Goal: Information Seeking & Learning: Find specific fact

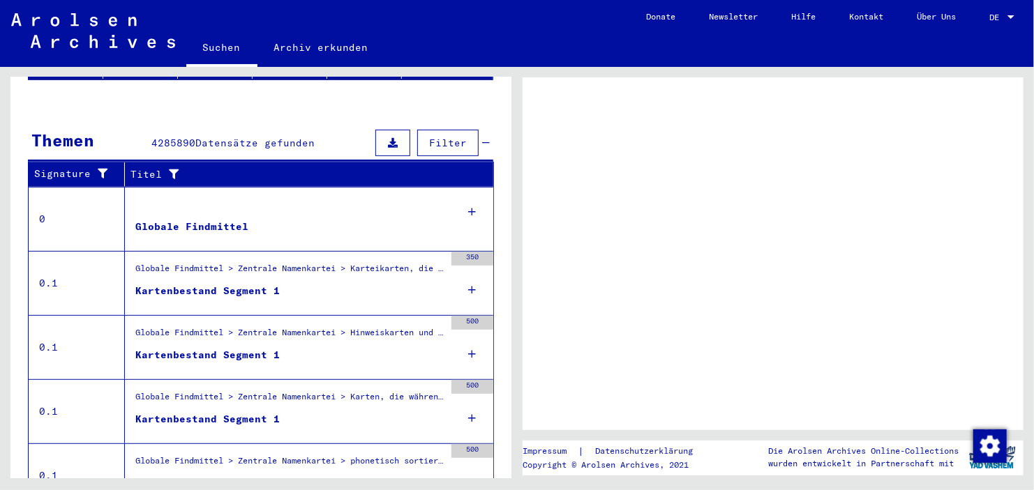
click at [231, 316] on div "Globale Findmittel > Zentrale Namenkartei > Hinweiskarten und Originale, die in…" at bounding box center [284, 347] width 319 height 63
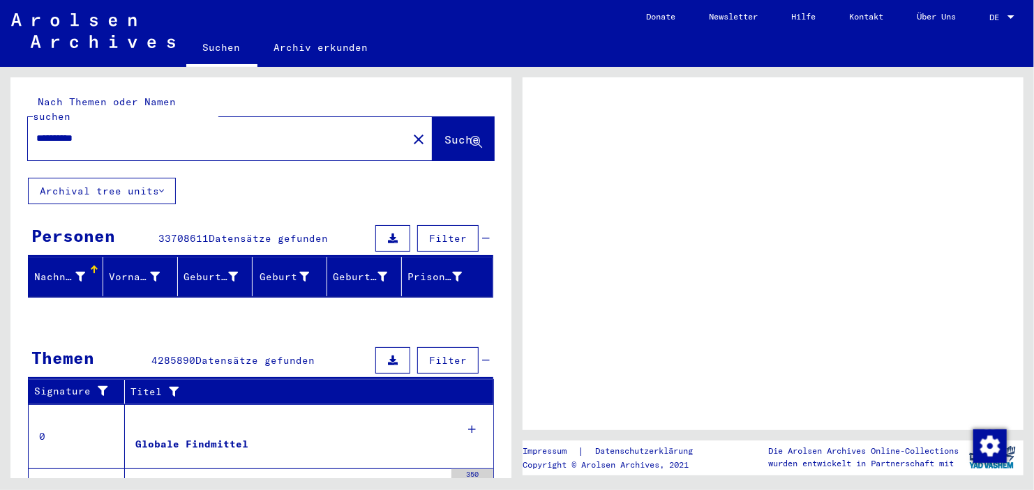
click at [444, 133] on span "Suche" at bounding box center [461, 140] width 35 height 14
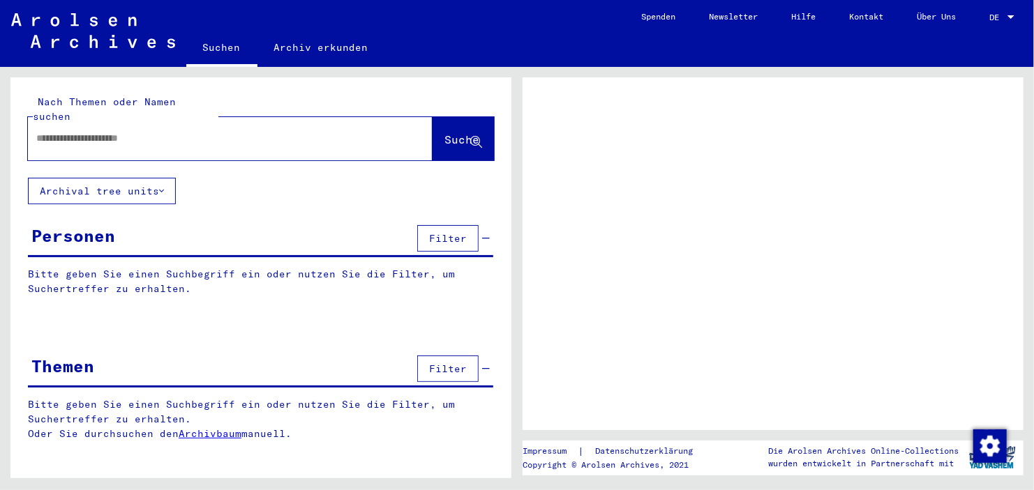
type input "**********"
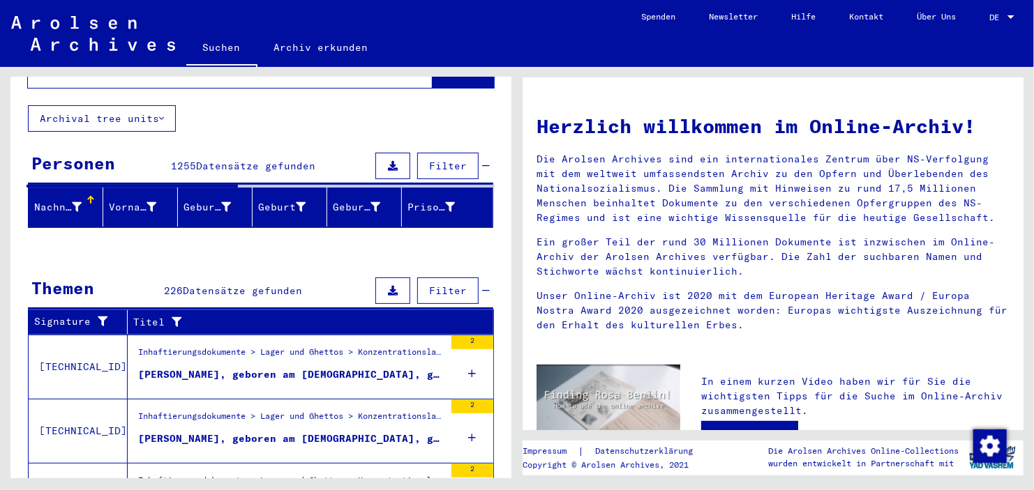
scroll to position [78, 0]
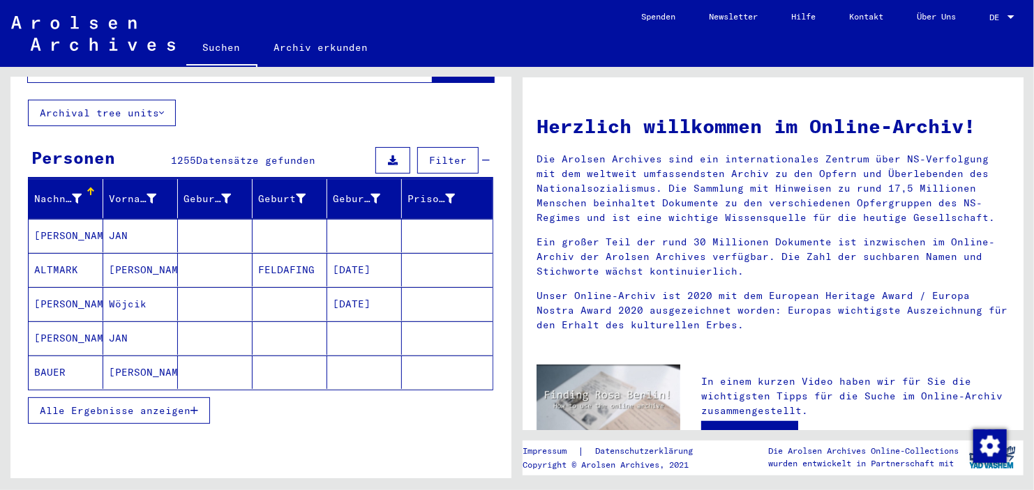
click at [158, 405] on span "Alle Ergebnisse anzeigen" at bounding box center [115, 411] width 151 height 13
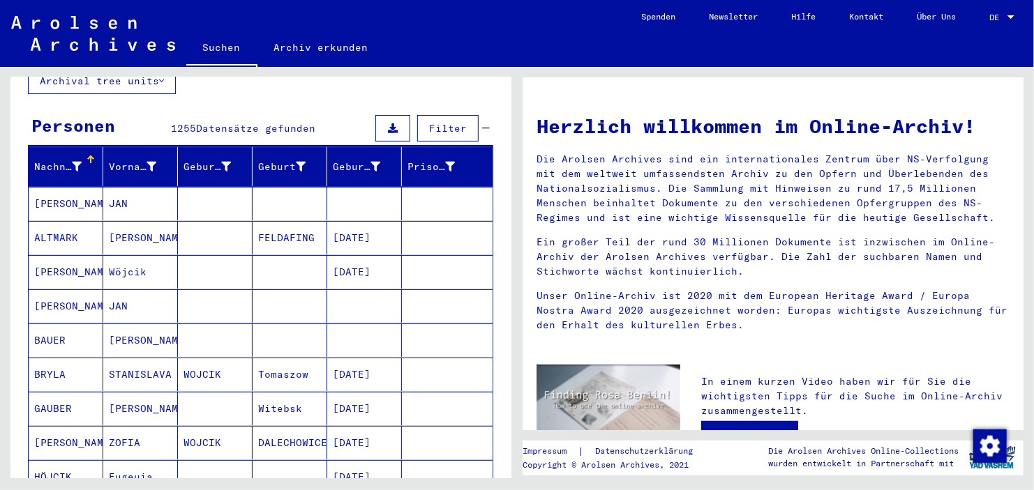
scroll to position [105, 0]
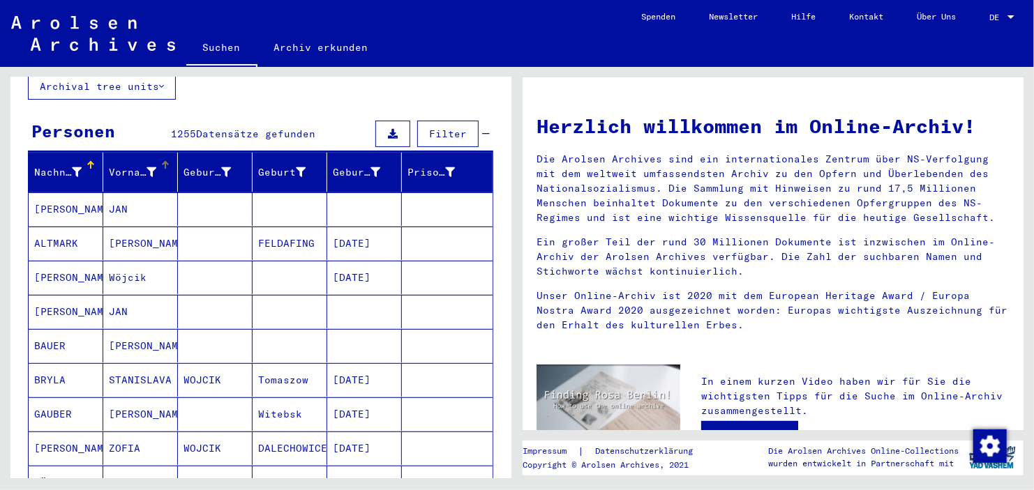
click at [142, 165] on div "Vorname" at bounding box center [143, 172] width 68 height 22
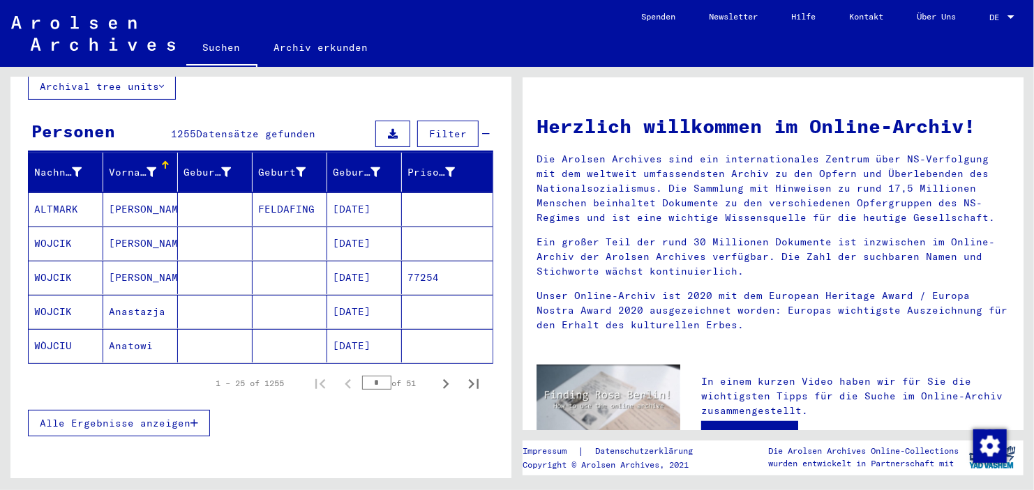
click at [150, 414] on button "Alle Ergebnisse anzeigen" at bounding box center [119, 423] width 182 height 27
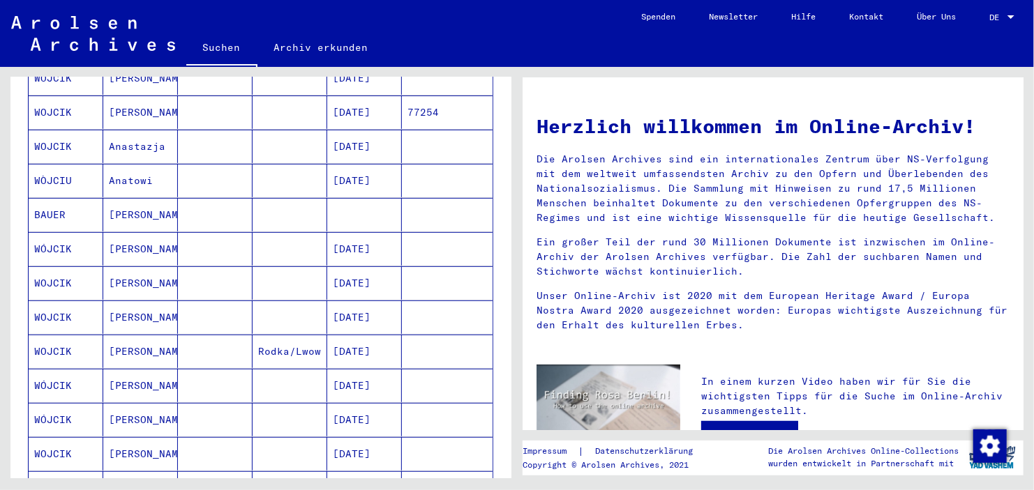
scroll to position [0, 0]
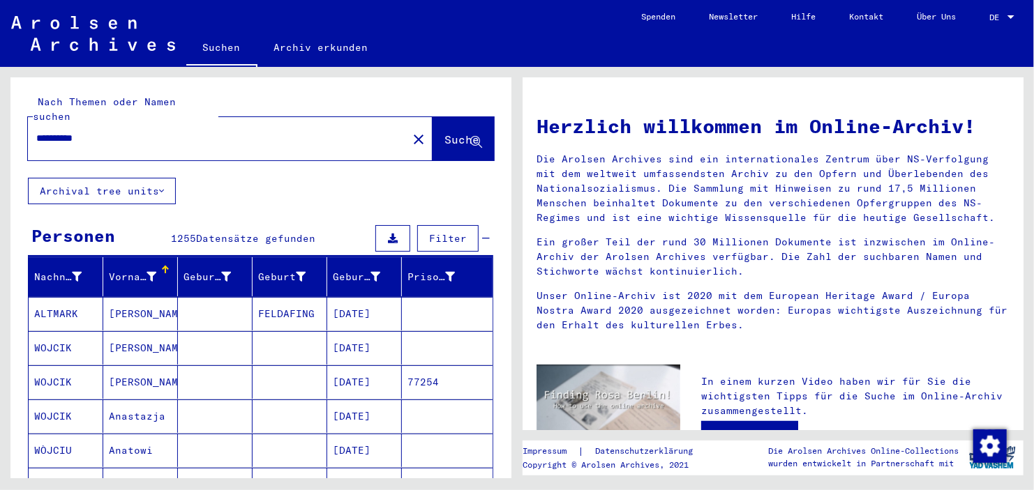
click at [172, 232] on span "1255" at bounding box center [184, 238] width 25 height 13
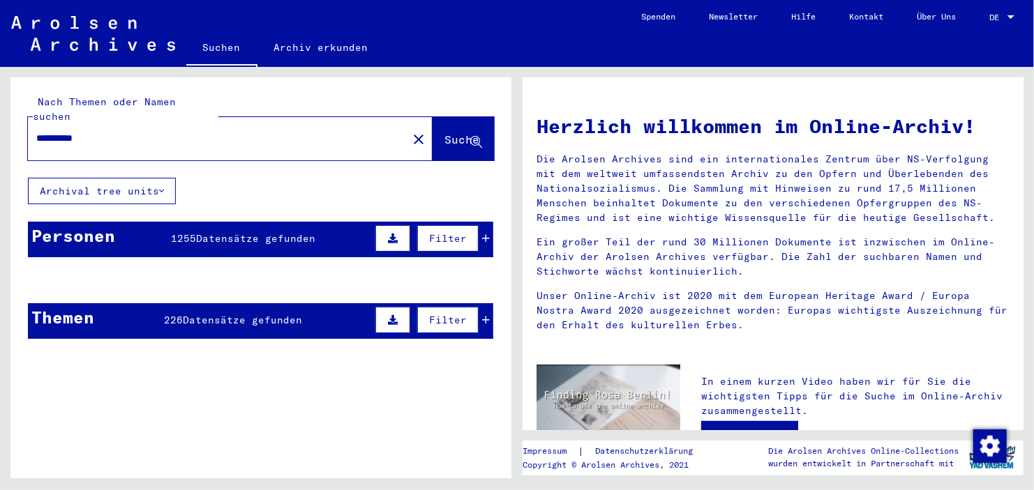
click at [230, 232] on span "Datensätze gefunden" at bounding box center [256, 238] width 119 height 13
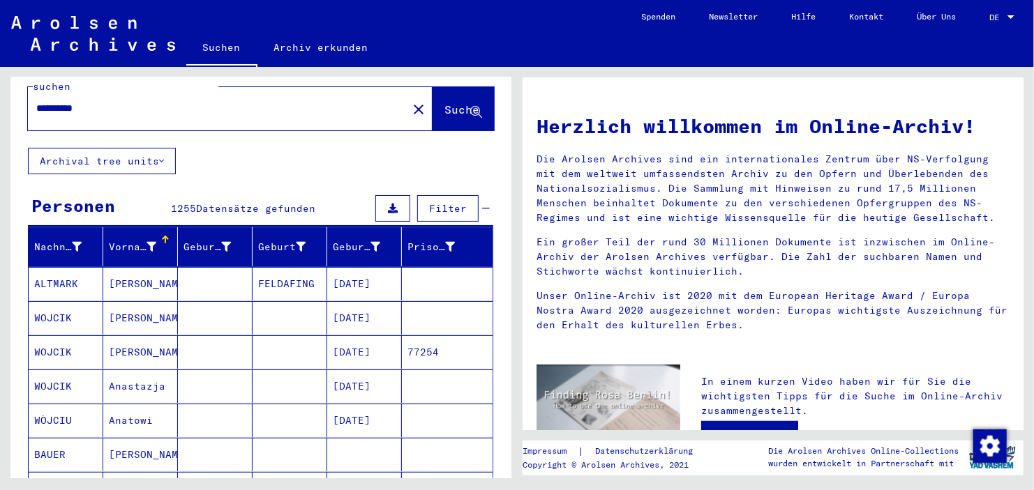
scroll to position [28, 0]
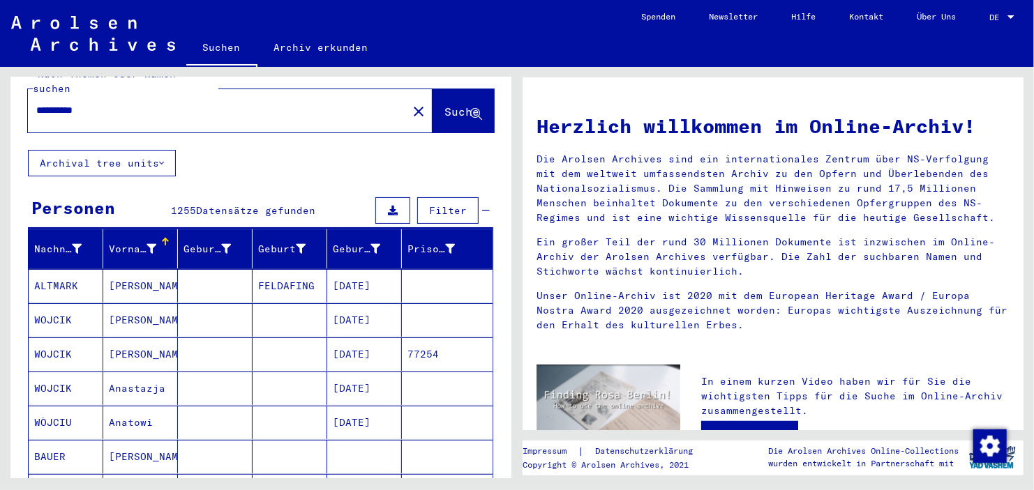
click at [482, 206] on icon at bounding box center [486, 211] width 8 height 10
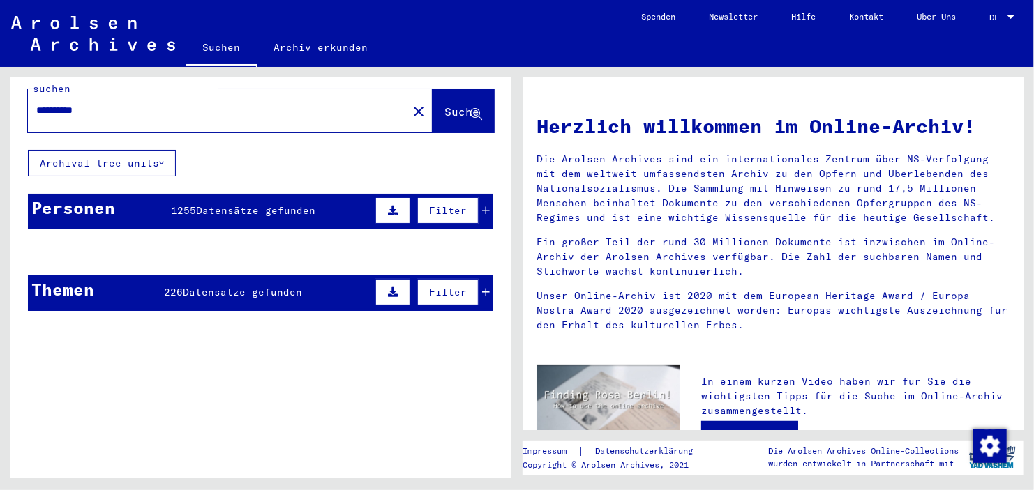
click at [482, 206] on icon at bounding box center [486, 211] width 8 height 10
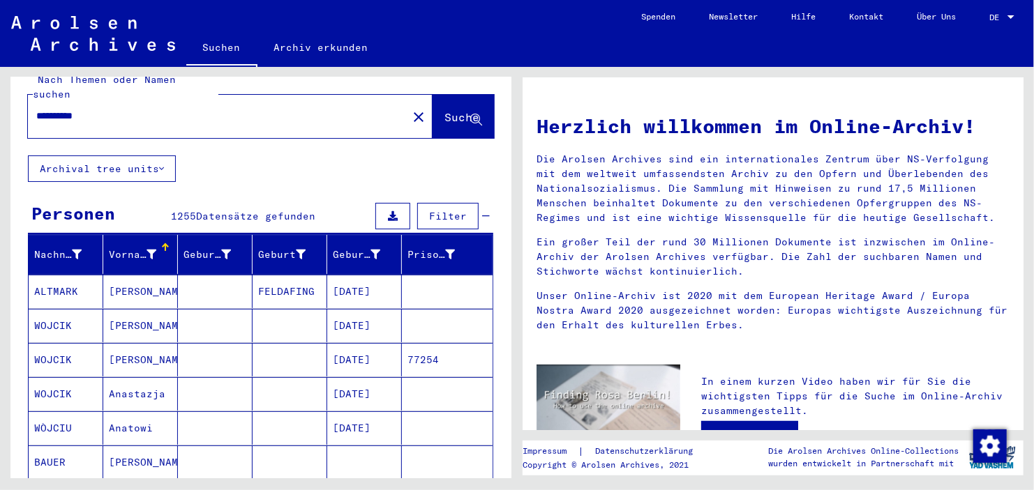
scroll to position [17, 0]
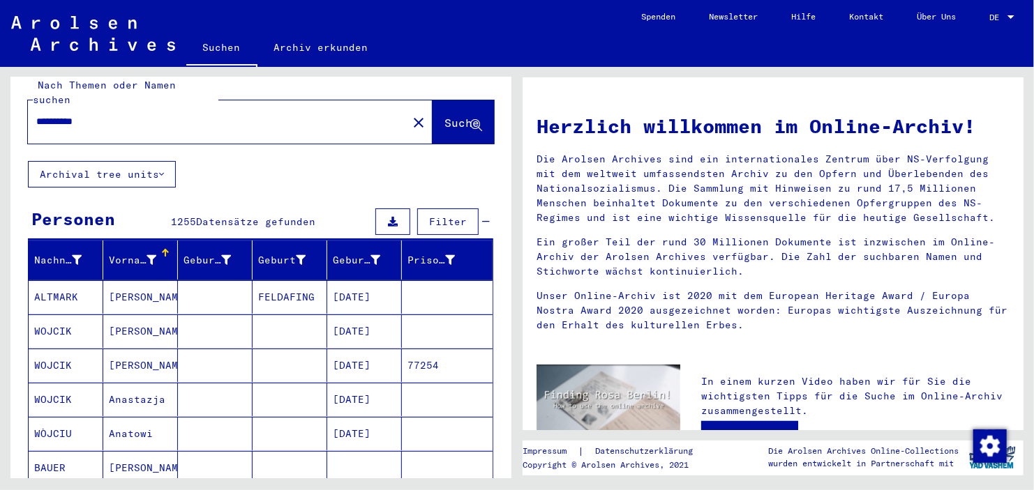
click at [161, 249] on div at bounding box center [165, 253] width 8 height 8
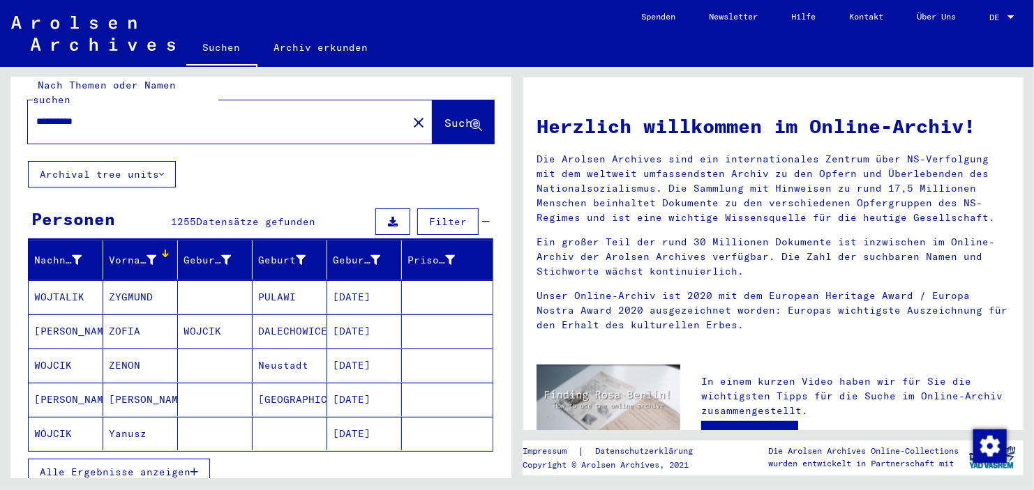
click at [138, 459] on button "Alle Ergebnisse anzeigen" at bounding box center [119, 472] width 182 height 27
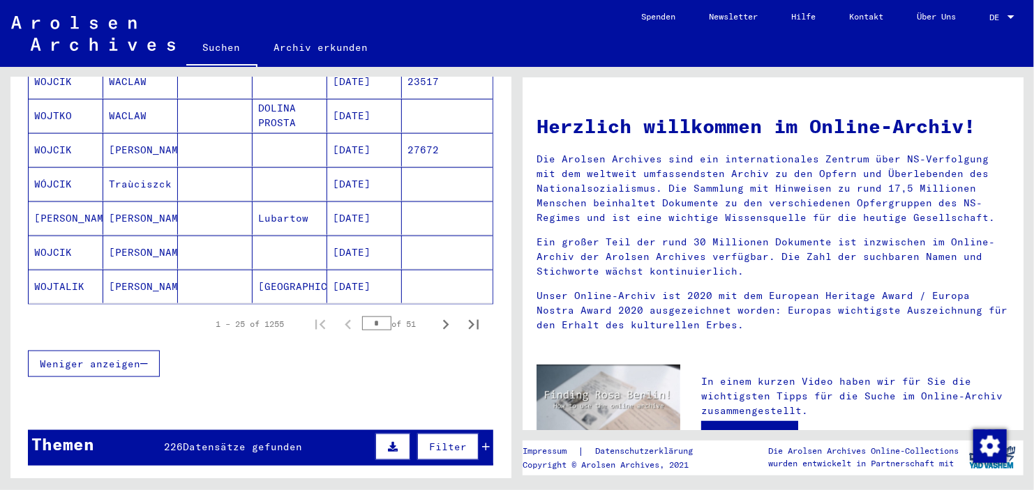
scroll to position [862, 0]
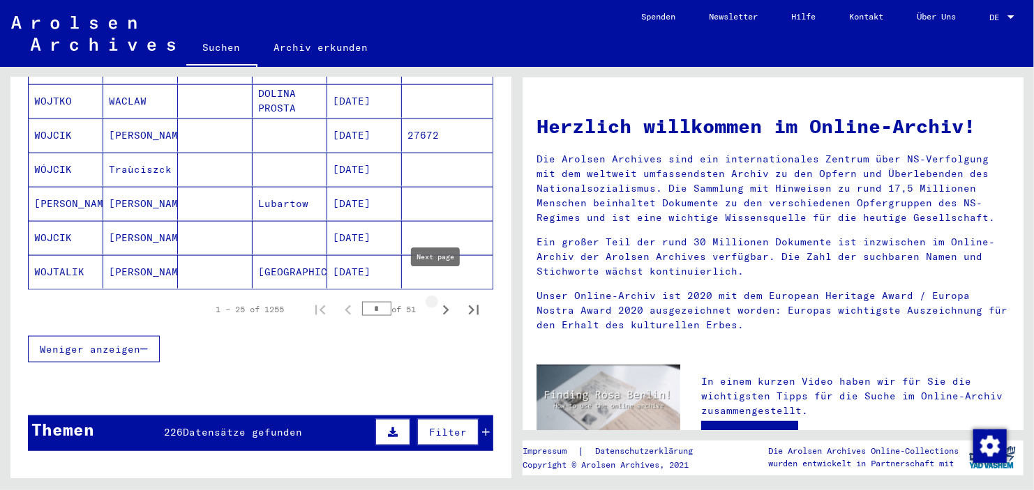
click at [436, 301] on icon "Next page" at bounding box center [446, 311] width 20 height 20
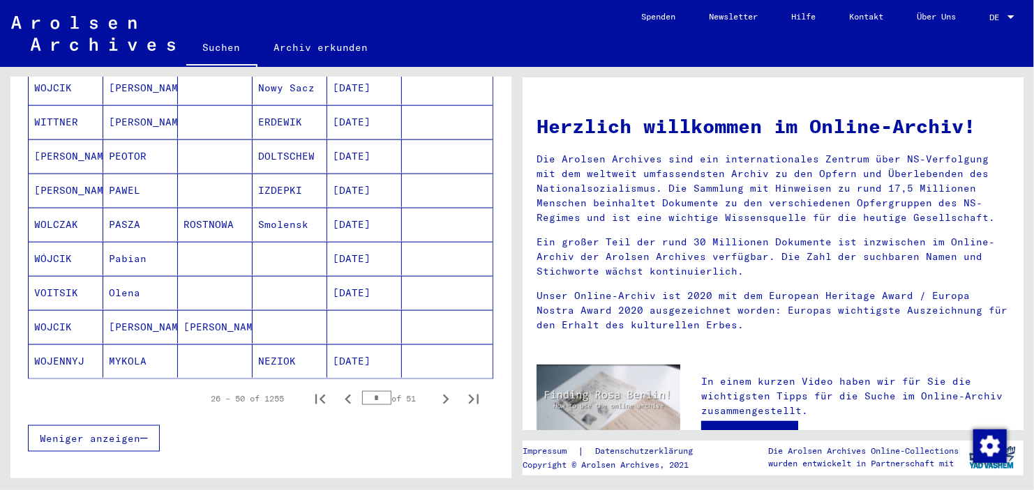
scroll to position [781, 0]
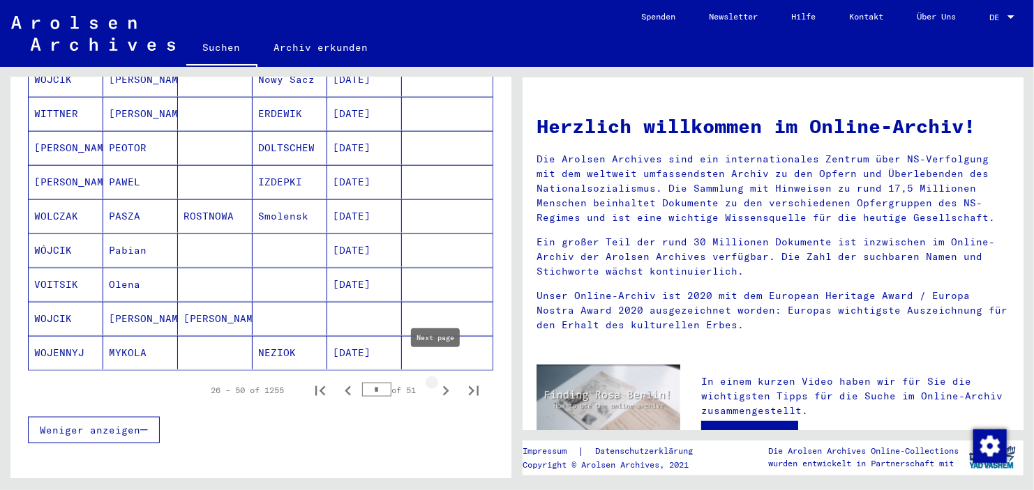
click at [436, 382] on icon "Next page" at bounding box center [446, 392] width 20 height 20
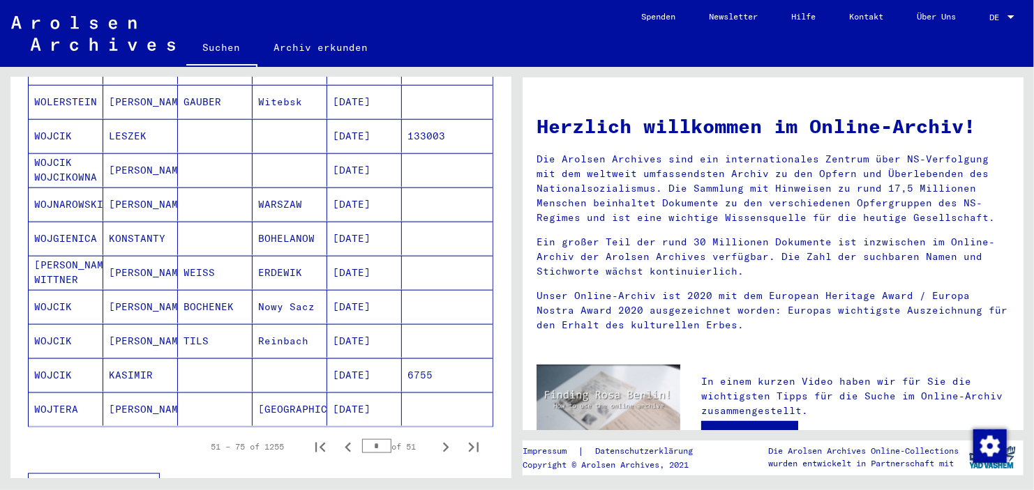
scroll to position [725, 0]
click at [436, 437] on icon "Next page" at bounding box center [446, 447] width 20 height 20
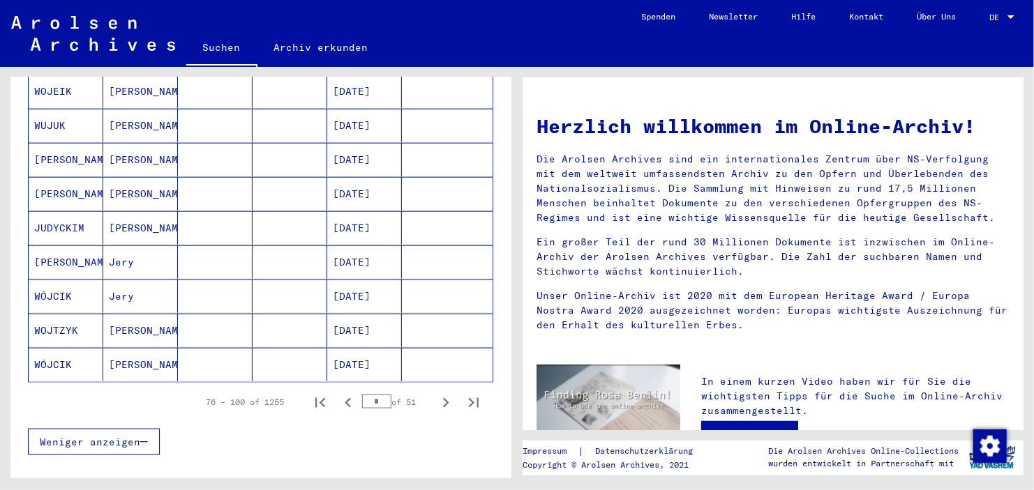
scroll to position [770, 0]
click at [436, 393] on icon "Next page" at bounding box center [446, 403] width 20 height 20
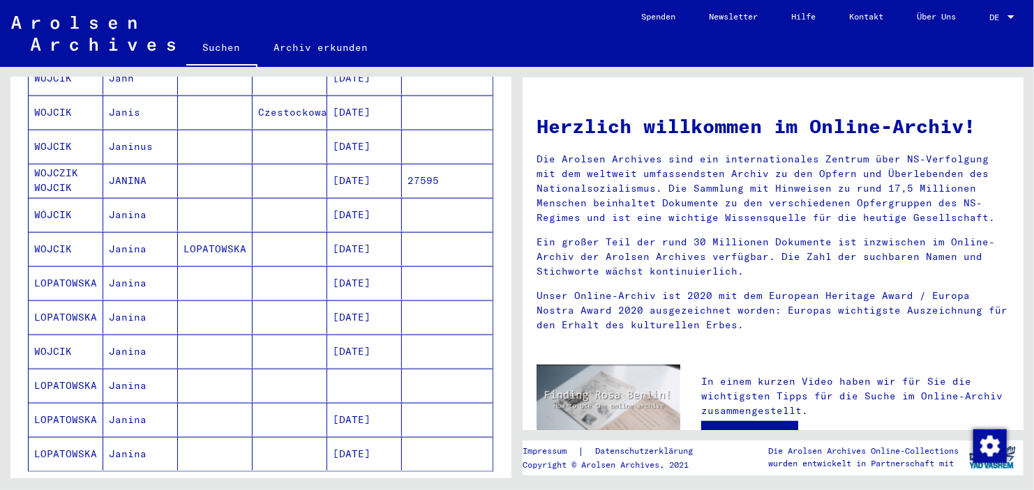
scroll to position [774, 0]
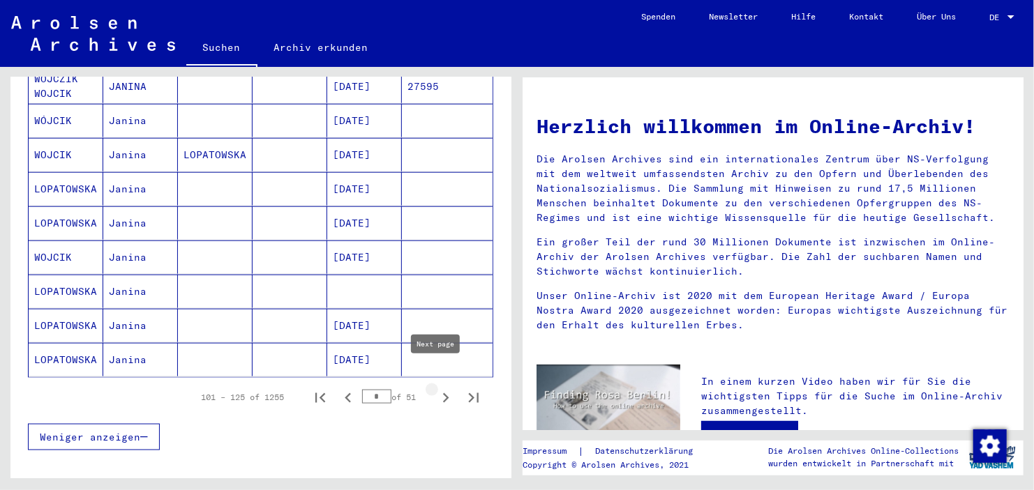
click at [436, 389] on icon "Next page" at bounding box center [446, 399] width 20 height 20
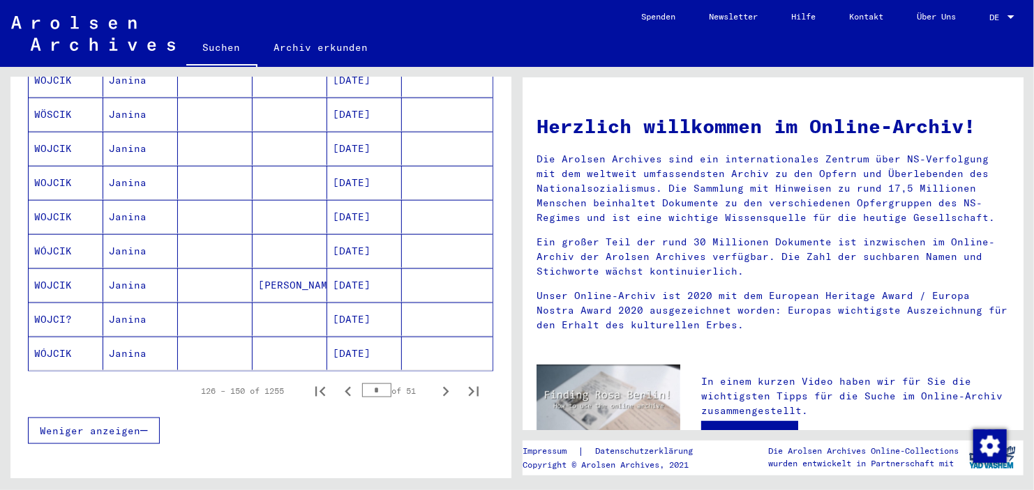
scroll to position [783, 0]
click at [443, 384] on icon "Next page" at bounding box center [446, 389] width 6 height 10
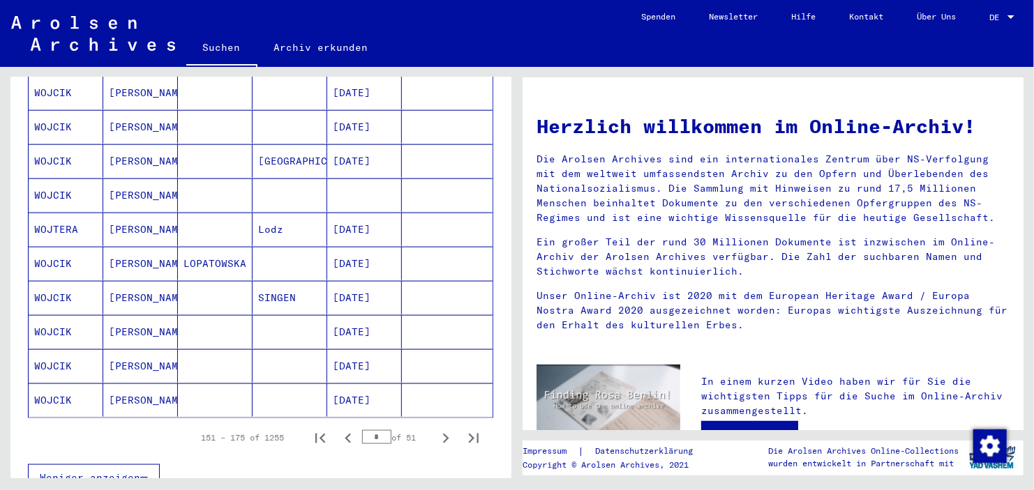
scroll to position [735, 0]
click at [443, 428] on icon "Next page" at bounding box center [446, 438] width 20 height 20
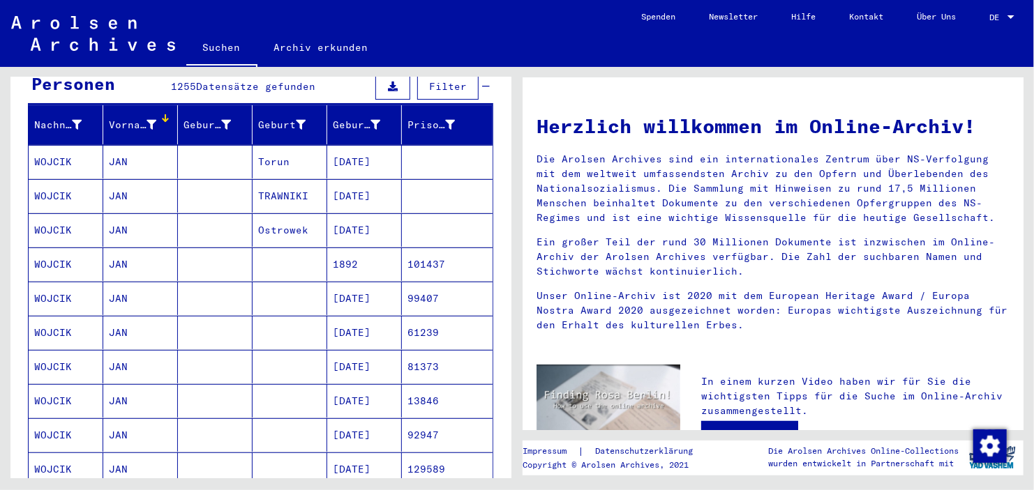
scroll to position [195, 0]
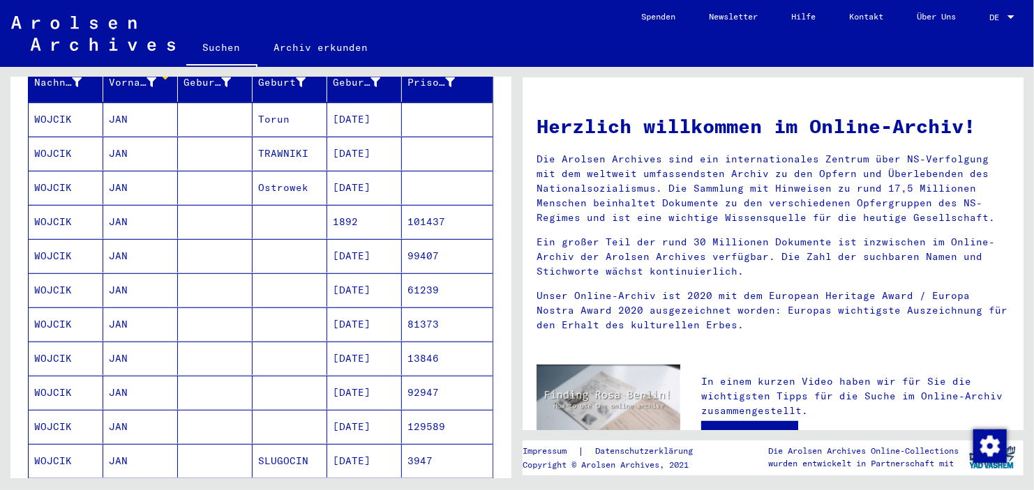
drag, startPoint x: 61, startPoint y: 204, endPoint x: 52, endPoint y: 209, distance: 10.1
click at [52, 209] on mat-cell "WOJCIK" at bounding box center [66, 221] width 75 height 33
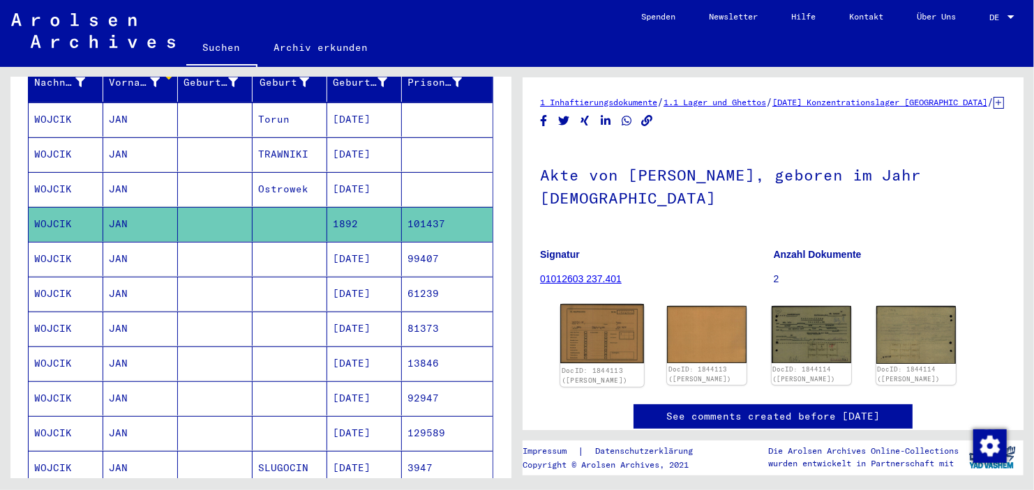
click at [607, 308] on img at bounding box center [602, 333] width 84 height 59
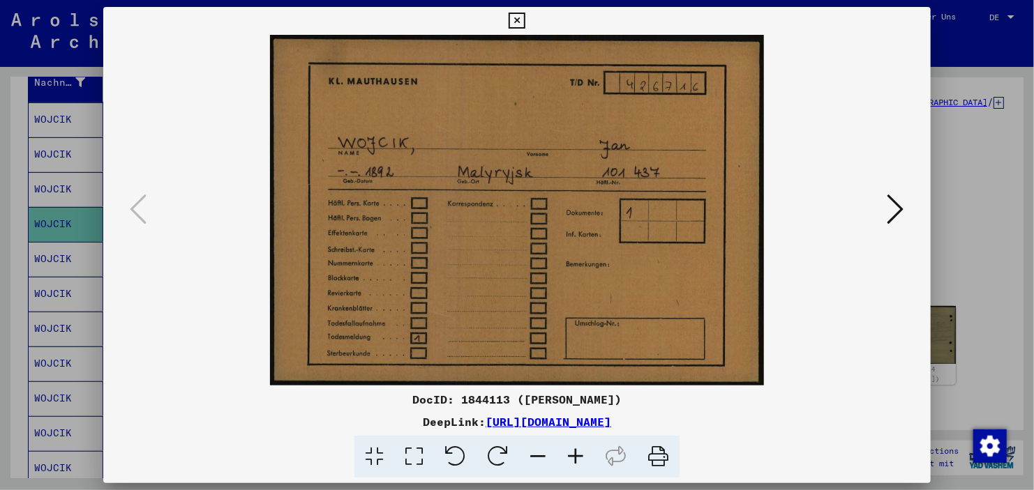
click at [952, 132] on div at bounding box center [517, 245] width 1034 height 490
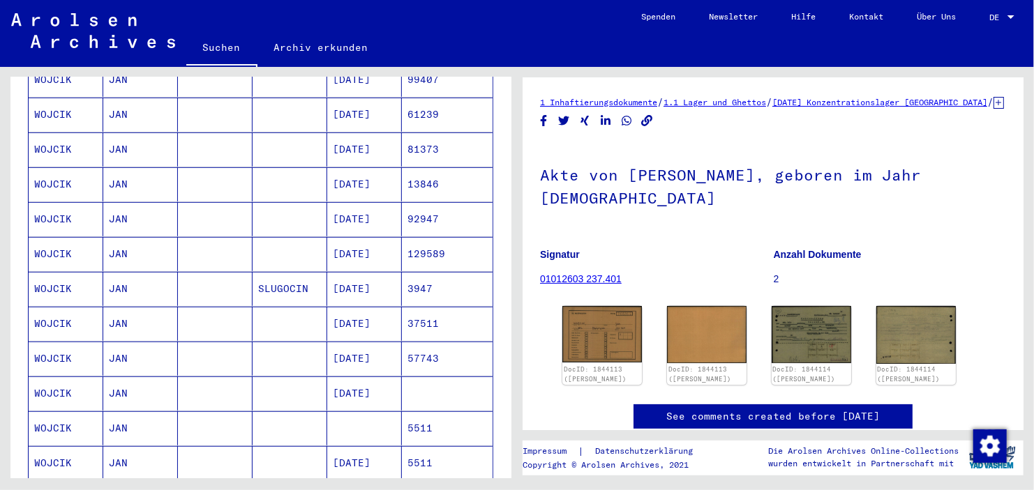
scroll to position [435, 0]
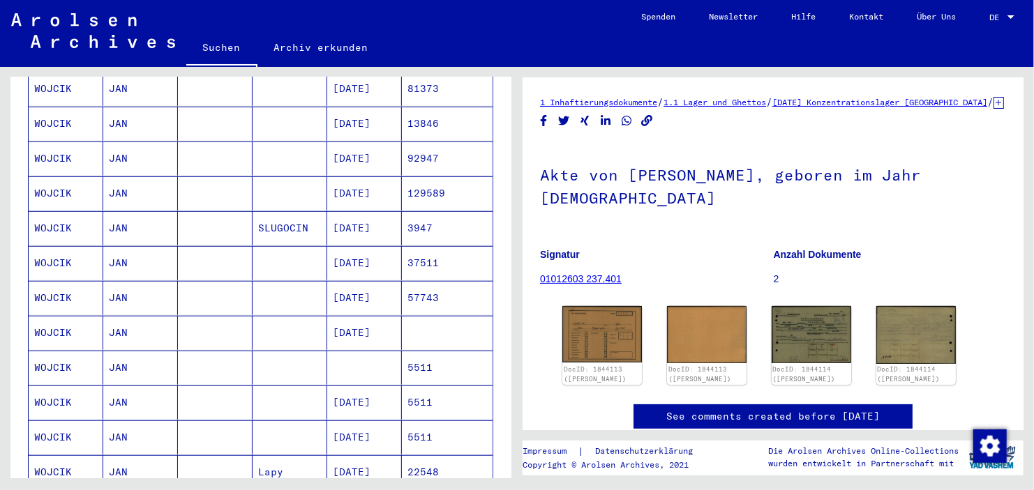
click at [267, 351] on mat-cell at bounding box center [290, 368] width 75 height 34
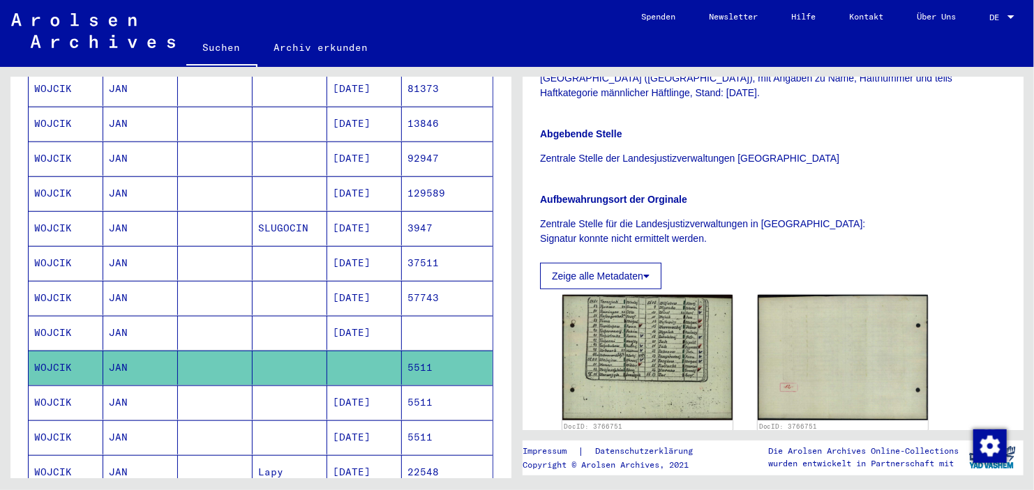
scroll to position [438, 0]
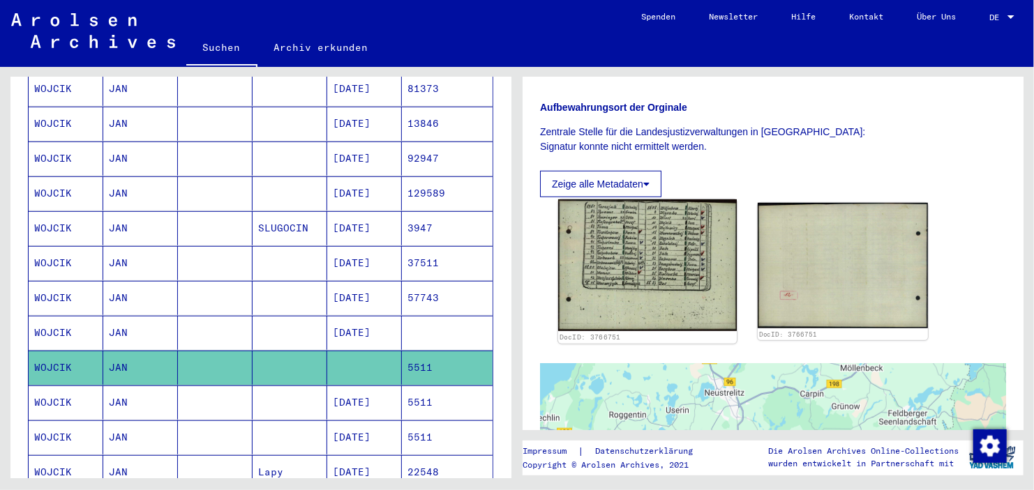
click at [652, 251] on img at bounding box center [647, 266] width 179 height 132
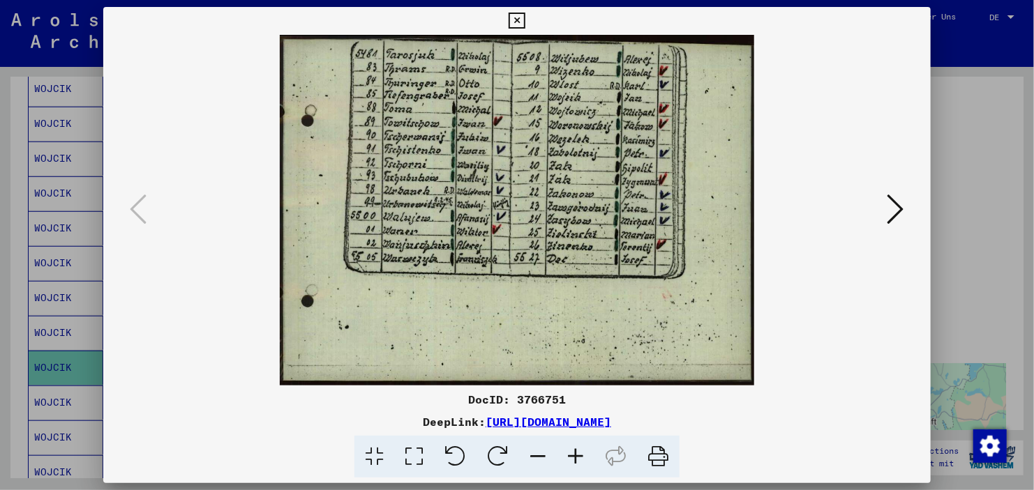
click at [571, 455] on icon at bounding box center [576, 457] width 38 height 43
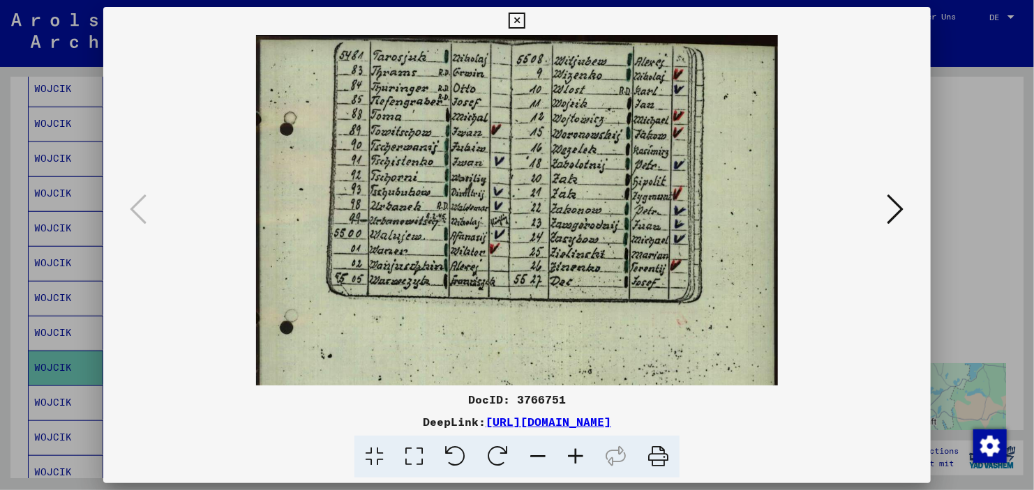
click at [571, 455] on icon at bounding box center [576, 457] width 38 height 43
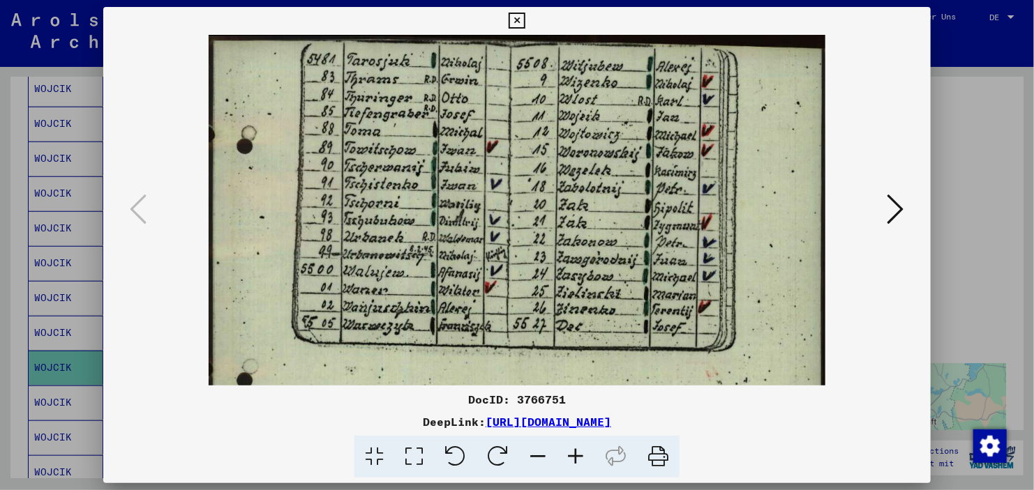
click at [571, 455] on icon at bounding box center [576, 457] width 38 height 43
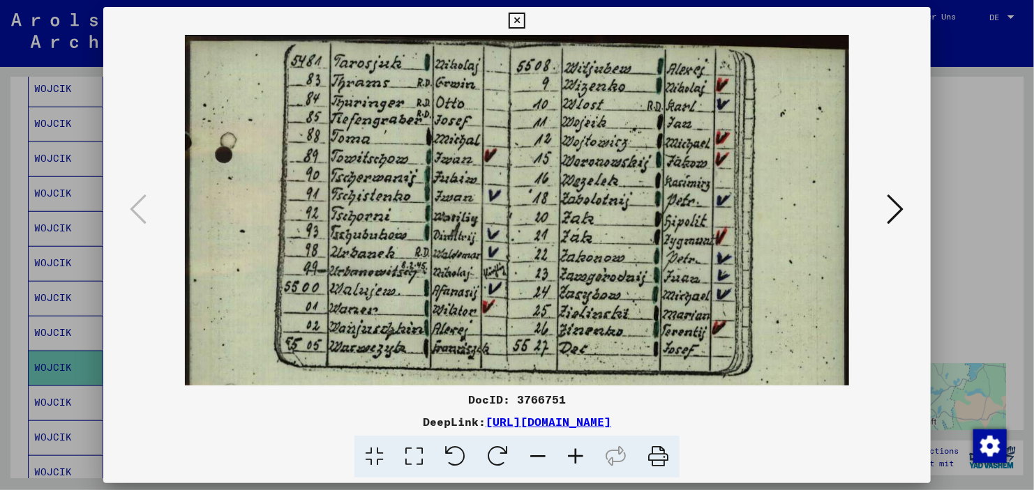
click at [571, 455] on icon at bounding box center [576, 457] width 38 height 43
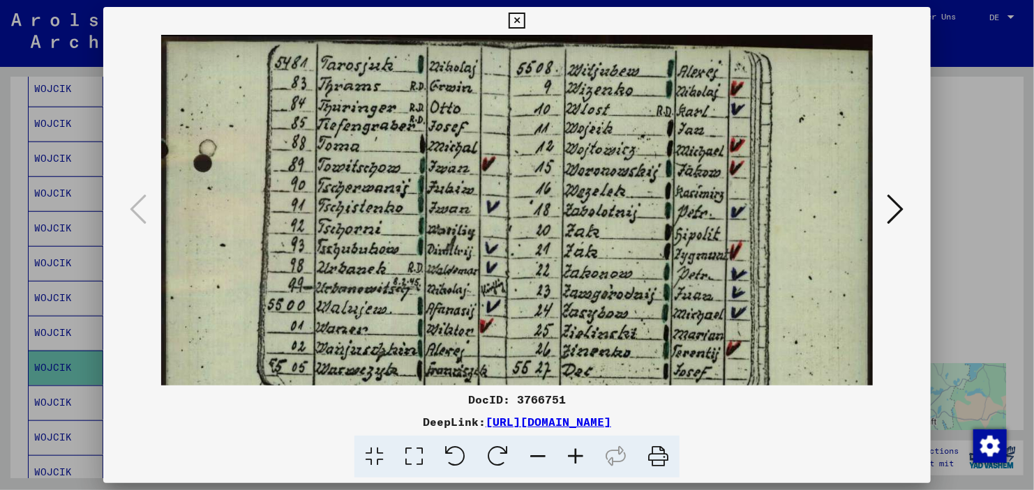
click at [968, 221] on div at bounding box center [517, 245] width 1034 height 490
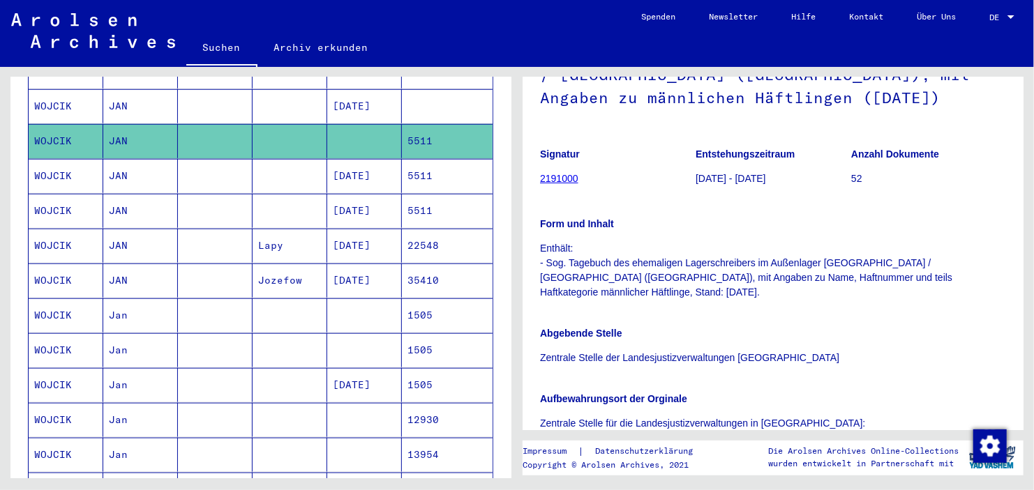
scroll to position [667, 0]
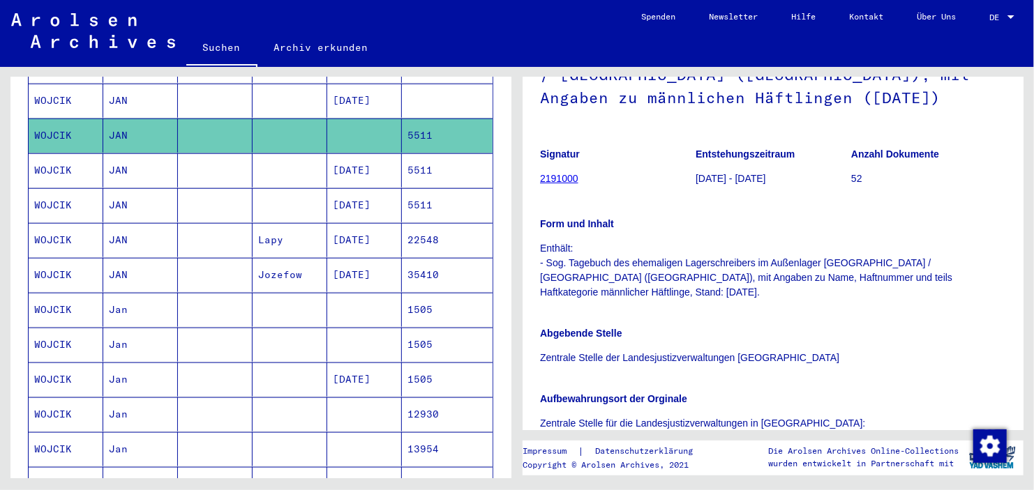
click at [299, 296] on mat-cell at bounding box center [290, 310] width 75 height 34
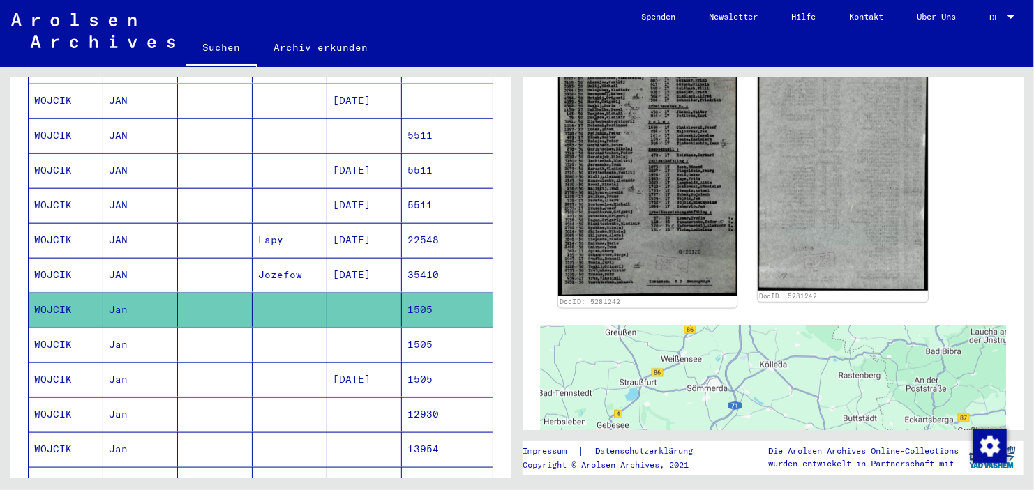
scroll to position [526, 0]
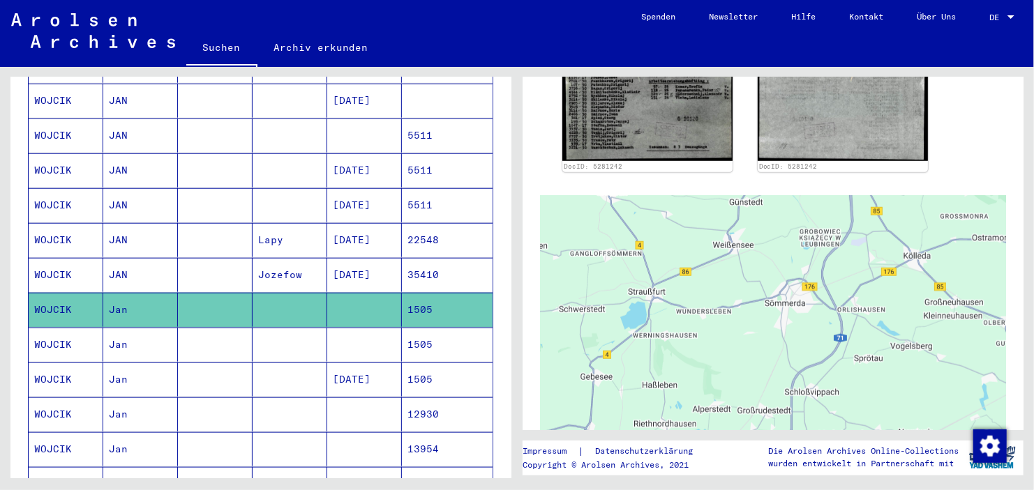
click at [253, 328] on mat-cell at bounding box center [290, 345] width 75 height 34
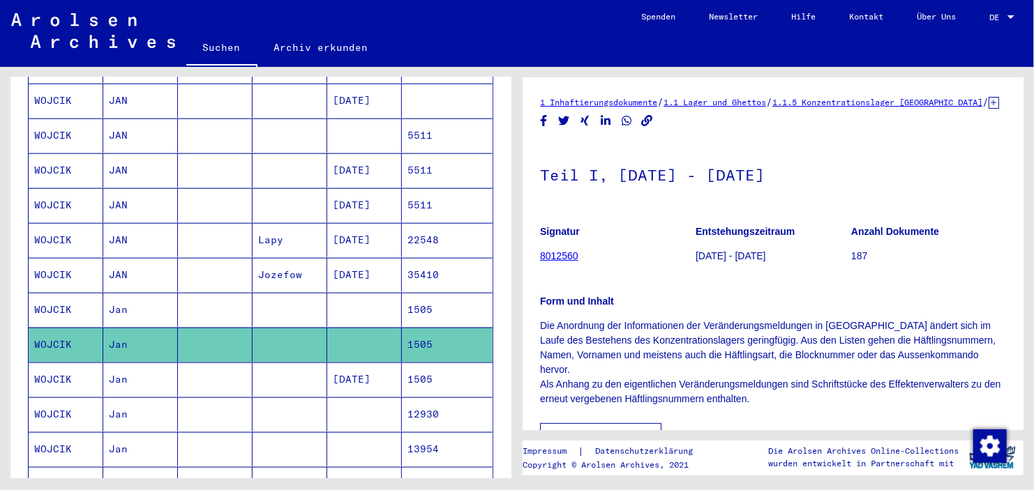
scroll to position [284, 0]
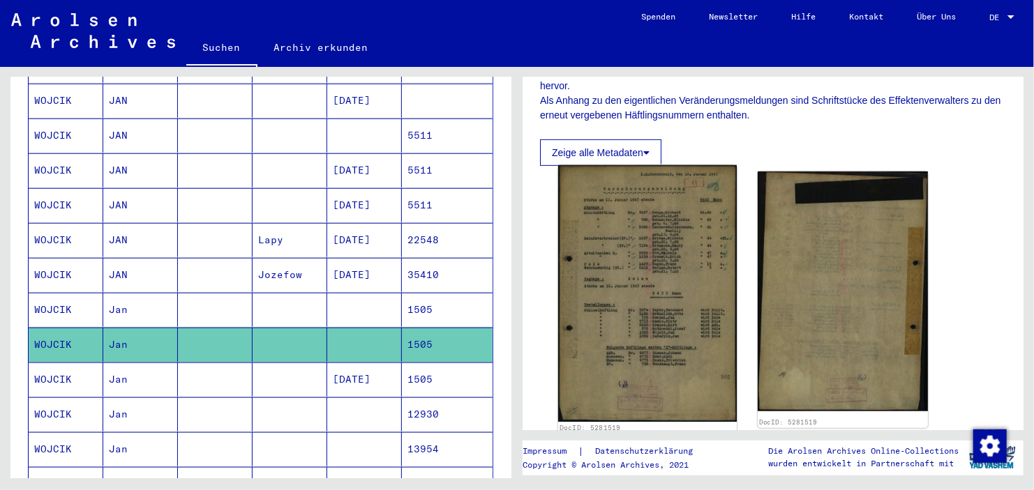
click at [684, 296] on img at bounding box center [647, 293] width 179 height 257
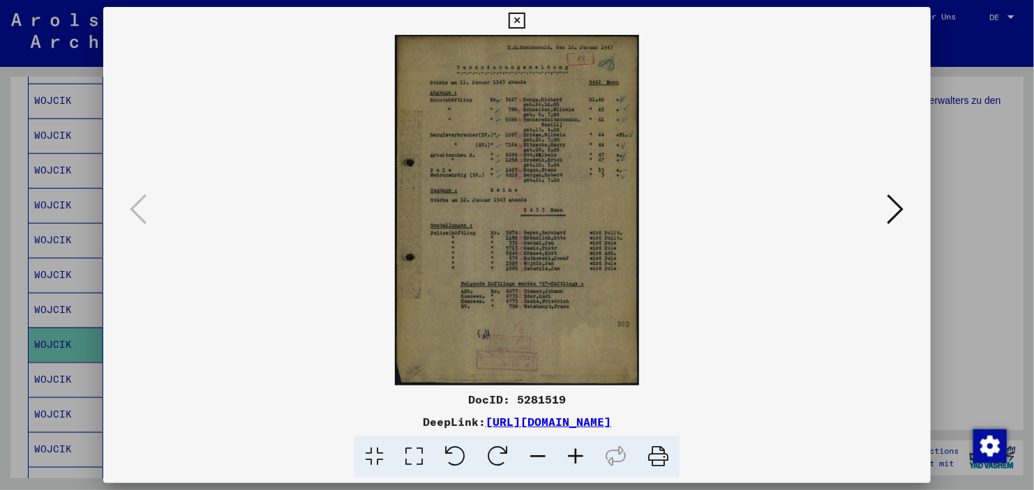
click at [571, 453] on icon at bounding box center [576, 457] width 38 height 43
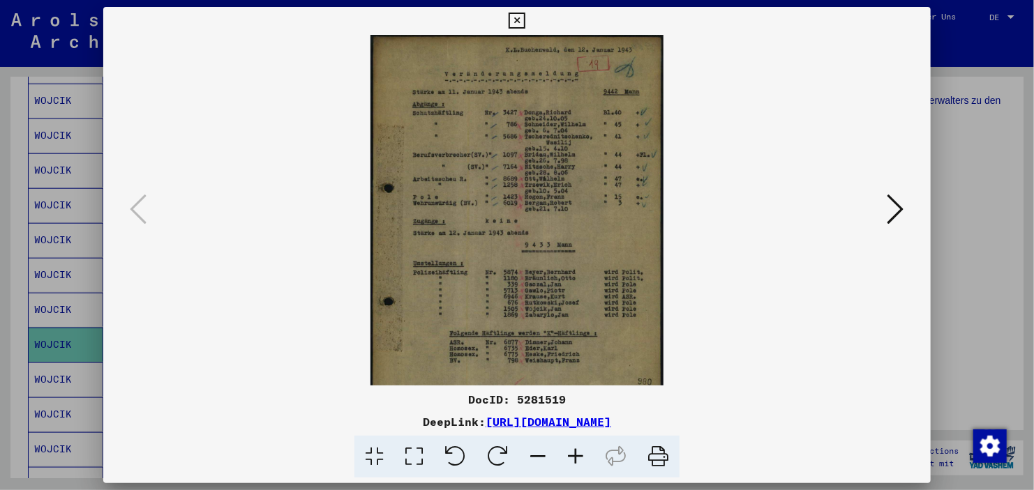
click at [571, 453] on icon at bounding box center [576, 457] width 38 height 43
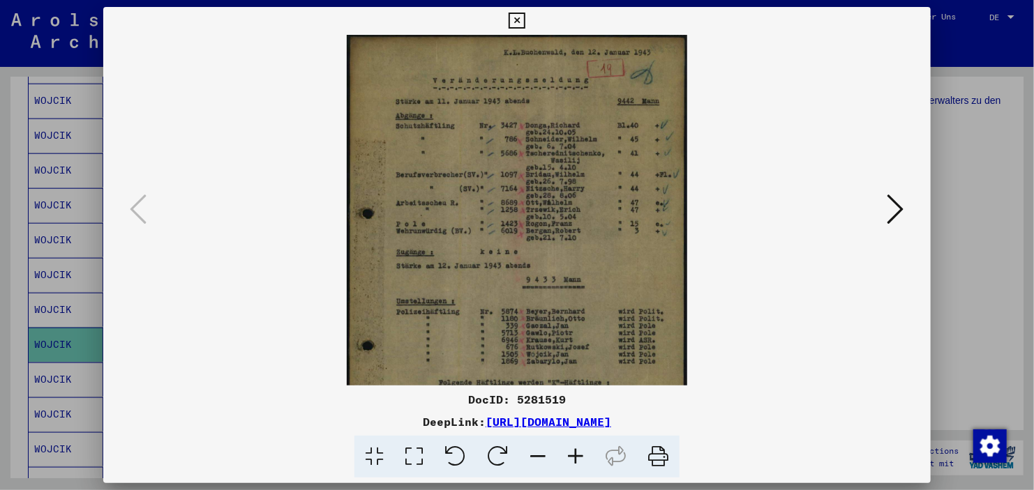
click at [571, 453] on icon at bounding box center [576, 457] width 38 height 43
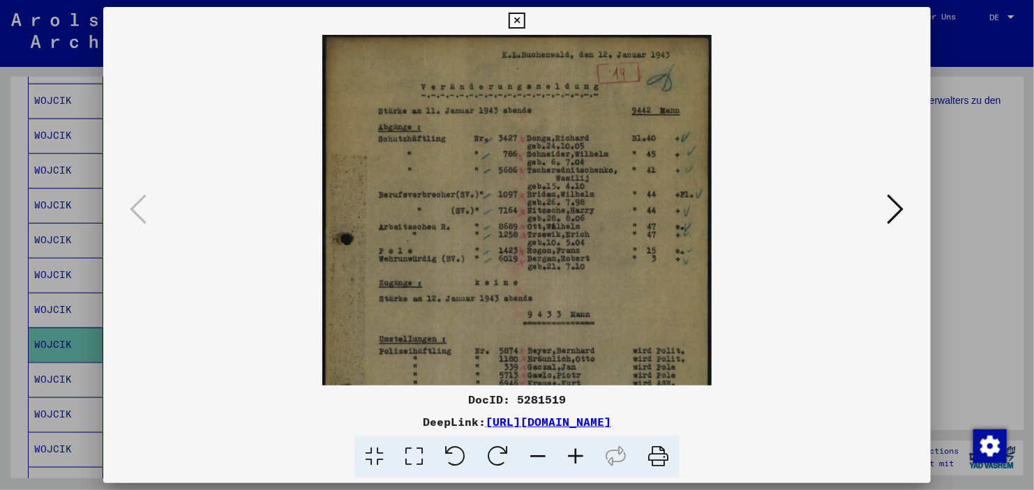
click at [571, 453] on icon at bounding box center [576, 457] width 38 height 43
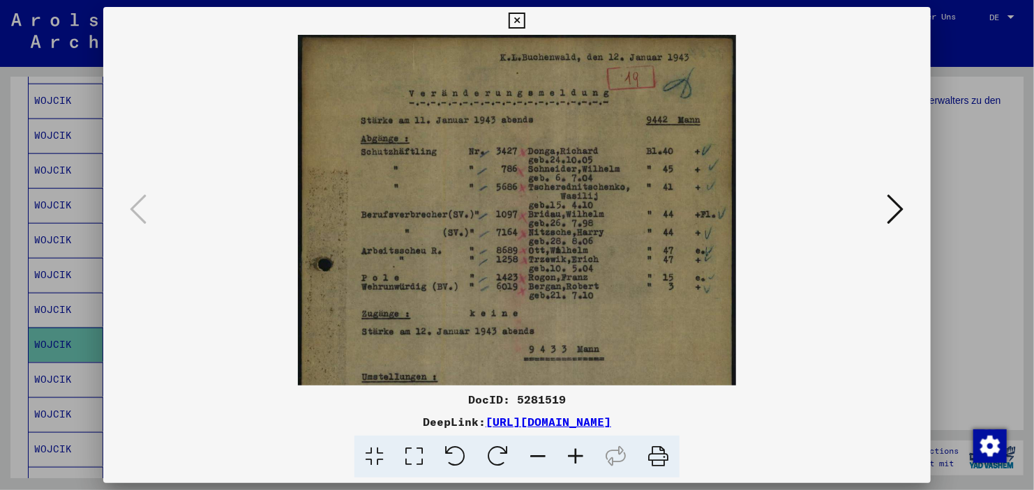
click at [571, 453] on icon at bounding box center [576, 457] width 38 height 43
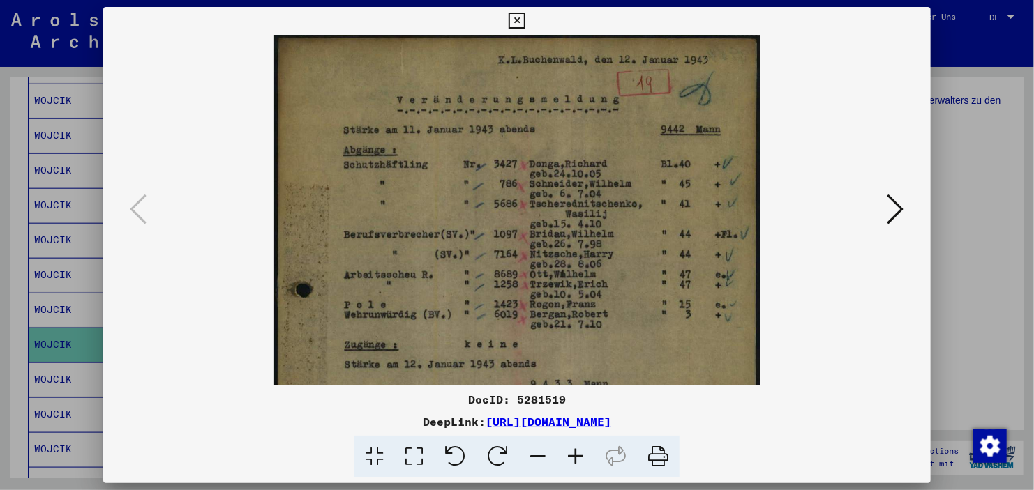
click at [571, 453] on icon at bounding box center [576, 457] width 38 height 43
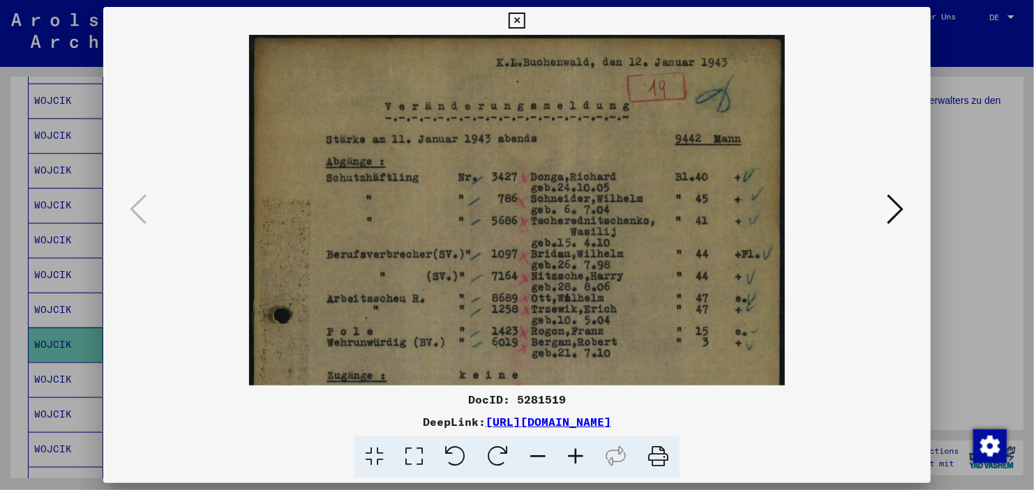
click at [571, 453] on icon at bounding box center [576, 457] width 38 height 43
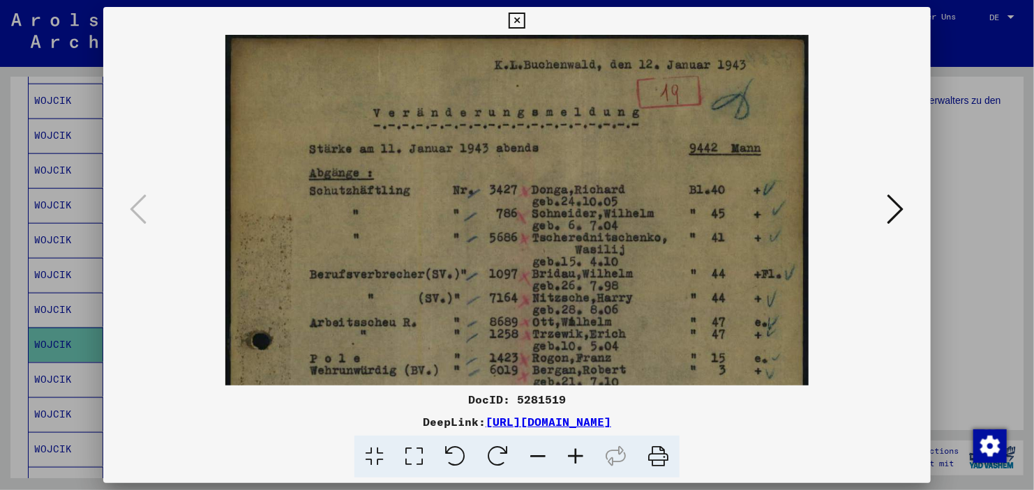
click at [571, 453] on icon at bounding box center [576, 457] width 38 height 43
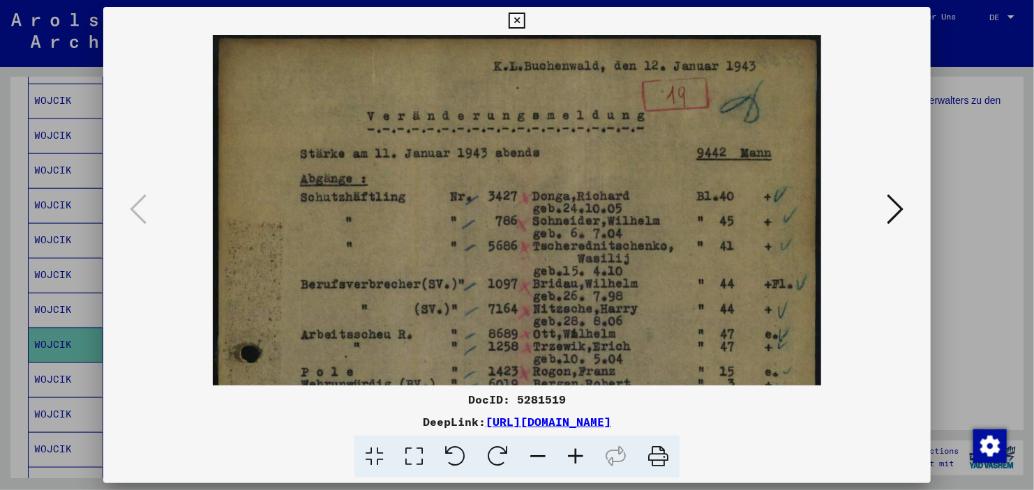
click at [571, 453] on icon at bounding box center [576, 457] width 38 height 43
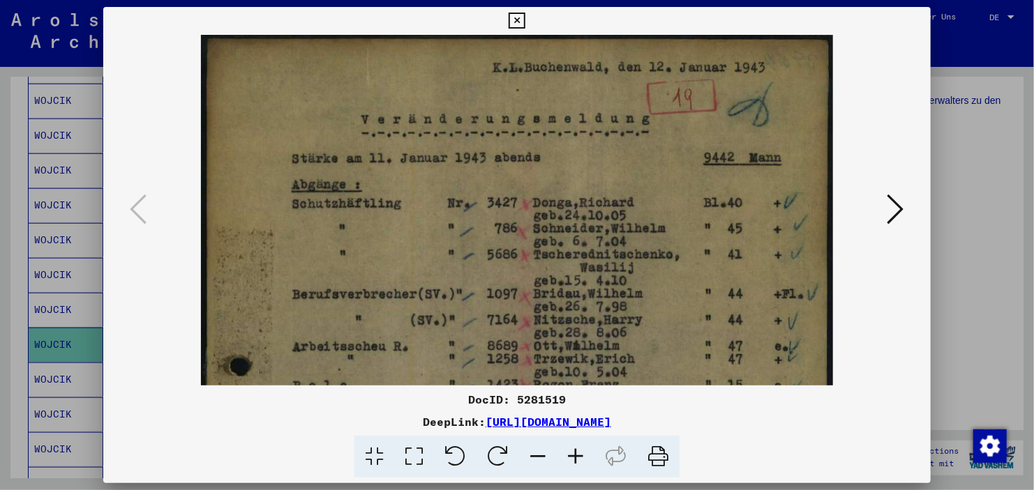
click at [571, 453] on icon at bounding box center [576, 457] width 38 height 43
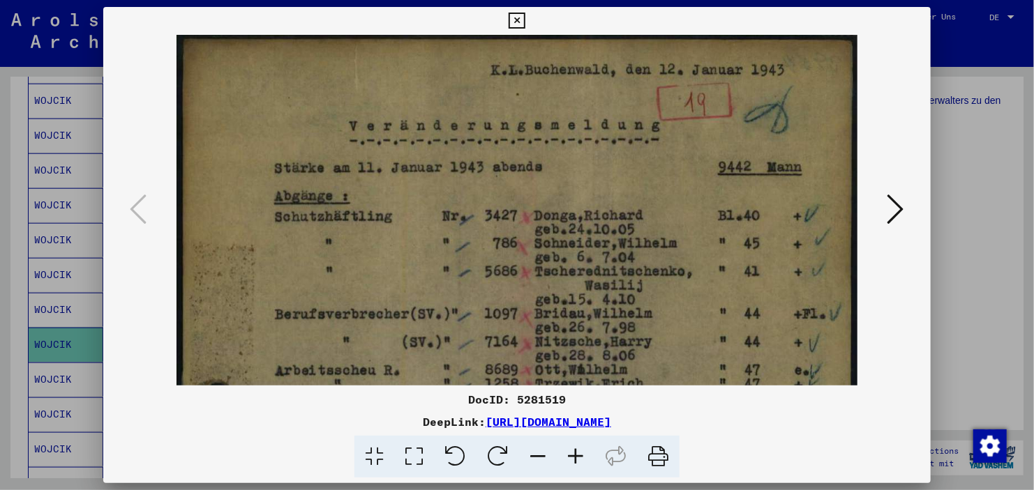
click at [956, 223] on div at bounding box center [517, 245] width 1034 height 490
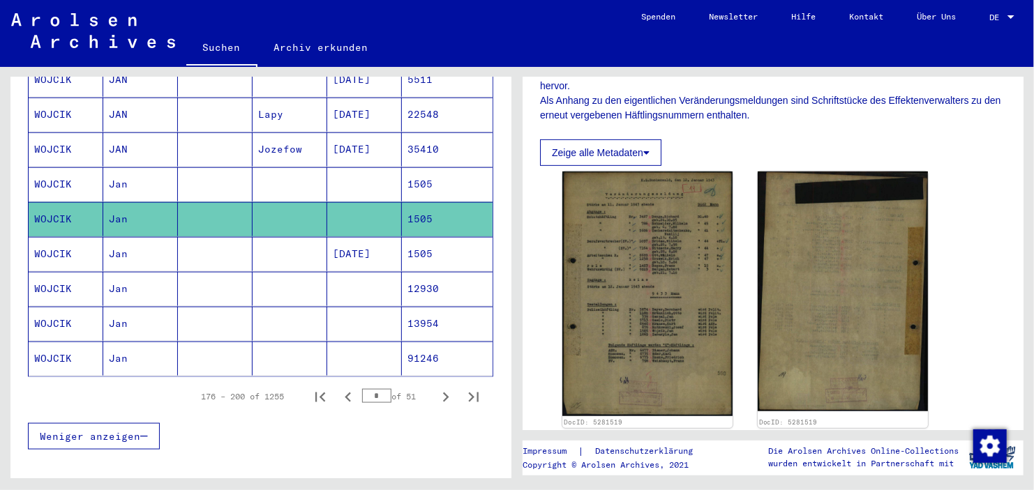
scroll to position [801, 0]
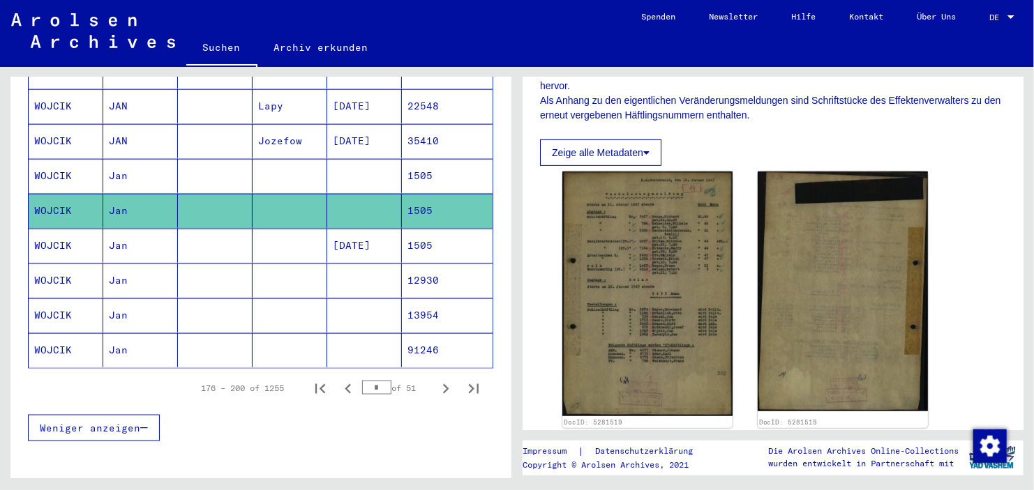
click at [253, 264] on mat-cell at bounding box center [290, 281] width 75 height 34
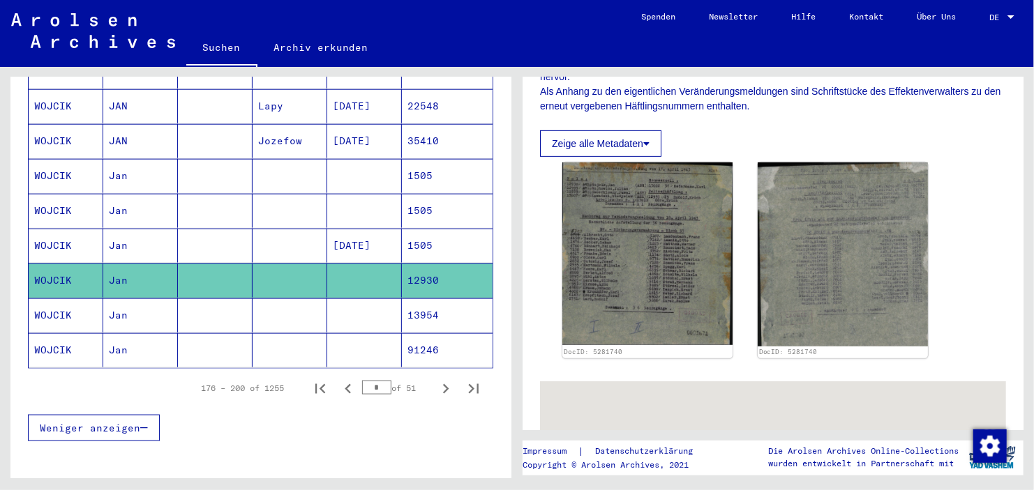
scroll to position [296, 0]
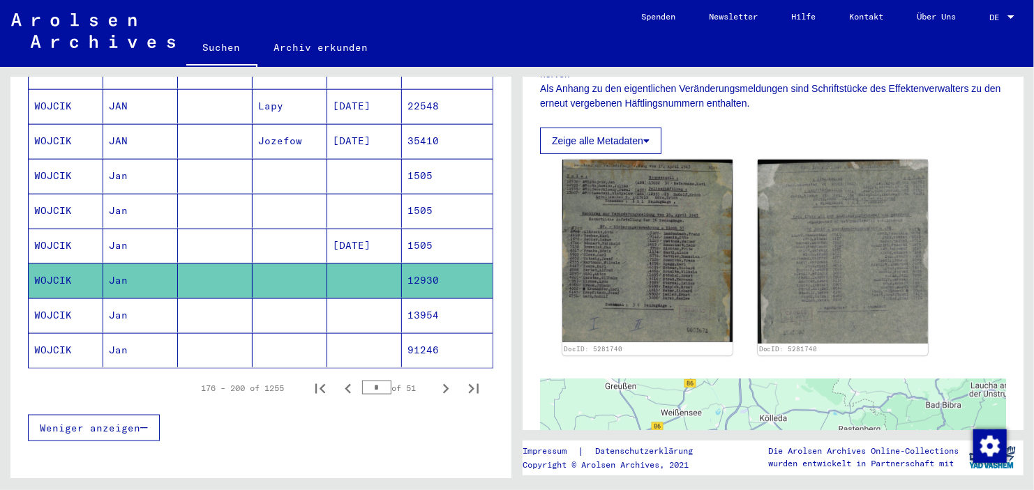
click at [361, 299] on mat-cell at bounding box center [364, 316] width 75 height 34
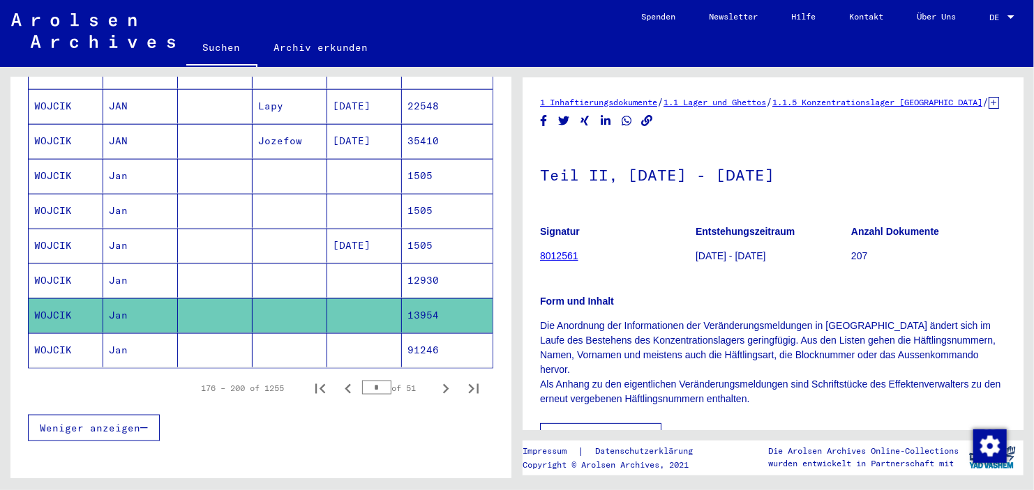
click at [362, 264] on mat-cell at bounding box center [364, 281] width 75 height 34
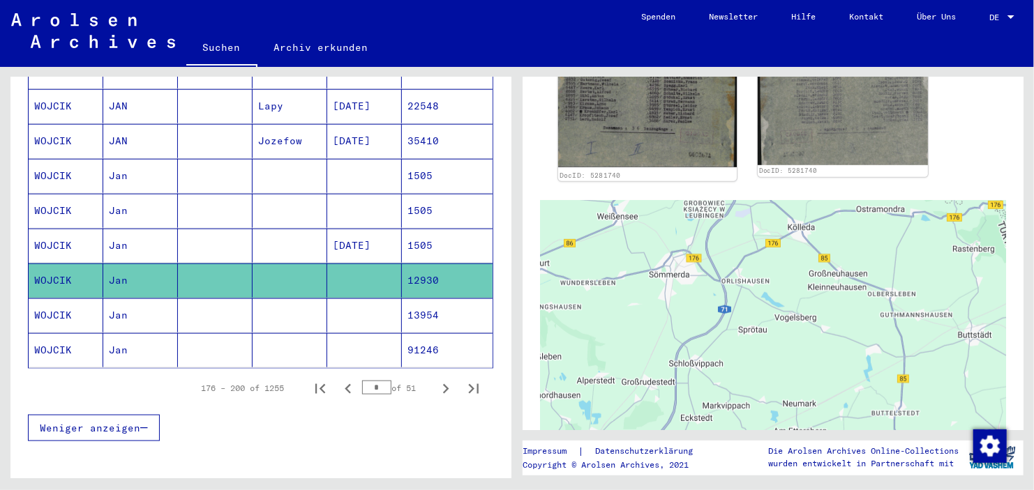
scroll to position [343, 0]
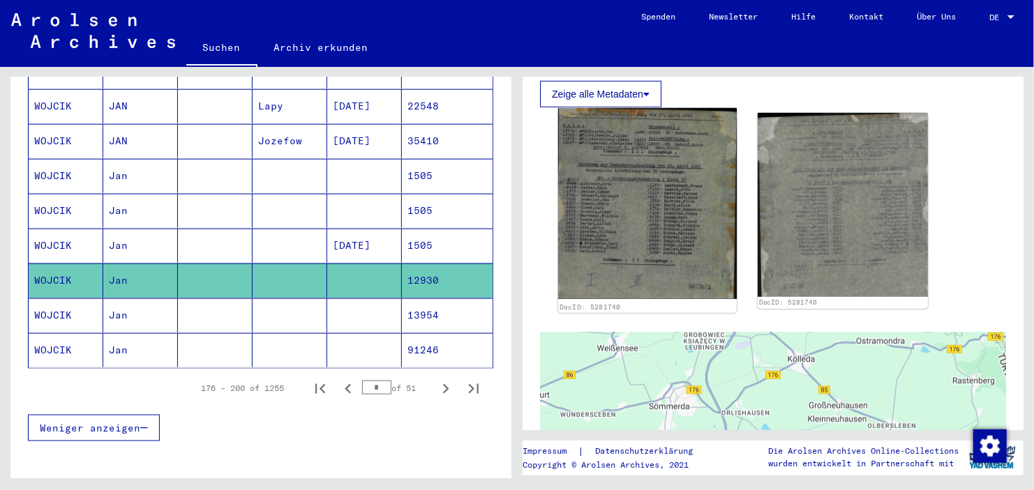
click at [663, 220] on img at bounding box center [647, 203] width 179 height 191
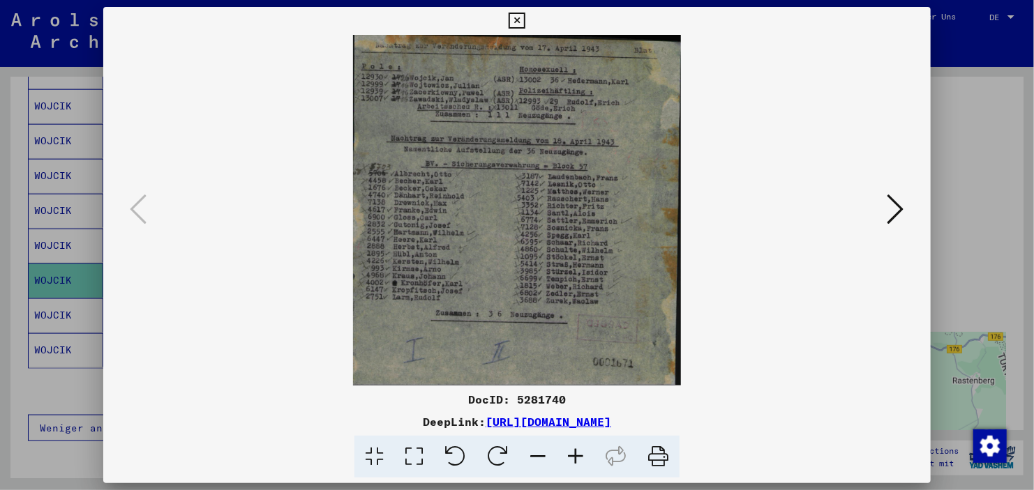
click at [581, 455] on icon at bounding box center [576, 457] width 38 height 43
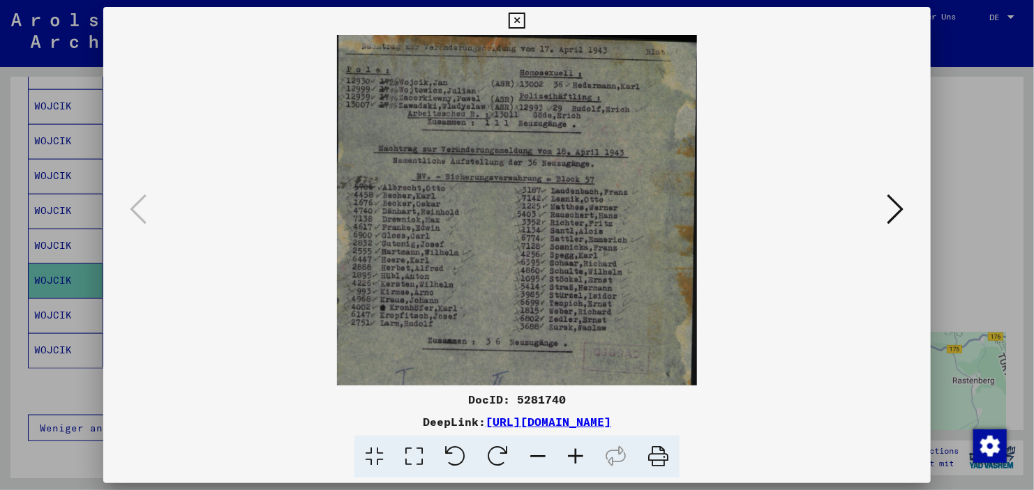
click at [581, 455] on icon at bounding box center [576, 457] width 38 height 43
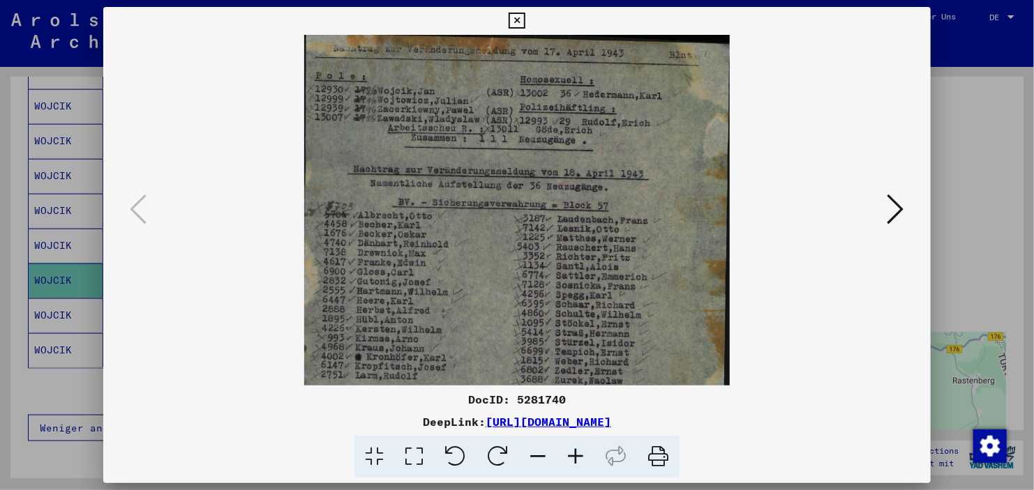
click at [581, 455] on icon at bounding box center [576, 457] width 38 height 43
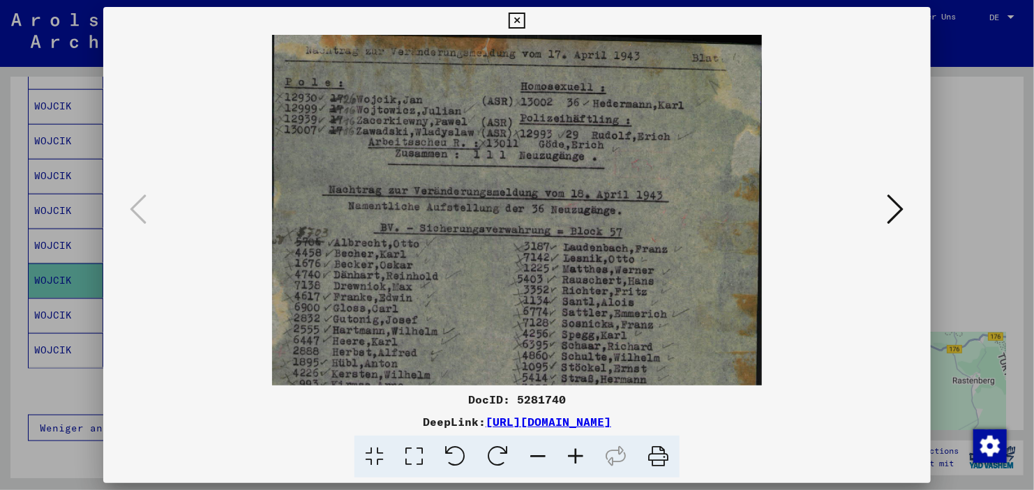
click at [581, 455] on icon at bounding box center [576, 457] width 38 height 43
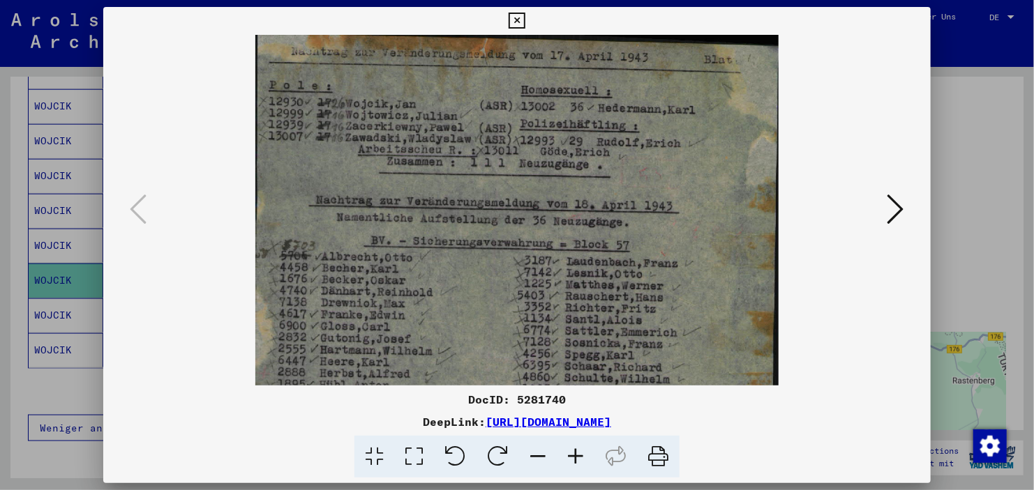
click at [581, 455] on icon at bounding box center [576, 457] width 38 height 43
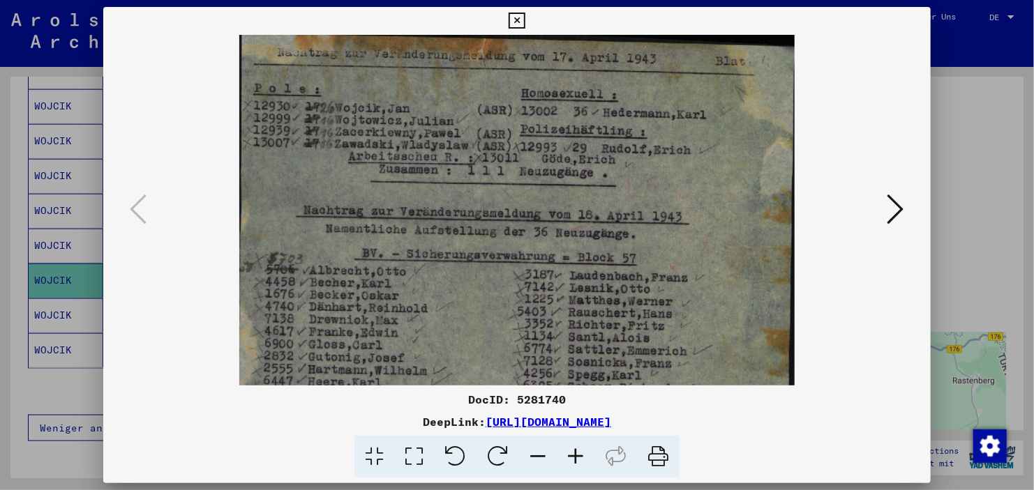
click at [581, 455] on icon at bounding box center [576, 457] width 38 height 43
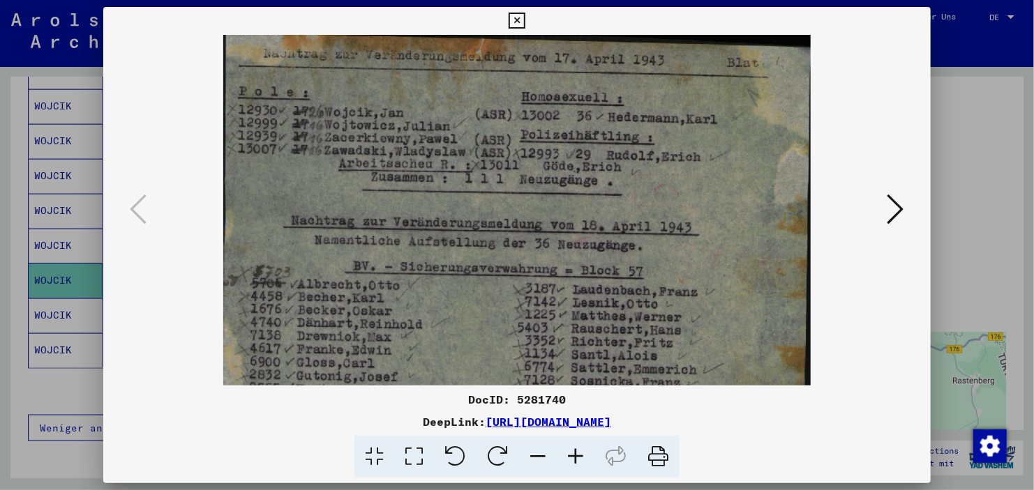
click at [581, 455] on icon at bounding box center [576, 457] width 38 height 43
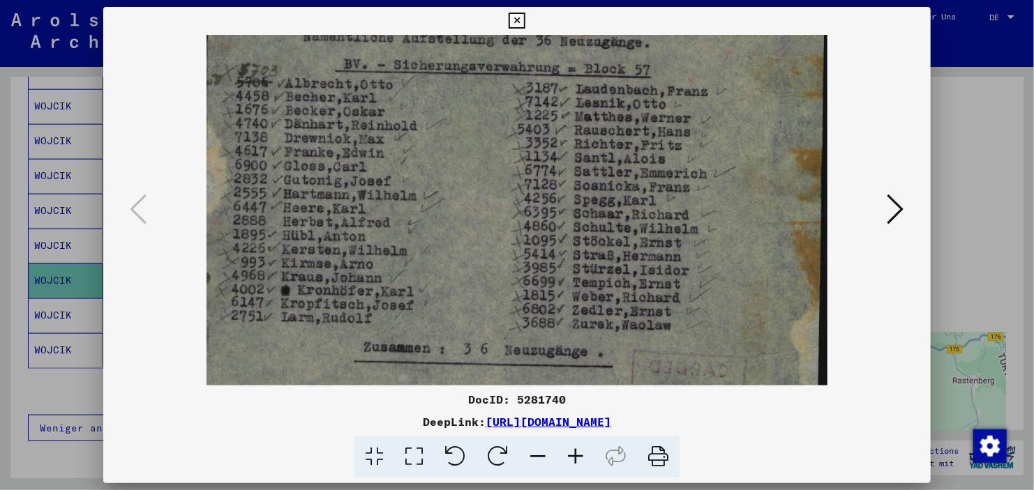
drag, startPoint x: 661, startPoint y: 315, endPoint x: 688, endPoint y: 78, distance: 238.1
click at [688, 78] on img at bounding box center [516, 152] width 621 height 665
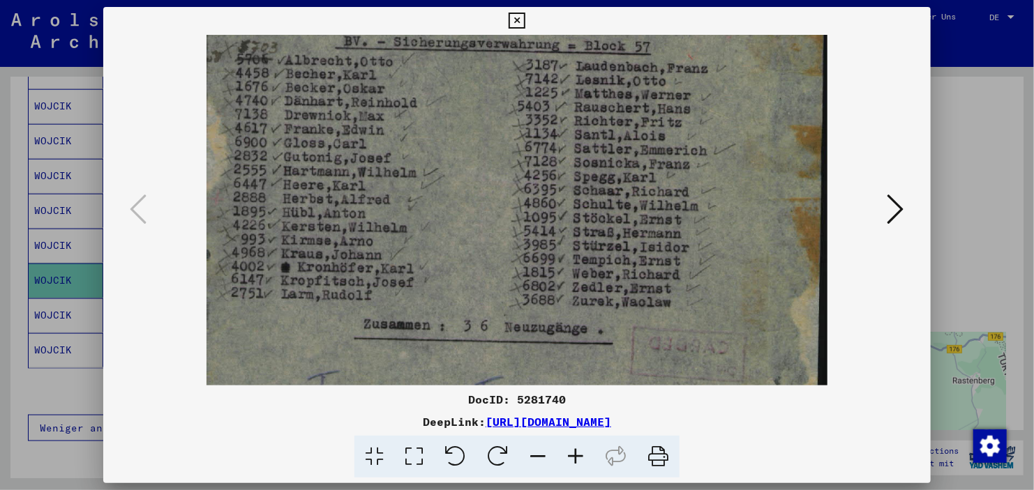
drag, startPoint x: 693, startPoint y: 134, endPoint x: 716, endPoint y: 107, distance: 35.1
click at [716, 107] on img at bounding box center [516, 129] width 621 height 665
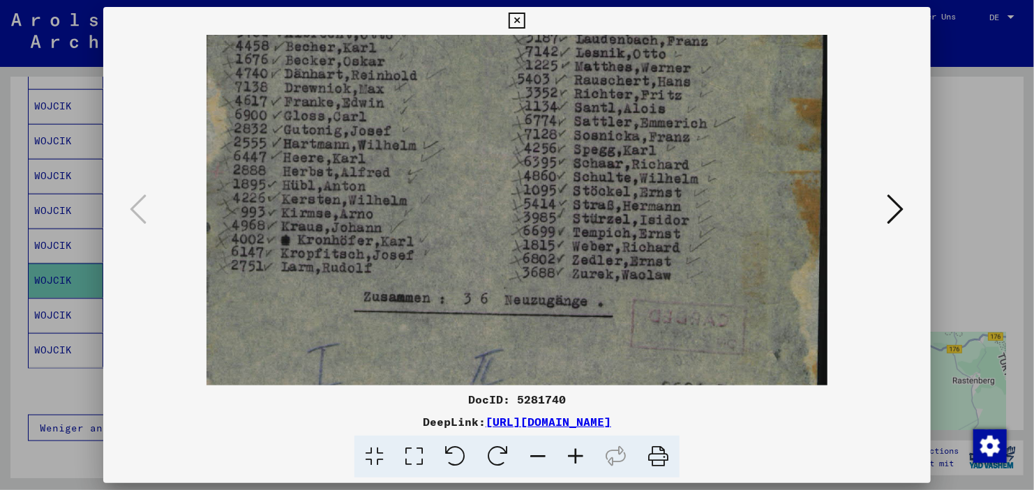
click at [956, 181] on div at bounding box center [517, 245] width 1034 height 490
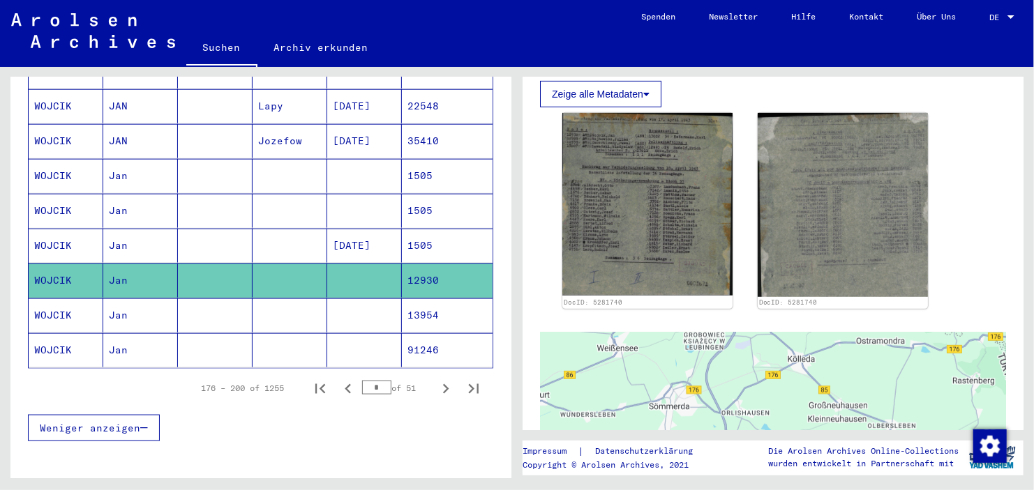
click at [343, 299] on mat-cell at bounding box center [364, 316] width 75 height 34
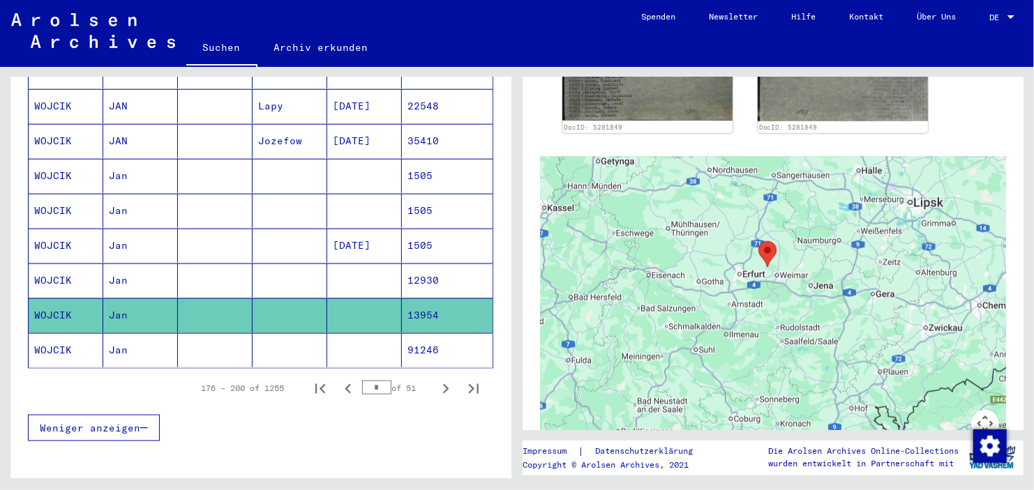
click at [346, 333] on mat-cell at bounding box center [364, 350] width 75 height 34
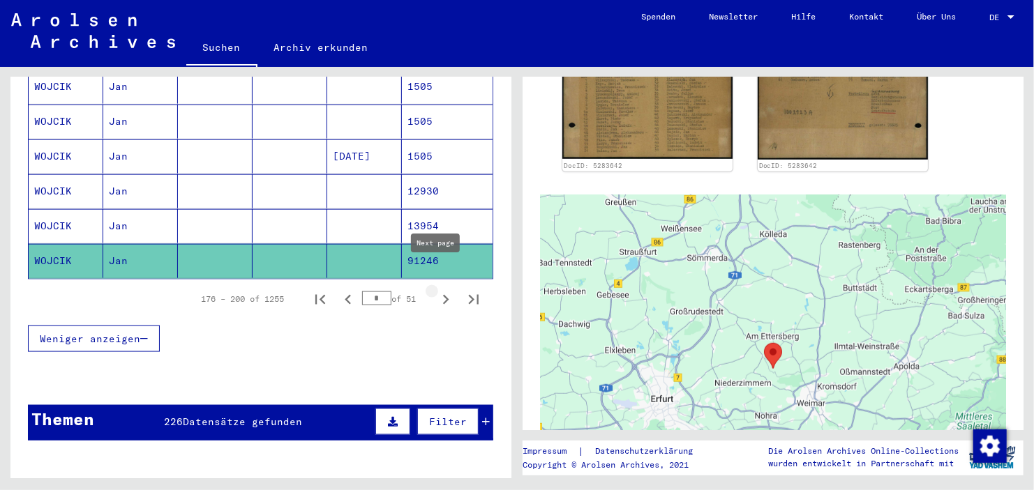
click at [439, 290] on icon "Next page" at bounding box center [446, 300] width 20 height 20
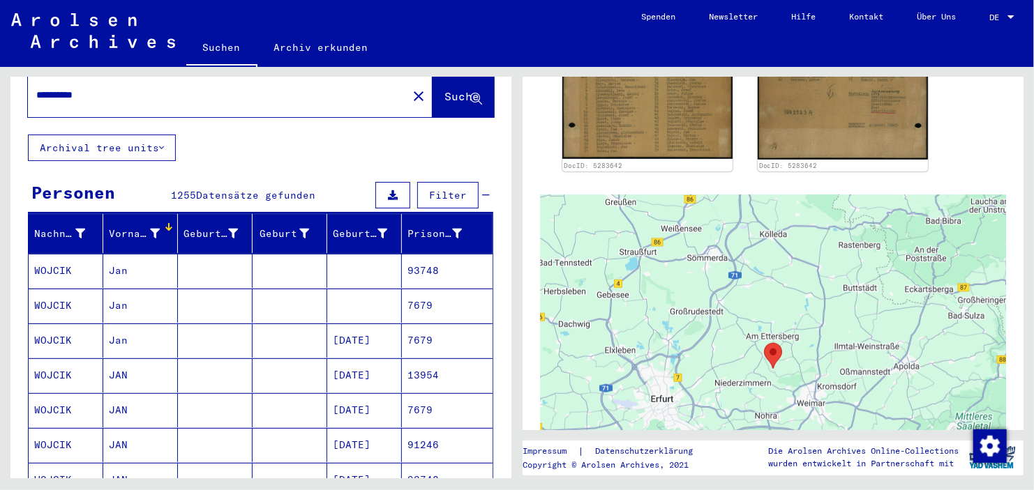
click at [300, 263] on mat-cell at bounding box center [290, 271] width 75 height 34
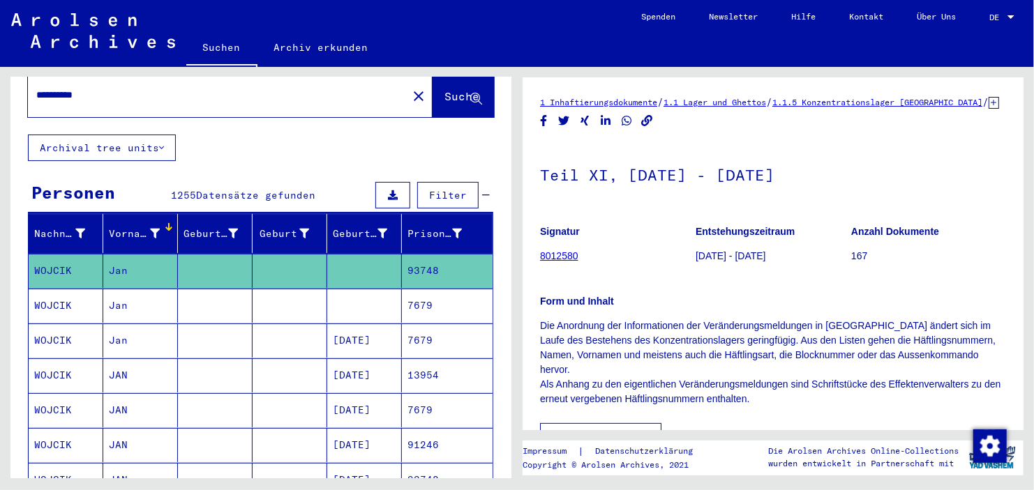
click at [278, 289] on mat-cell at bounding box center [290, 306] width 75 height 34
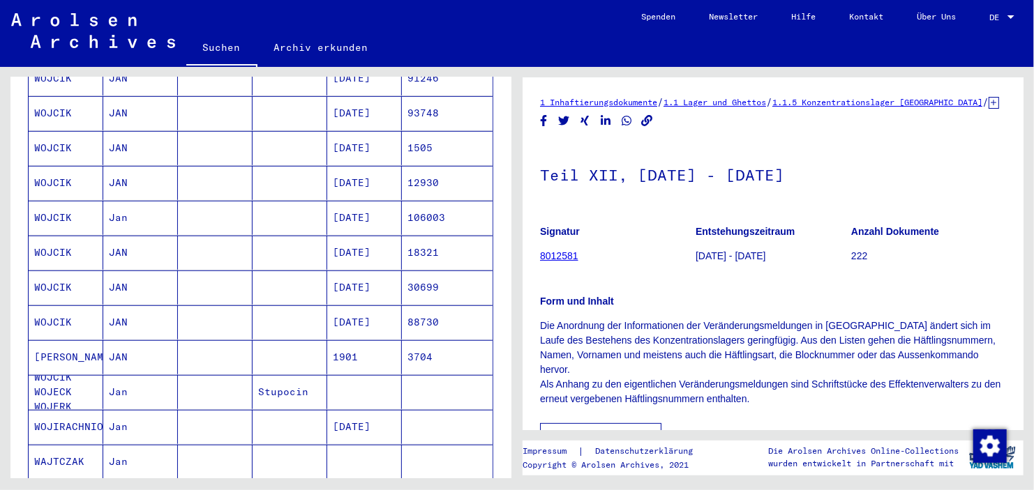
click at [265, 340] on mat-cell at bounding box center [290, 357] width 75 height 34
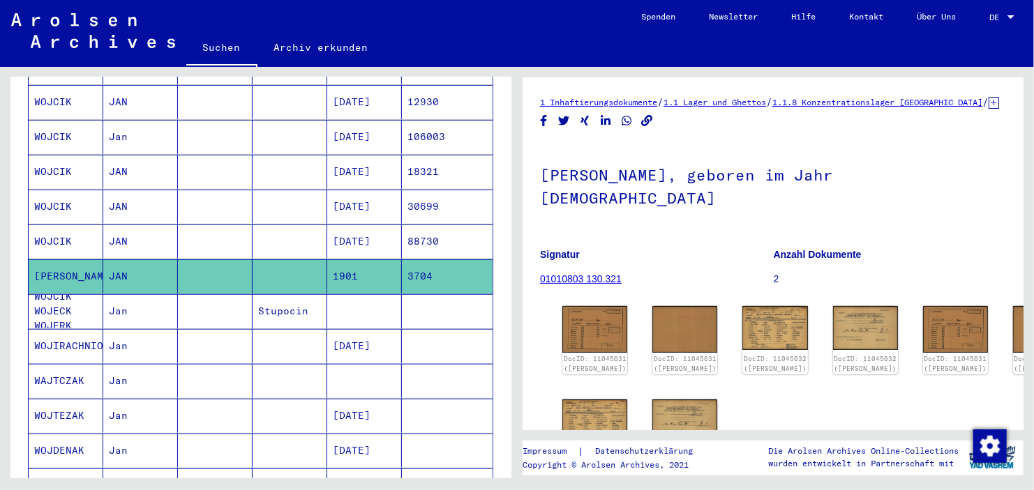
click at [345, 294] on mat-cell at bounding box center [364, 311] width 75 height 34
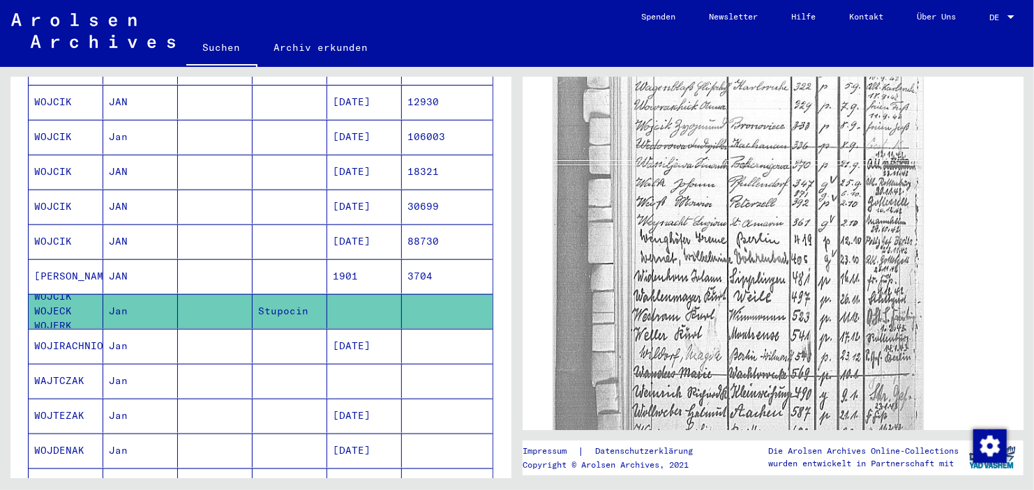
click at [709, 233] on img at bounding box center [737, 233] width 369 height 806
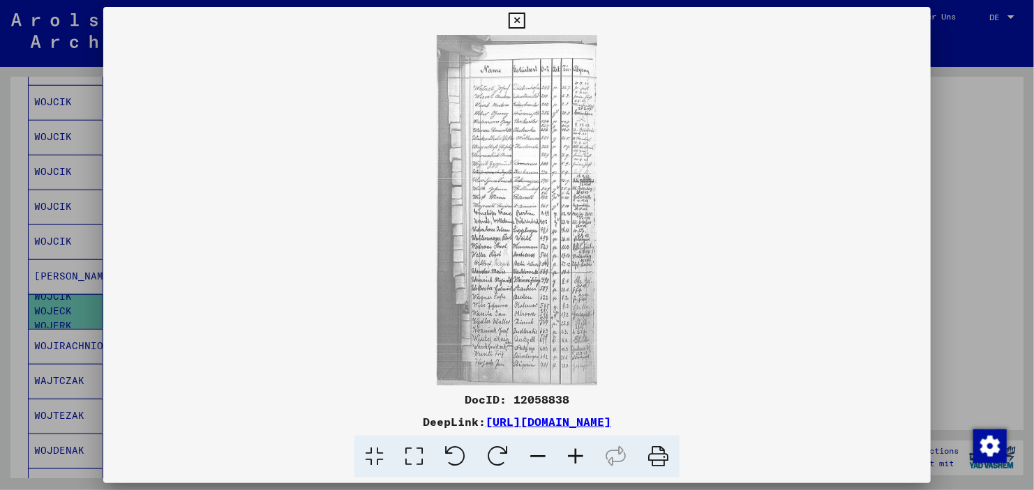
click at [575, 462] on icon at bounding box center [576, 457] width 38 height 43
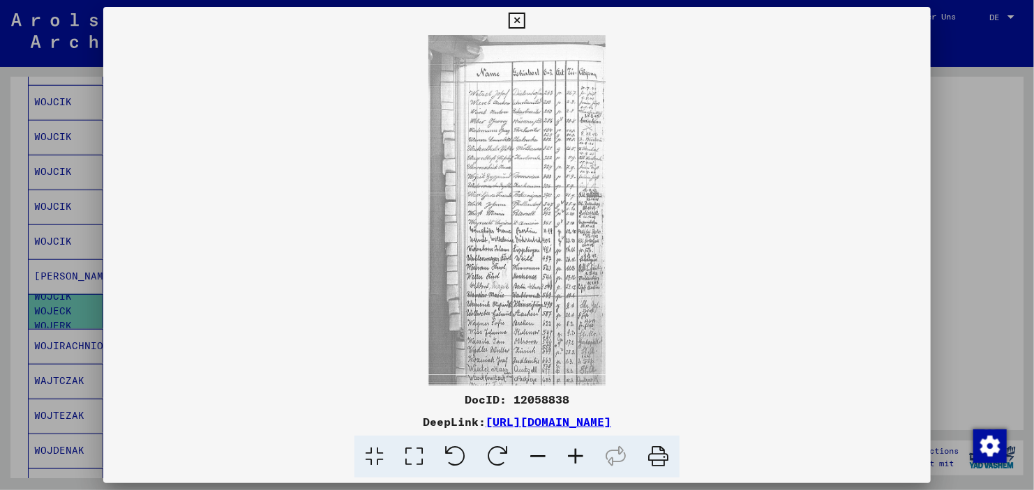
click at [575, 462] on icon at bounding box center [576, 457] width 38 height 43
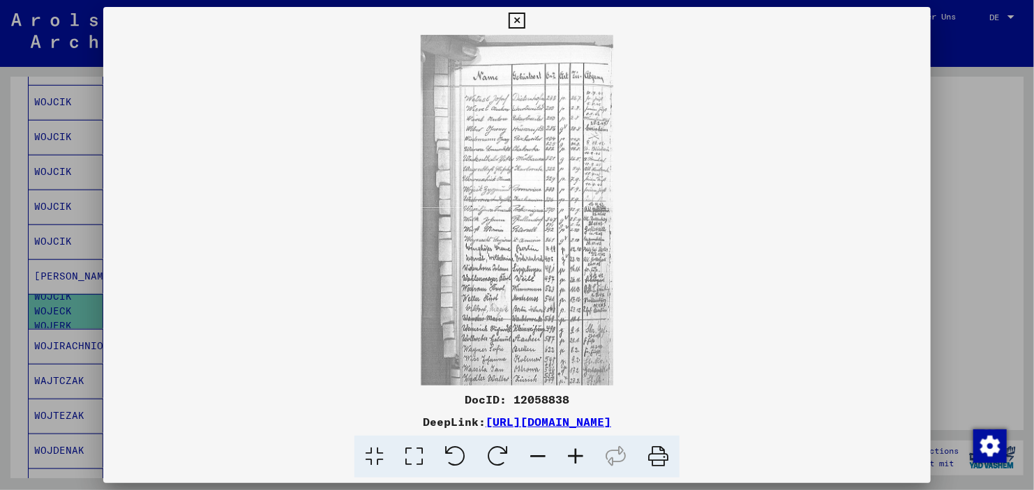
click at [575, 462] on icon at bounding box center [576, 457] width 38 height 43
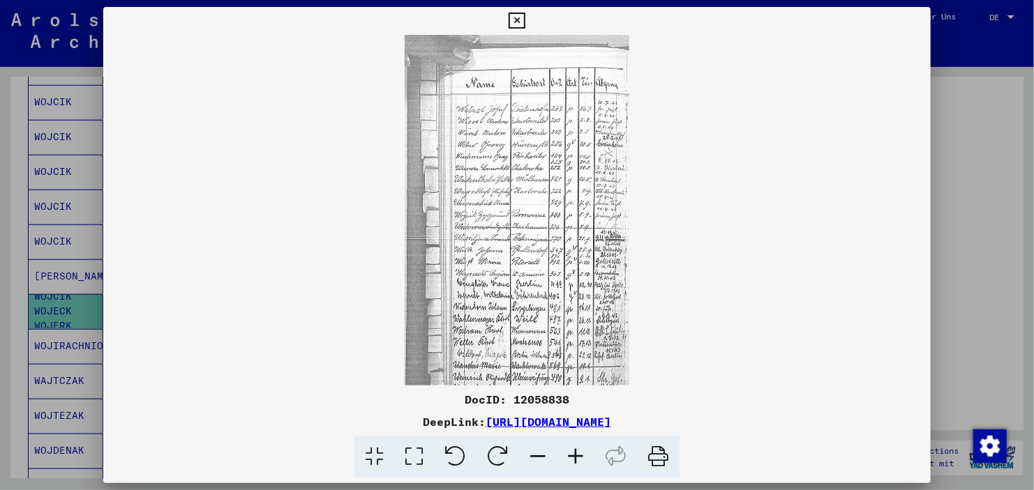
click at [575, 462] on icon at bounding box center [576, 457] width 38 height 43
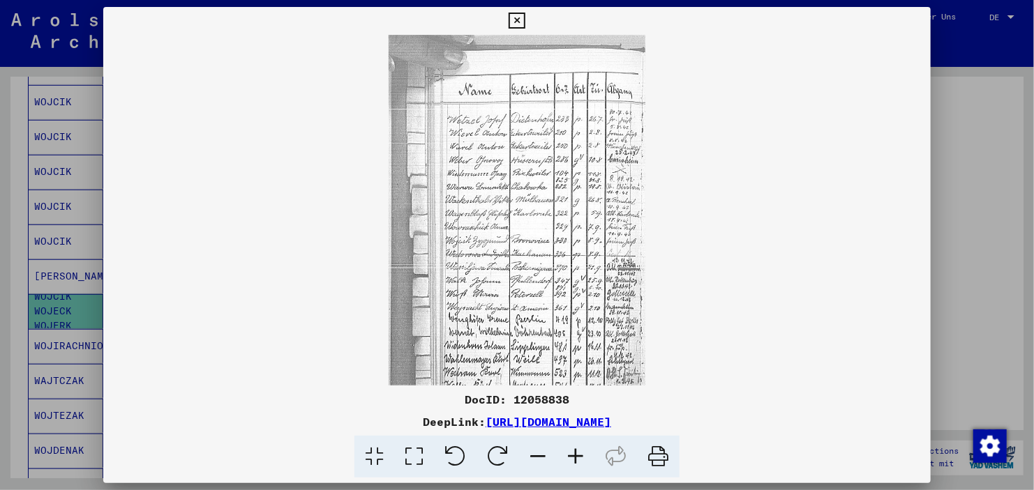
click at [575, 462] on icon at bounding box center [576, 457] width 38 height 43
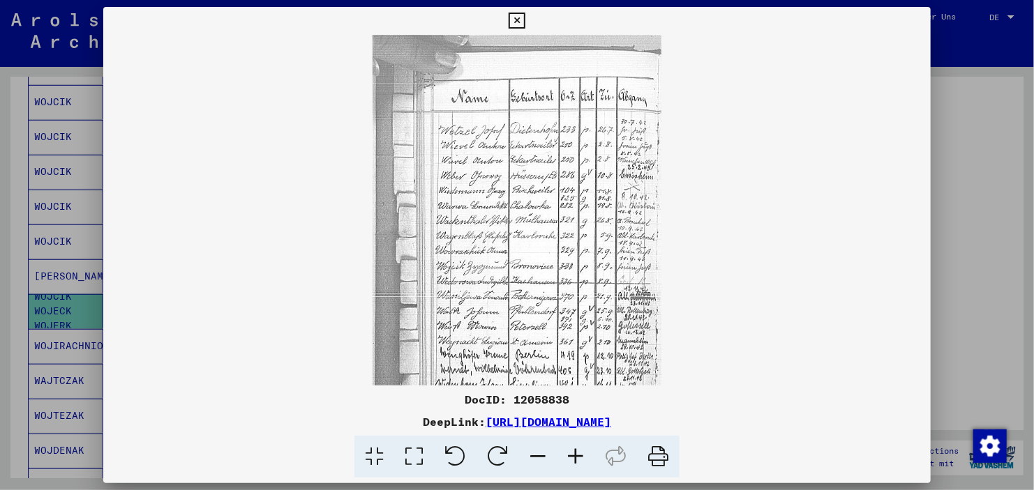
click at [575, 462] on icon at bounding box center [576, 457] width 38 height 43
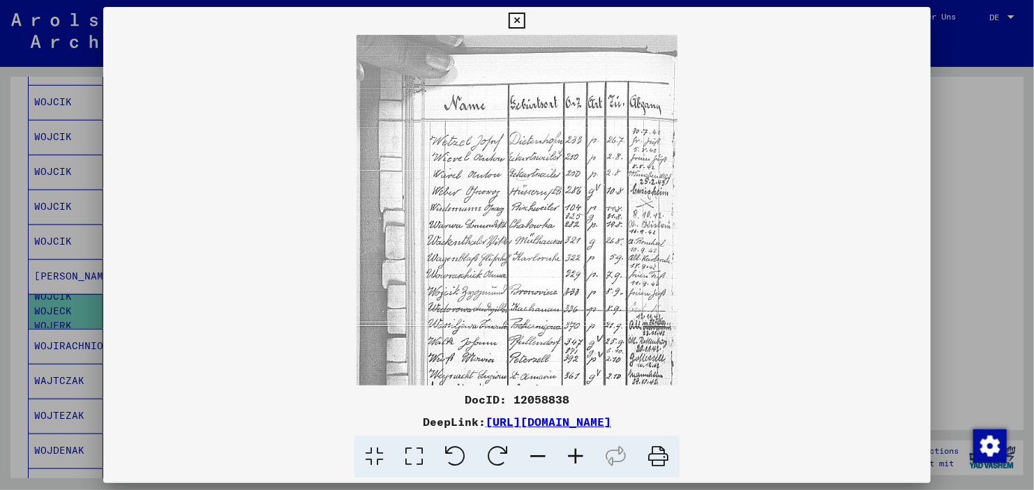
click at [575, 462] on icon at bounding box center [576, 457] width 38 height 43
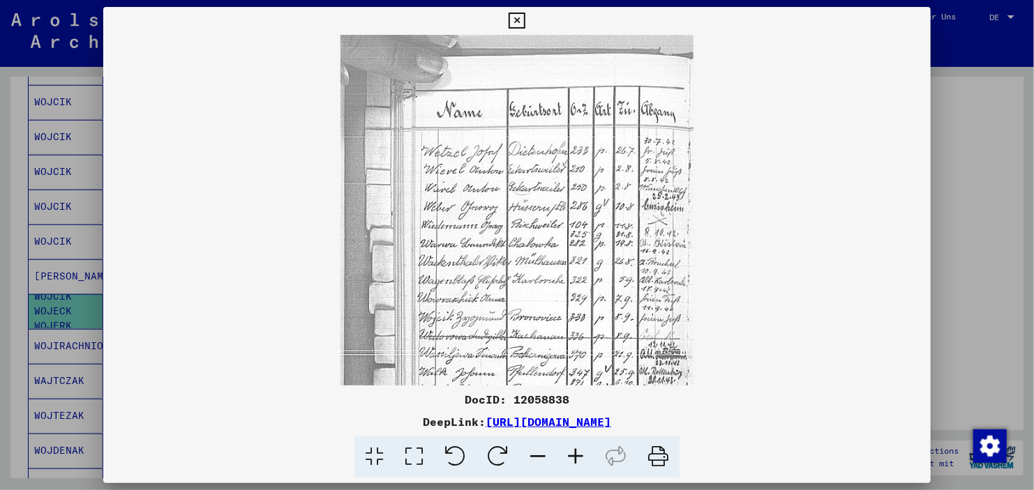
click at [575, 462] on icon at bounding box center [576, 457] width 38 height 43
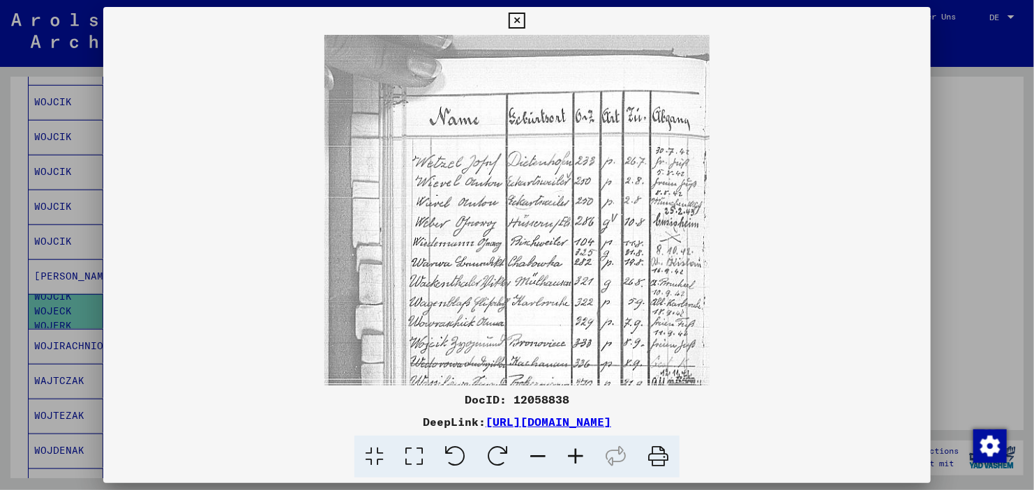
click at [575, 462] on icon at bounding box center [576, 457] width 38 height 43
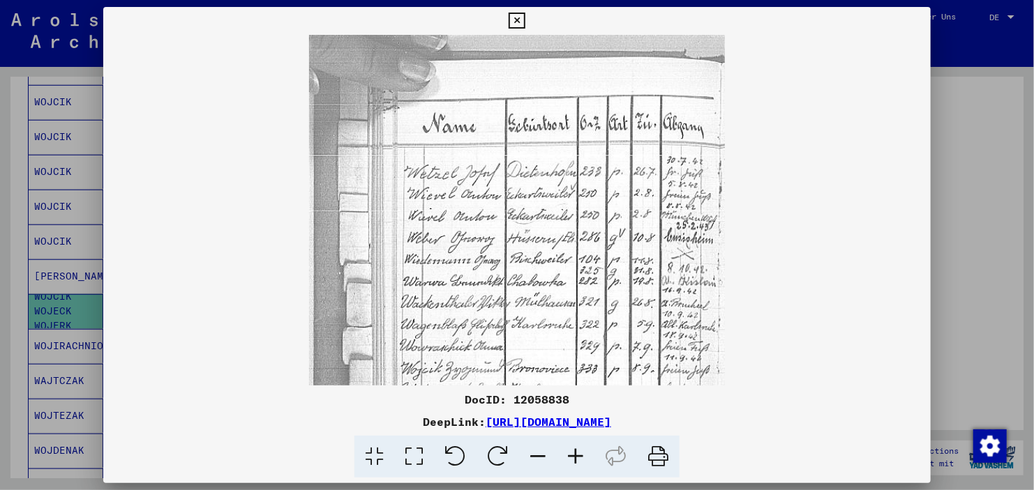
click at [575, 462] on icon at bounding box center [576, 457] width 38 height 43
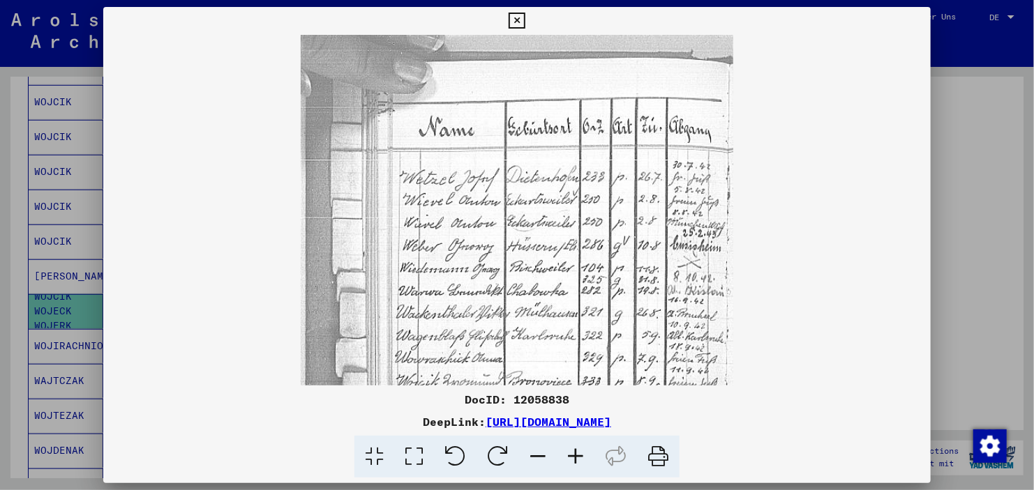
click at [575, 462] on icon at bounding box center [576, 457] width 38 height 43
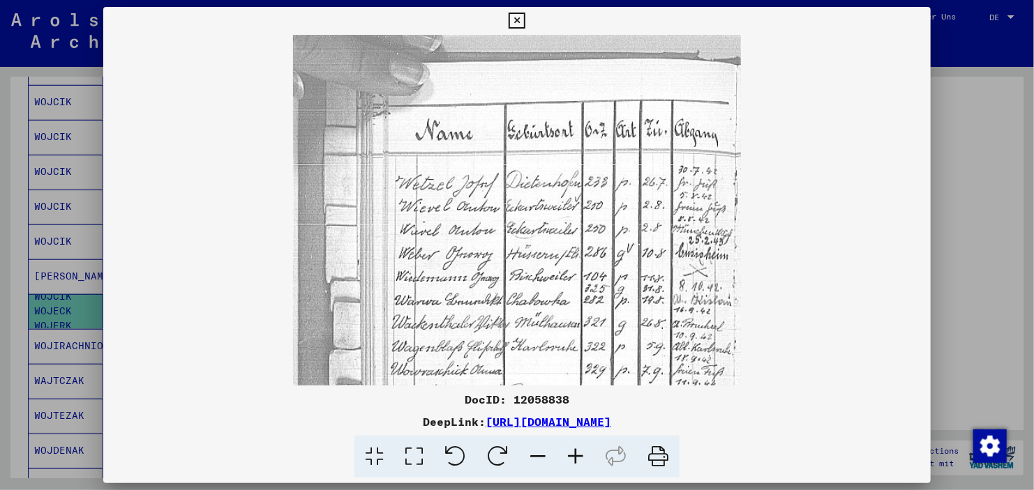
click at [575, 462] on icon at bounding box center [576, 457] width 38 height 43
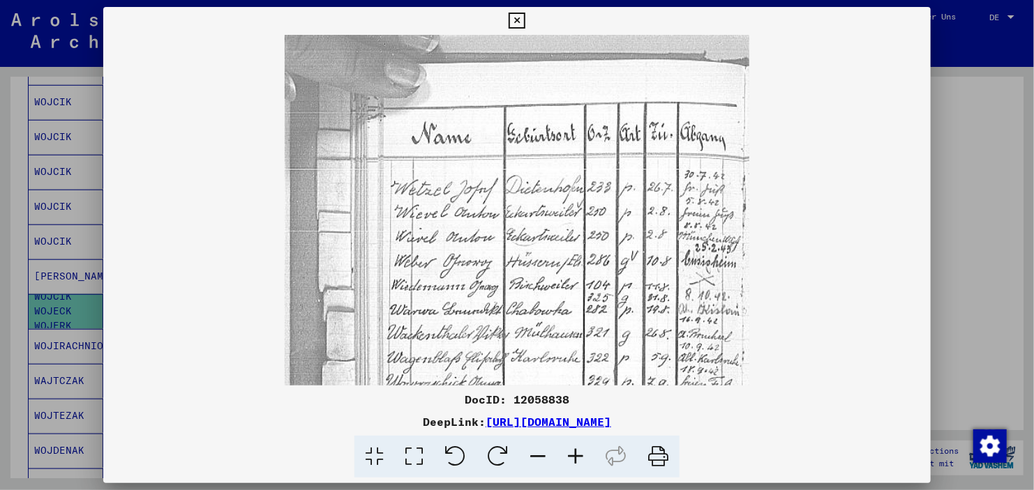
click at [575, 462] on icon at bounding box center [576, 457] width 38 height 43
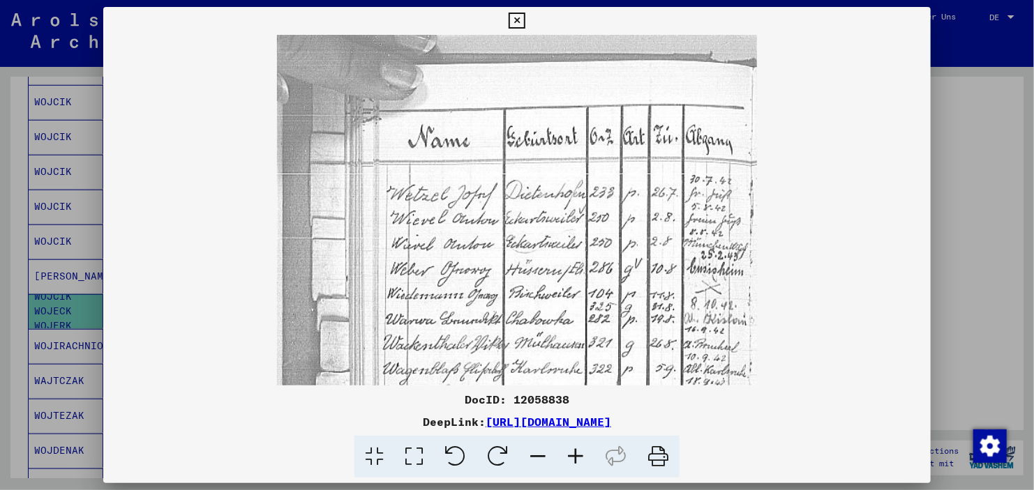
click at [575, 462] on icon at bounding box center [576, 457] width 38 height 43
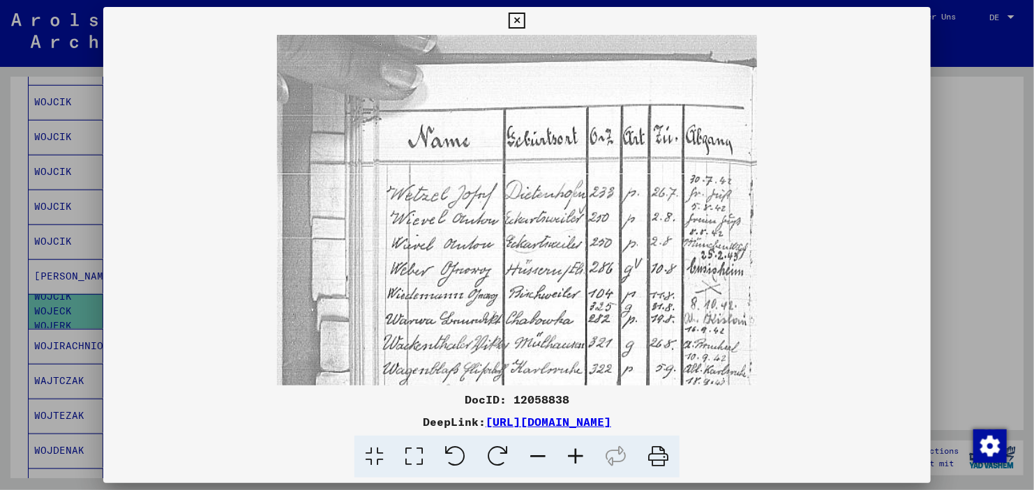
click at [575, 462] on icon at bounding box center [576, 457] width 38 height 43
drag, startPoint x: 486, startPoint y: 309, endPoint x: 485, endPoint y: 165, distance: 143.7
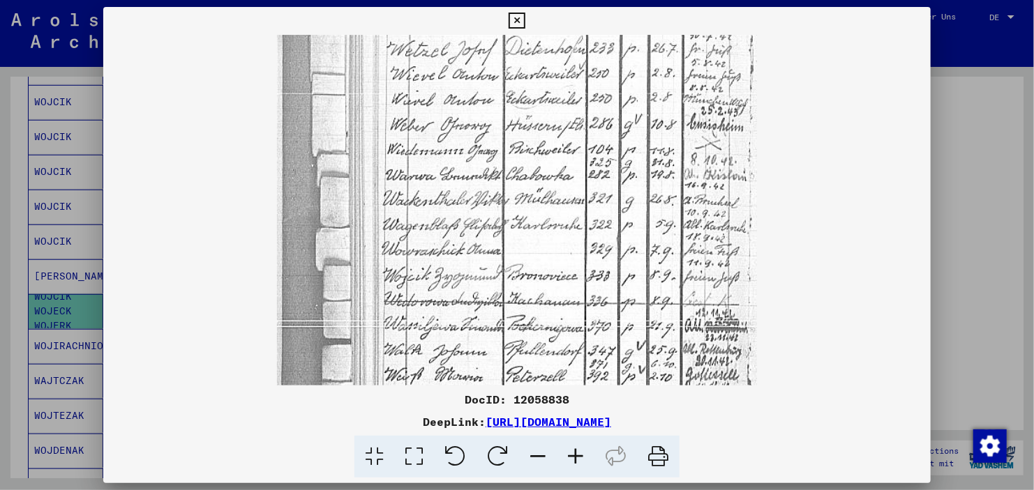
drag, startPoint x: 481, startPoint y: 212, endPoint x: 486, endPoint y: 179, distance: 33.3
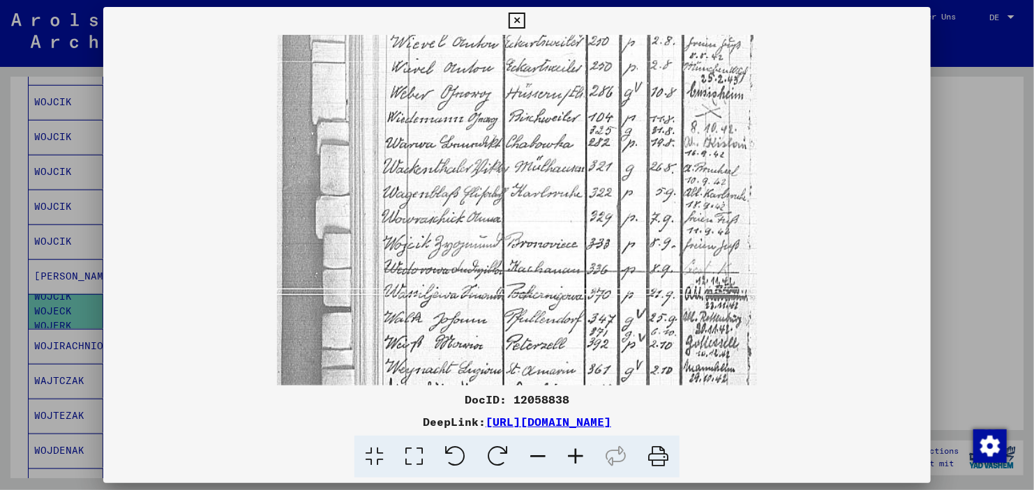
click at [486, 179] on img at bounding box center [517, 382] width 480 height 1048
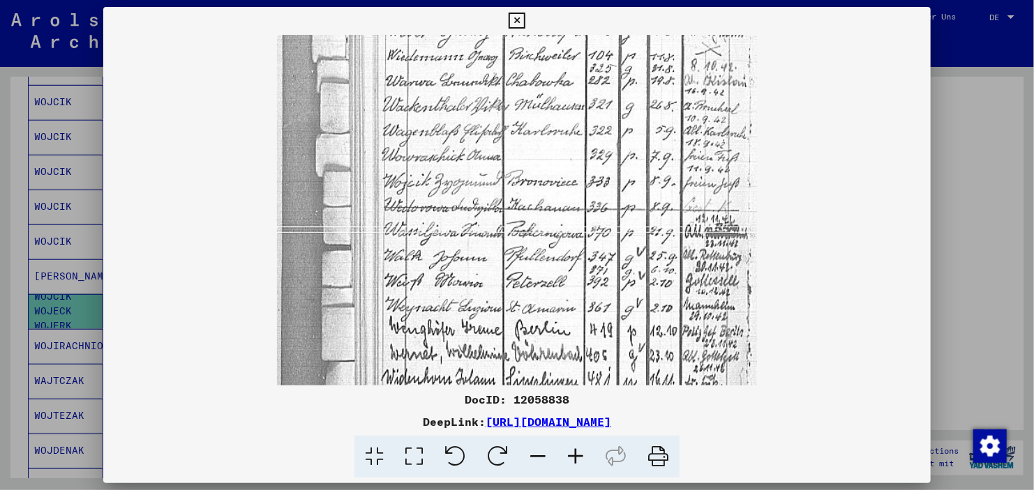
drag, startPoint x: 567, startPoint y: 238, endPoint x: 592, endPoint y: 158, distance: 83.4
click at [592, 158] on img at bounding box center [517, 320] width 480 height 1048
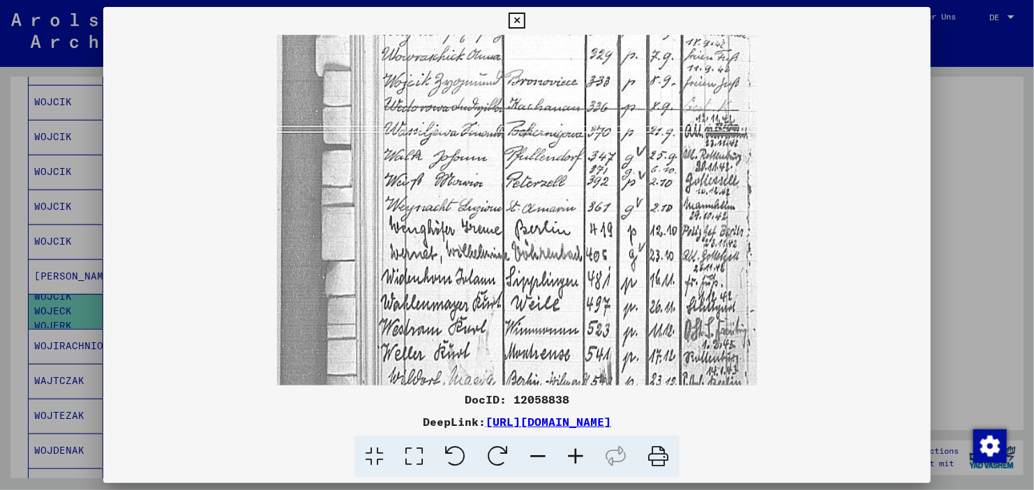
drag, startPoint x: 566, startPoint y: 212, endPoint x: 582, endPoint y: 115, distance: 98.3
click at [582, 115] on img at bounding box center [517, 220] width 480 height 1048
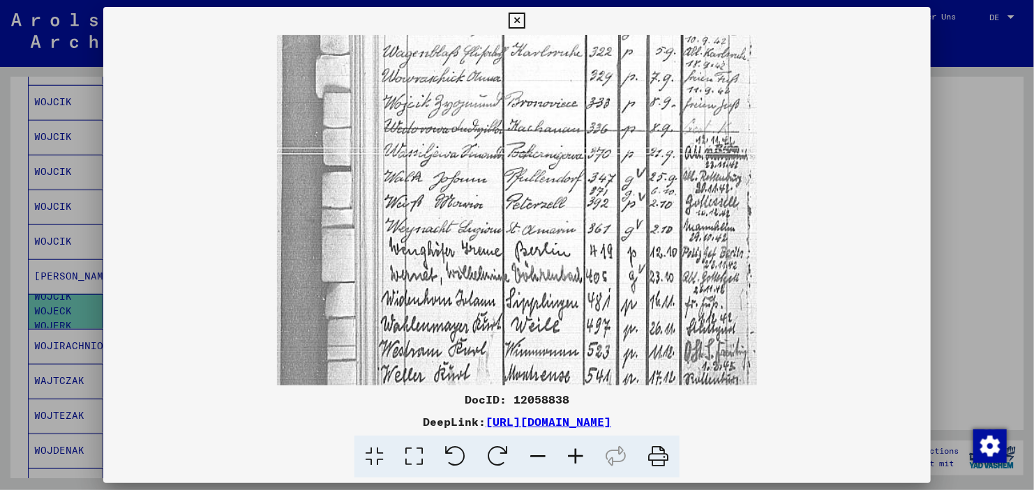
drag, startPoint x: 580, startPoint y: 158, endPoint x: 585, endPoint y: 137, distance: 21.5
click at [585, 137] on img at bounding box center [517, 241] width 480 height 1048
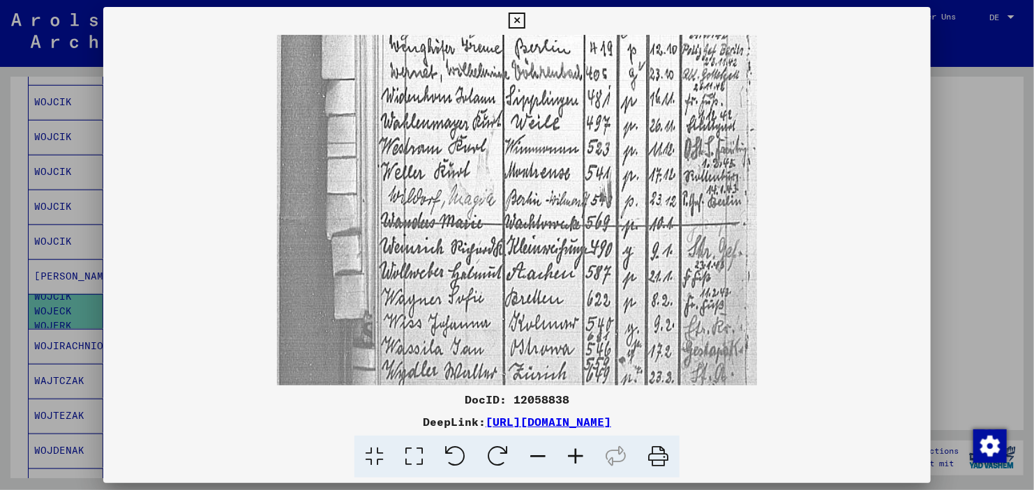
drag, startPoint x: 564, startPoint y: 237, endPoint x: 582, endPoint y: 94, distance: 144.1
click at [582, 94] on img at bounding box center [517, 38] width 480 height 1048
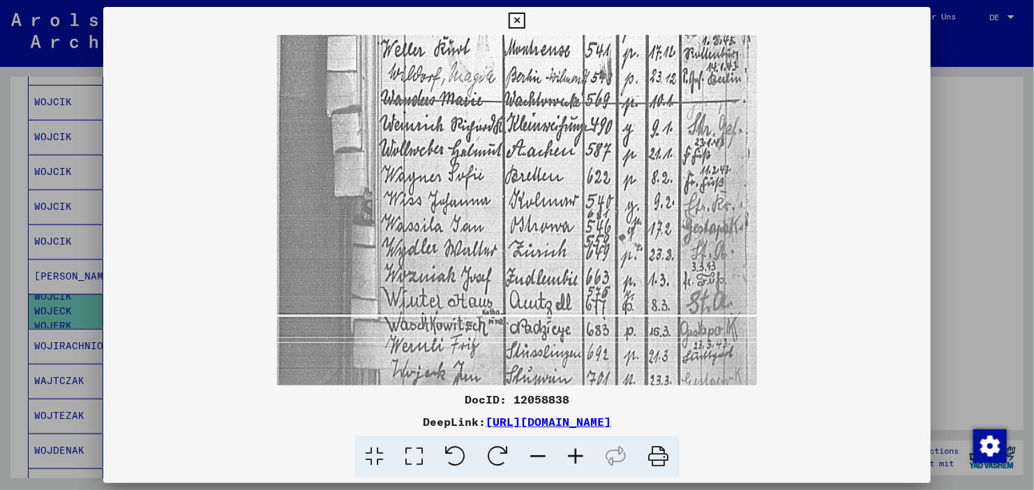
drag, startPoint x: 568, startPoint y: 172, endPoint x: 587, endPoint y: 47, distance: 126.3
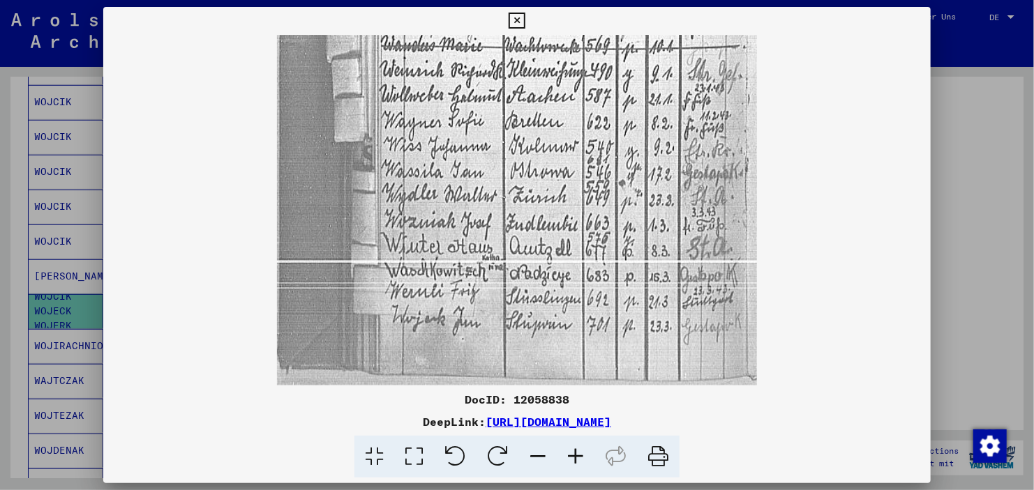
drag, startPoint x: 564, startPoint y: 144, endPoint x: 582, endPoint y: 56, distance: 89.6
click at [980, 245] on div at bounding box center [517, 245] width 1034 height 490
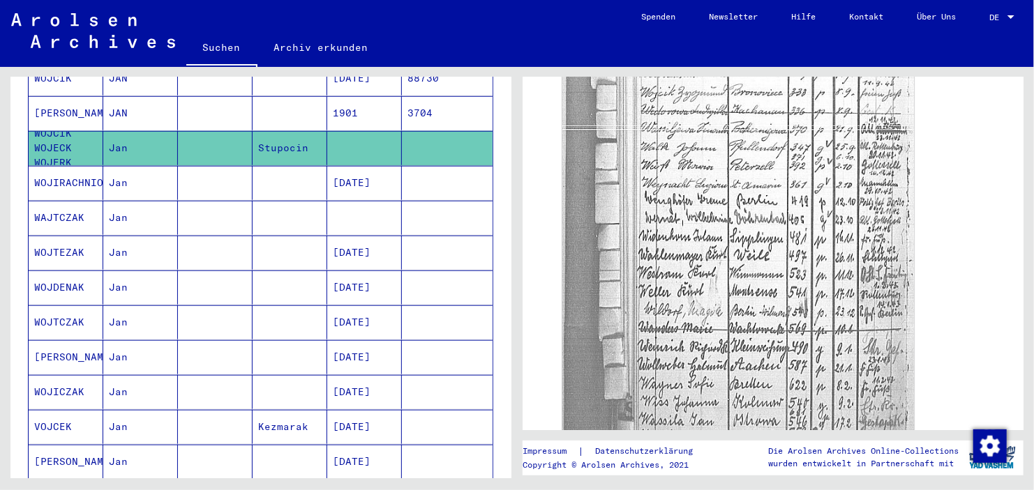
scroll to position [689, 0]
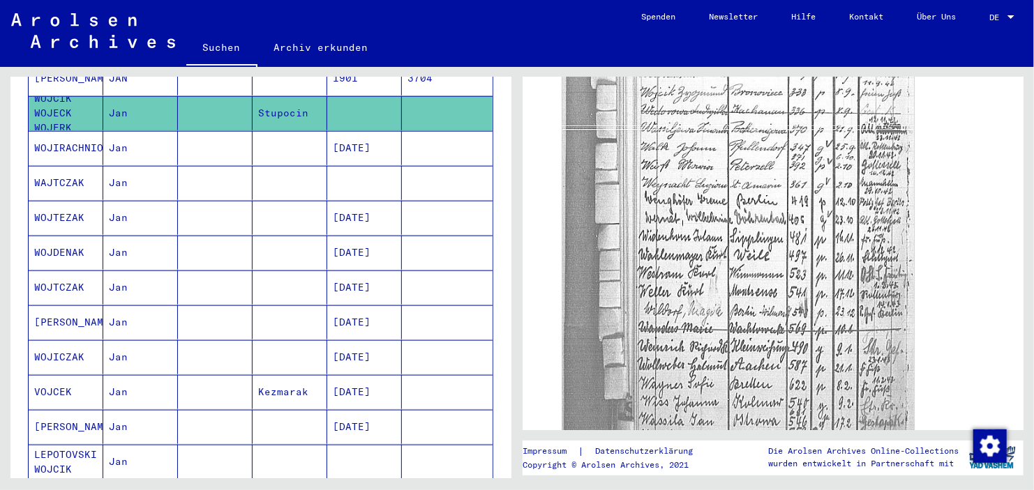
click at [312, 166] on mat-cell at bounding box center [290, 183] width 75 height 34
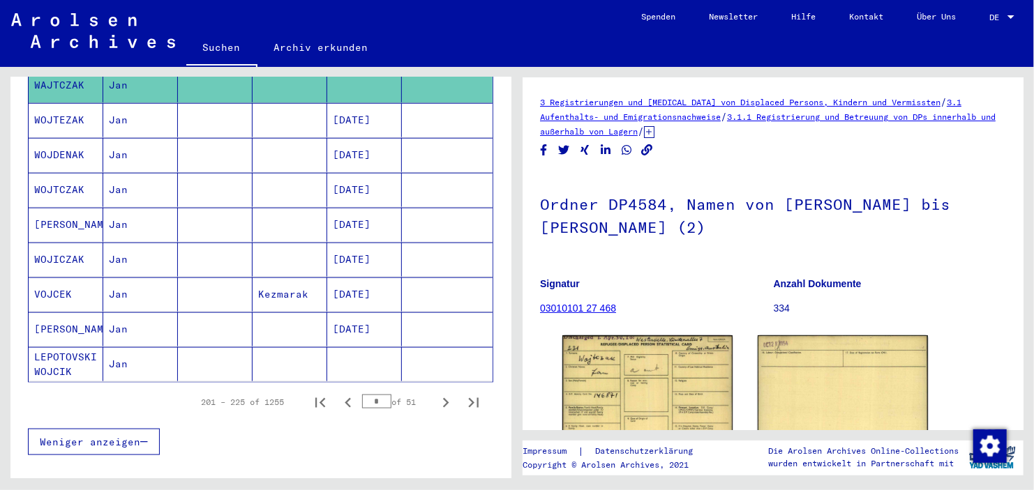
scroll to position [806, 0]
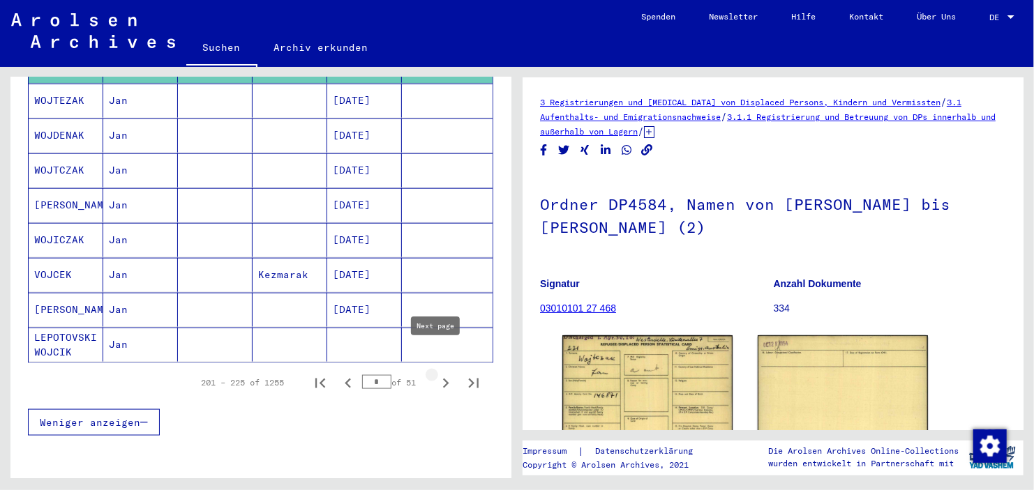
click at [440, 374] on icon "Next page" at bounding box center [446, 384] width 20 height 20
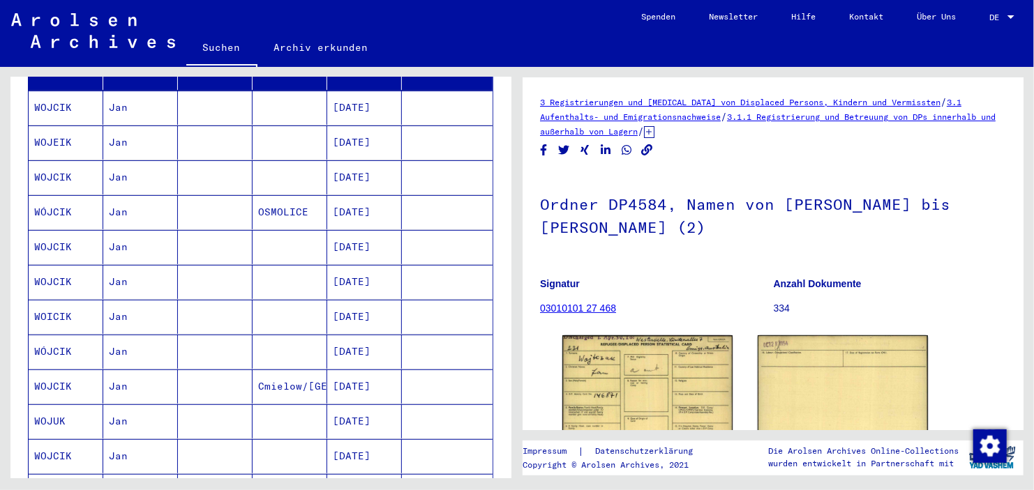
scroll to position [140, 0]
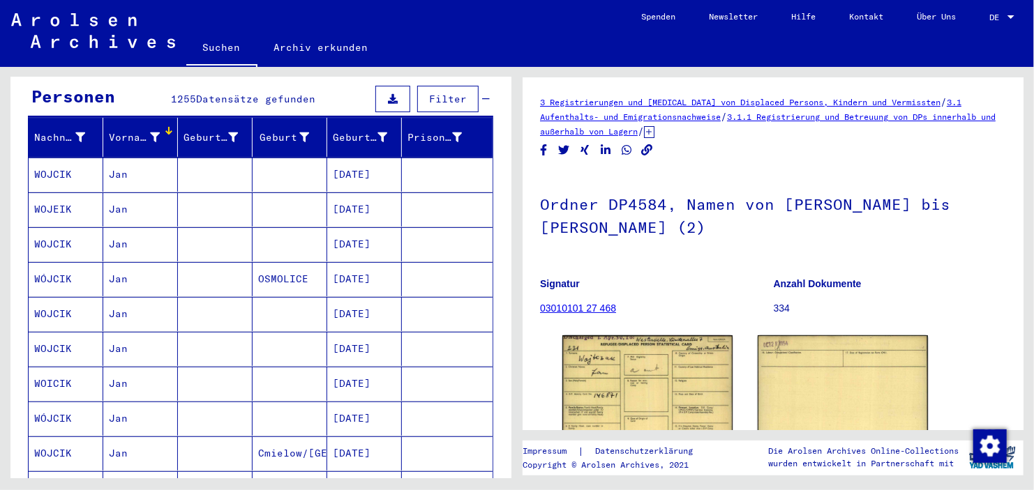
click at [290, 158] on mat-cell at bounding box center [290, 175] width 75 height 34
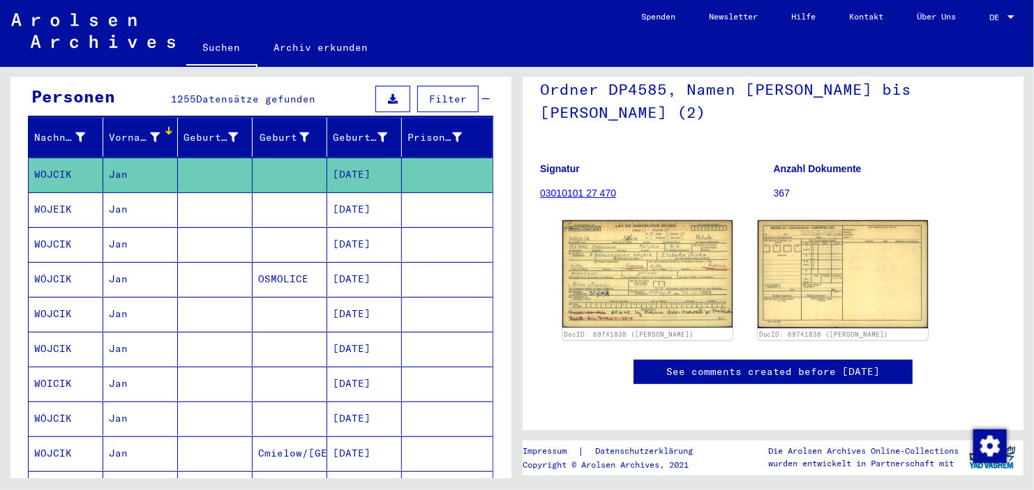
scroll to position [181, 0]
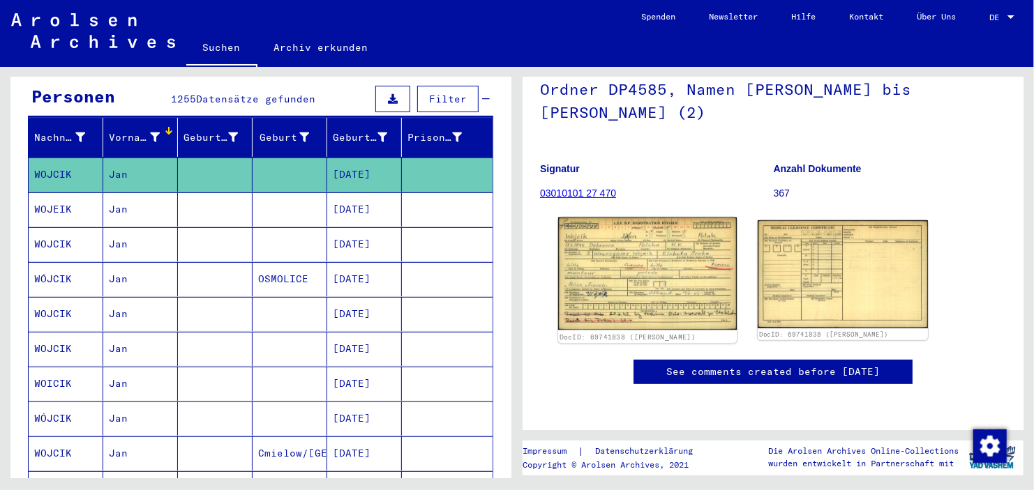
click at [686, 218] on img at bounding box center [647, 274] width 179 height 112
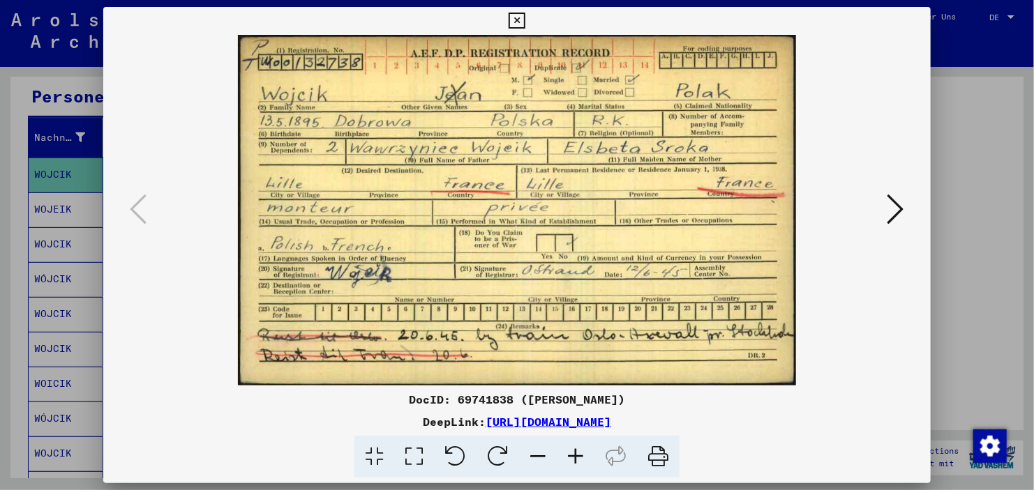
click at [864, 204] on img at bounding box center [517, 210] width 732 height 351
click at [879, 206] on img at bounding box center [517, 210] width 732 height 351
click at [902, 206] on icon at bounding box center [895, 209] width 17 height 33
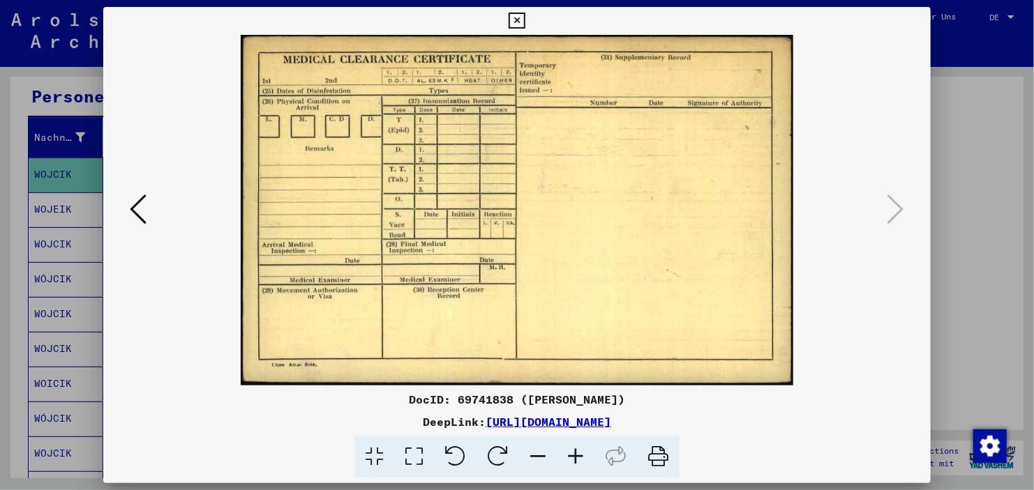
click at [954, 202] on div at bounding box center [517, 245] width 1034 height 490
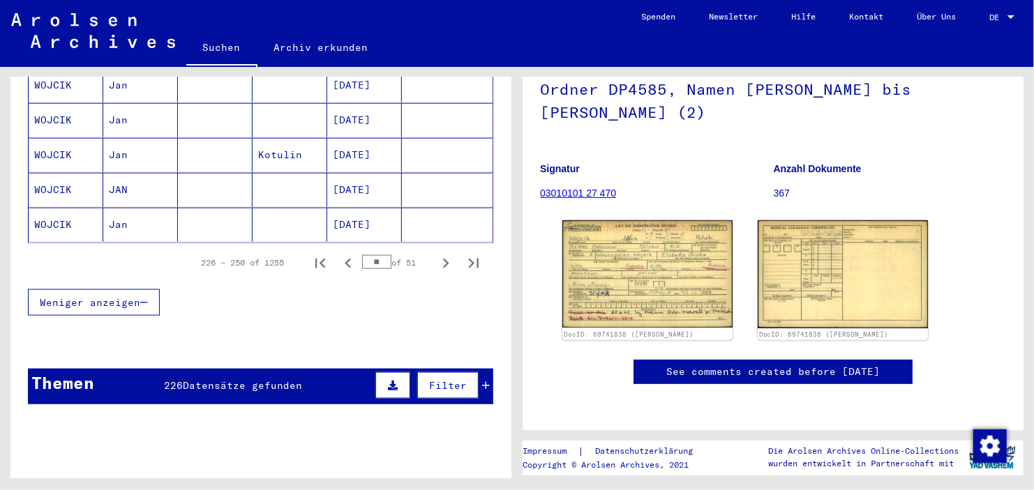
scroll to position [919, 0]
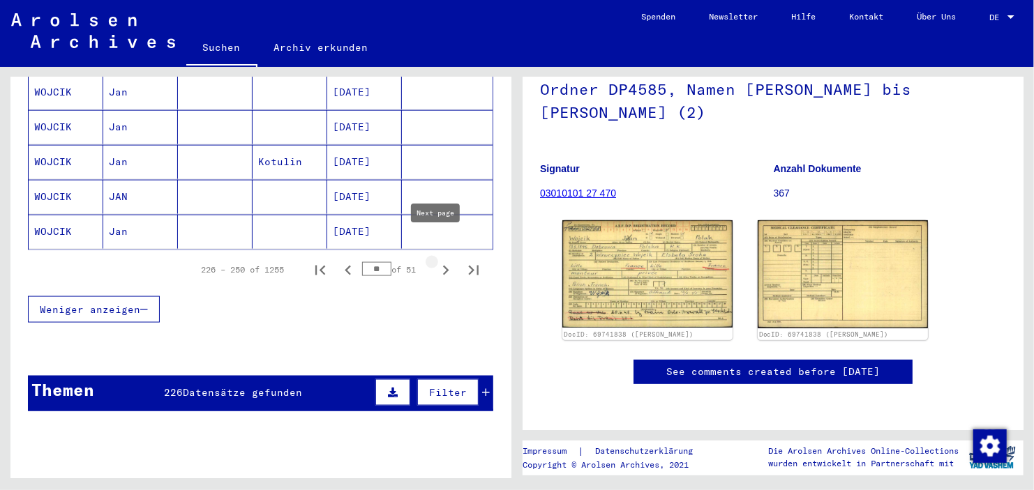
click at [437, 261] on icon "Next page" at bounding box center [446, 271] width 20 height 20
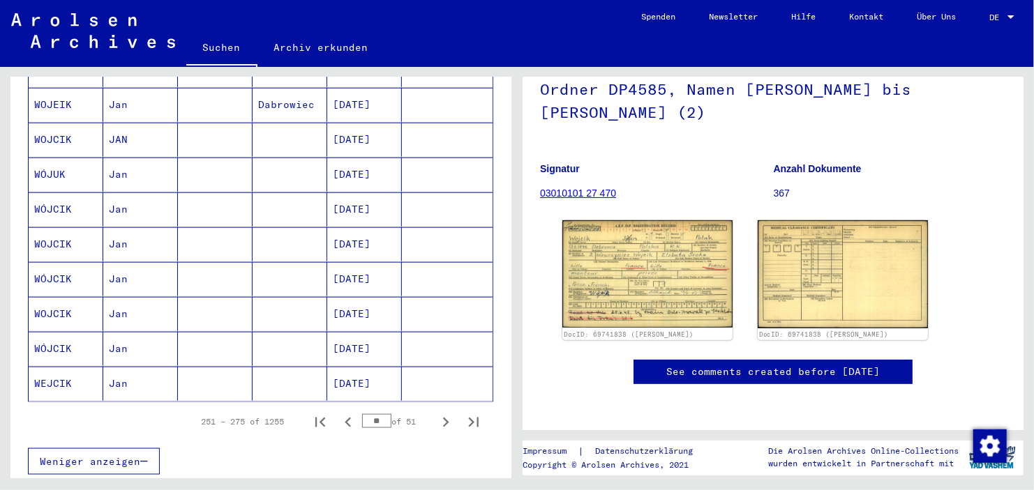
scroll to position [767, 0]
click at [443, 418] on icon "Next page" at bounding box center [446, 423] width 6 height 10
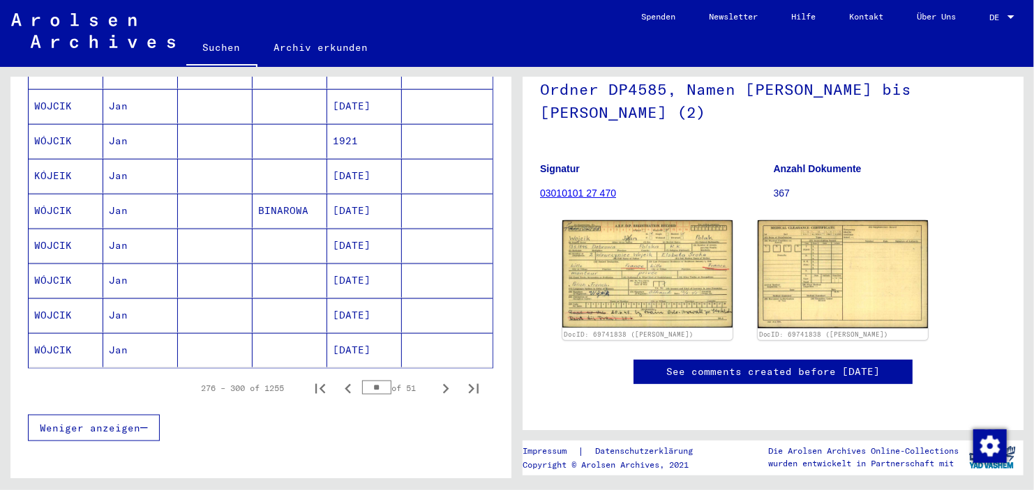
scroll to position [804, 0]
click at [436, 377] on icon "Next page" at bounding box center [446, 387] width 20 height 20
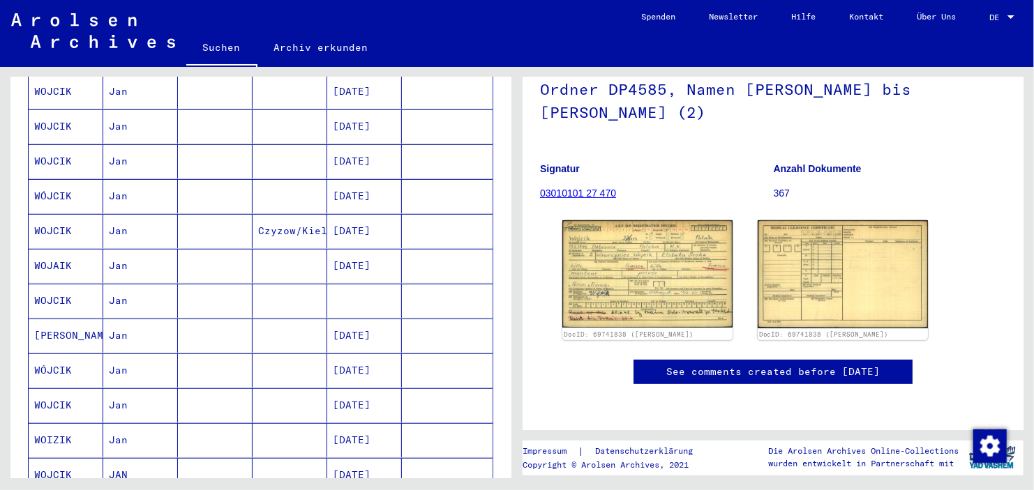
scroll to position [293, 0]
click at [338, 285] on mat-cell at bounding box center [364, 300] width 75 height 34
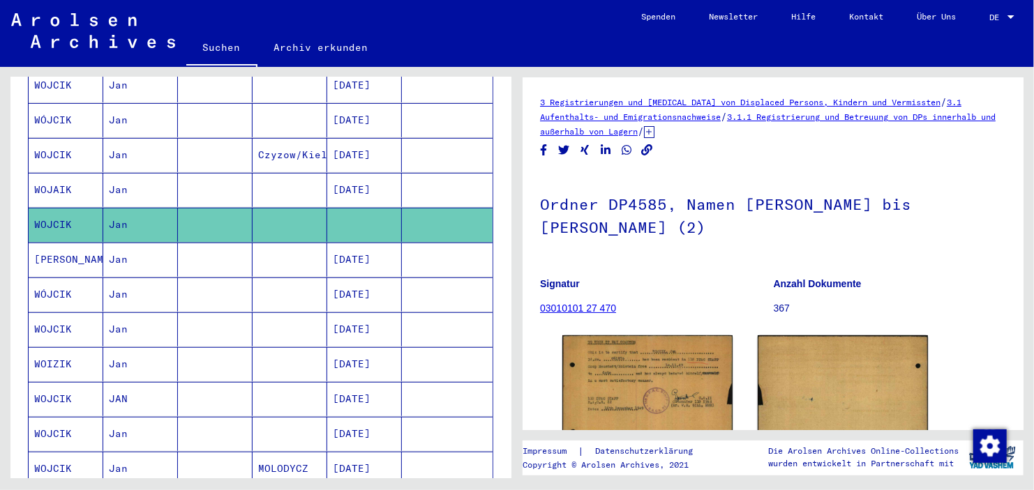
scroll to position [368, 0]
click at [619, 375] on img at bounding box center [647, 396] width 179 height 129
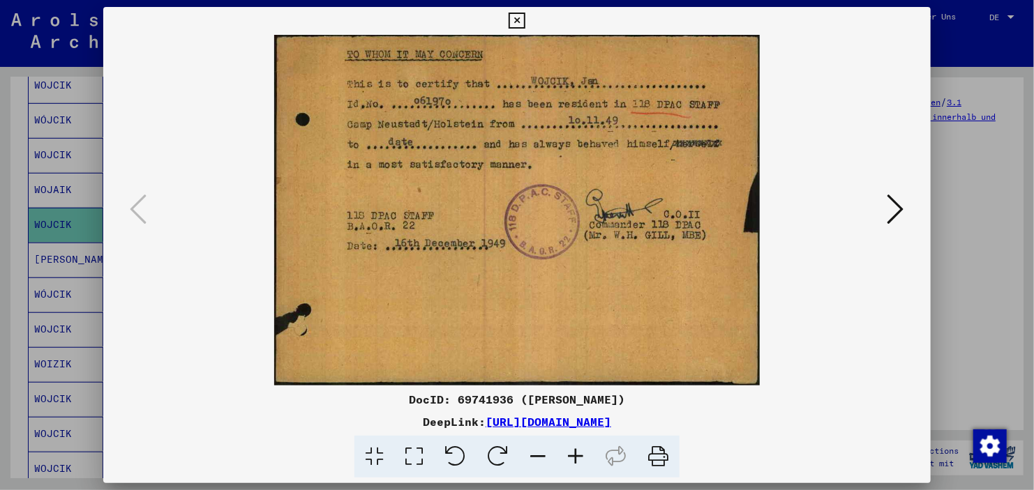
click at [883, 206] on button at bounding box center [895, 210] width 25 height 40
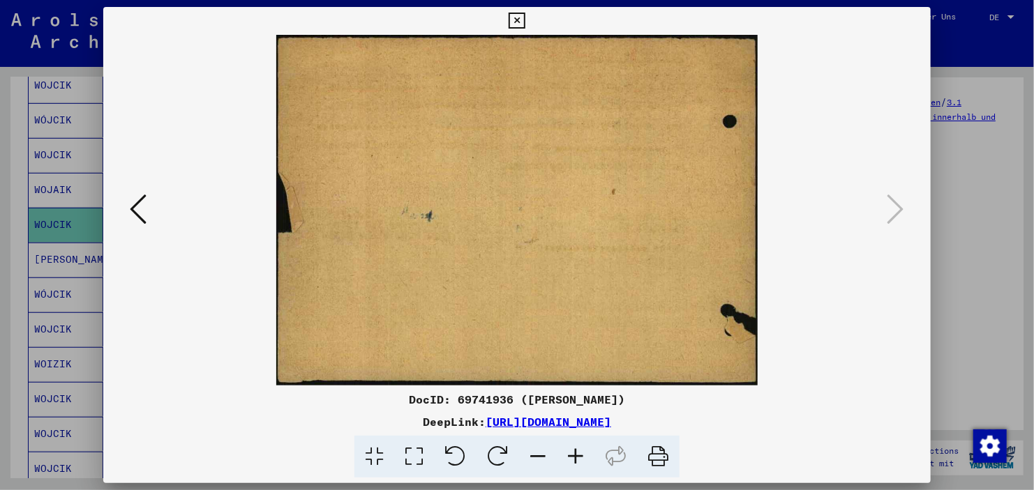
click at [964, 220] on div at bounding box center [517, 245] width 1034 height 490
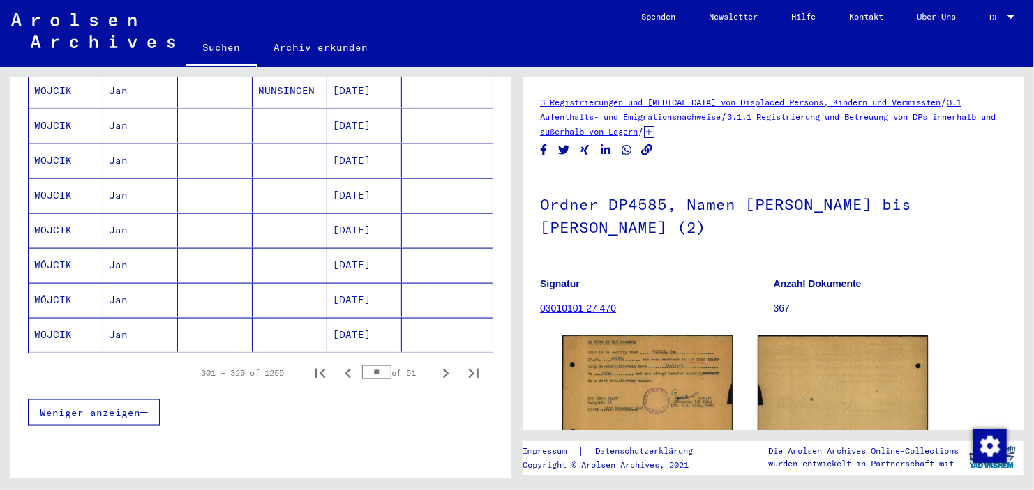
scroll to position [819, 0]
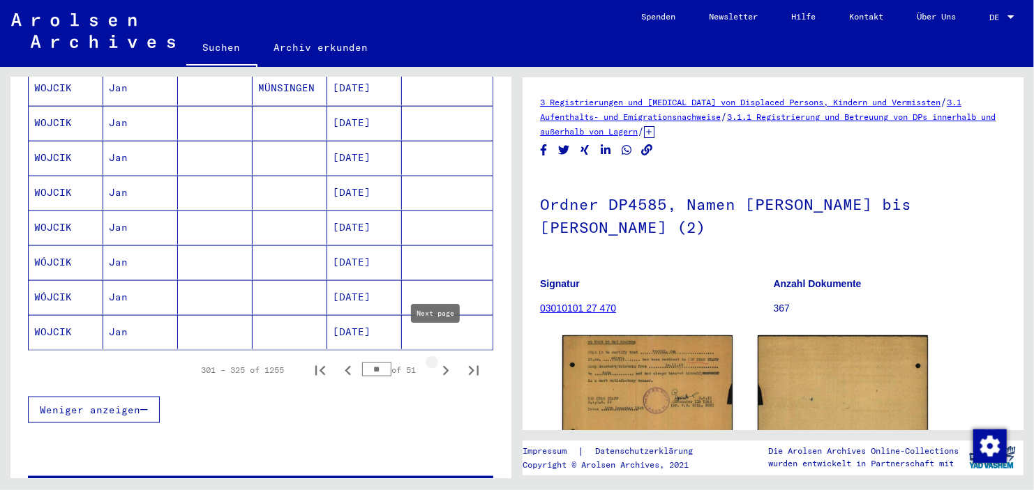
click at [436, 361] on icon "Next page" at bounding box center [446, 371] width 20 height 20
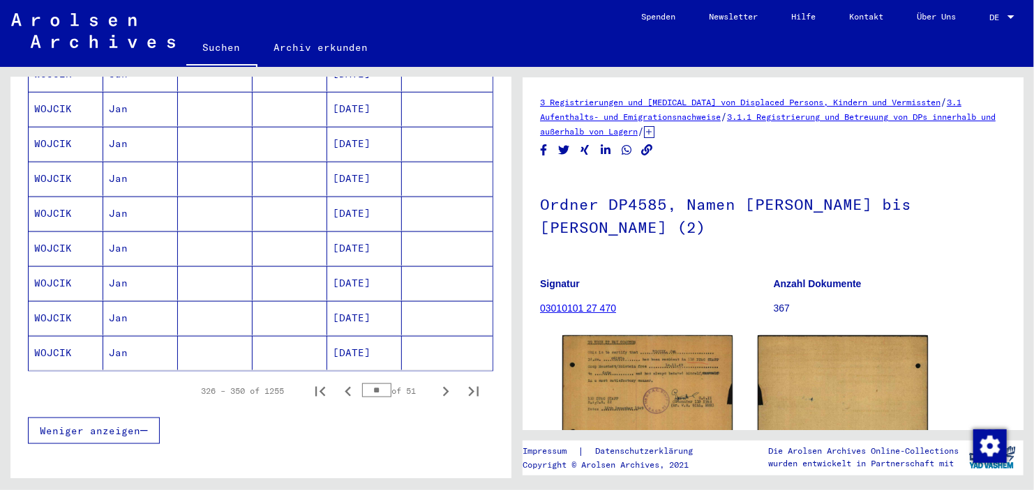
scroll to position [798, 0]
click at [436, 382] on icon "Next page" at bounding box center [446, 392] width 20 height 20
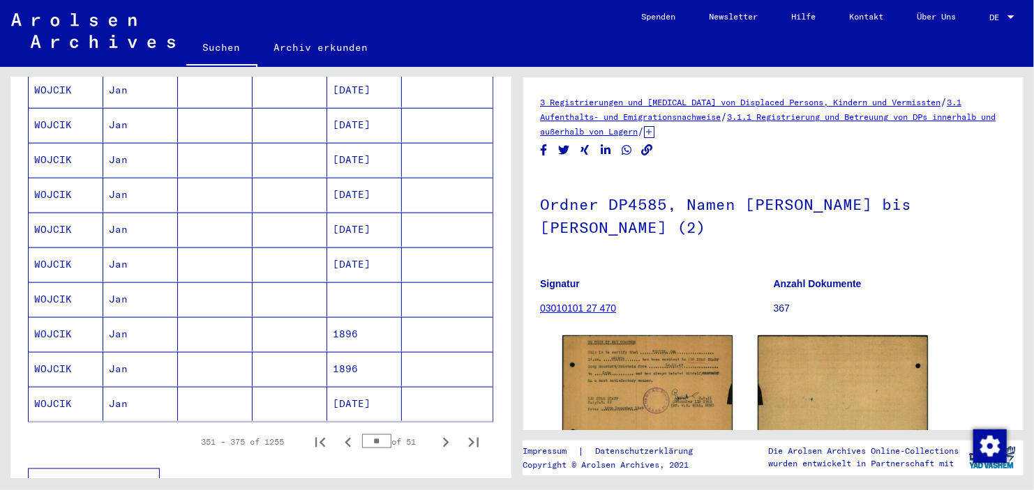
click at [303, 352] on mat-cell at bounding box center [290, 369] width 75 height 34
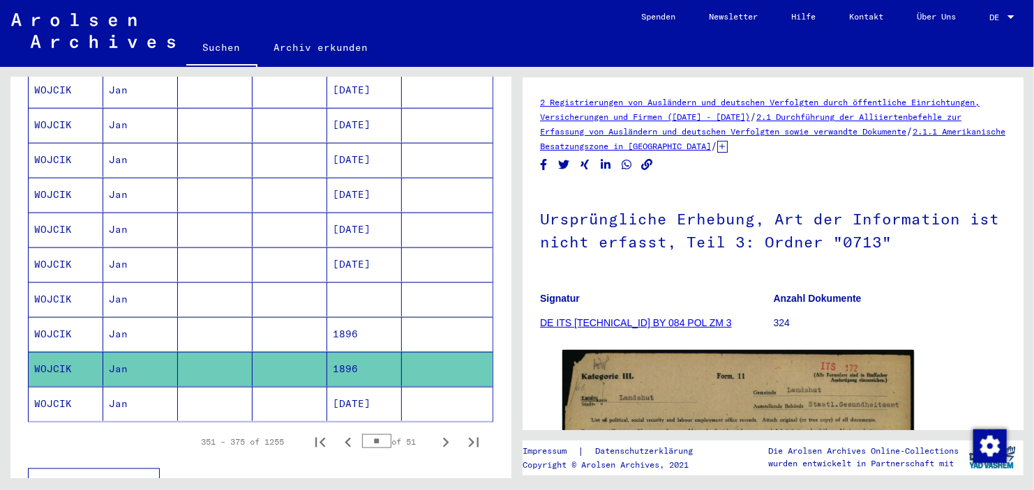
click at [307, 317] on mat-cell at bounding box center [290, 334] width 75 height 34
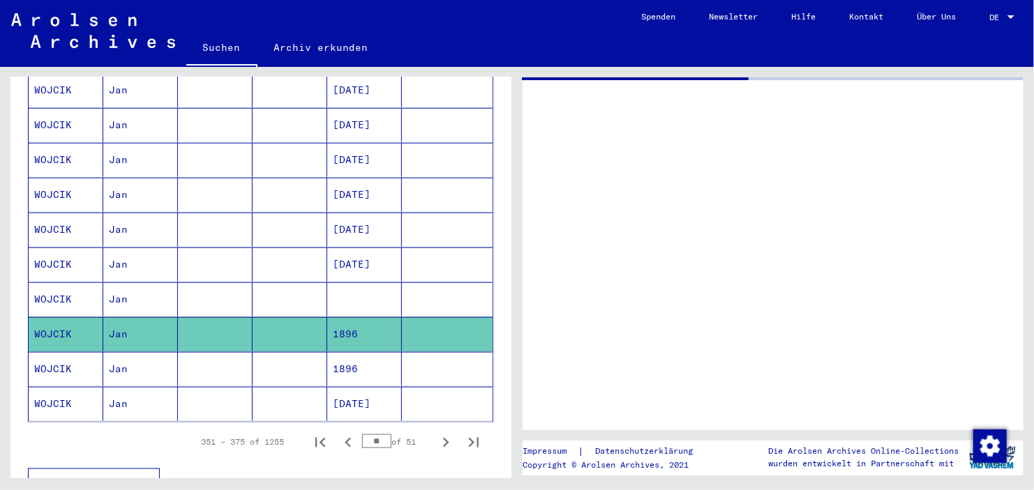
click at [307, 317] on mat-cell at bounding box center [290, 334] width 75 height 34
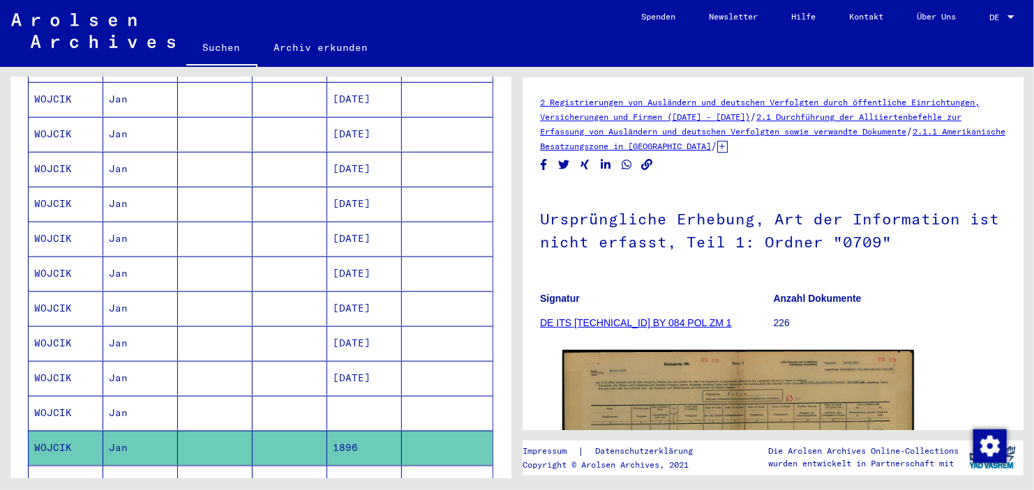
scroll to position [633, 0]
click at [285, 397] on mat-cell at bounding box center [290, 414] width 75 height 34
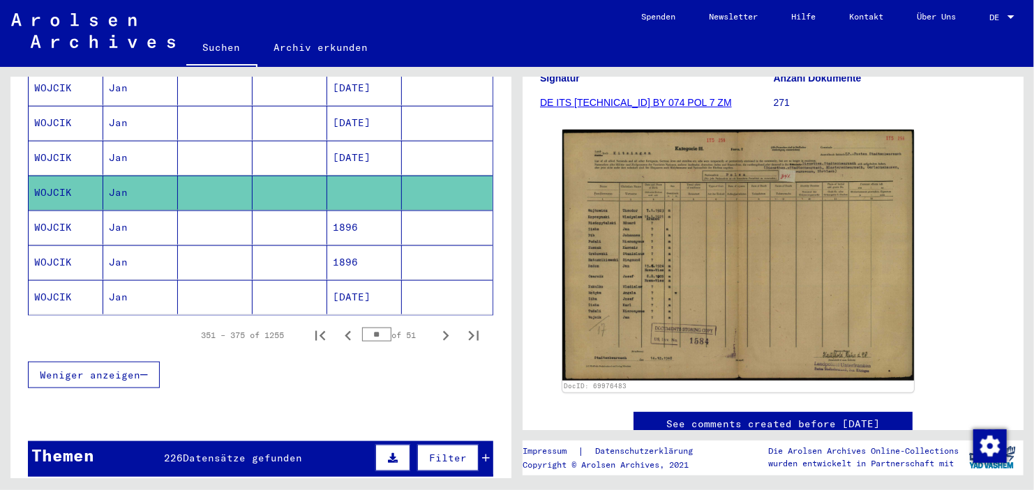
scroll to position [852, 0]
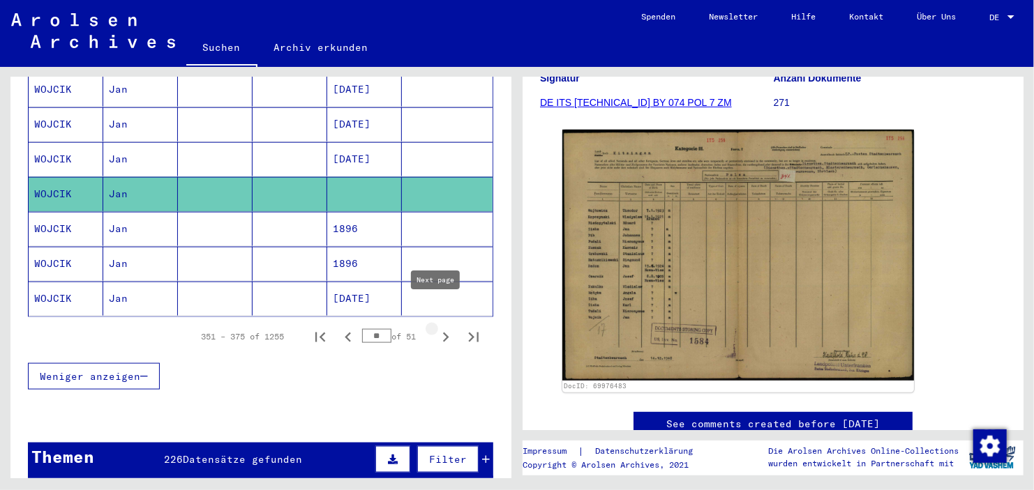
click at [436, 328] on icon "Next page" at bounding box center [446, 338] width 20 height 20
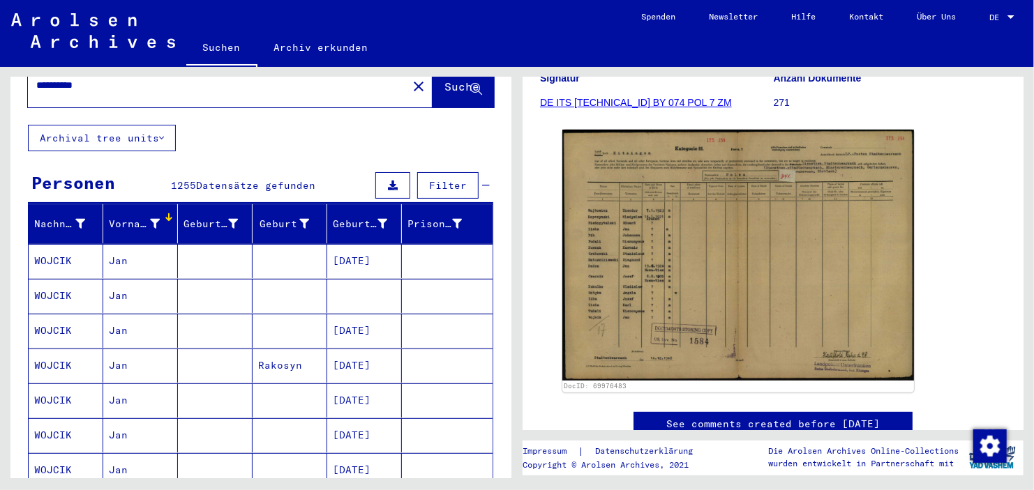
scroll to position [57, 0]
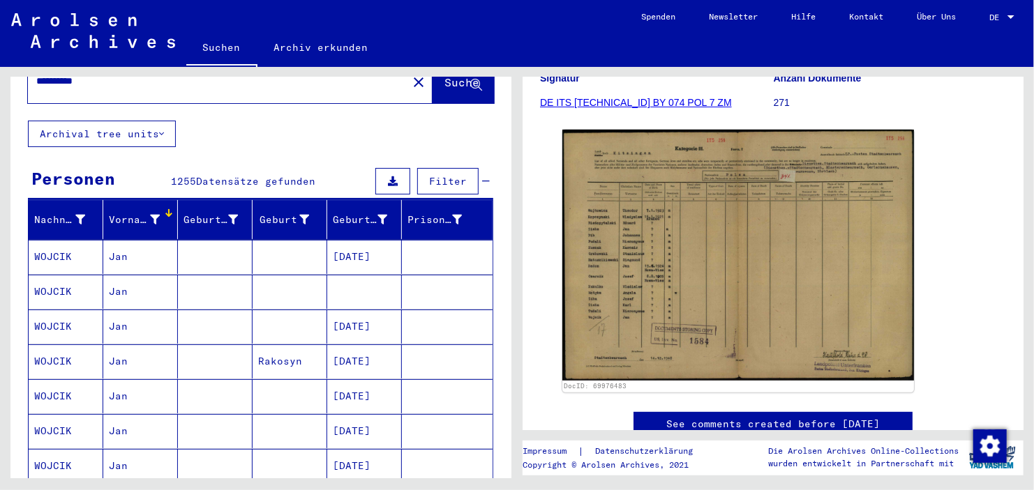
click at [372, 282] on mat-cell at bounding box center [364, 292] width 75 height 34
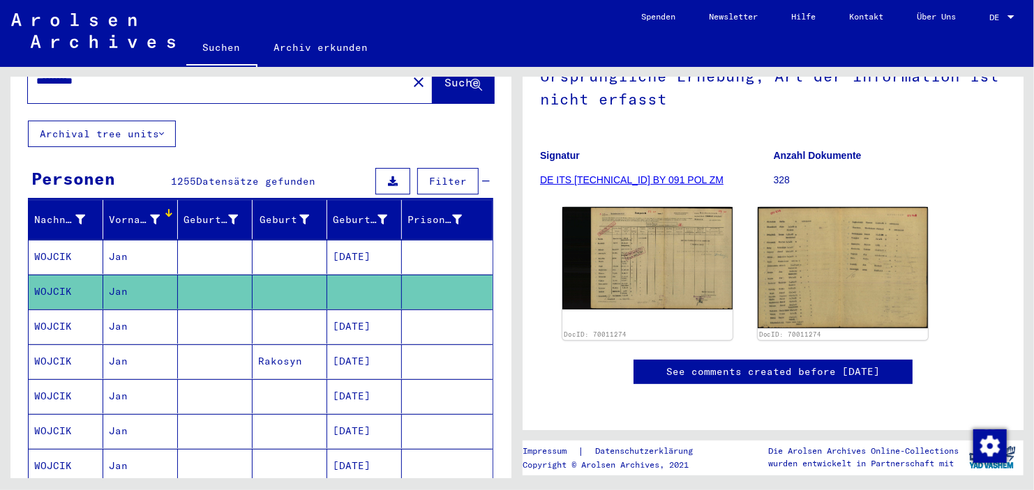
scroll to position [265, 0]
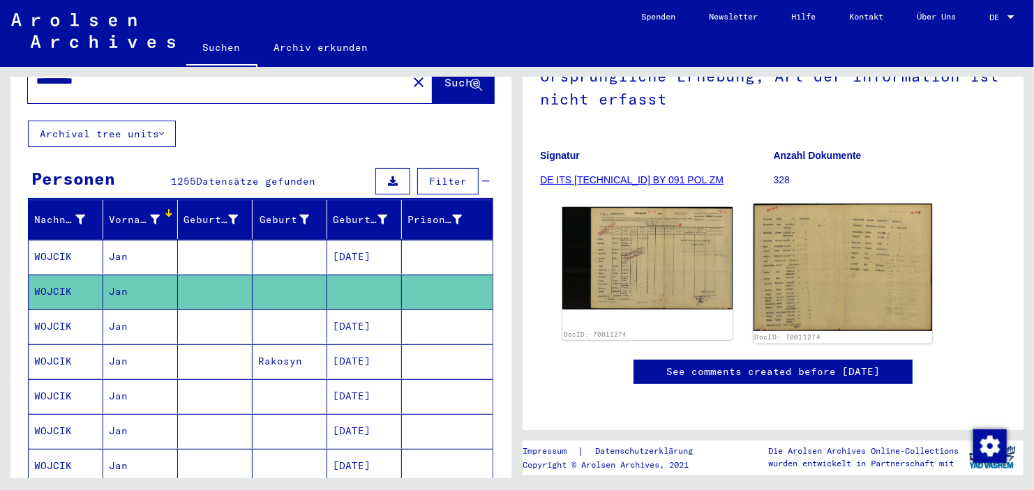
click at [789, 204] on img at bounding box center [842, 268] width 179 height 128
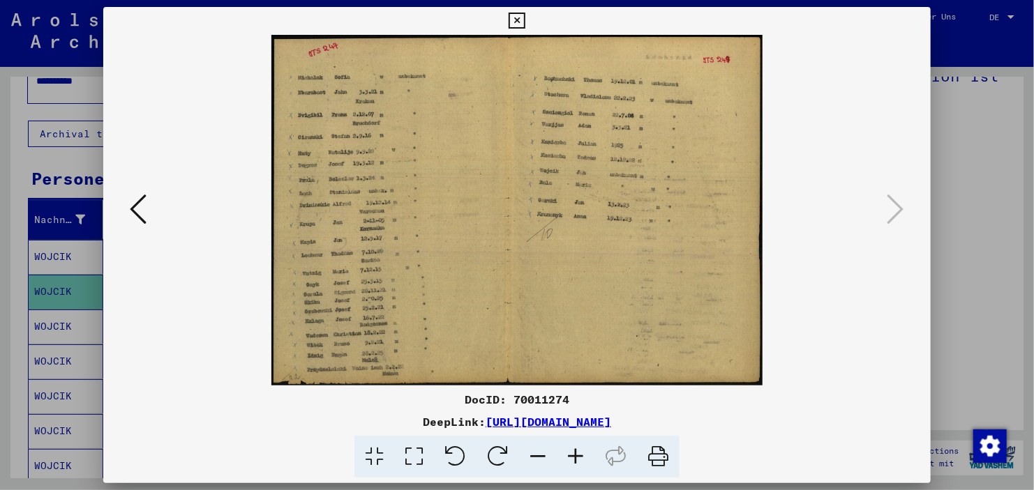
click at [571, 458] on icon at bounding box center [576, 457] width 38 height 43
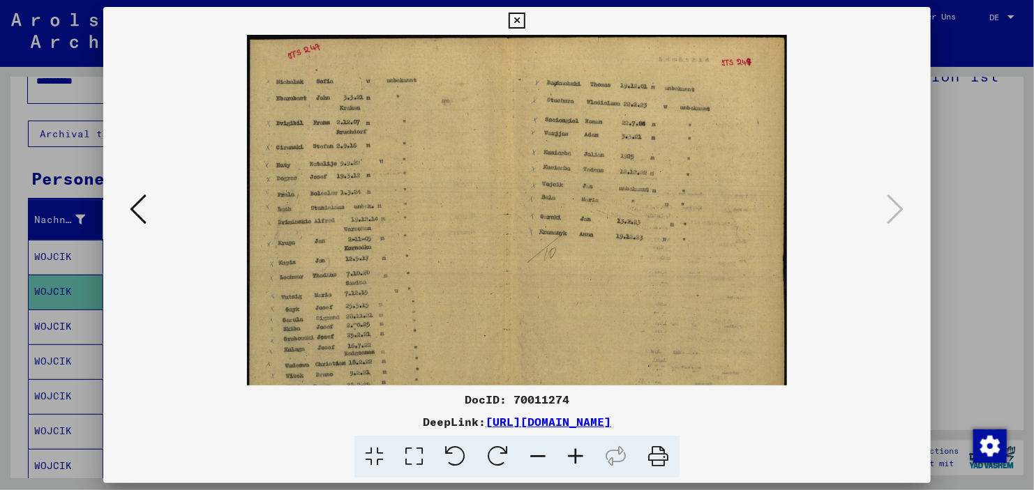
click at [571, 458] on icon at bounding box center [576, 457] width 38 height 43
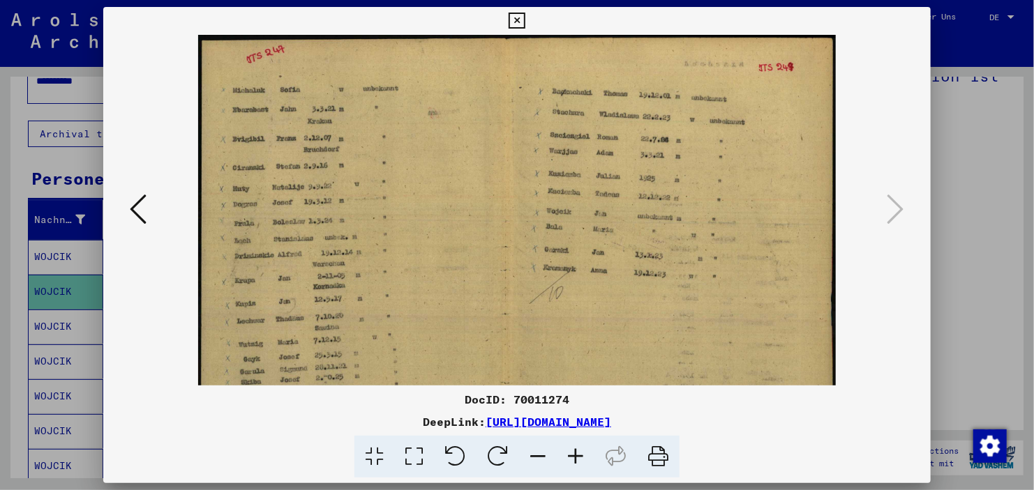
click at [571, 458] on icon at bounding box center [576, 457] width 38 height 43
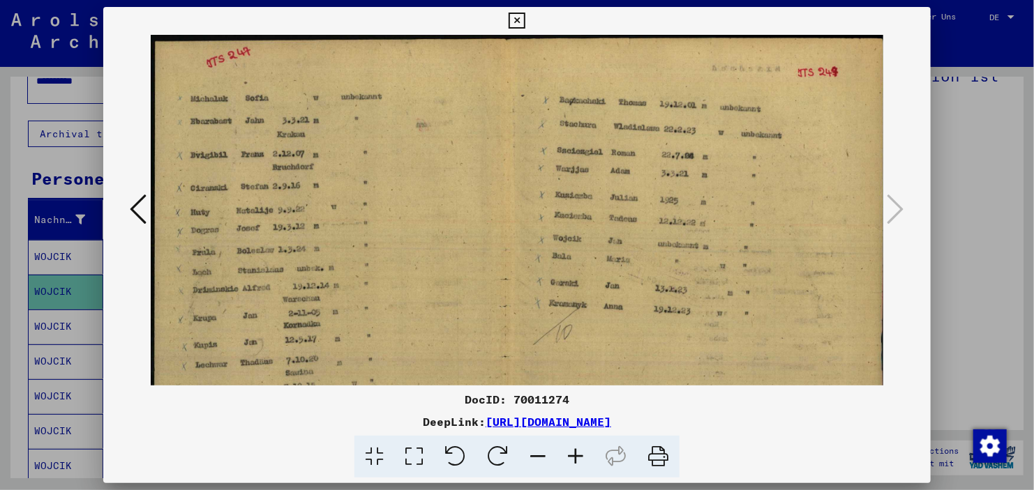
click at [571, 458] on icon at bounding box center [576, 457] width 38 height 43
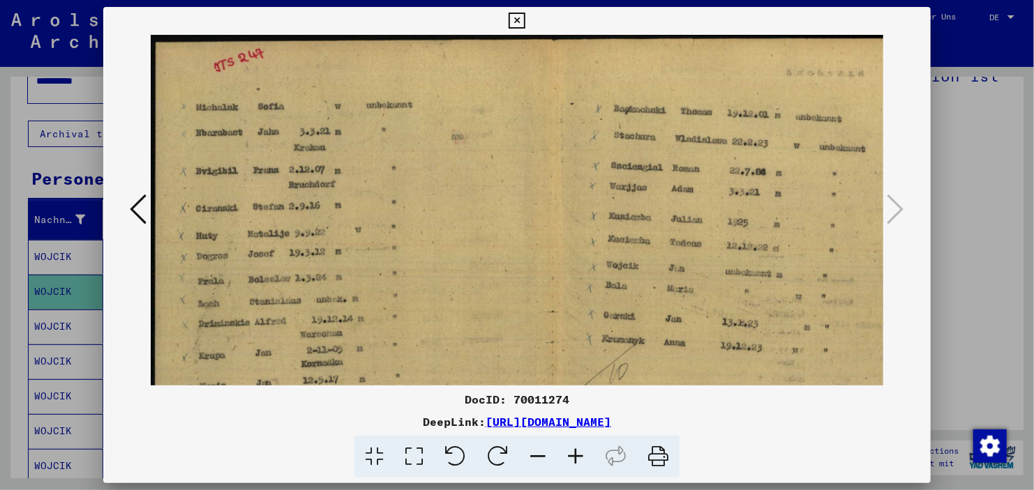
click at [571, 458] on icon at bounding box center [576, 457] width 38 height 43
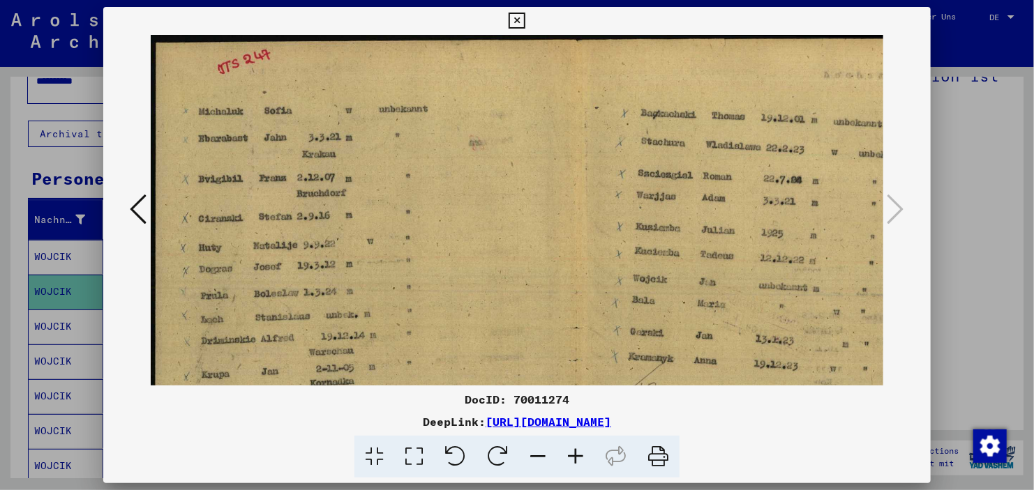
drag, startPoint x: 463, startPoint y: 313, endPoint x: 392, endPoint y: 142, distance: 184.5
click at [392, 142] on img at bounding box center [592, 350] width 882 height 630
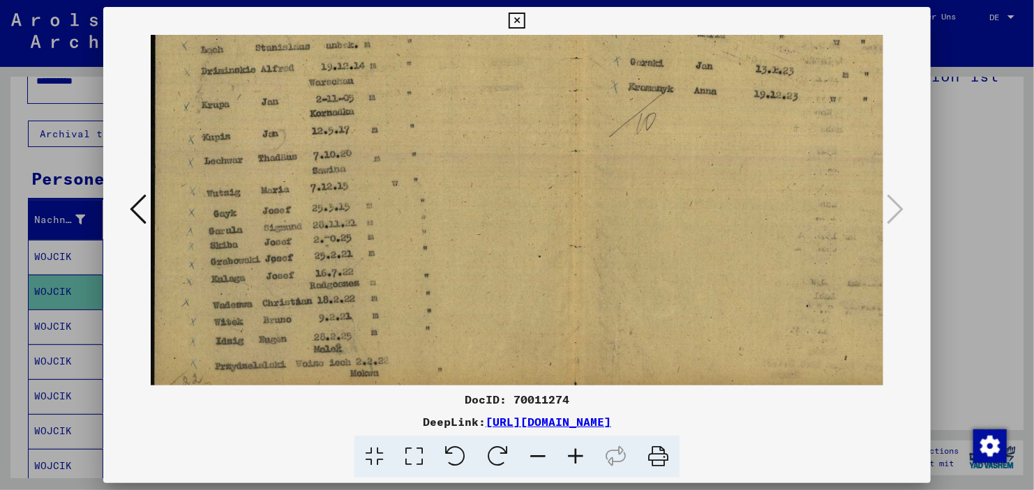
scroll to position [271, 0]
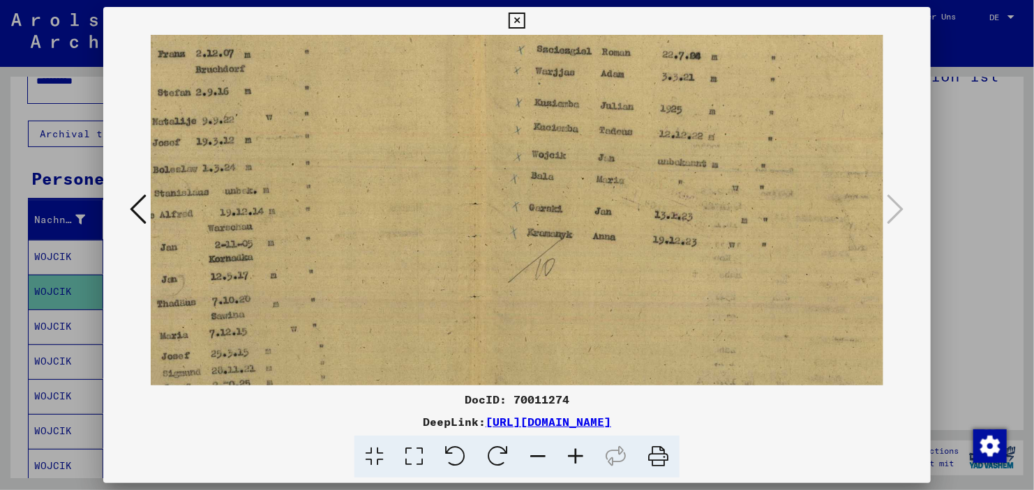
drag, startPoint x: 404, startPoint y: 177, endPoint x: 495, endPoint y: 229, distance: 105.0
click at [495, 229] on img at bounding box center [491, 226] width 882 height 630
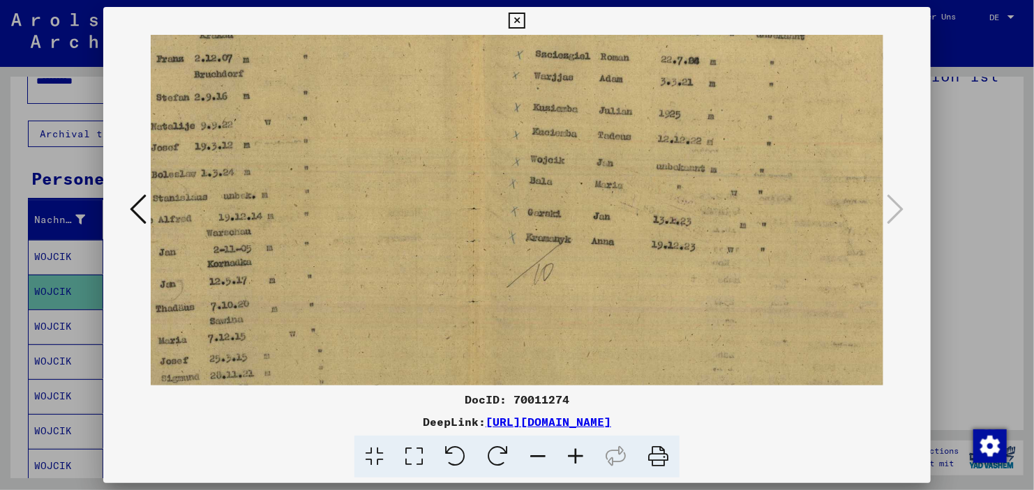
drag, startPoint x: 615, startPoint y: 252, endPoint x: 914, endPoint y: 77, distance: 346.4
click at [914, 77] on div at bounding box center [516, 210] width 827 height 351
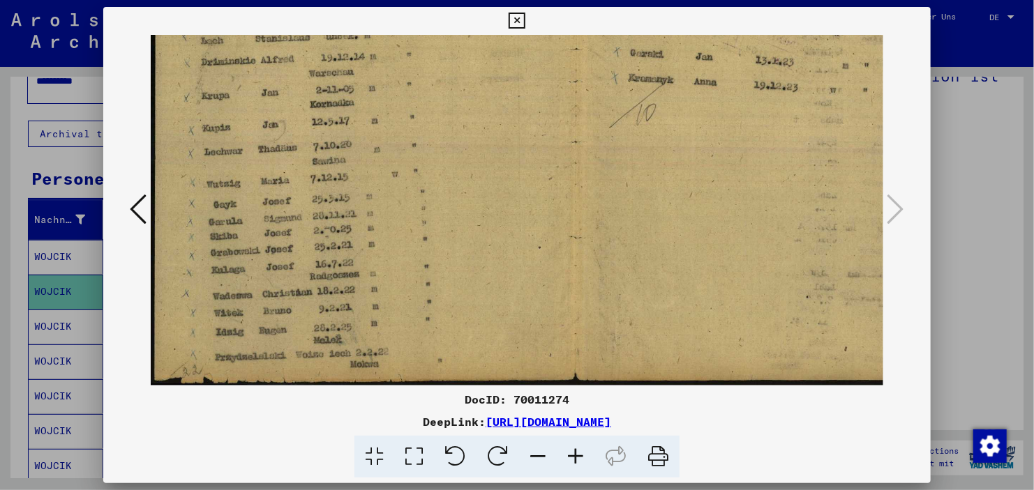
drag, startPoint x: 762, startPoint y: 170, endPoint x: 834, endPoint y: 49, distance: 140.4
click at [834, 49] on img at bounding box center [592, 71] width 882 height 630
click at [575, 467] on icon at bounding box center [576, 457] width 38 height 43
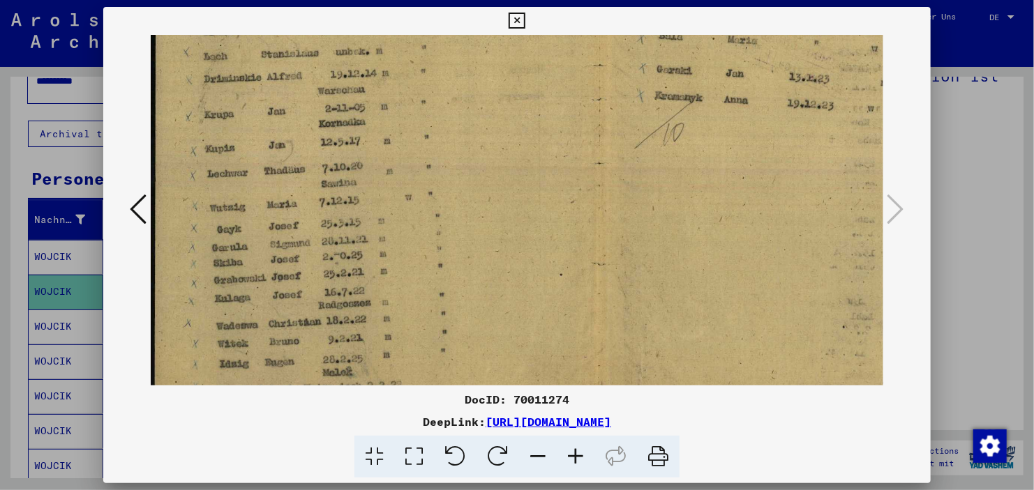
click at [575, 467] on icon at bounding box center [576, 457] width 38 height 43
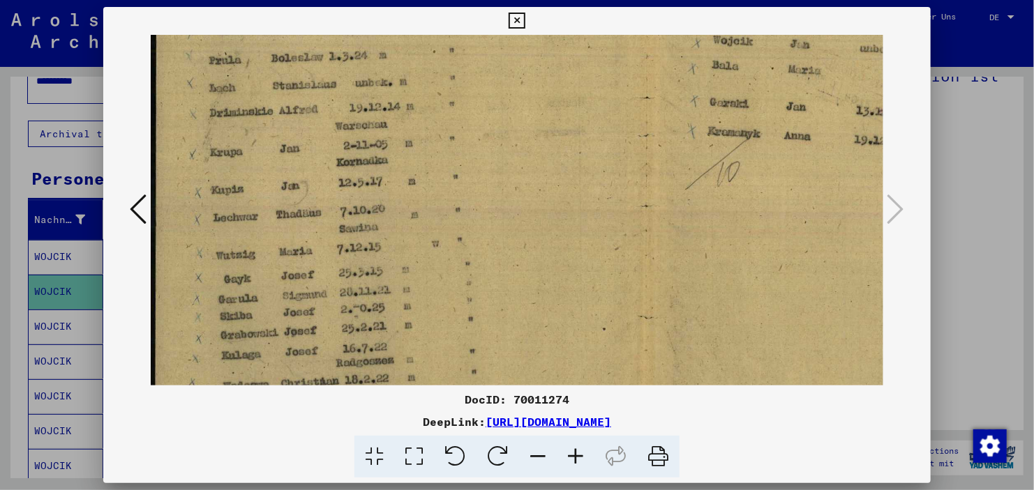
click at [575, 467] on icon at bounding box center [576, 457] width 38 height 43
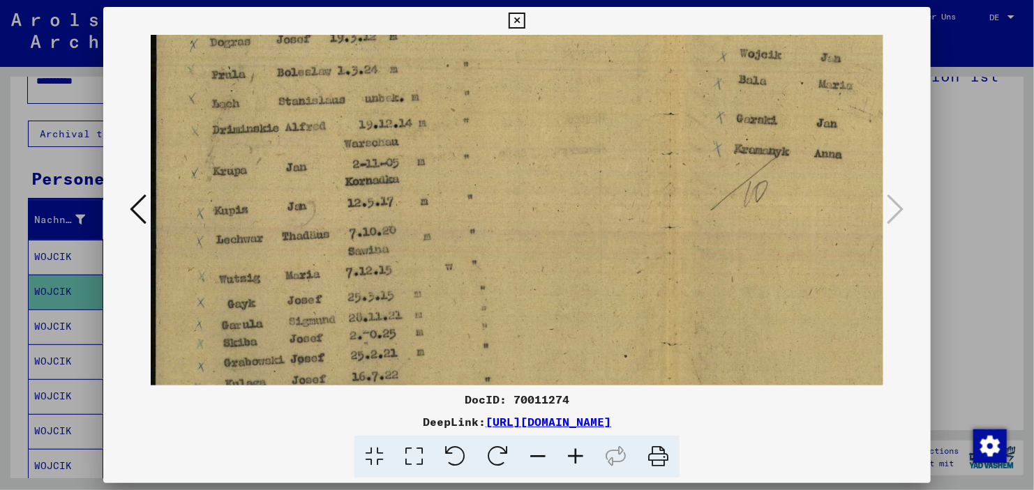
click at [575, 467] on icon at bounding box center [576, 457] width 38 height 43
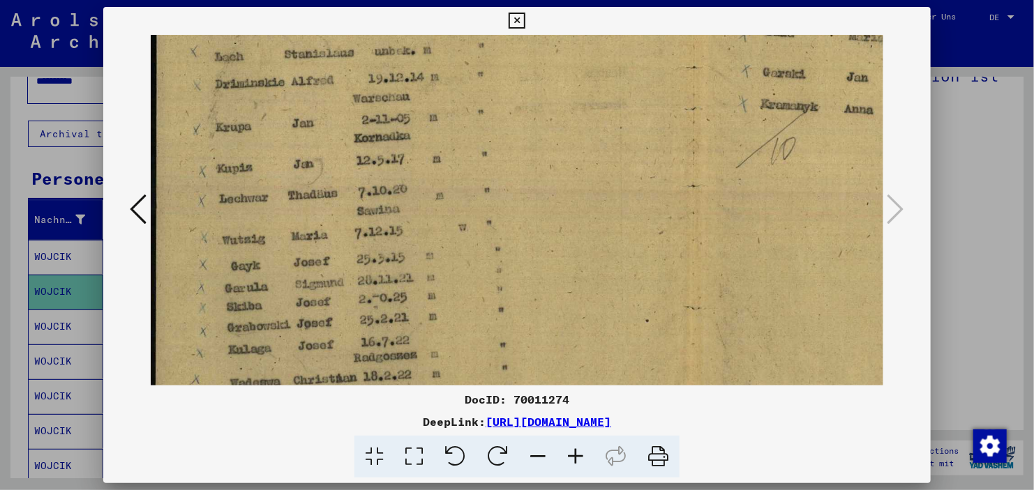
scroll to position [228, 0]
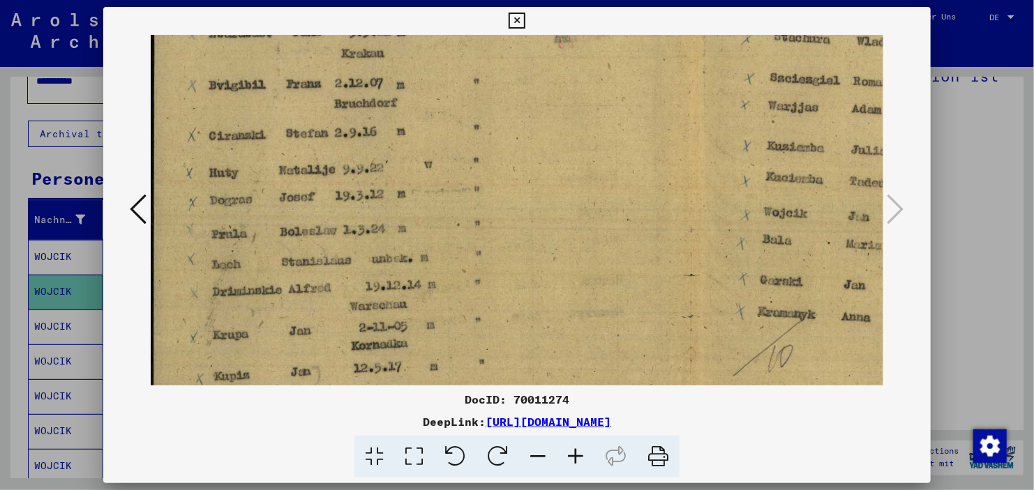
drag, startPoint x: 492, startPoint y: 226, endPoint x: 505, endPoint y: 376, distance: 150.6
click at [505, 376] on img at bounding box center [711, 304] width 1127 height 804
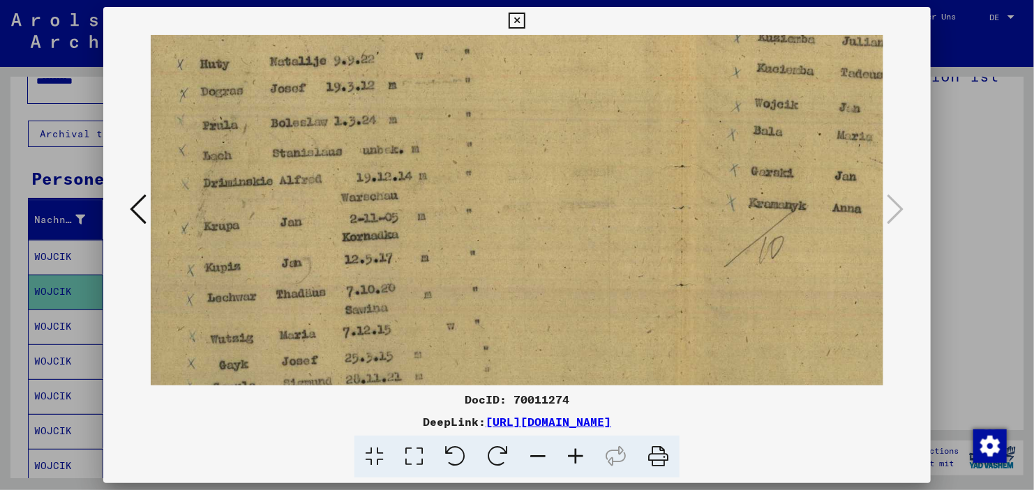
drag, startPoint x: 506, startPoint y: 277, endPoint x: 487, endPoint y: 80, distance: 197.7
click at [487, 80] on img at bounding box center [702, 194] width 1127 height 804
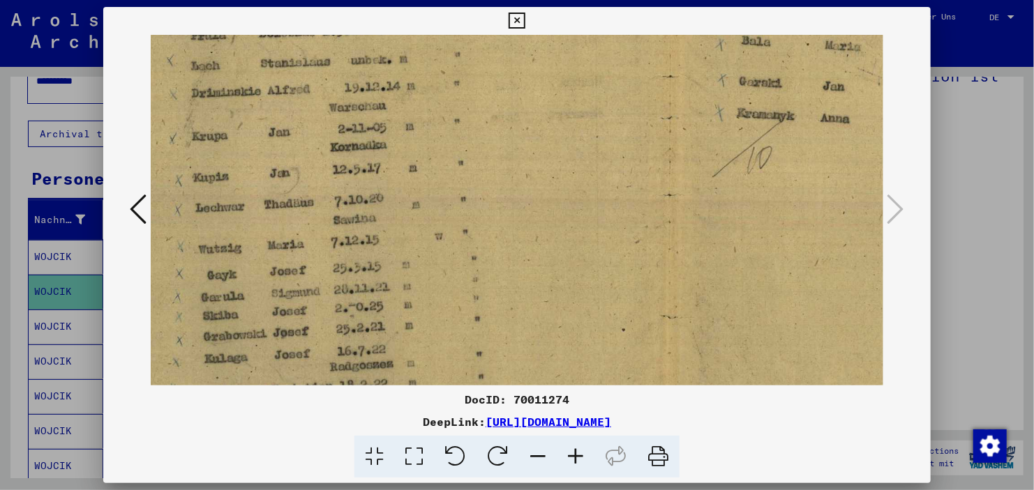
scroll to position [446, 1]
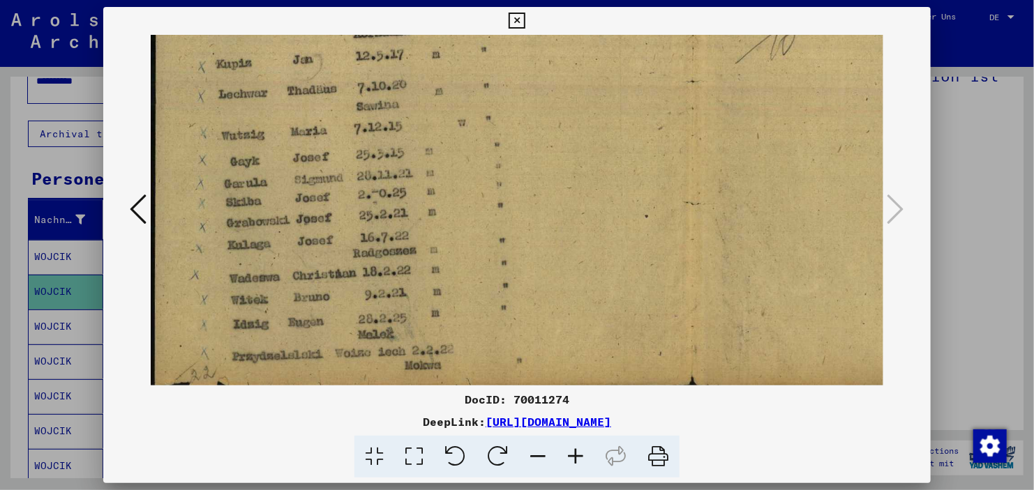
drag, startPoint x: 497, startPoint y: 211, endPoint x: 525, endPoint y: 79, distance: 134.8
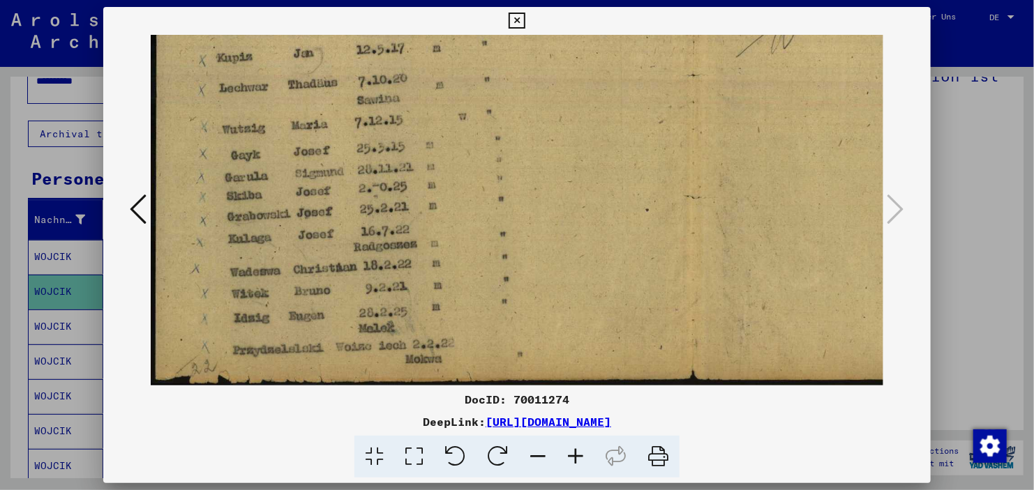
drag, startPoint x: 502, startPoint y: 142, endPoint x: 240, endPoint y: 254, distance: 284.4
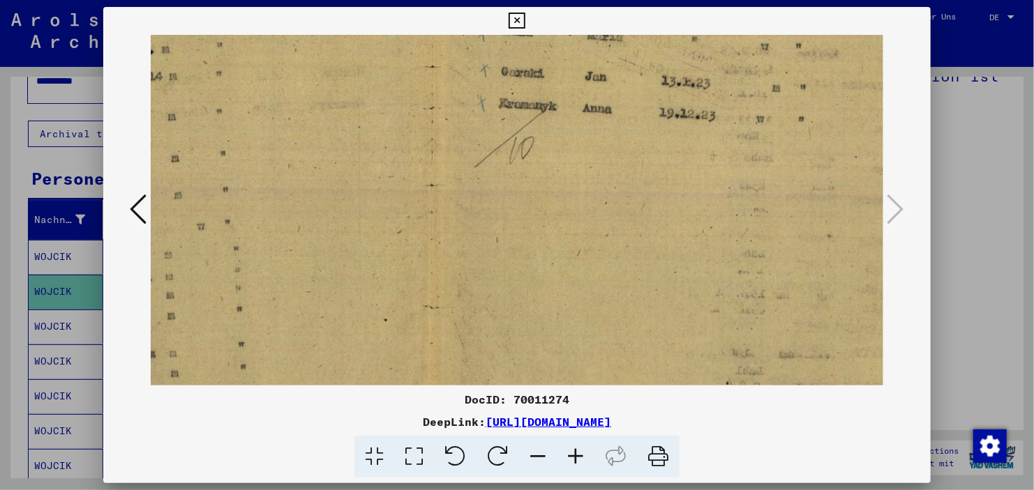
drag, startPoint x: 471, startPoint y: 204, endPoint x: 301, endPoint y: 306, distance: 198.3
click at [301, 306] on img at bounding box center [452, 94] width 1127 height 804
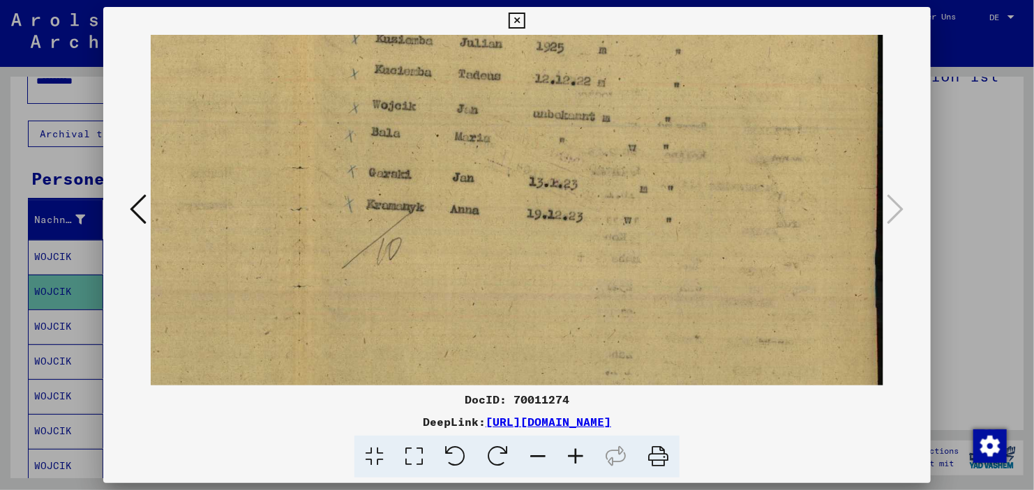
drag, startPoint x: 457, startPoint y: 191, endPoint x: 423, endPoint y: 266, distance: 82.4
click at [423, 266] on img at bounding box center [320, 196] width 1127 height 804
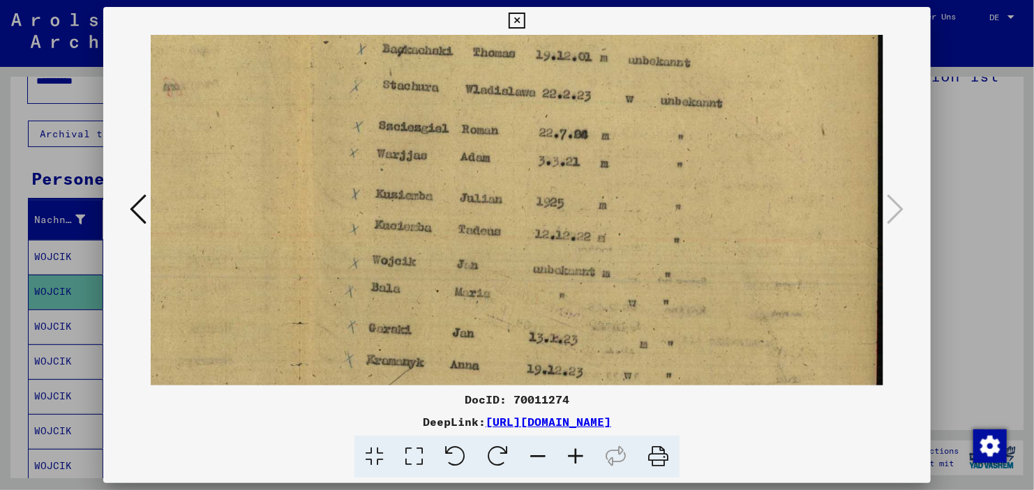
drag, startPoint x: 612, startPoint y: 185, endPoint x: 593, endPoint y: 266, distance: 83.1
click at [593, 266] on img at bounding box center [320, 351] width 1127 height 804
drag, startPoint x: 652, startPoint y: 229, endPoint x: 646, endPoint y: 258, distance: 29.3
click at [646, 258] on img at bounding box center [320, 351] width 1127 height 804
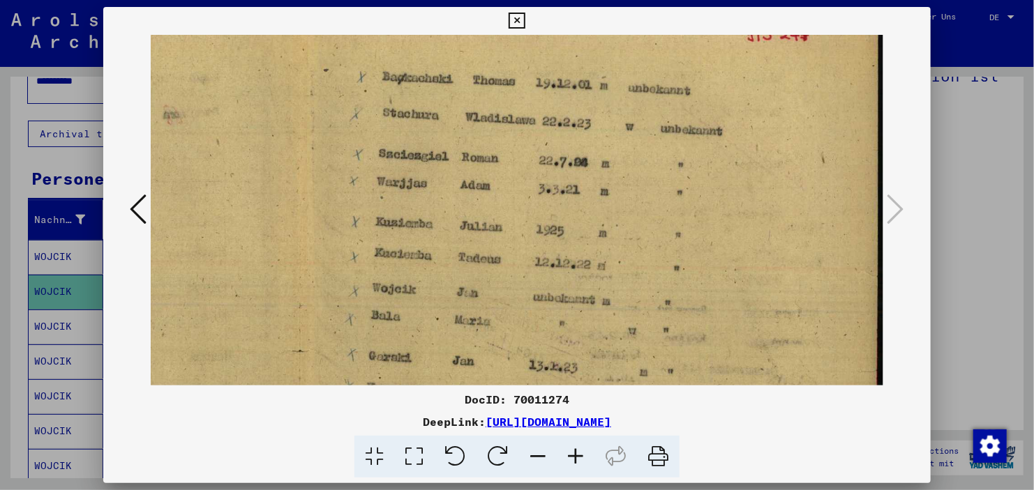
click at [981, 167] on div at bounding box center [517, 245] width 1034 height 490
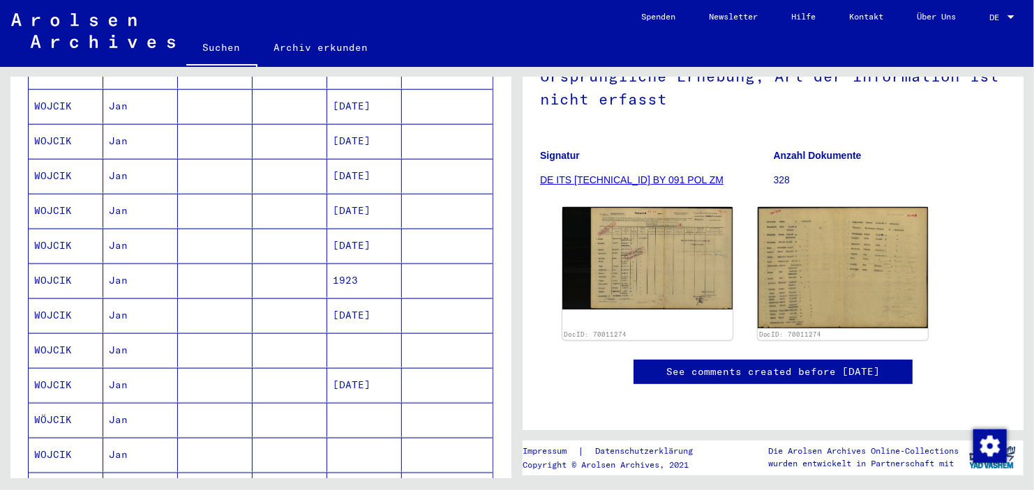
scroll to position [664, 0]
click at [343, 331] on mat-cell at bounding box center [364, 348] width 75 height 34
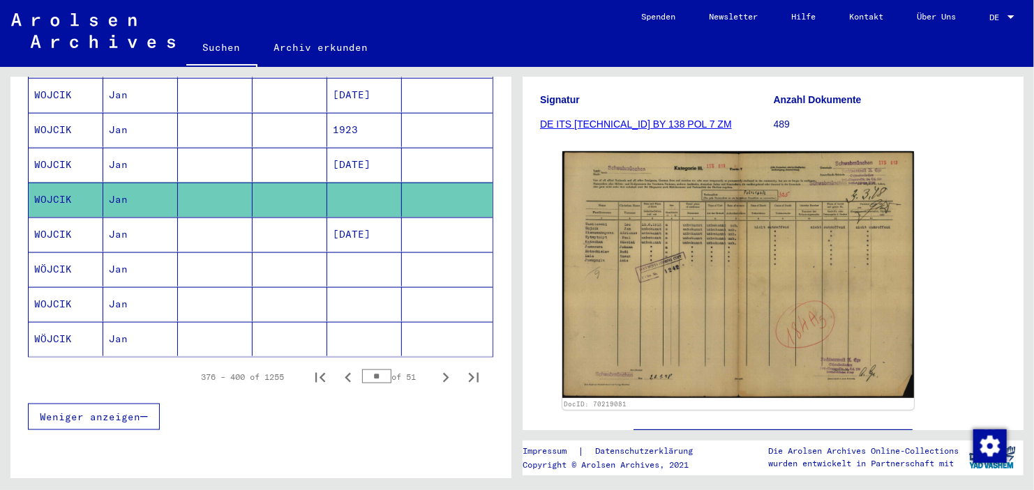
click at [374, 253] on mat-cell at bounding box center [364, 270] width 75 height 34
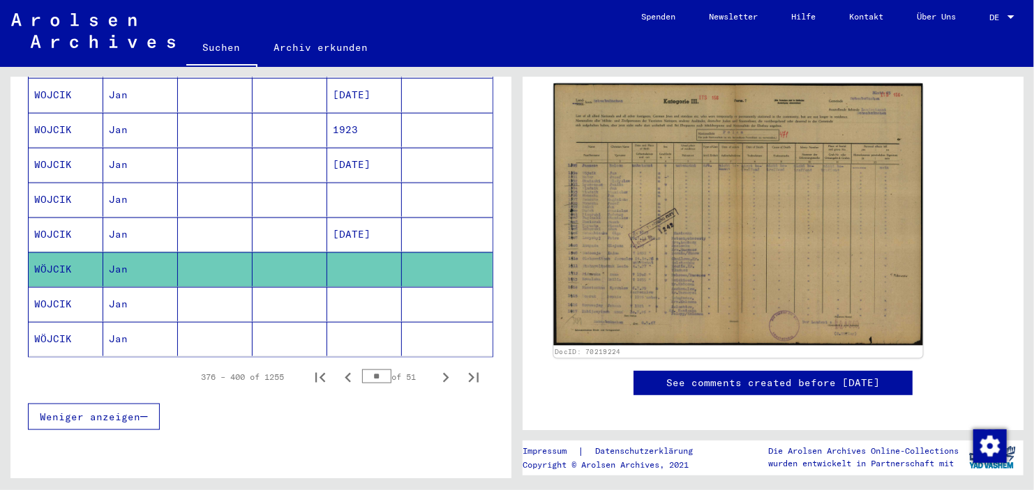
click at [601, 231] on img at bounding box center [737, 215] width 369 height 262
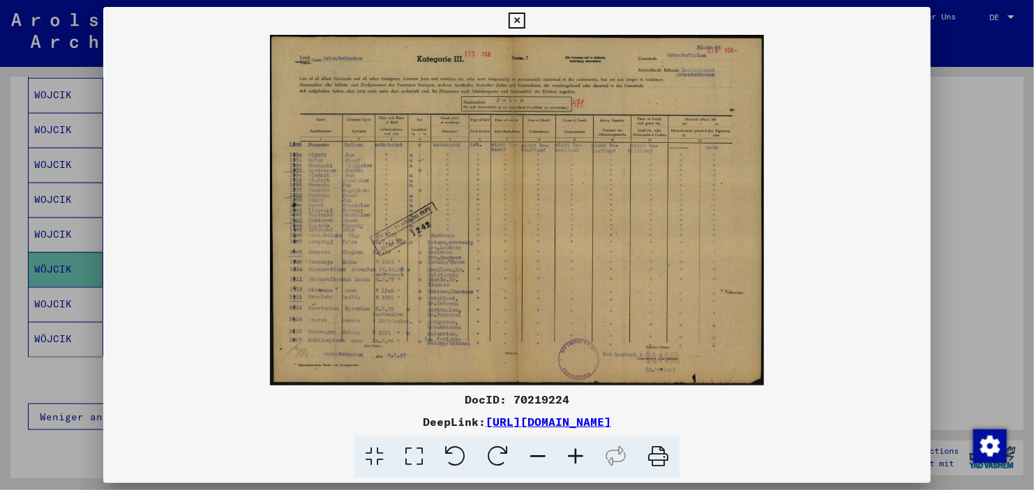
click at [563, 465] on icon at bounding box center [576, 457] width 38 height 43
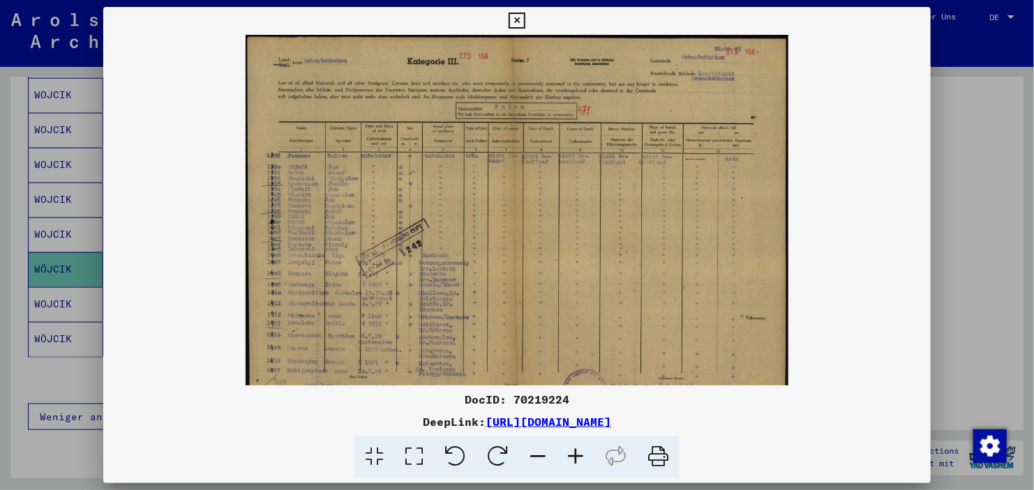
click at [563, 465] on icon at bounding box center [576, 457] width 38 height 43
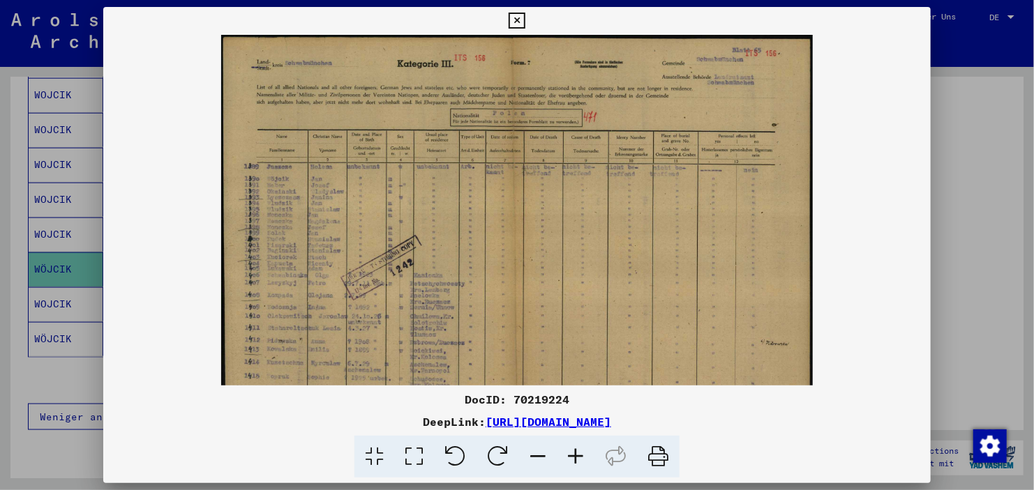
click at [563, 465] on icon at bounding box center [576, 457] width 38 height 43
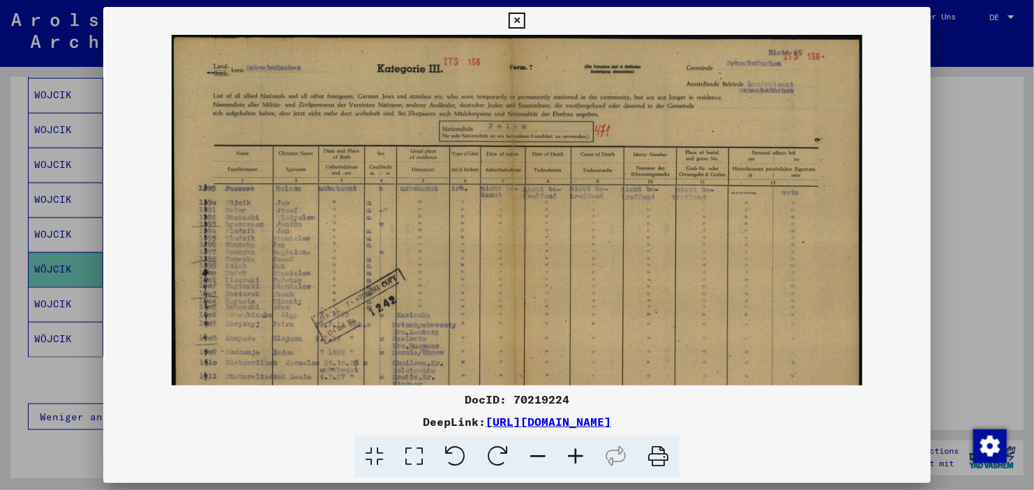
click at [563, 465] on icon at bounding box center [576, 457] width 38 height 43
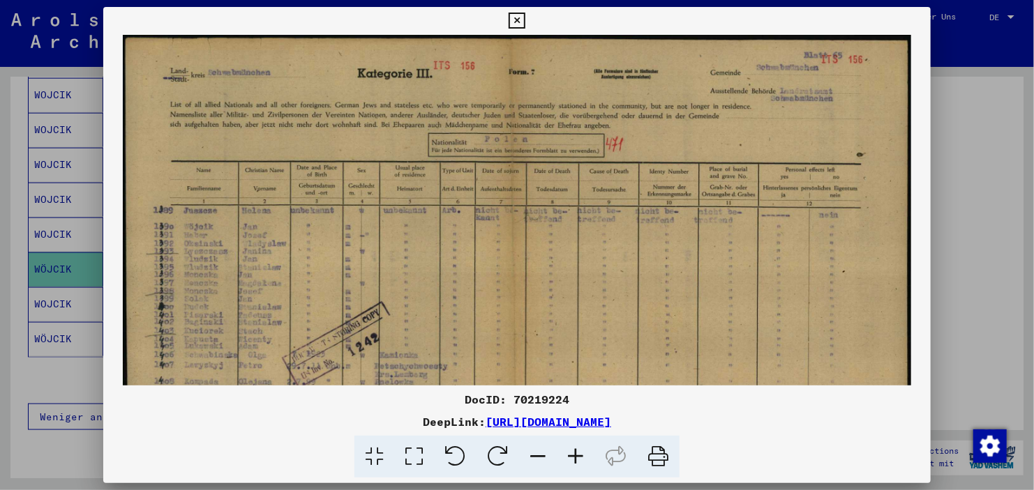
click at [563, 465] on icon at bounding box center [576, 457] width 38 height 43
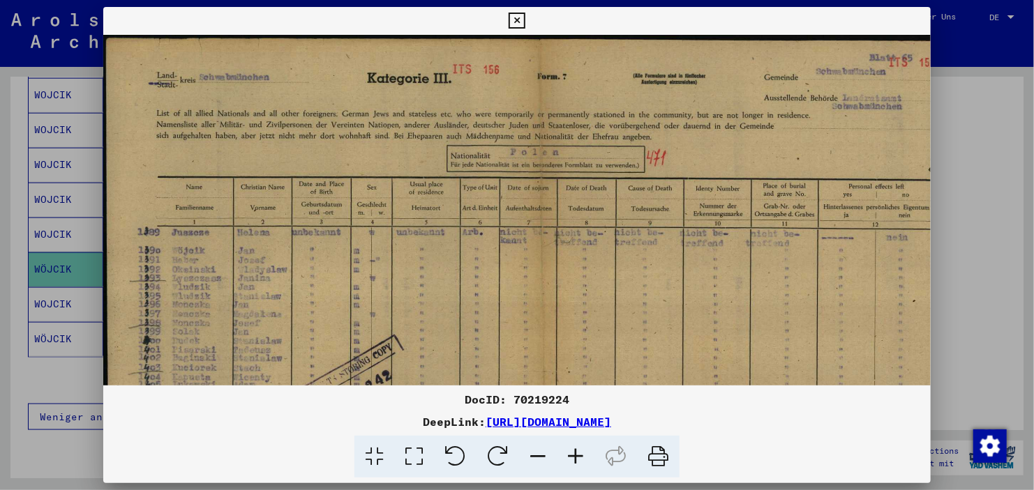
click at [563, 465] on icon at bounding box center [576, 457] width 38 height 43
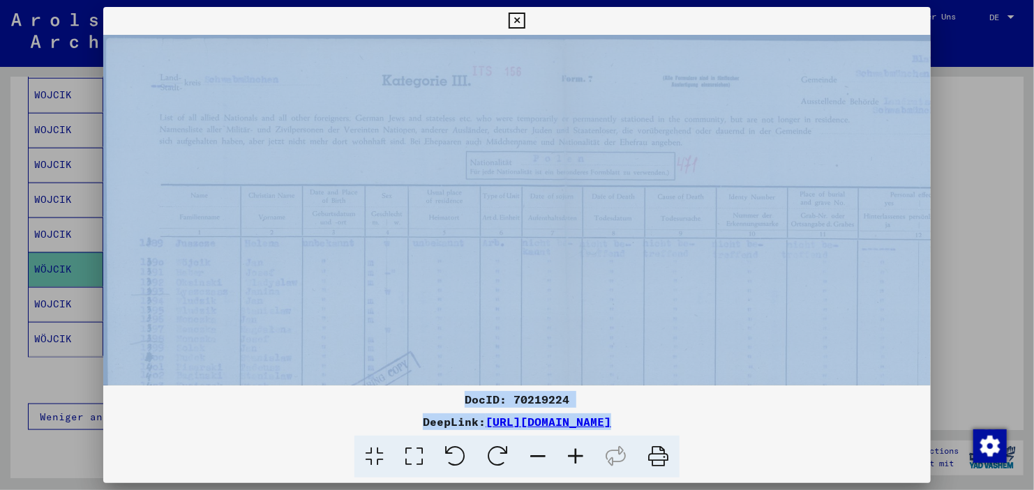
drag, startPoint x: 563, startPoint y: 465, endPoint x: 454, endPoint y: 282, distance: 213.3
click at [454, 282] on div "DocID: 70219224 DeepLink: [URL][DOMAIN_NAME]" at bounding box center [516, 243] width 827 height 472
drag, startPoint x: 454, startPoint y: 282, endPoint x: 516, endPoint y: 255, distance: 67.5
click at [516, 255] on img at bounding box center [570, 367] width 935 height 665
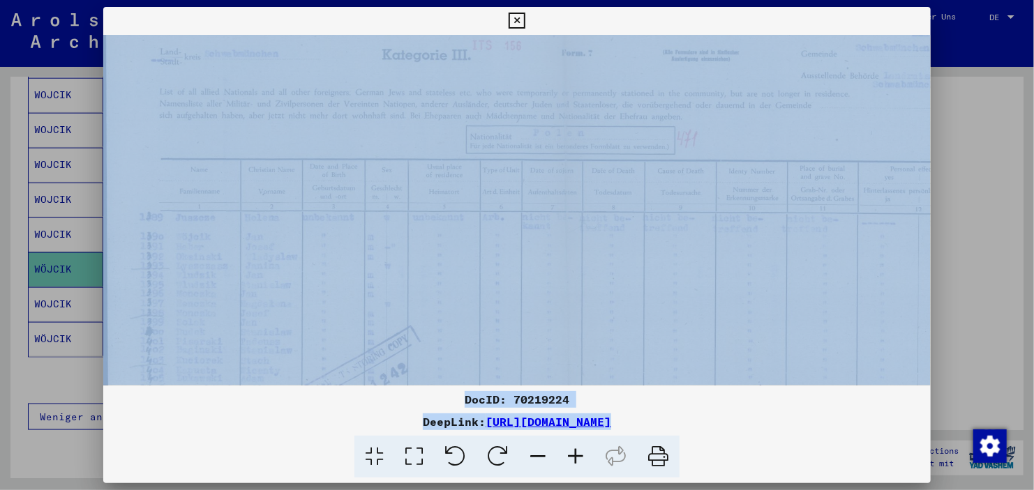
click at [516, 255] on img at bounding box center [570, 341] width 935 height 665
click at [232, 415] on div "DeepLink: [URL][DOMAIN_NAME]" at bounding box center [516, 422] width 827 height 17
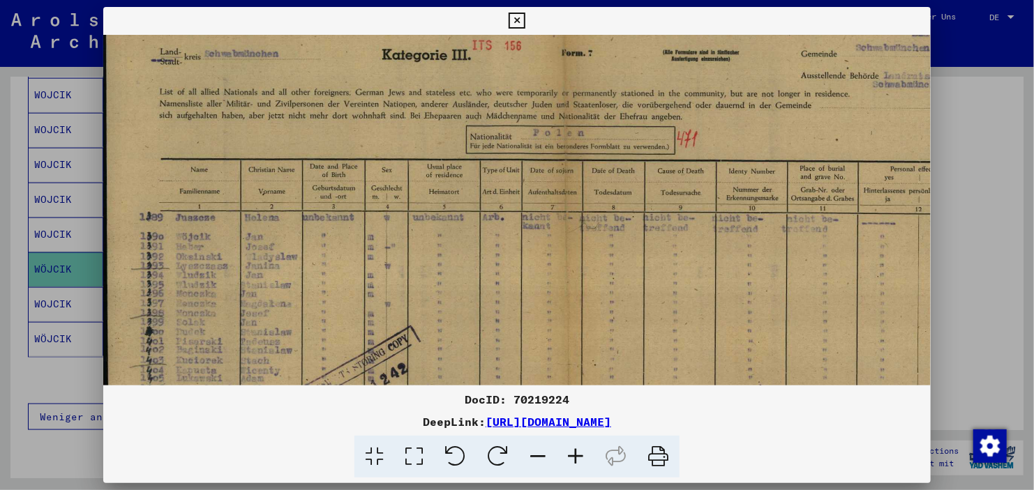
drag, startPoint x: 460, startPoint y: 284, endPoint x: 694, endPoint y: 179, distance: 257.0
click at [694, 179] on img at bounding box center [570, 341] width 935 height 665
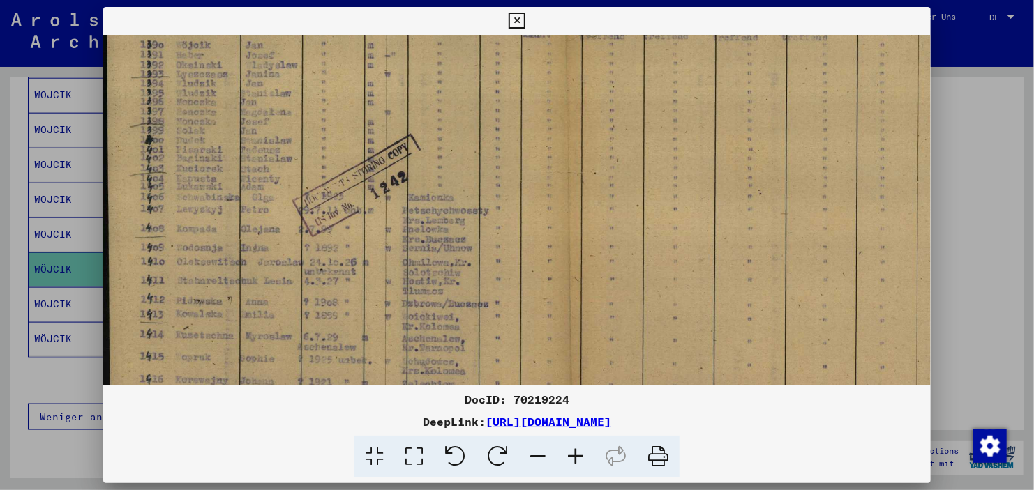
drag, startPoint x: 693, startPoint y: 218, endPoint x: 724, endPoint y: 132, distance: 91.1
click at [724, 132] on img at bounding box center [570, 149] width 935 height 665
drag, startPoint x: 669, startPoint y: 172, endPoint x: 744, endPoint y: 118, distance: 92.4
click at [744, 118] on img at bounding box center [570, 149] width 935 height 665
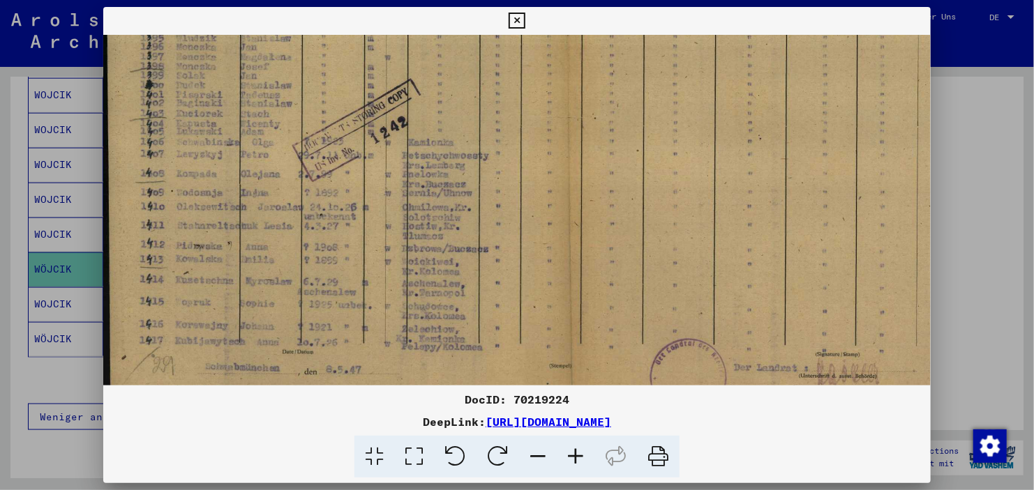
click at [578, 456] on icon at bounding box center [576, 457] width 38 height 43
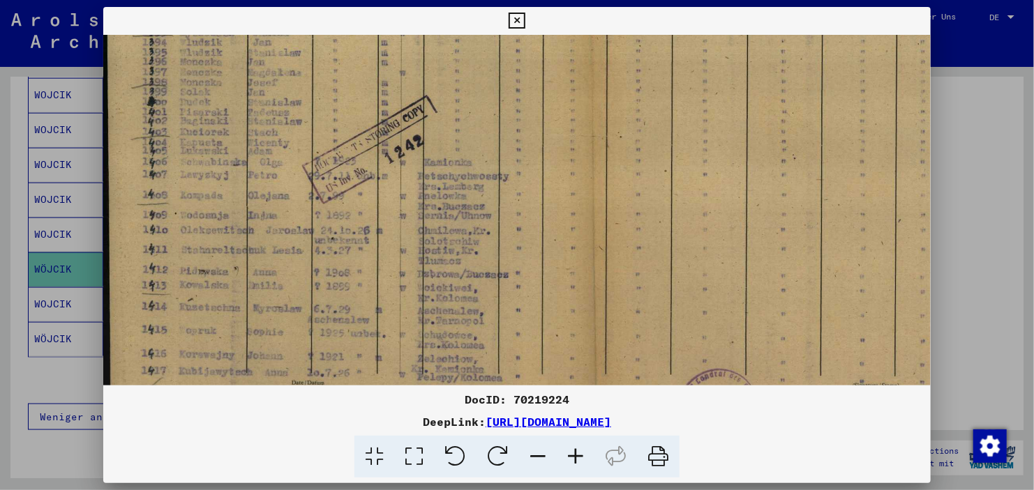
click at [578, 456] on icon at bounding box center [576, 457] width 38 height 43
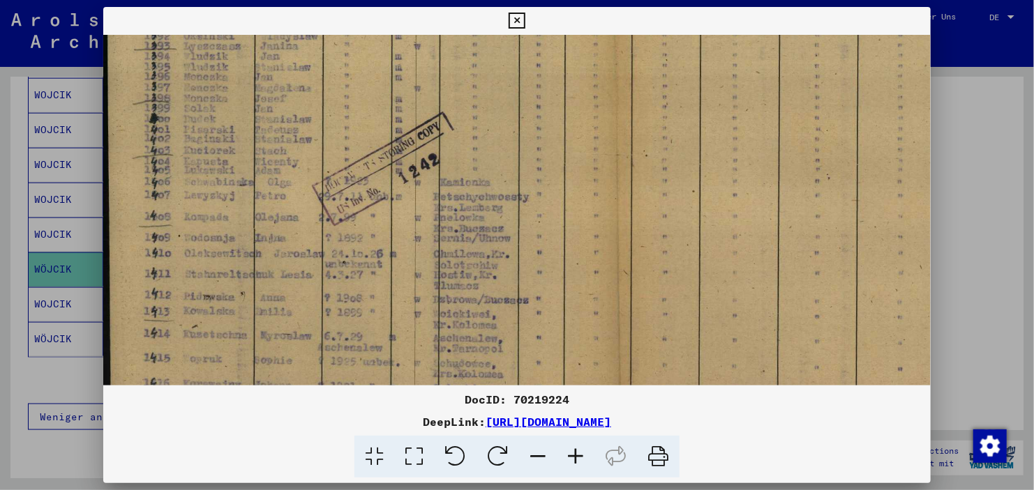
click at [578, 456] on icon at bounding box center [576, 457] width 38 height 43
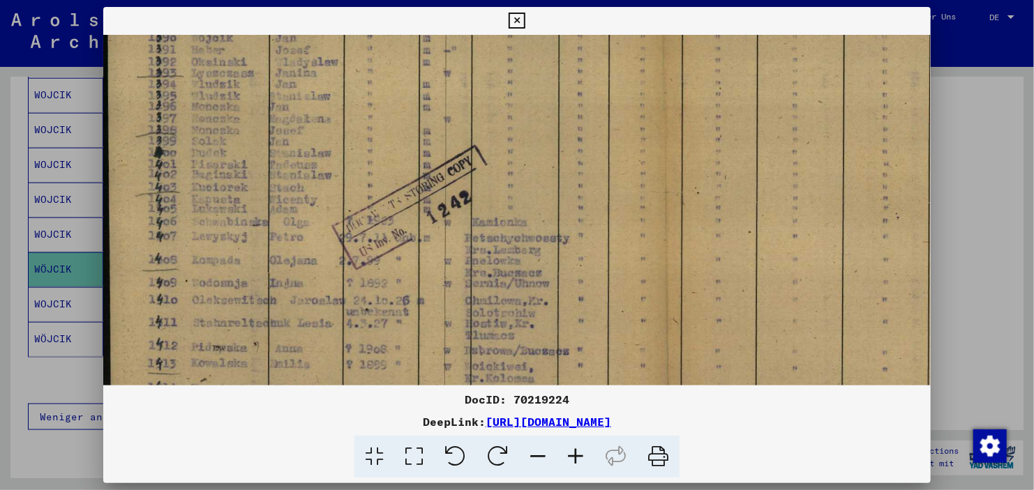
click at [578, 456] on icon at bounding box center [576, 457] width 38 height 43
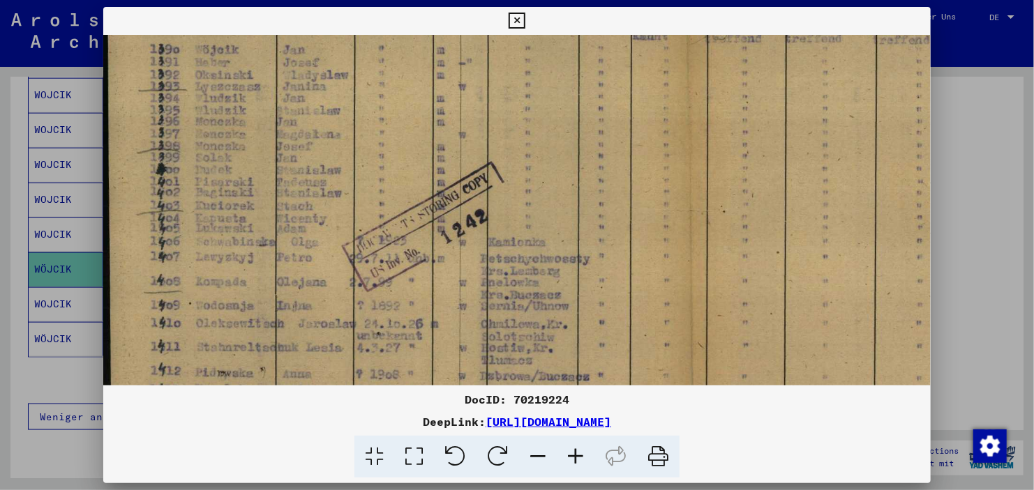
click at [578, 456] on icon at bounding box center [576, 457] width 38 height 43
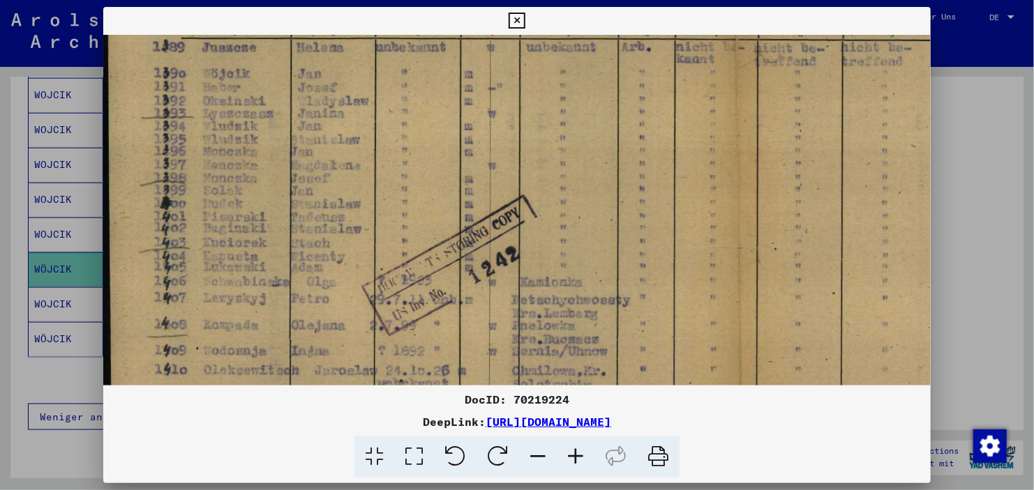
click at [578, 456] on icon at bounding box center [576, 457] width 38 height 43
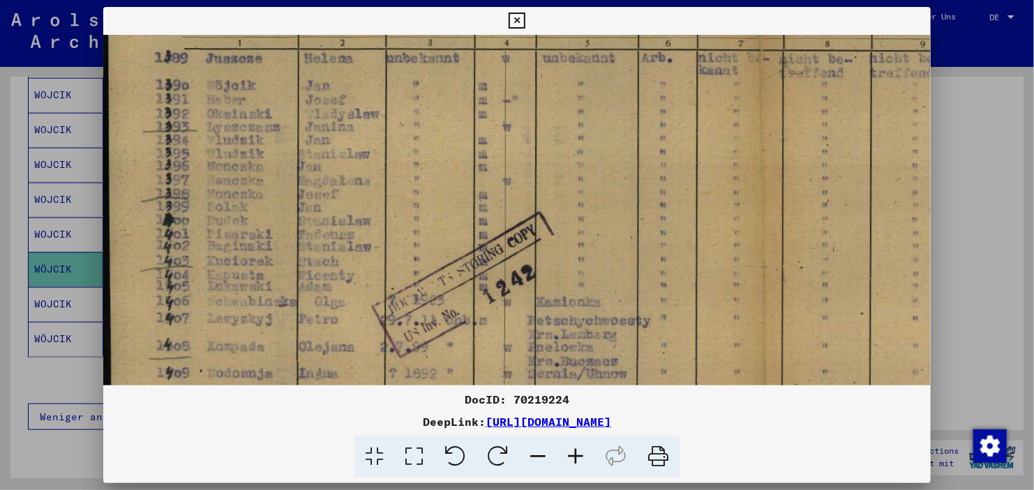
drag, startPoint x: 535, startPoint y: 257, endPoint x: 559, endPoint y: 80, distance: 178.2
click at [559, 80] on img at bounding box center [767, 234] width 1329 height 944
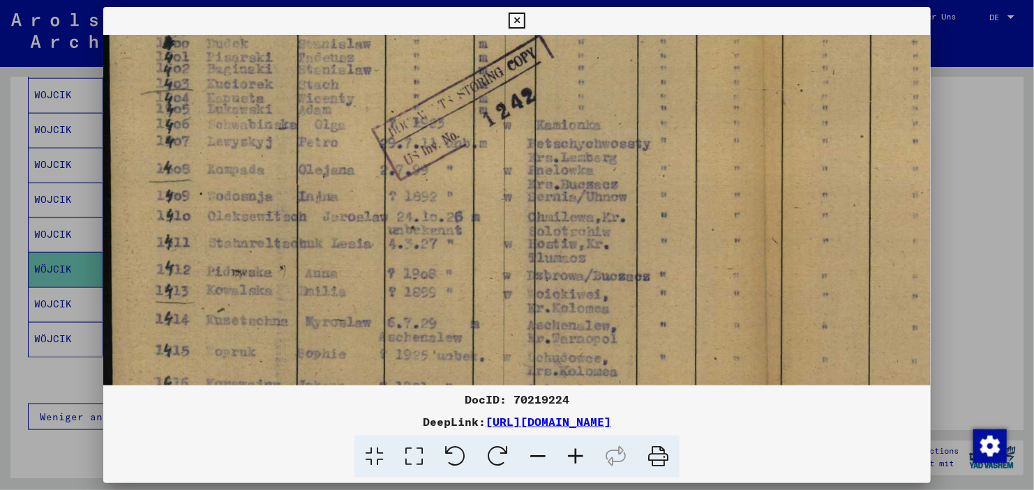
drag, startPoint x: 559, startPoint y: 174, endPoint x: 578, endPoint y: 20, distance: 155.3
click at [578, 20] on div "DocID: 70219224 DeepLink: [URL][DOMAIN_NAME]" at bounding box center [516, 243] width 827 height 472
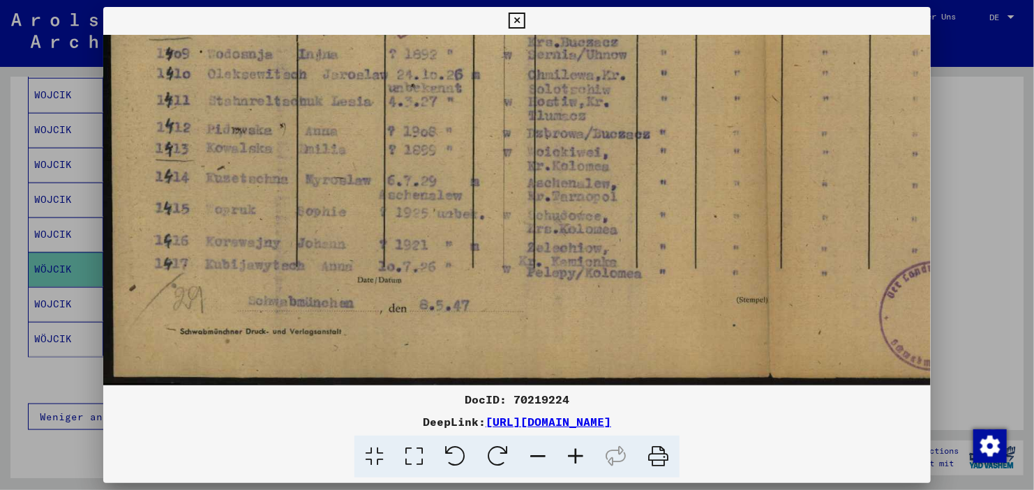
scroll to position [466, 2]
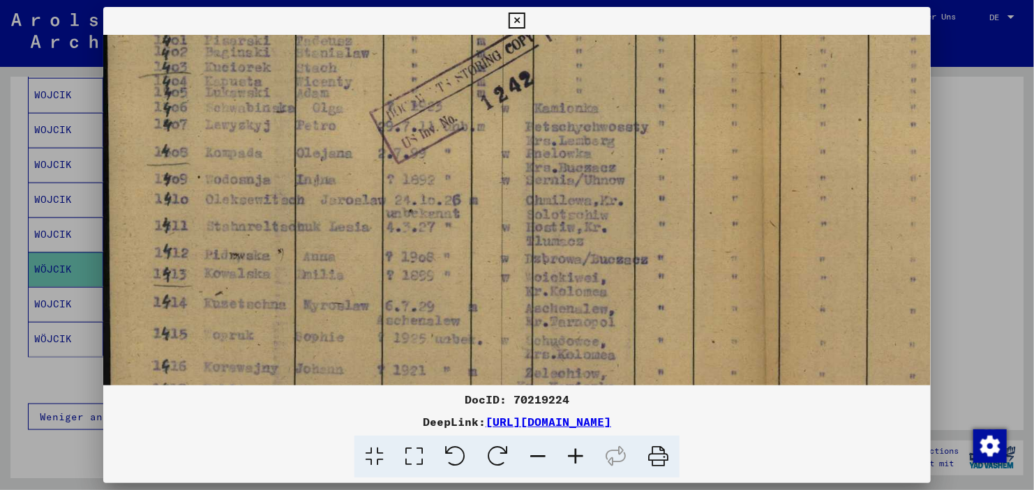
drag, startPoint x: 574, startPoint y: 123, endPoint x: 573, endPoint y: 250, distance: 127.7
click at [573, 250] on img at bounding box center [765, 40] width 1329 height 944
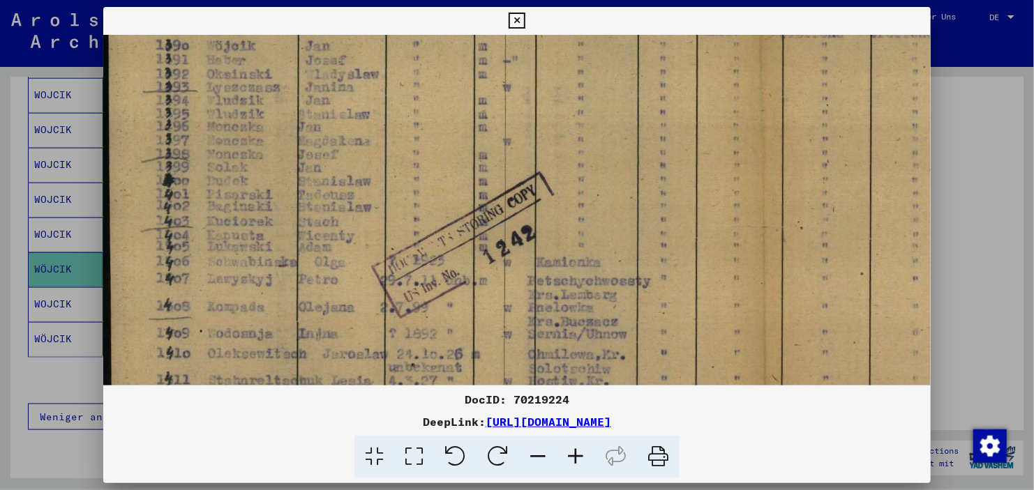
drag, startPoint x: 592, startPoint y: 179, endPoint x: 594, endPoint y: 346, distance: 167.4
click at [594, 346] on img at bounding box center [767, 194] width 1329 height 944
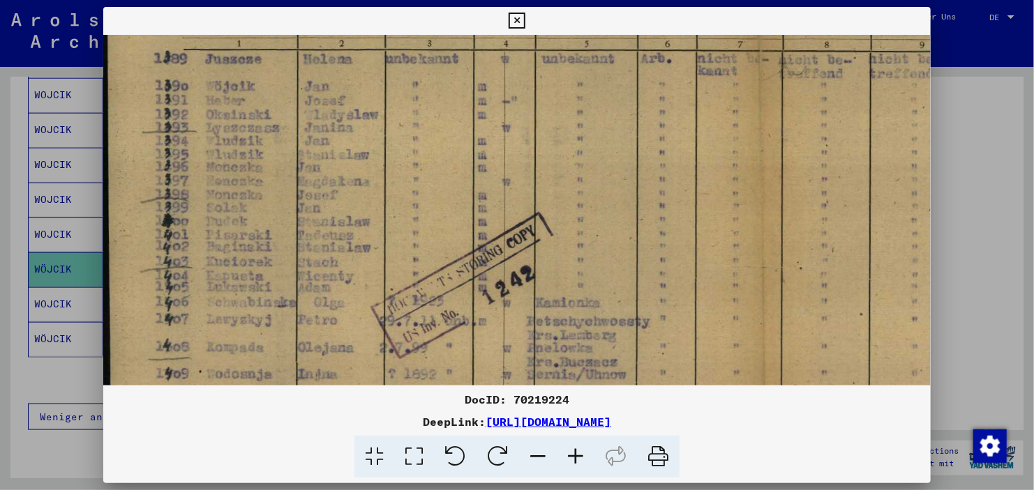
scroll to position [271, 1]
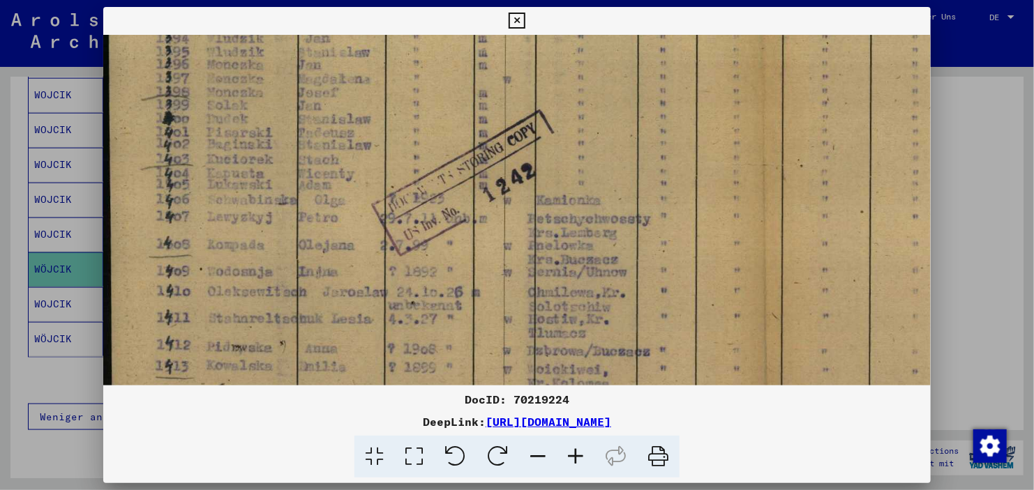
drag, startPoint x: 610, startPoint y: 242, endPoint x: 626, endPoint y: 163, distance: 81.1
click at [626, 163] on img at bounding box center [767, 132] width 1329 height 944
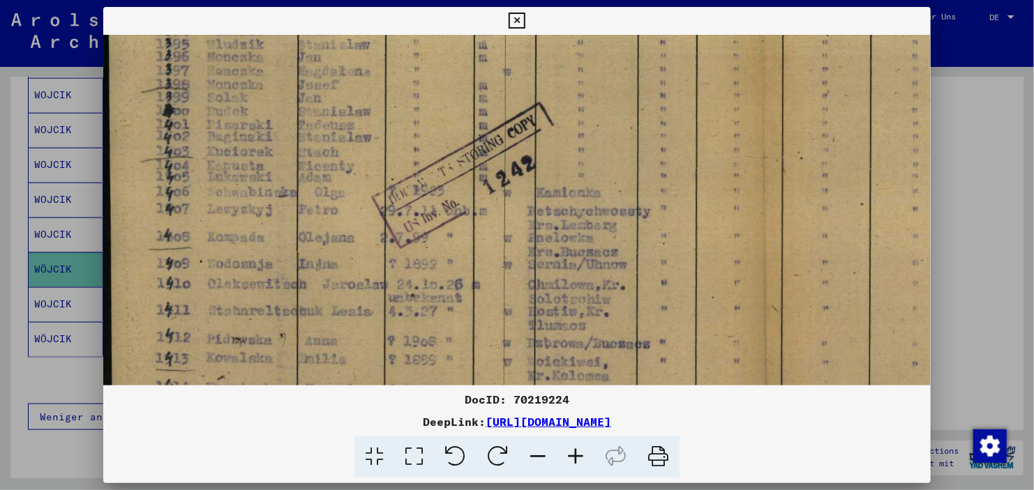
drag, startPoint x: 629, startPoint y: 209, endPoint x: 633, endPoint y: 163, distance: 46.2
click at [633, 163] on img at bounding box center [767, 125] width 1329 height 944
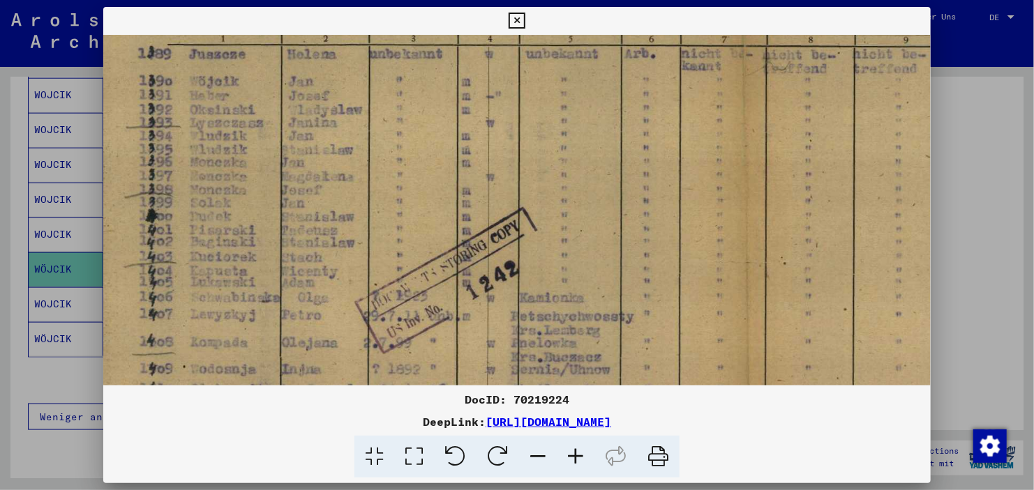
scroll to position [250, 17]
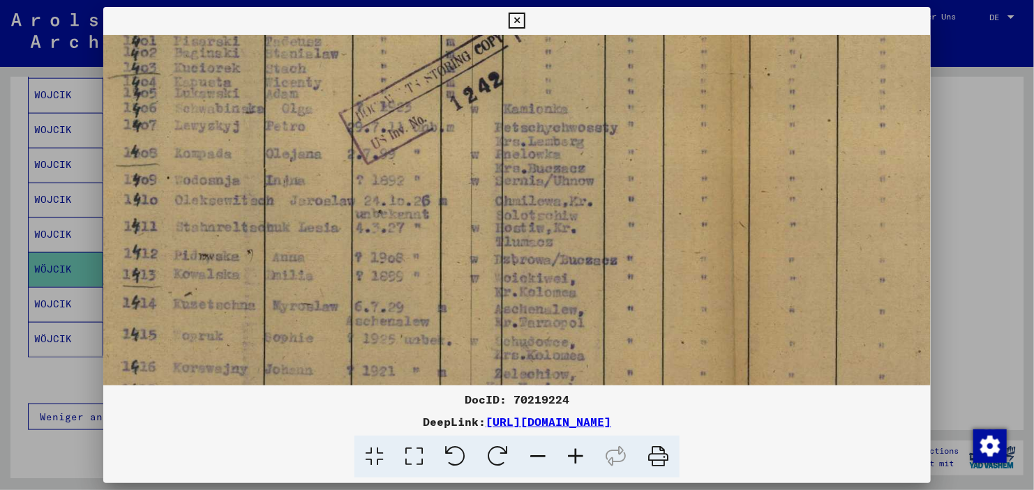
drag, startPoint x: 633, startPoint y: 163, endPoint x: 603, endPoint y: 50, distance: 116.1
click at [603, 50] on img at bounding box center [734, 41] width 1329 height 944
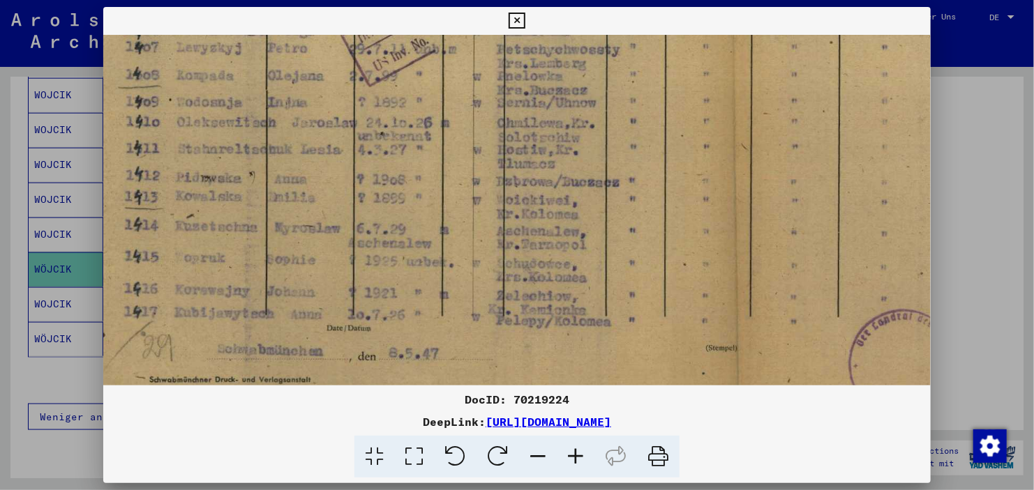
drag, startPoint x: 631, startPoint y: 159, endPoint x: 630, endPoint y: 214, distance: 55.1
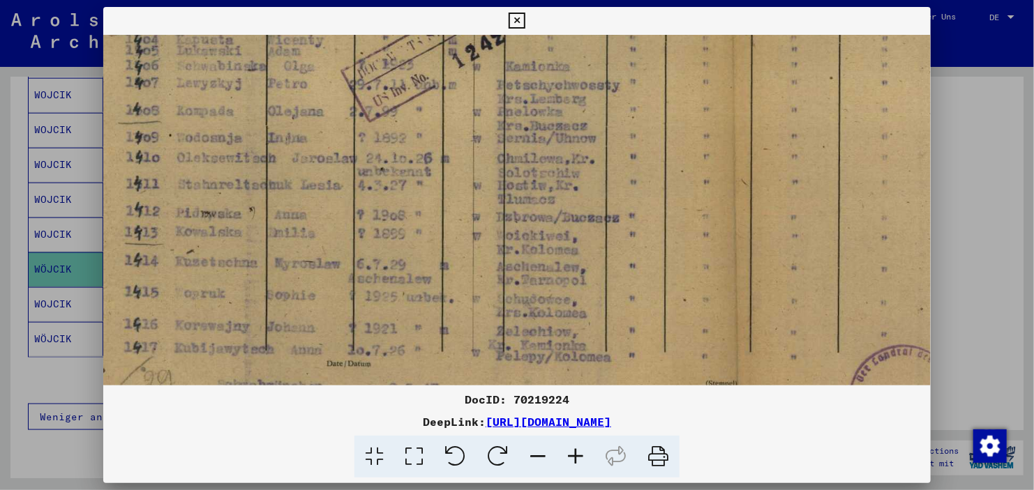
click at [1012, 108] on div at bounding box center [517, 245] width 1034 height 490
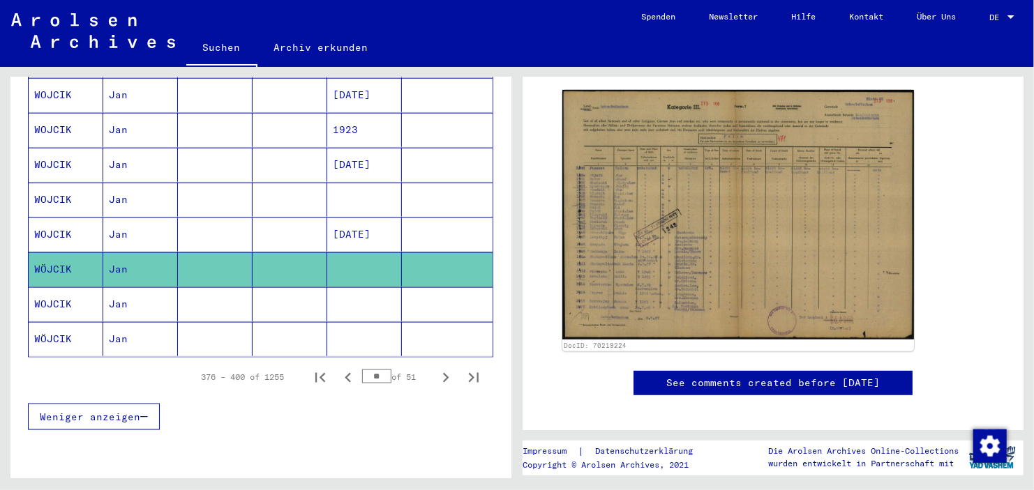
click at [365, 287] on mat-cell at bounding box center [364, 304] width 75 height 34
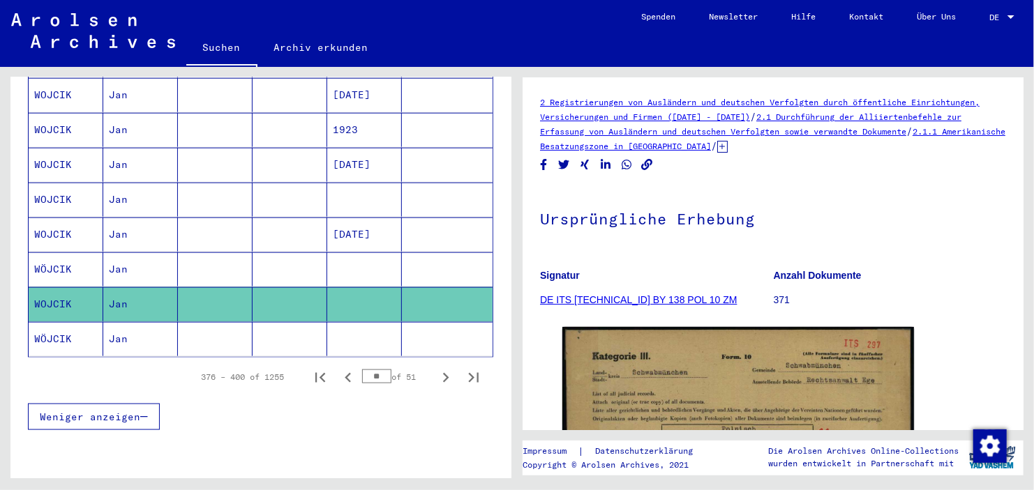
click at [368, 322] on mat-cell at bounding box center [364, 339] width 75 height 34
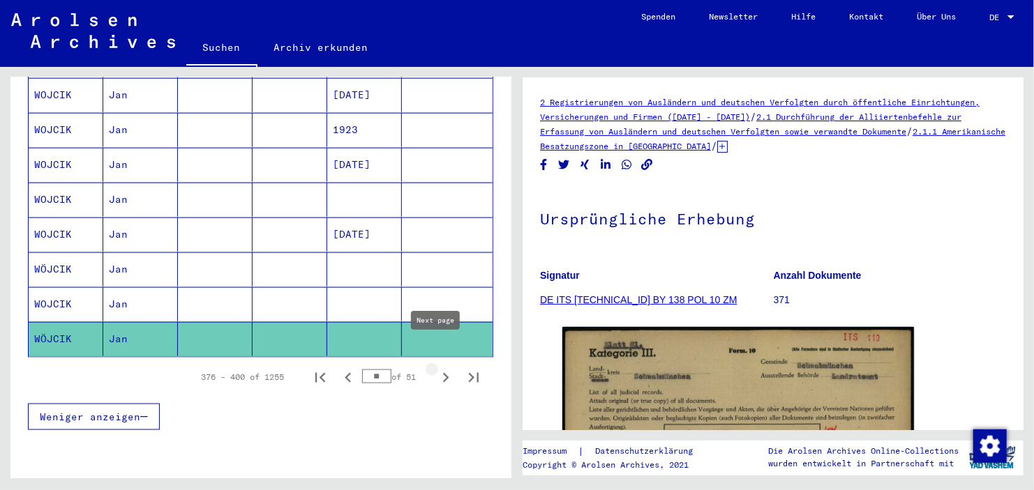
click at [439, 368] on icon "Next page" at bounding box center [446, 378] width 20 height 20
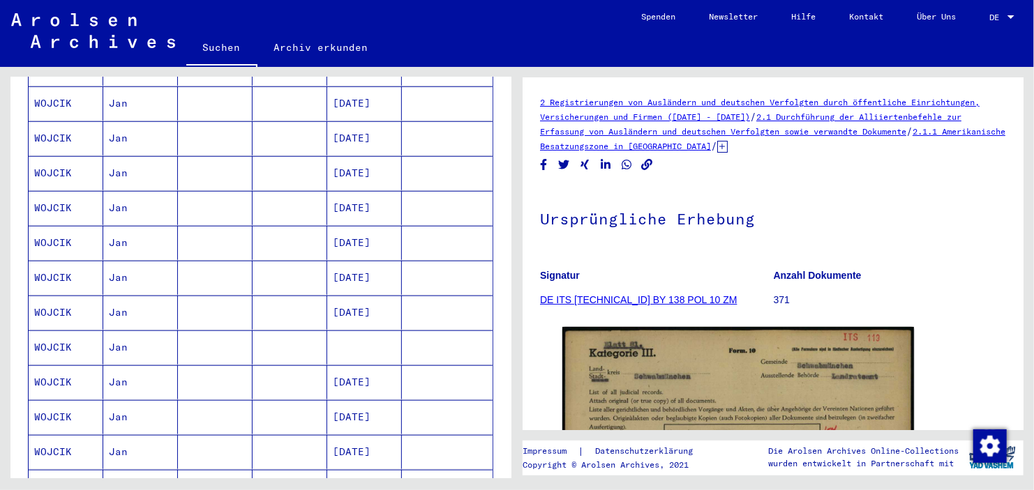
click at [356, 331] on mat-cell at bounding box center [364, 348] width 75 height 34
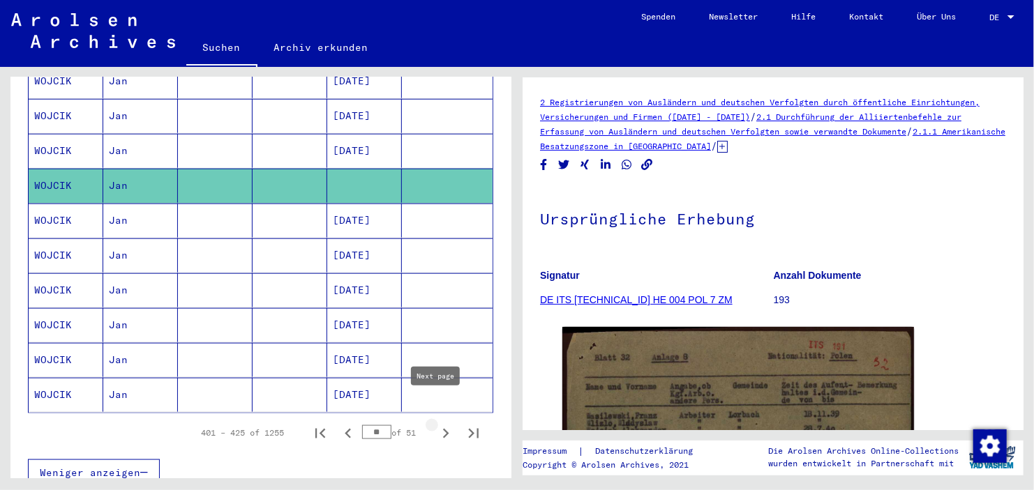
click at [443, 429] on icon "Next page" at bounding box center [446, 434] width 6 height 10
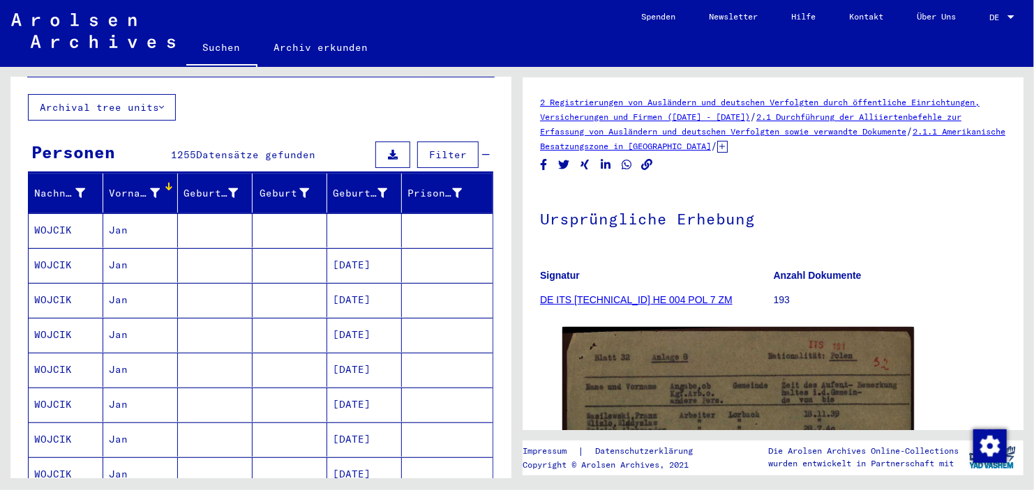
click at [359, 226] on mat-cell at bounding box center [364, 230] width 75 height 34
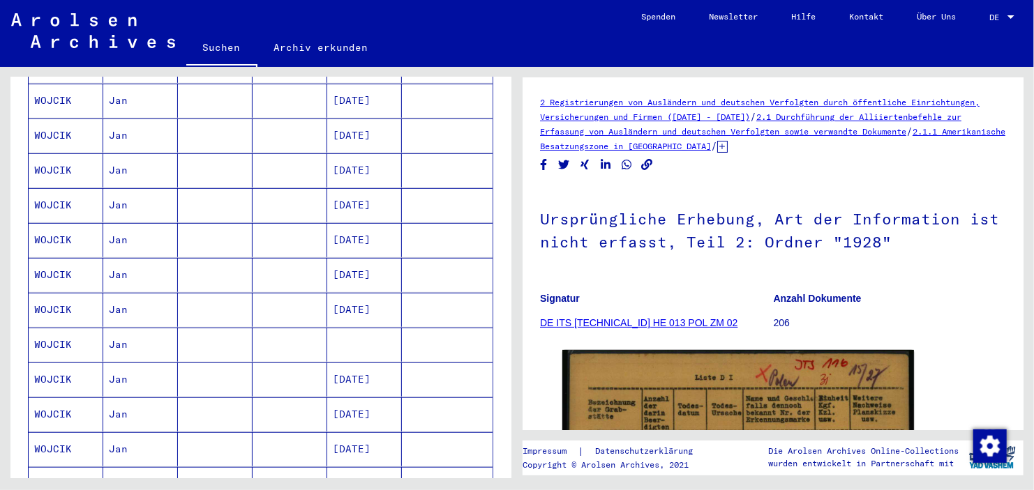
click at [362, 363] on mat-cell "[DATE]" at bounding box center [364, 380] width 75 height 34
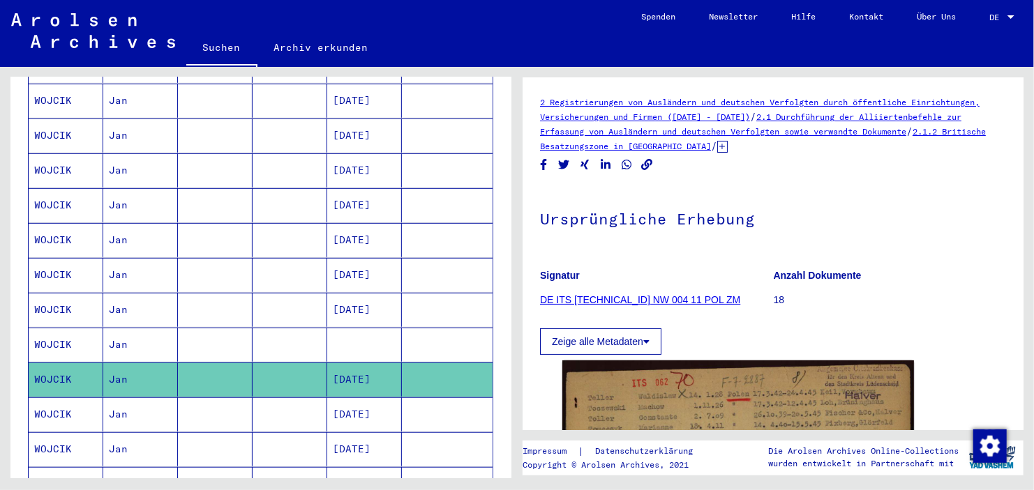
click at [375, 332] on mat-cell at bounding box center [364, 345] width 75 height 34
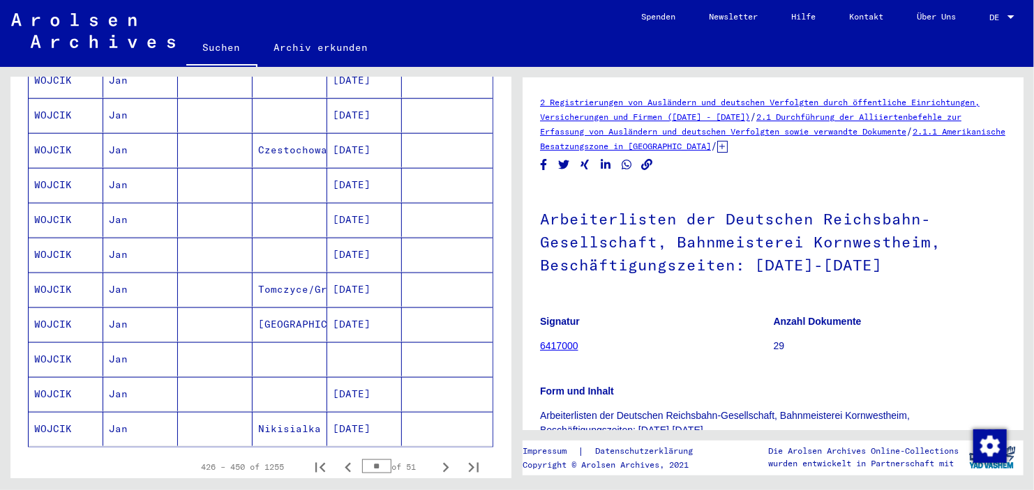
click at [354, 343] on mat-cell at bounding box center [364, 360] width 75 height 34
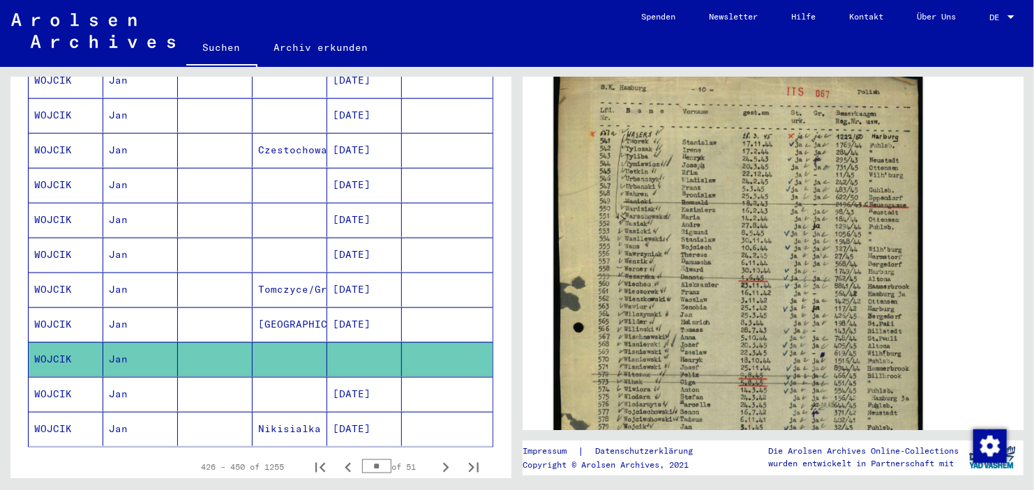
click at [669, 282] on img at bounding box center [737, 356] width 369 height 599
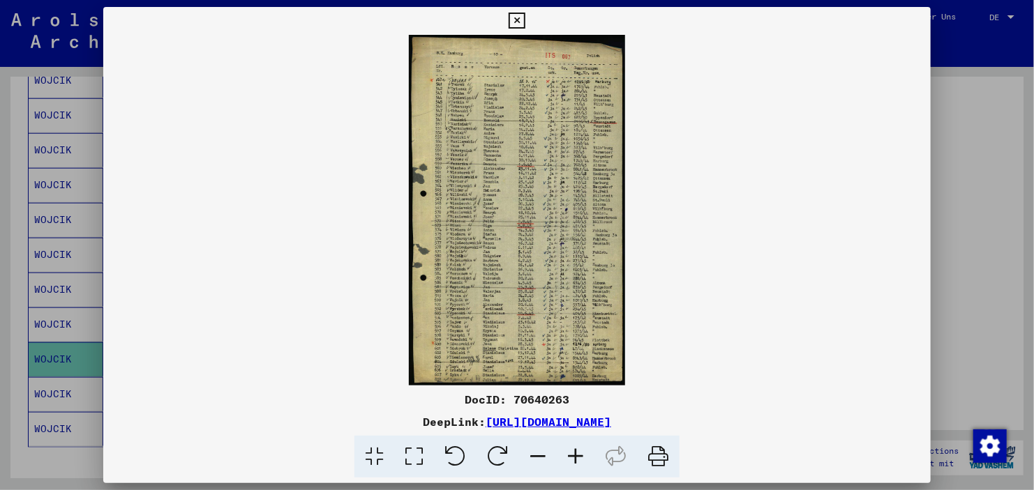
click at [575, 452] on icon at bounding box center [576, 457] width 38 height 43
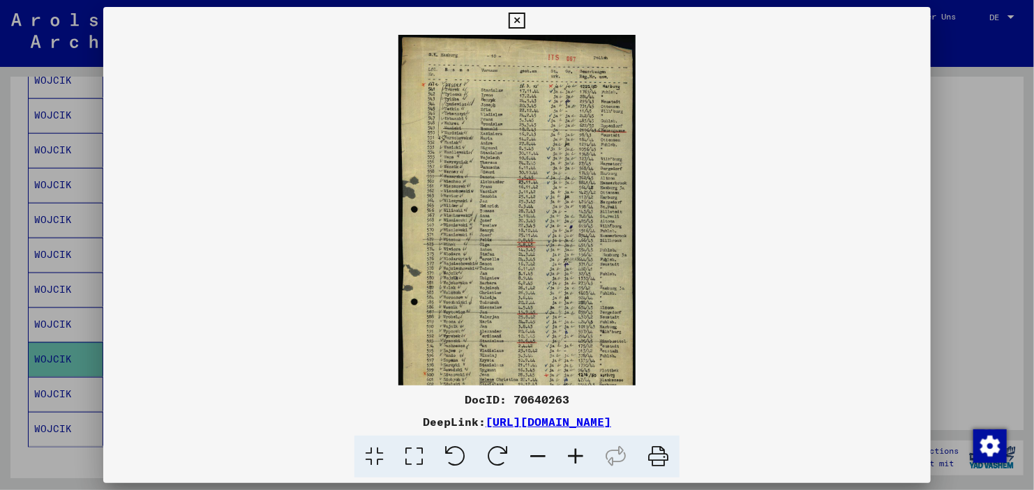
click at [575, 452] on icon at bounding box center [576, 457] width 38 height 43
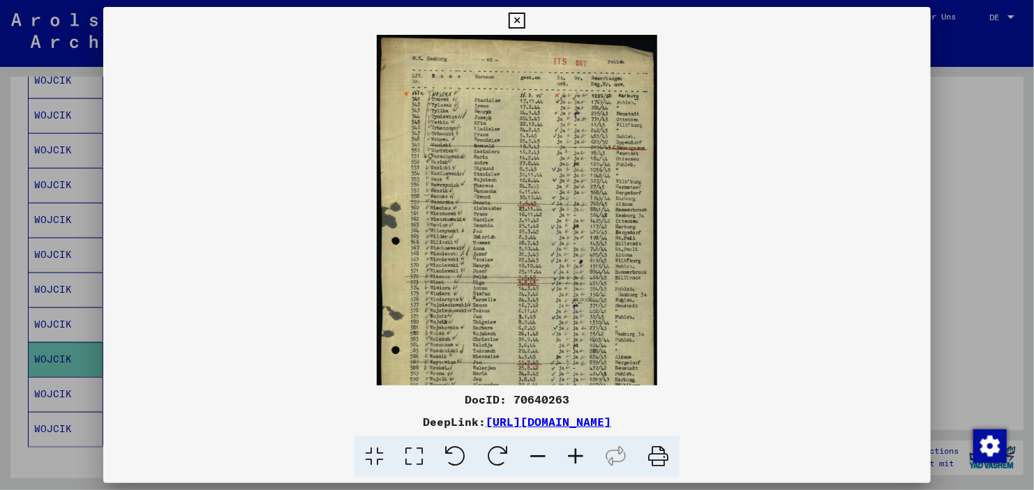
click at [575, 452] on icon at bounding box center [576, 457] width 38 height 43
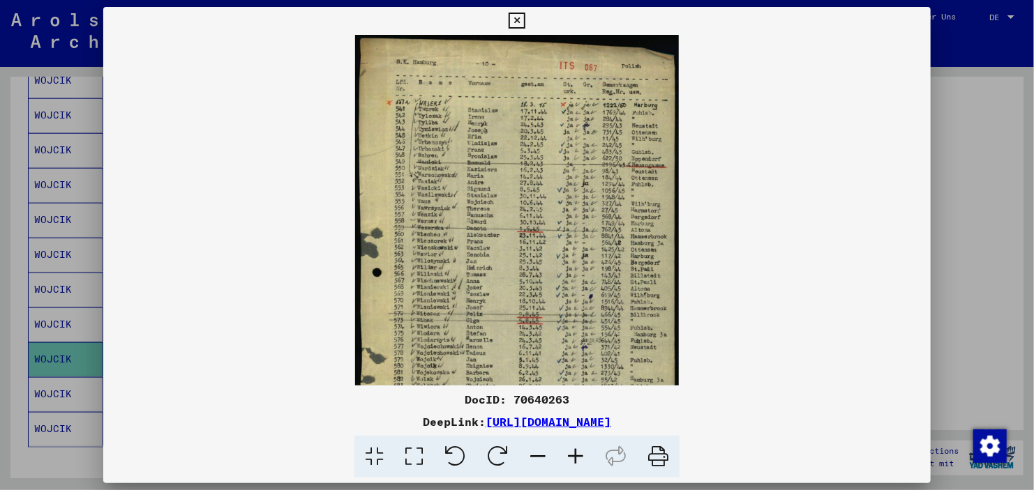
click at [575, 452] on icon at bounding box center [576, 457] width 38 height 43
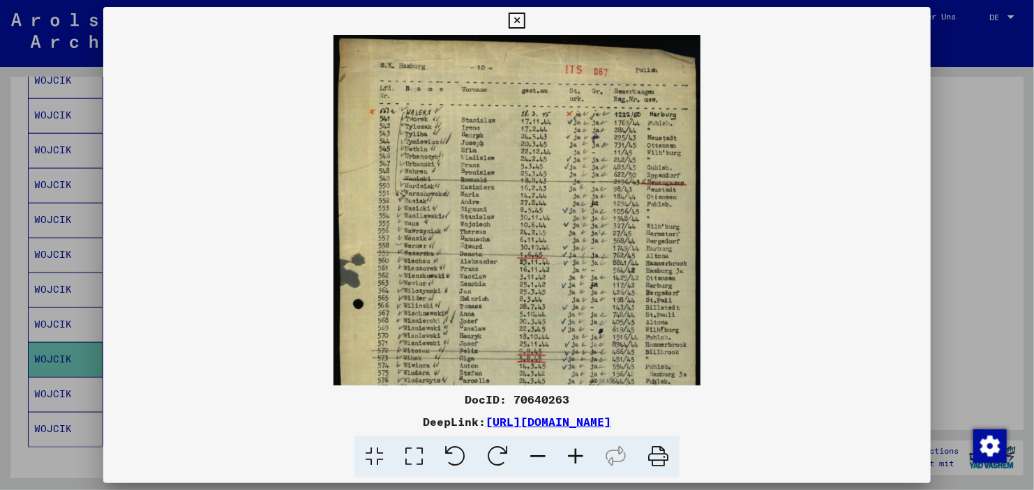
click at [575, 452] on icon at bounding box center [576, 457] width 38 height 43
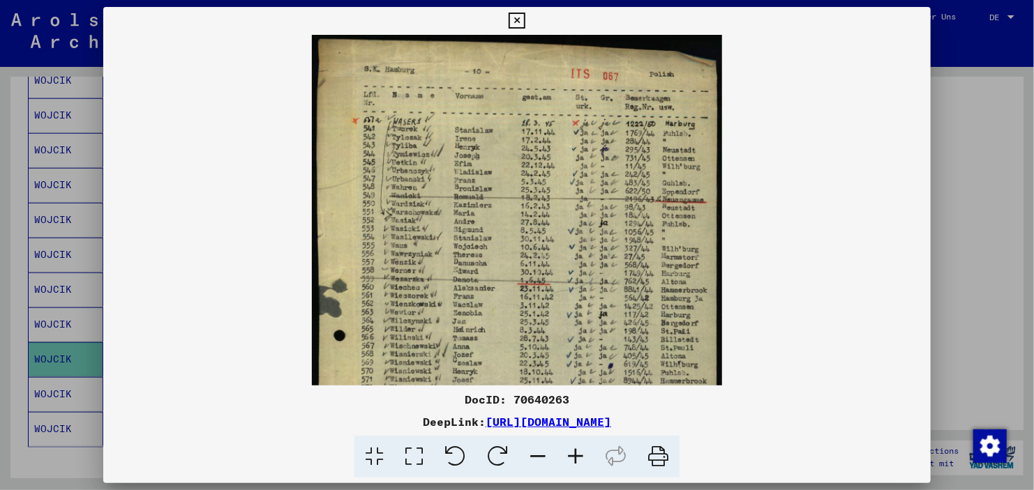
click at [575, 452] on icon at bounding box center [576, 457] width 38 height 43
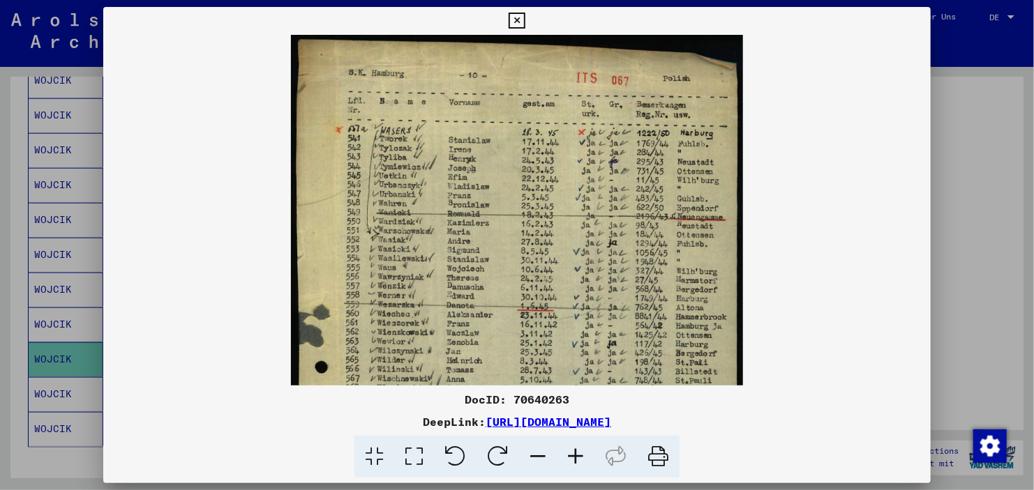
click at [575, 452] on icon at bounding box center [576, 457] width 38 height 43
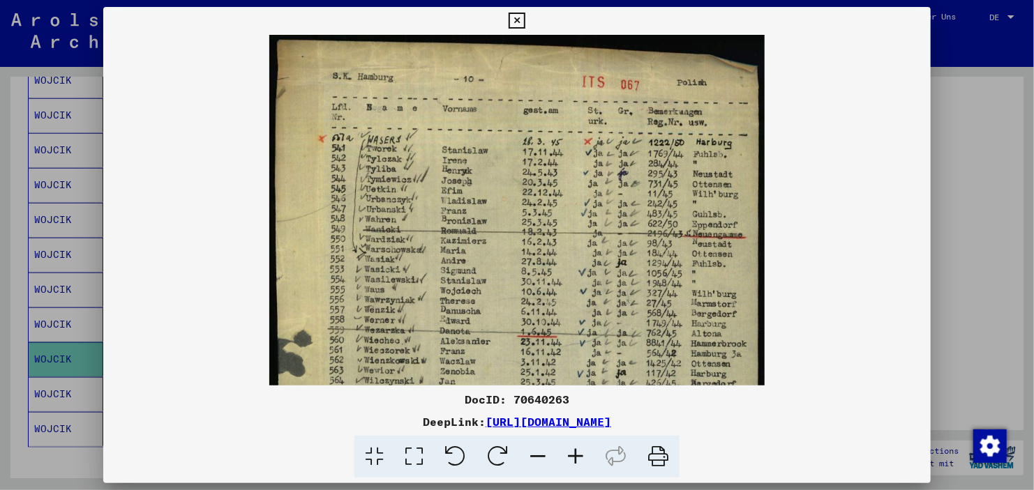
click at [575, 452] on icon at bounding box center [576, 457] width 38 height 43
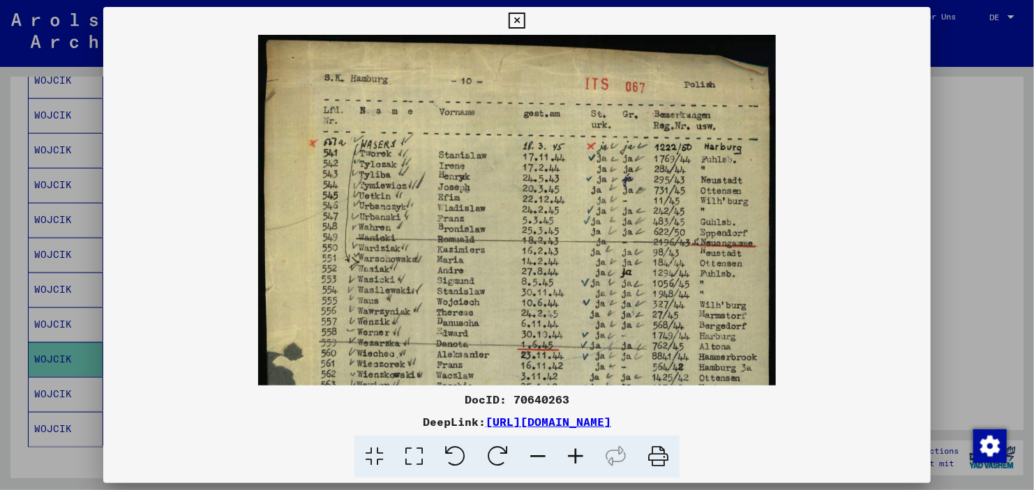
click at [575, 452] on icon at bounding box center [576, 457] width 38 height 43
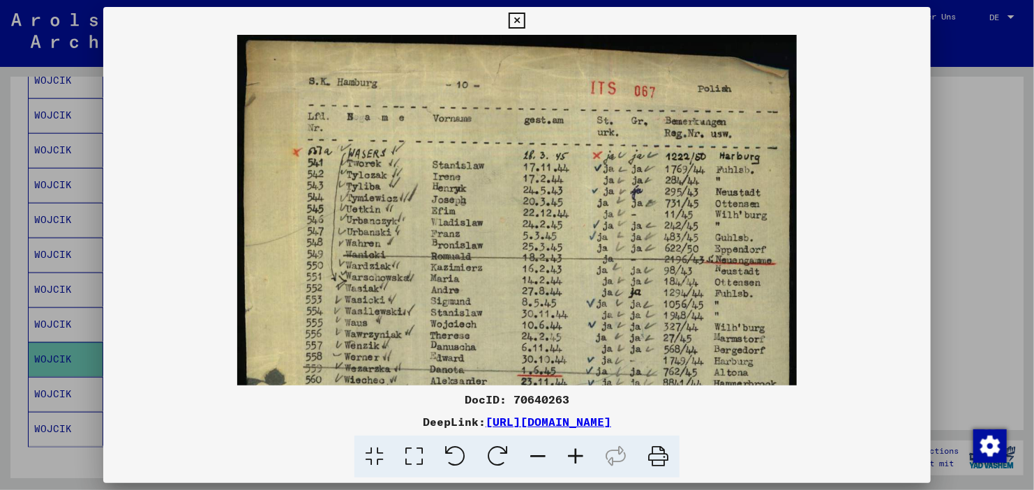
click at [575, 452] on icon at bounding box center [576, 457] width 38 height 43
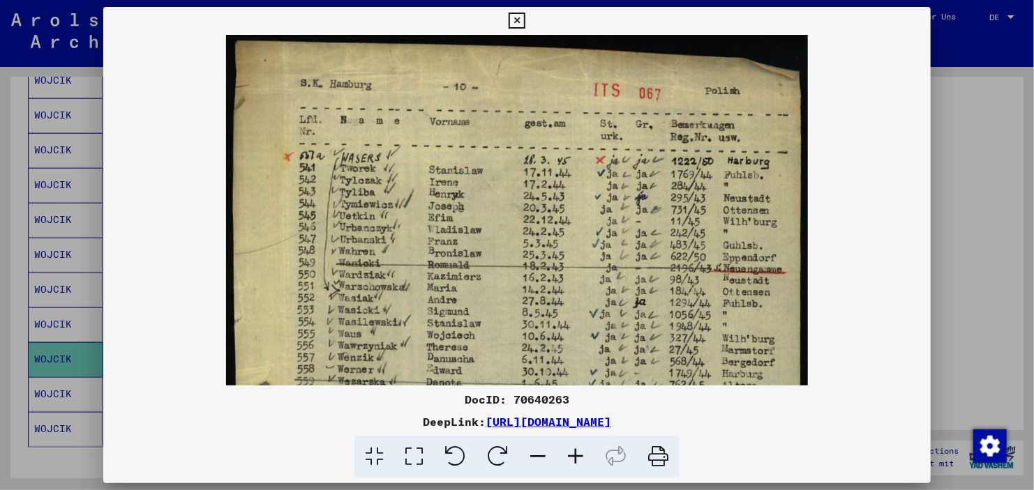
click at [575, 452] on icon at bounding box center [576, 457] width 38 height 43
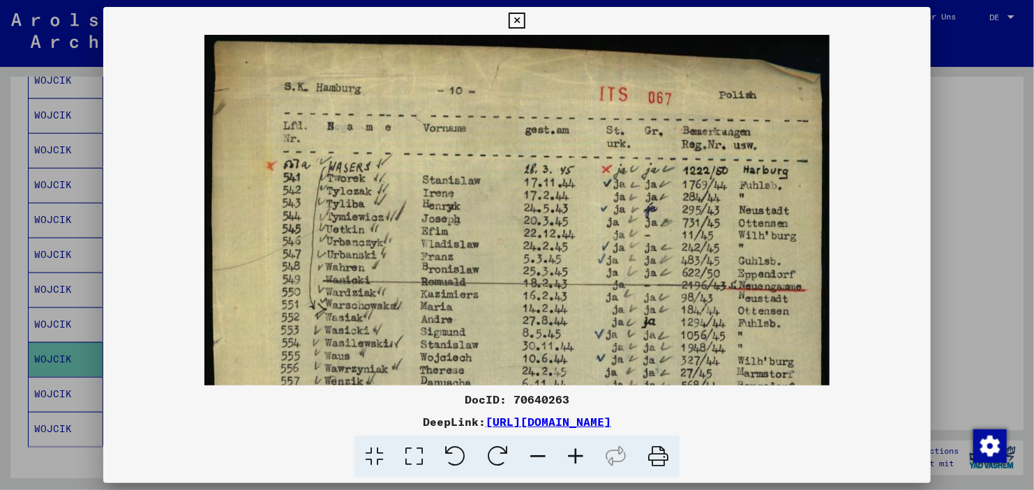
click at [575, 452] on icon at bounding box center [576, 457] width 38 height 43
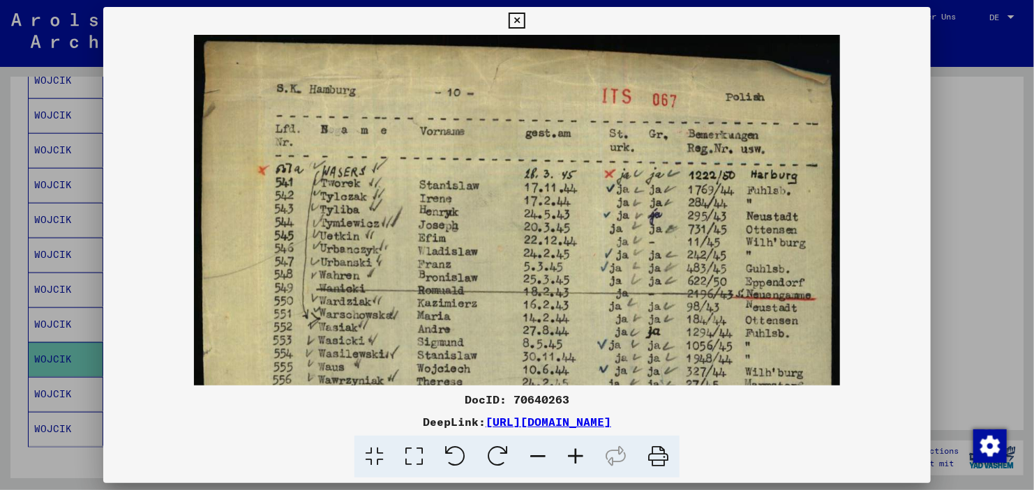
click at [575, 452] on icon at bounding box center [576, 457] width 38 height 43
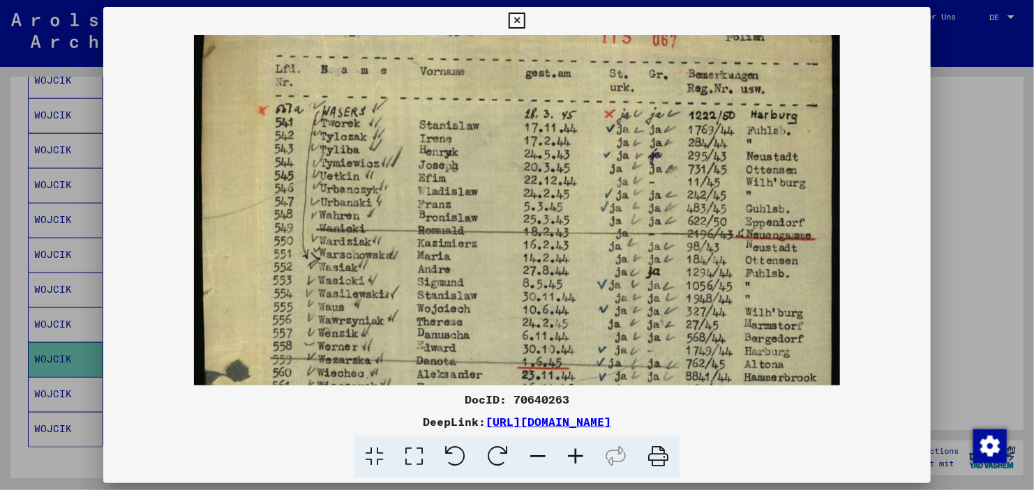
drag, startPoint x: 591, startPoint y: 279, endPoint x: 580, endPoint y: 46, distance: 233.2
click at [580, 46] on img at bounding box center [517, 499] width 646 height 1048
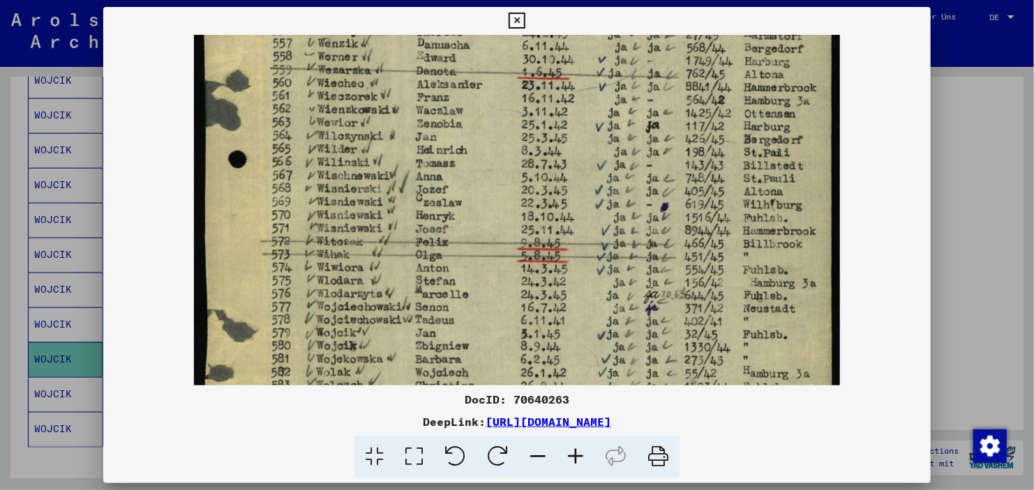
drag, startPoint x: 589, startPoint y: 218, endPoint x: 592, endPoint y: 101, distance: 116.5
click at [592, 101] on img at bounding box center [517, 209] width 646 height 1048
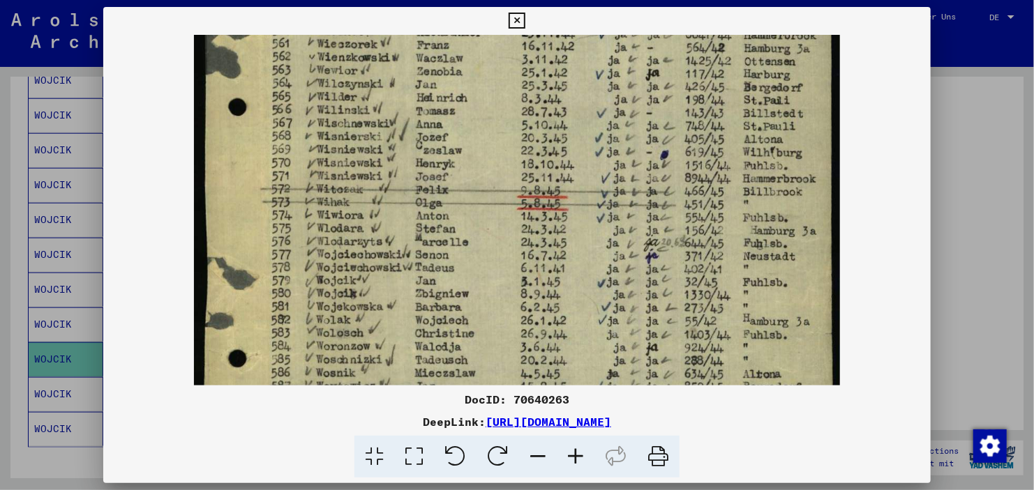
drag, startPoint x: 587, startPoint y: 211, endPoint x: 593, endPoint y: 156, distance: 54.7
click at [593, 156] on img at bounding box center [517, 156] width 646 height 1048
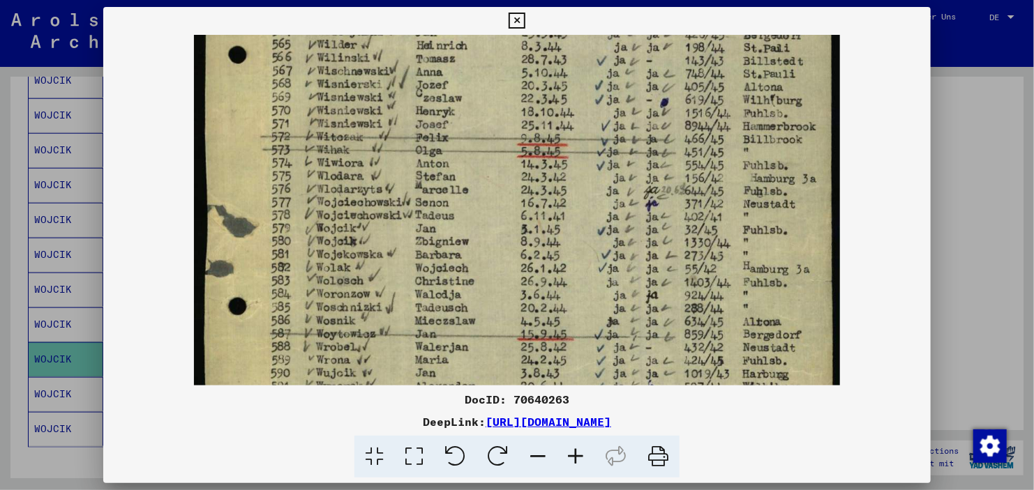
drag, startPoint x: 591, startPoint y: 206, endPoint x: 593, endPoint y: 149, distance: 56.5
click at [593, 149] on img at bounding box center [517, 104] width 646 height 1048
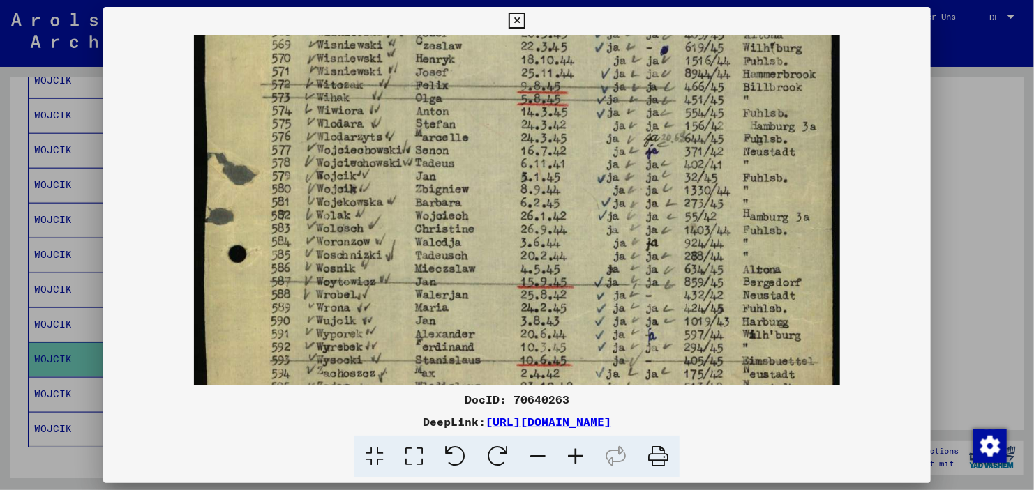
drag, startPoint x: 601, startPoint y: 229, endPoint x: 603, endPoint y: 183, distance: 45.4
click at [603, 183] on img at bounding box center [517, 52] width 646 height 1048
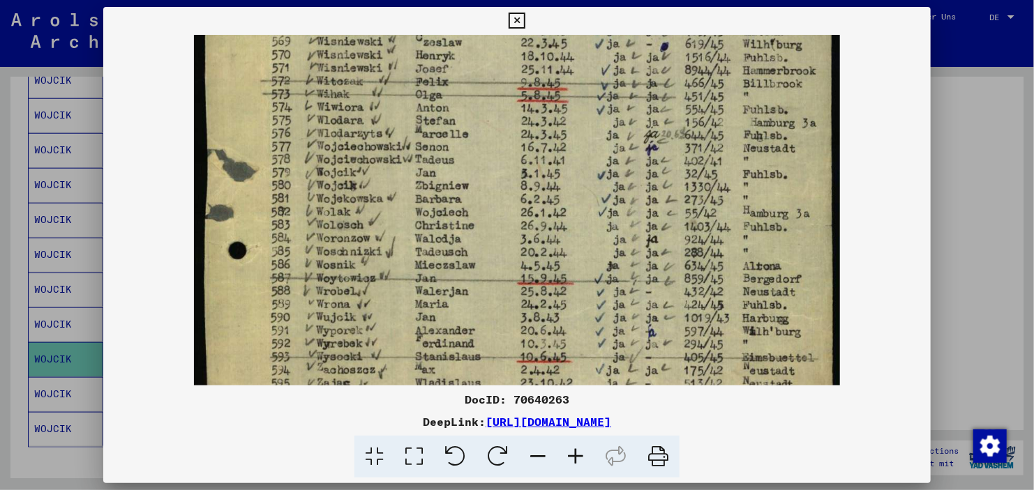
click at [930, 257] on div at bounding box center [516, 210] width 827 height 351
click at [996, 289] on div at bounding box center [517, 245] width 1034 height 490
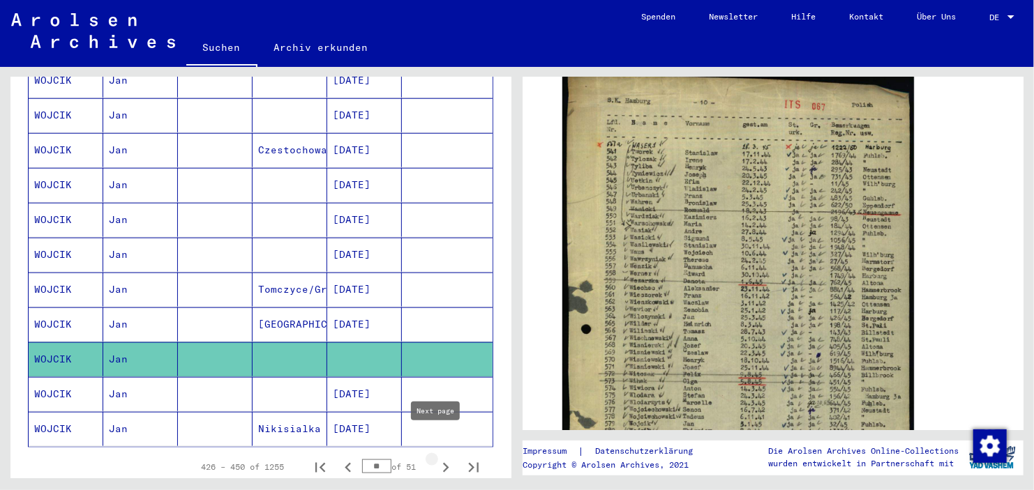
click at [437, 458] on icon "Next page" at bounding box center [446, 468] width 20 height 20
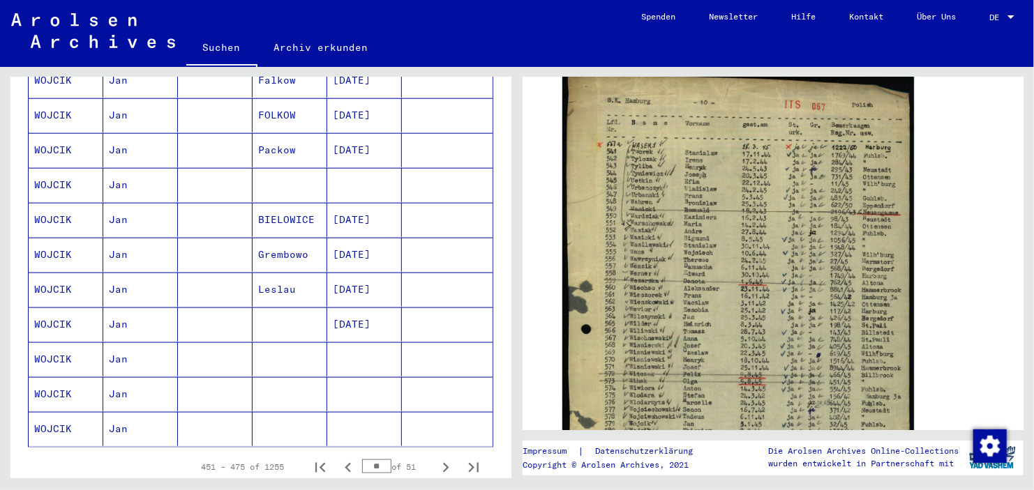
click at [455, 238] on mat-cell at bounding box center [447, 255] width 91 height 34
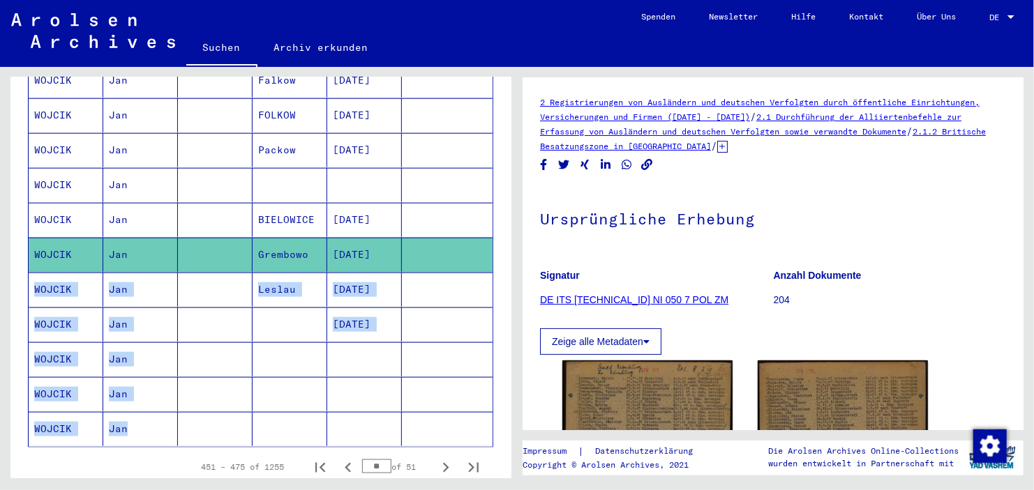
drag, startPoint x: 455, startPoint y: 223, endPoint x: 450, endPoint y: 402, distance: 179.3
click at [449, 343] on mat-cell at bounding box center [447, 360] width 91 height 34
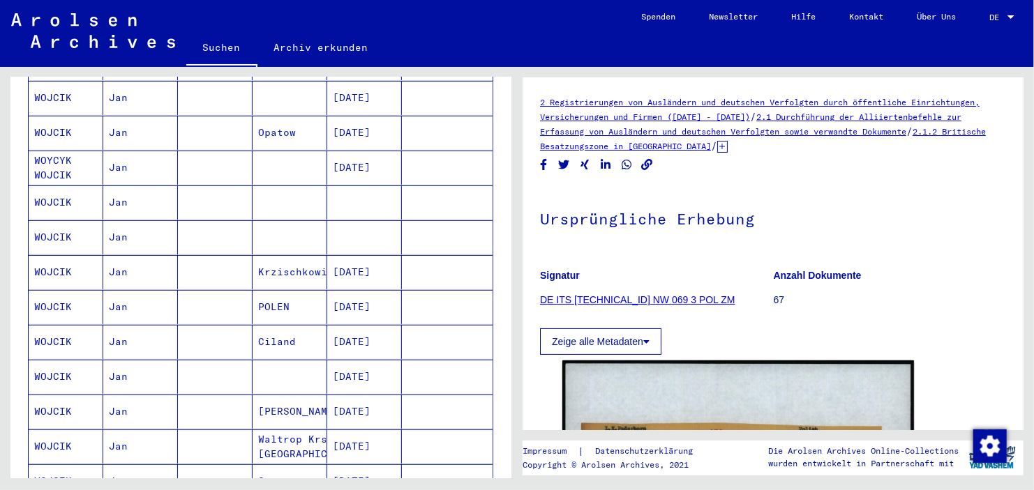
scroll to position [287, 0]
click at [365, 185] on mat-cell at bounding box center [364, 202] width 75 height 34
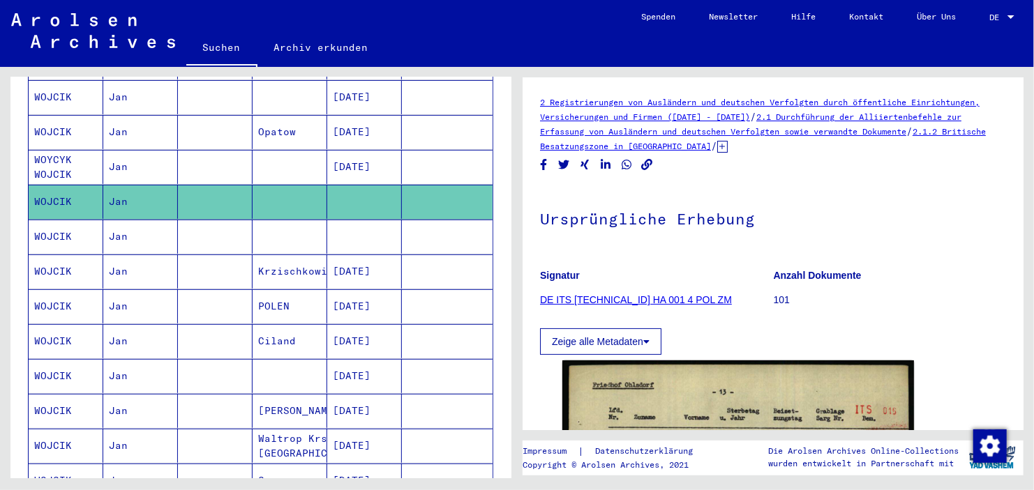
click at [368, 222] on mat-cell at bounding box center [364, 237] width 75 height 34
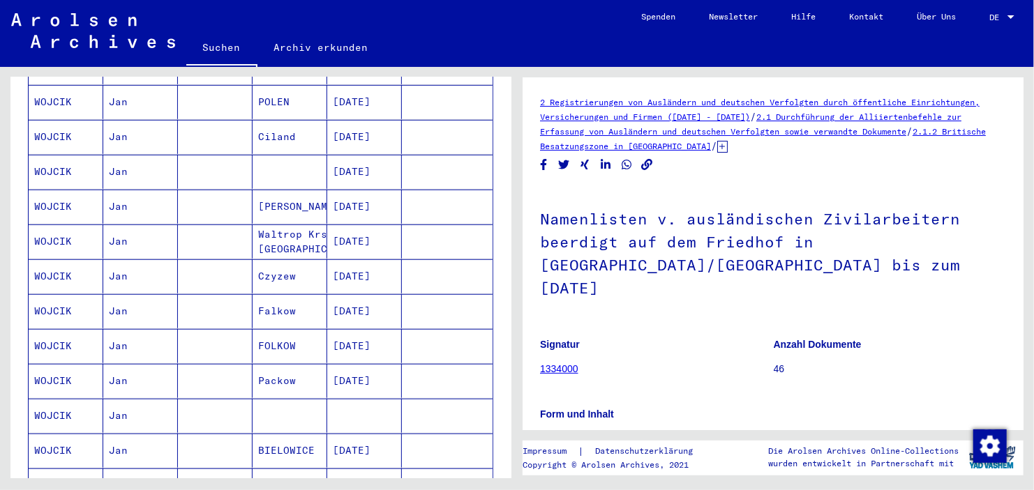
scroll to position [554, 0]
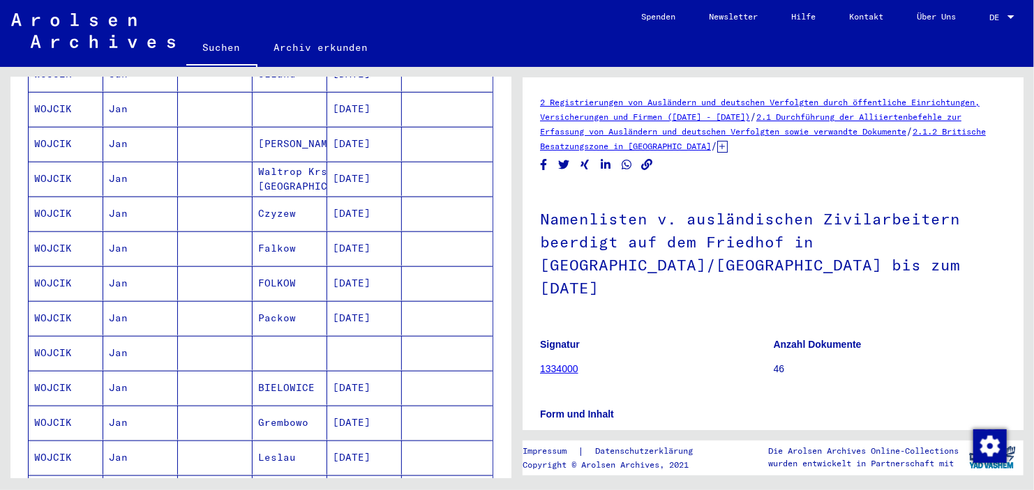
click at [350, 336] on mat-cell at bounding box center [364, 353] width 75 height 34
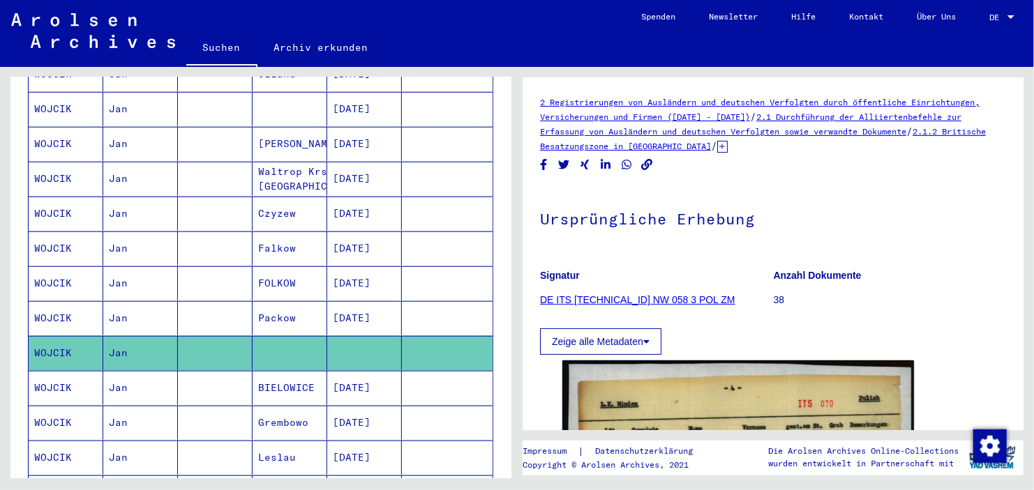
scroll to position [758, 0]
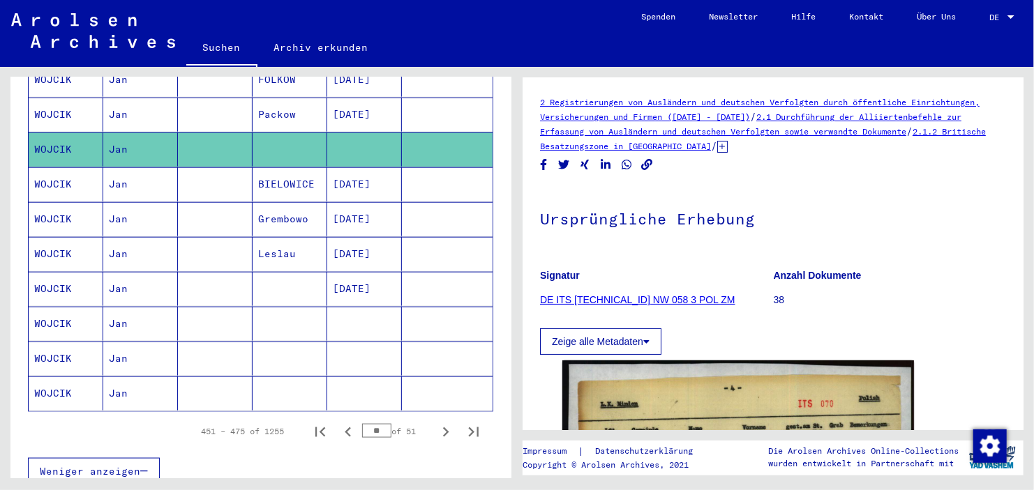
click at [367, 307] on mat-cell at bounding box center [364, 324] width 75 height 34
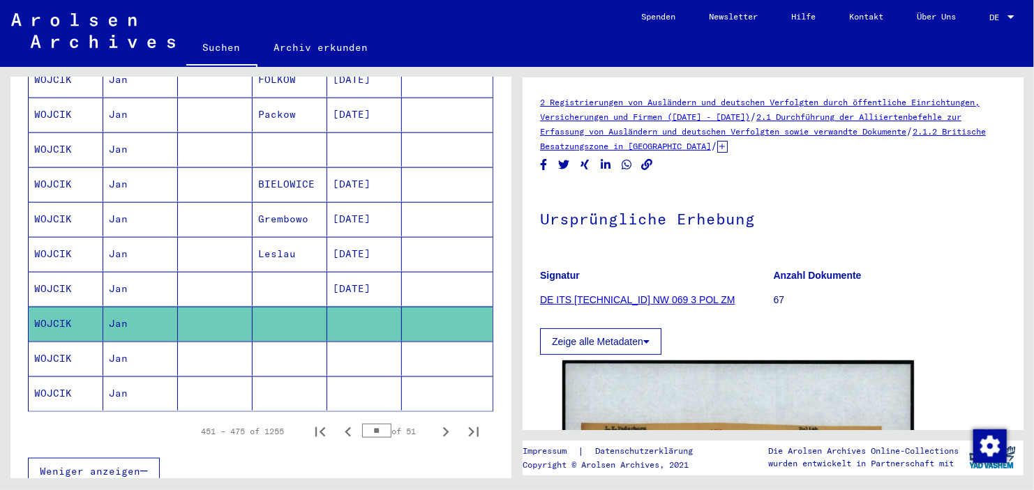
click at [364, 377] on mat-cell at bounding box center [364, 394] width 75 height 34
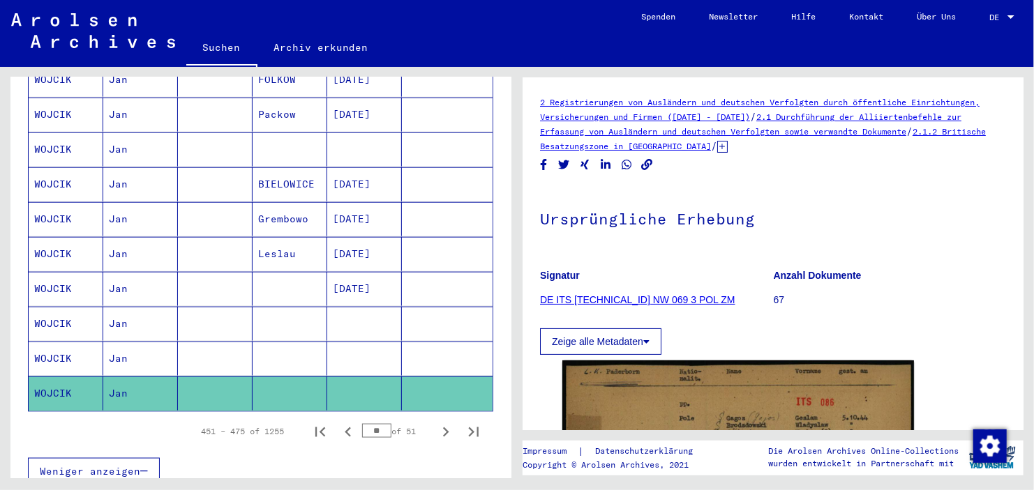
click at [377, 342] on mat-cell at bounding box center [364, 359] width 75 height 34
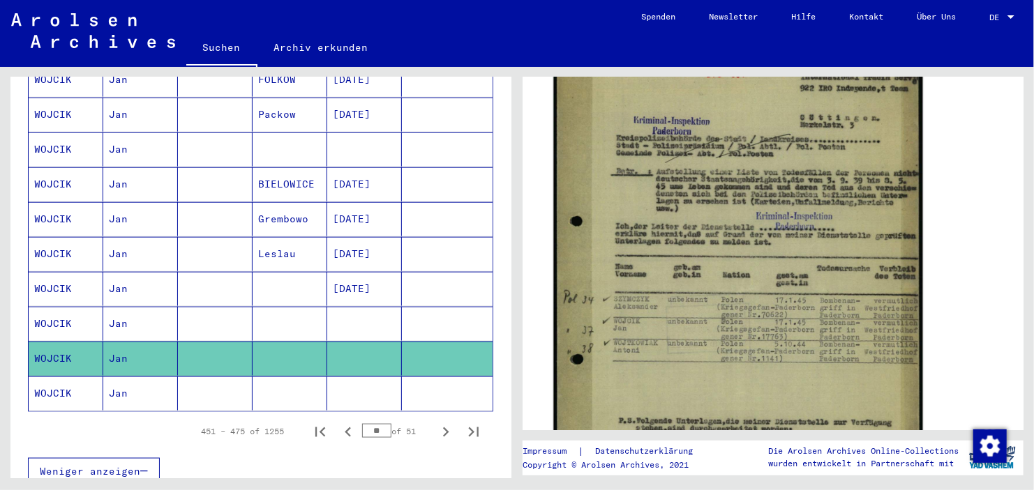
click at [592, 266] on img at bounding box center [737, 289] width 369 height 521
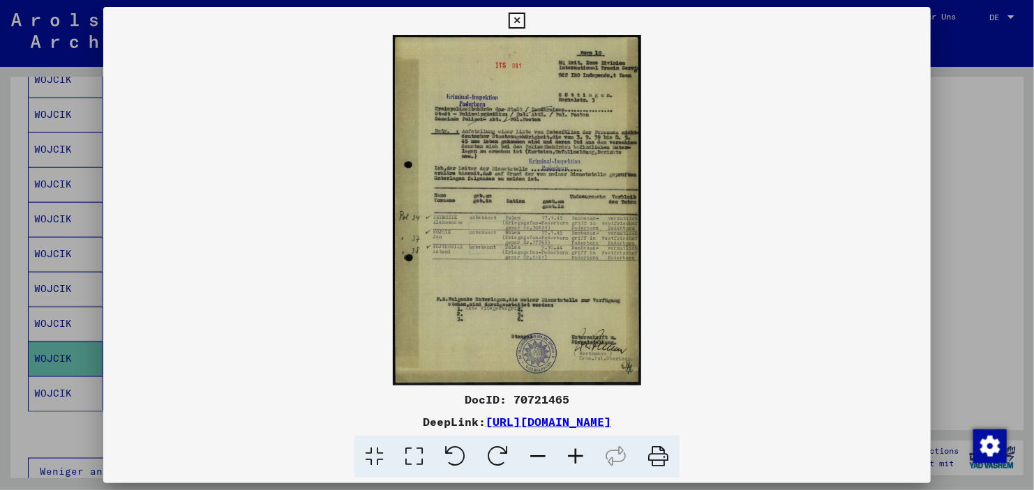
click at [582, 456] on icon at bounding box center [576, 457] width 38 height 43
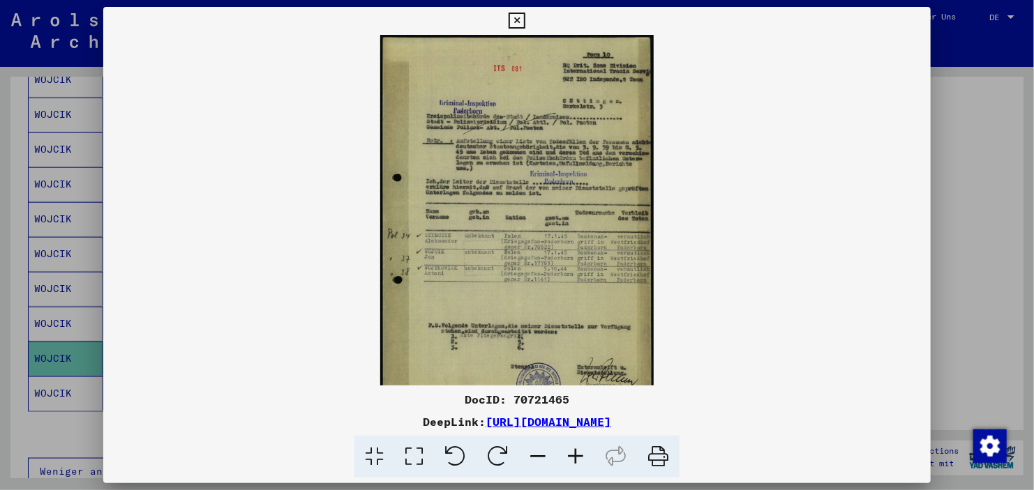
click at [582, 456] on icon at bounding box center [576, 457] width 38 height 43
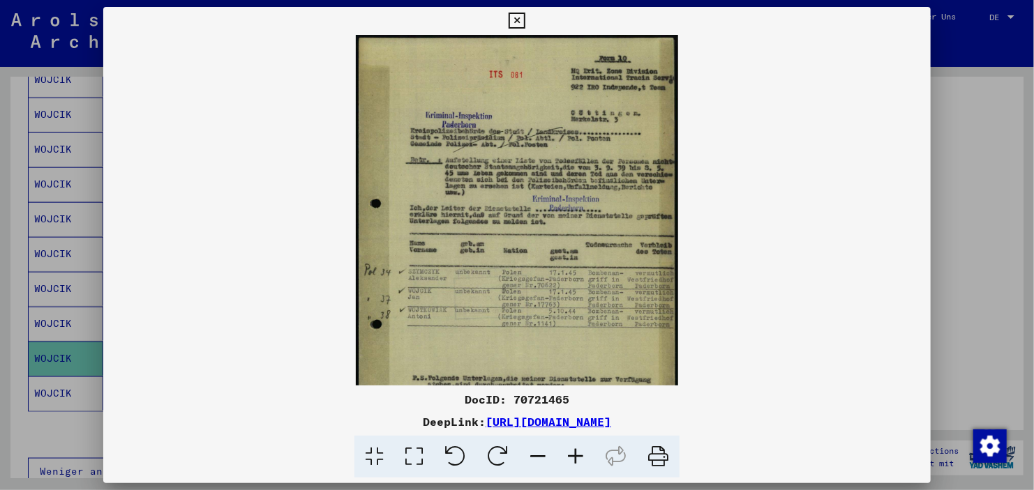
click at [582, 456] on icon at bounding box center [576, 457] width 38 height 43
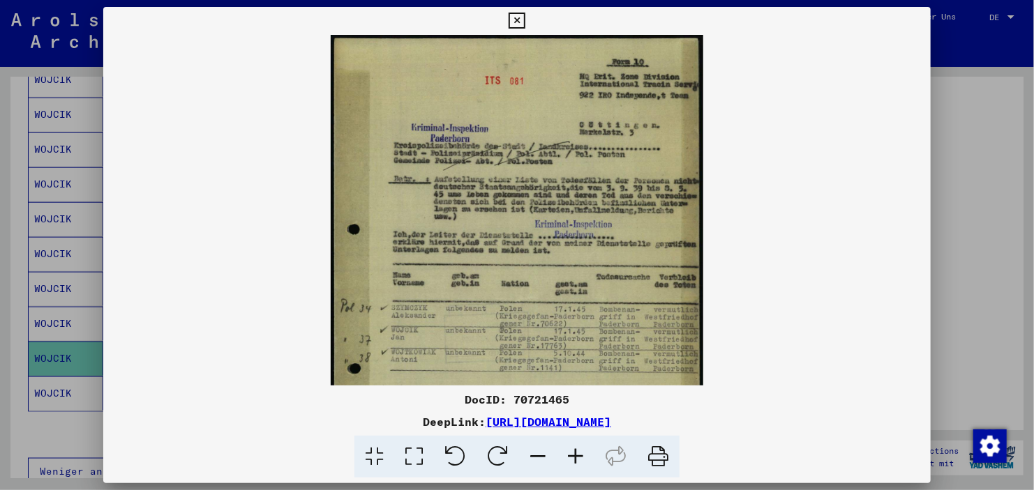
click at [582, 456] on icon at bounding box center [576, 457] width 38 height 43
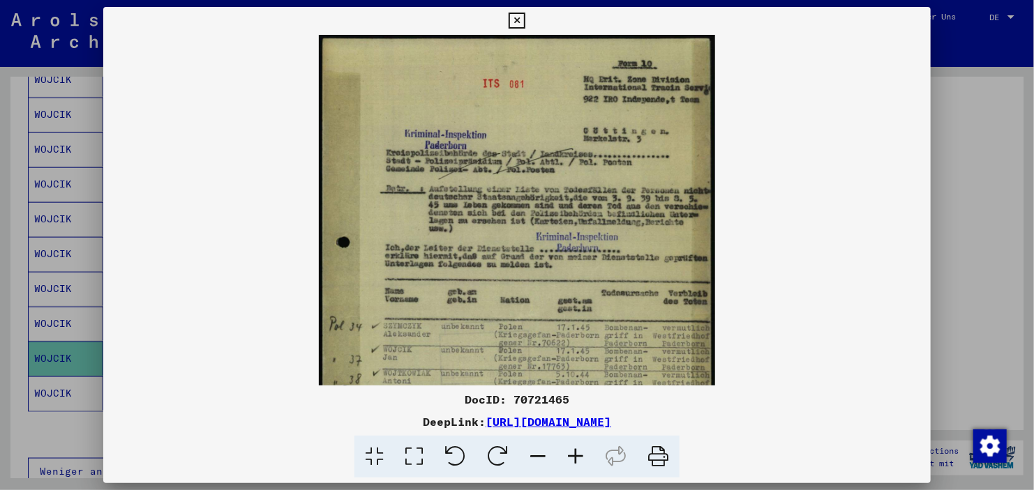
click at [582, 456] on icon at bounding box center [576, 457] width 38 height 43
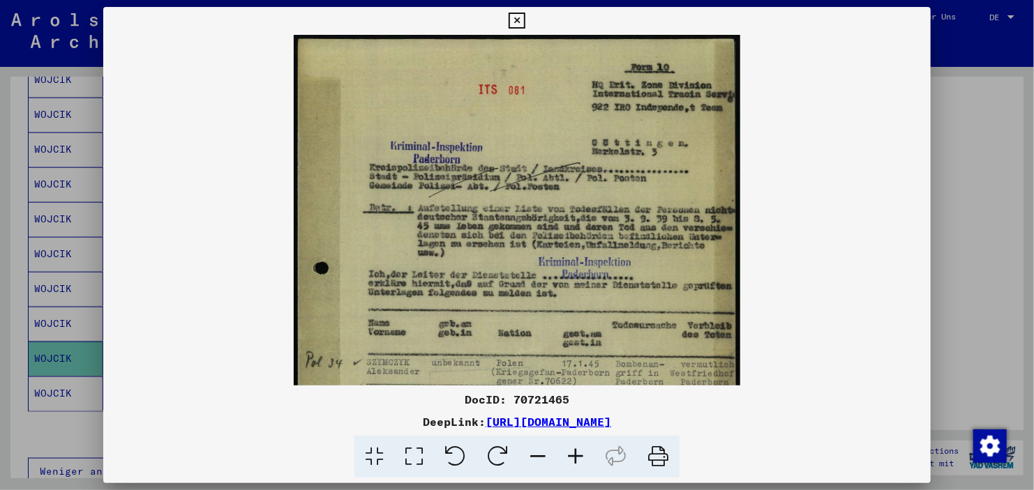
click at [582, 456] on icon at bounding box center [576, 457] width 38 height 43
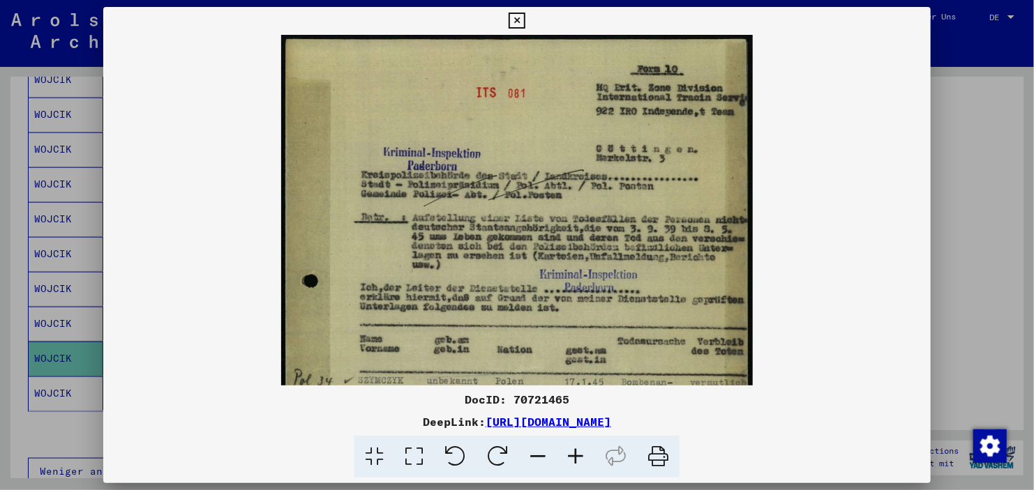
click at [582, 456] on icon at bounding box center [576, 457] width 38 height 43
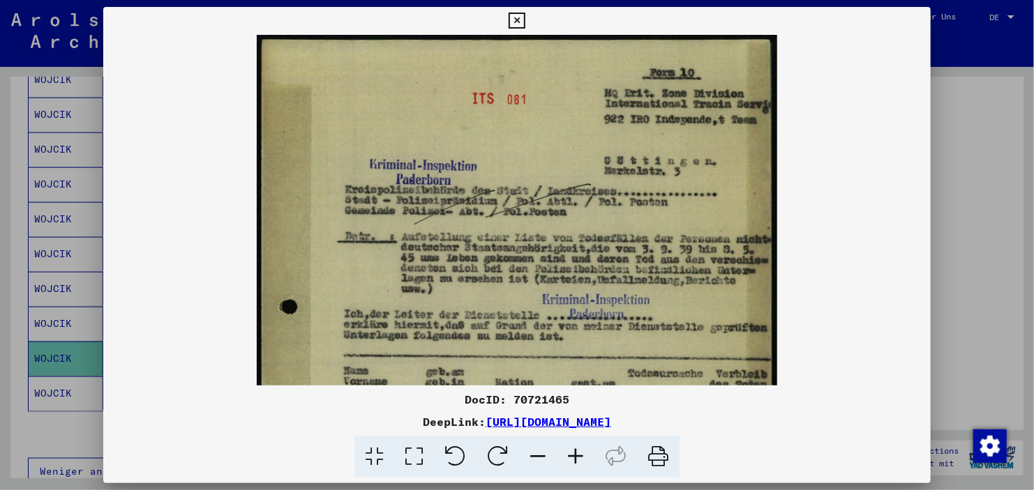
click at [582, 456] on icon at bounding box center [576, 457] width 38 height 43
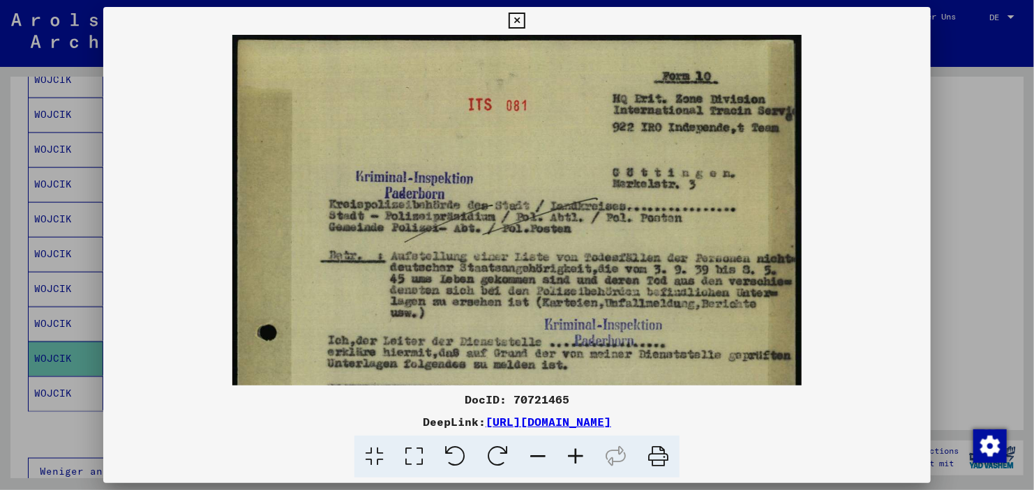
click at [582, 456] on icon at bounding box center [576, 457] width 38 height 43
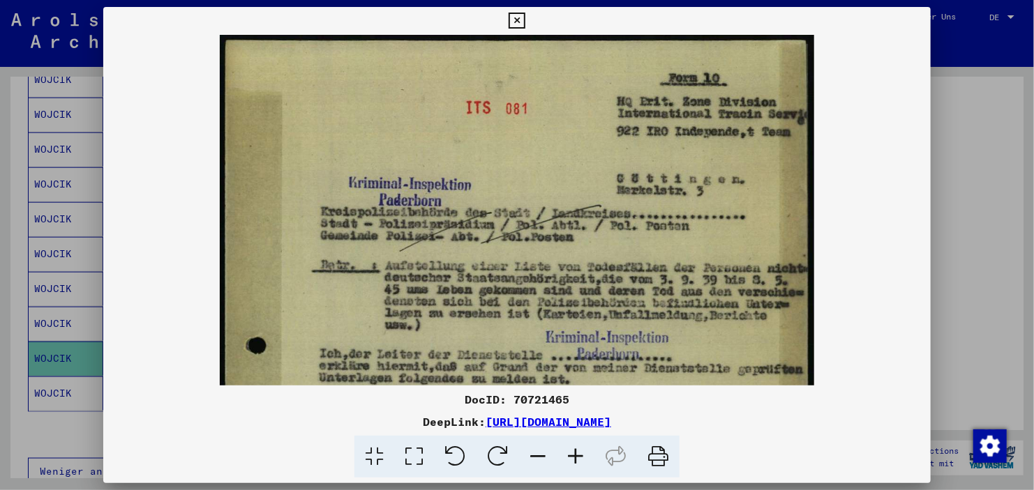
click at [582, 456] on icon at bounding box center [576, 457] width 38 height 43
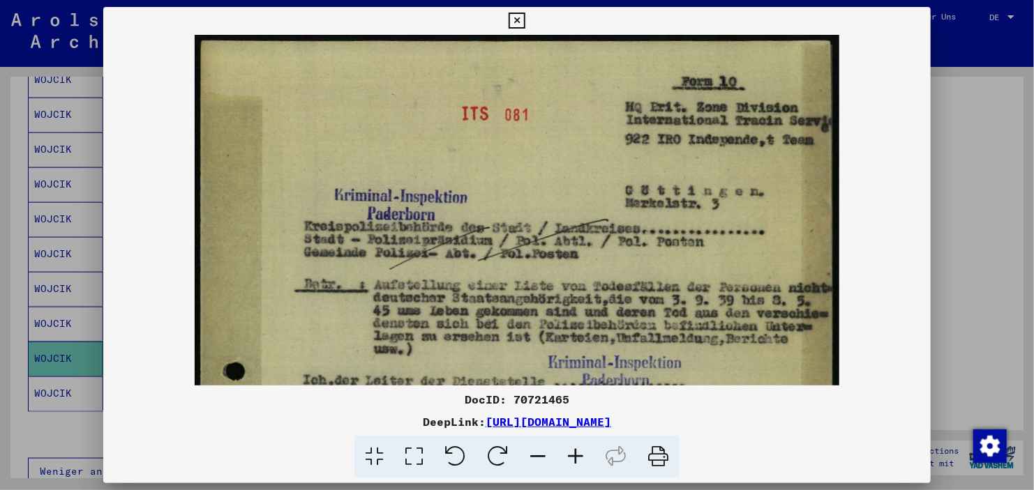
click at [582, 456] on icon at bounding box center [576, 457] width 38 height 43
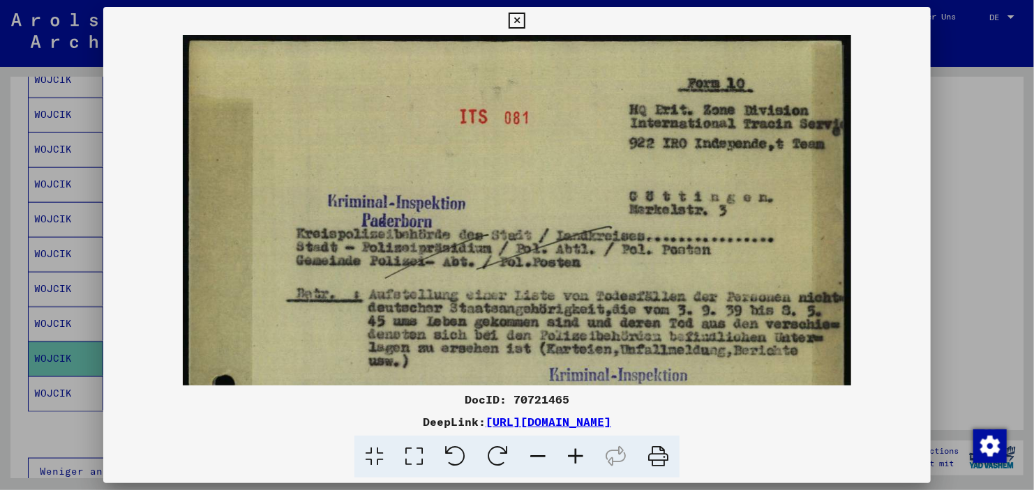
click at [582, 456] on icon at bounding box center [576, 457] width 38 height 43
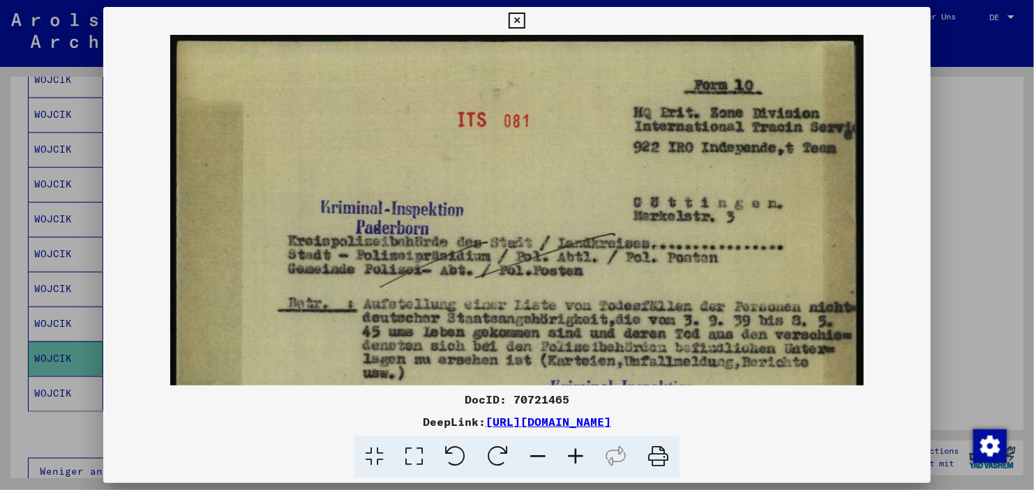
drag, startPoint x: 582, startPoint y: 278, endPoint x: 589, endPoint y: -67, distance: 345.4
click at [589, 0] on html "**********" at bounding box center [517, 245] width 1034 height 490
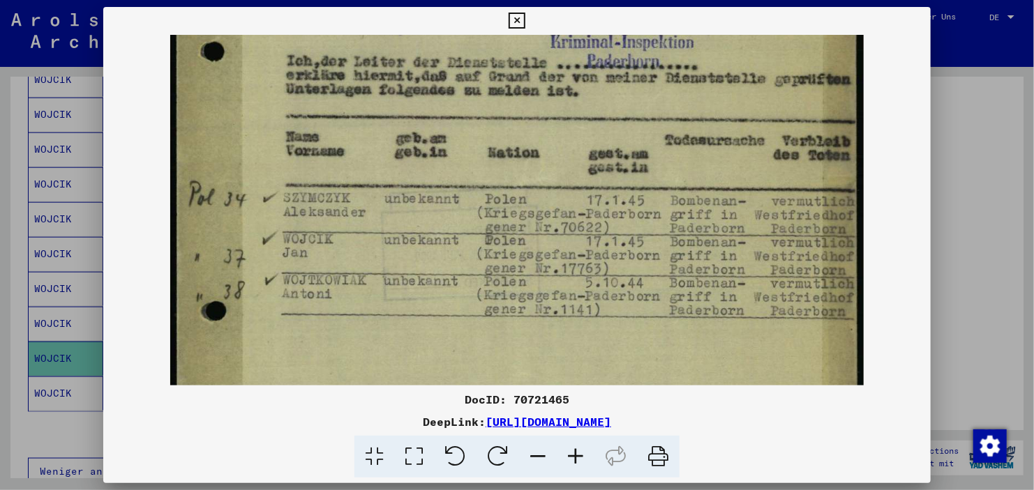
scroll to position [334, 0]
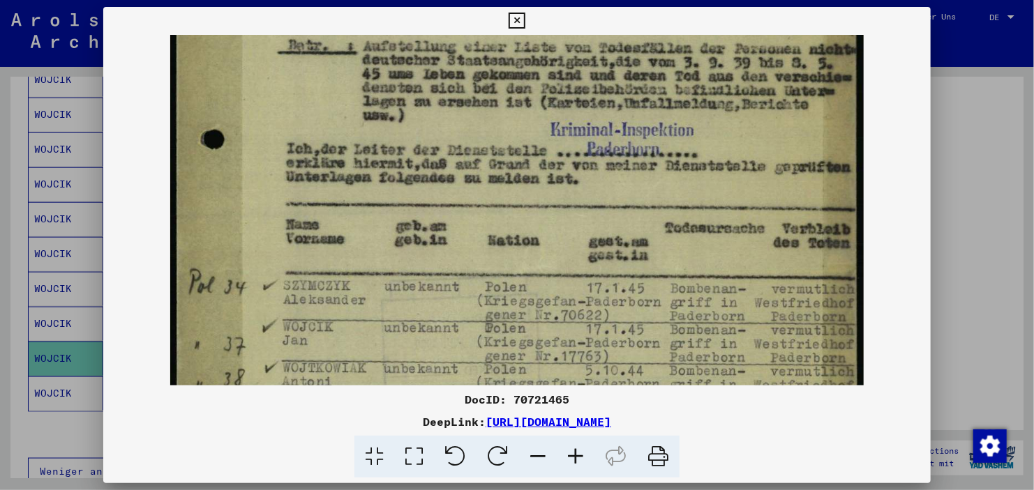
drag, startPoint x: 589, startPoint y: 93, endPoint x: 591, endPoint y: 194, distance: 100.5
click at [591, 195] on img at bounding box center [516, 266] width 693 height 979
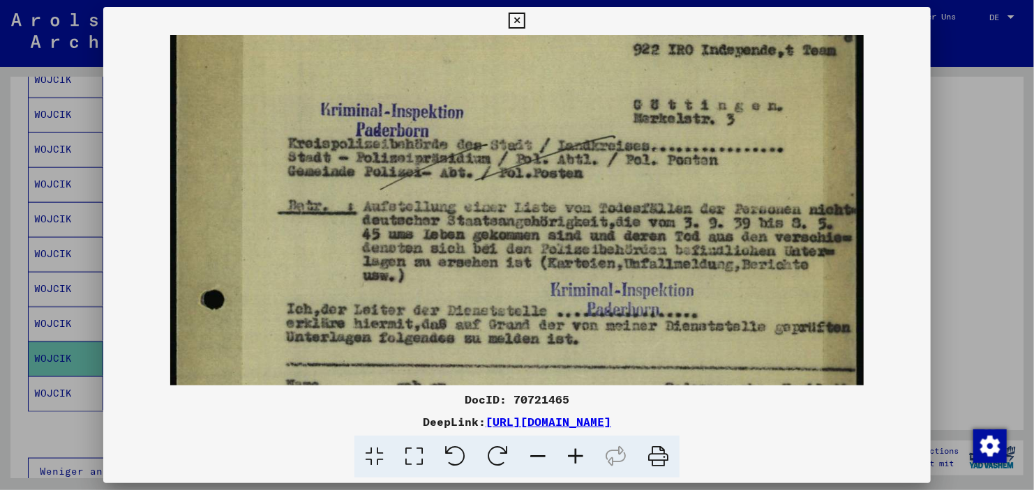
drag, startPoint x: 590, startPoint y: 176, endPoint x: 582, endPoint y: 345, distance: 169.7
click at [582, 345] on img at bounding box center [516, 426] width 693 height 979
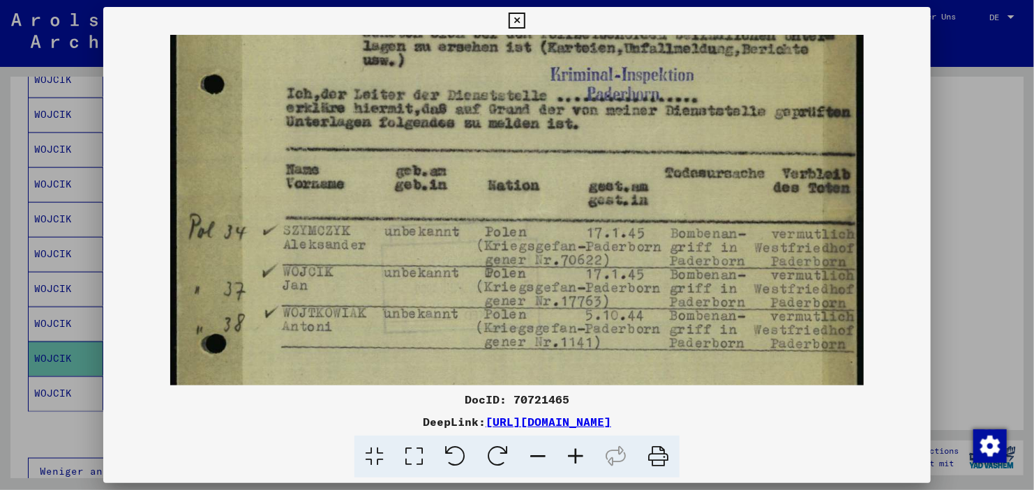
drag, startPoint x: 588, startPoint y: 275, endPoint x: 613, endPoint y: 28, distance: 248.2
click at [613, 28] on div "DocID: 70721465 DeepLink: [URL][DOMAIN_NAME]" at bounding box center [516, 243] width 827 height 472
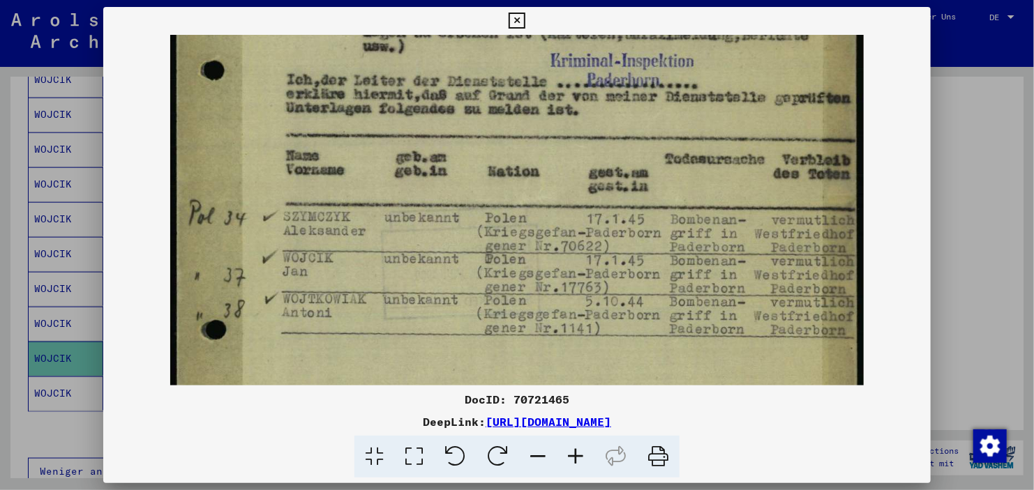
drag, startPoint x: 605, startPoint y: 163, endPoint x: 618, endPoint y: 20, distance: 143.6
click at [618, 20] on div "DocID: 70721465 DeepLink: [URL][DOMAIN_NAME]" at bounding box center [516, 243] width 827 height 472
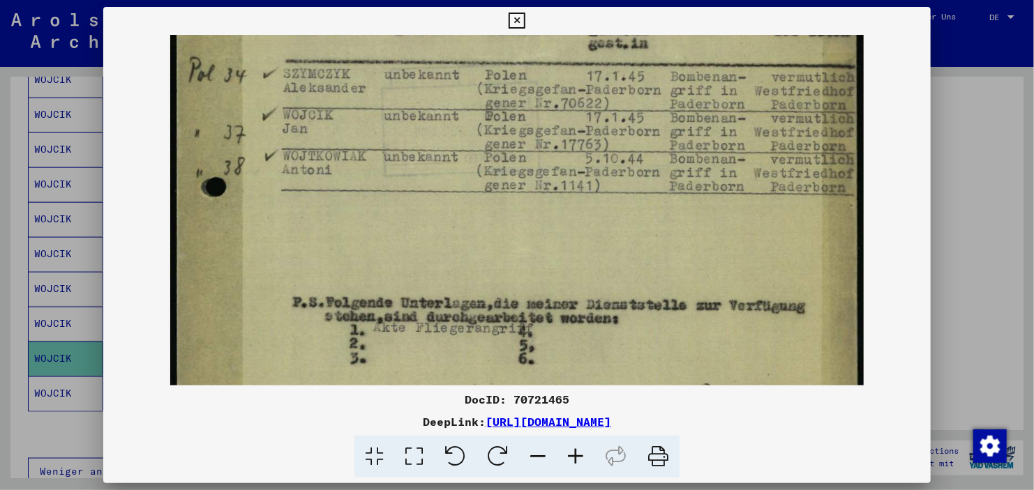
drag, startPoint x: 744, startPoint y: 147, endPoint x: 747, endPoint y: 81, distance: 66.3
click at [747, 81] on img at bounding box center [516, 54] width 693 height 979
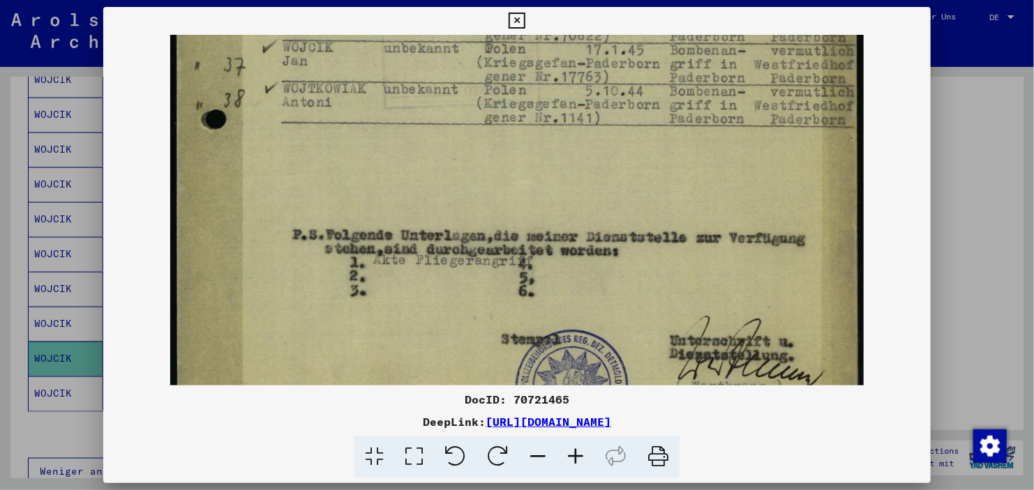
scroll to position [628, 0]
drag, startPoint x: 711, startPoint y: 153, endPoint x: 776, endPoint y: 14, distance: 153.2
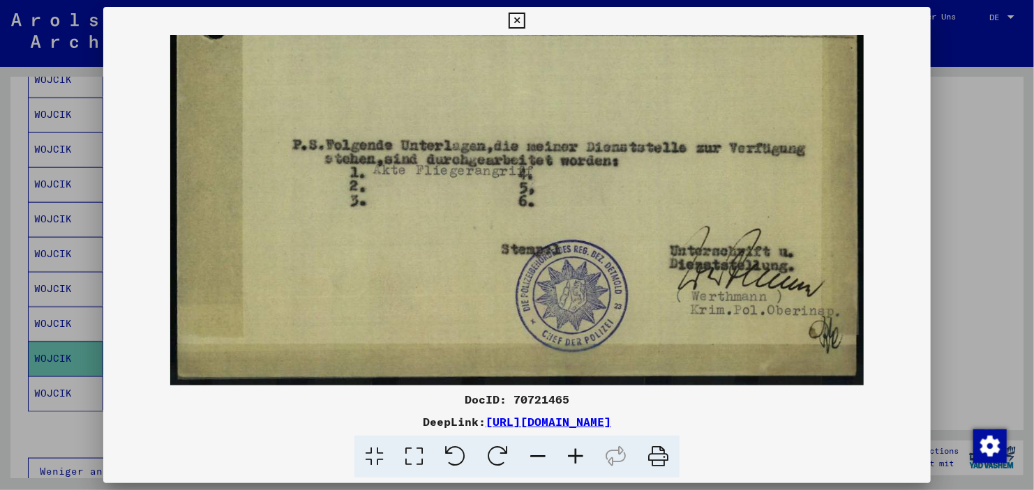
click at [776, 14] on div "DocID: 70721465 DeepLink: [URL][DOMAIN_NAME]" at bounding box center [516, 243] width 827 height 472
drag, startPoint x: 742, startPoint y: 137, endPoint x: 747, endPoint y: 116, distance: 21.5
click at [993, 154] on div at bounding box center [517, 245] width 1034 height 490
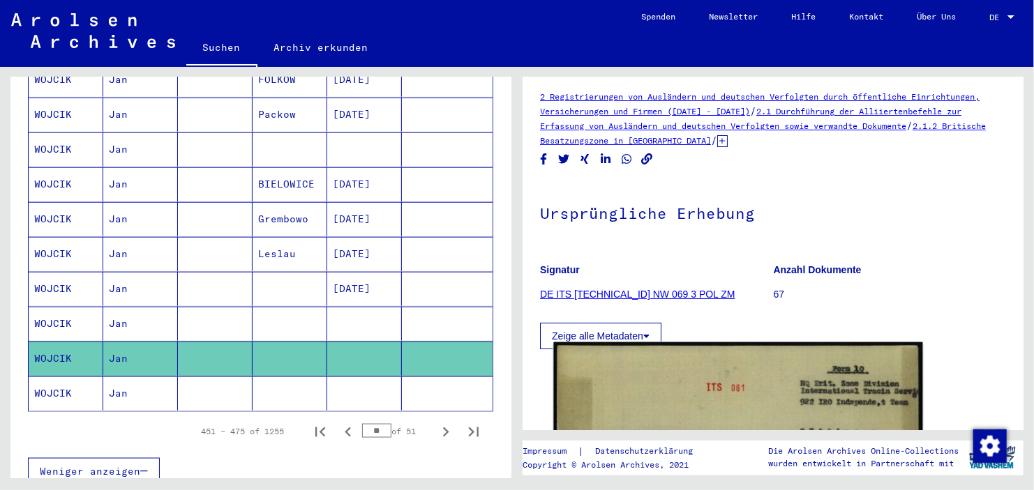
scroll to position [4, 0]
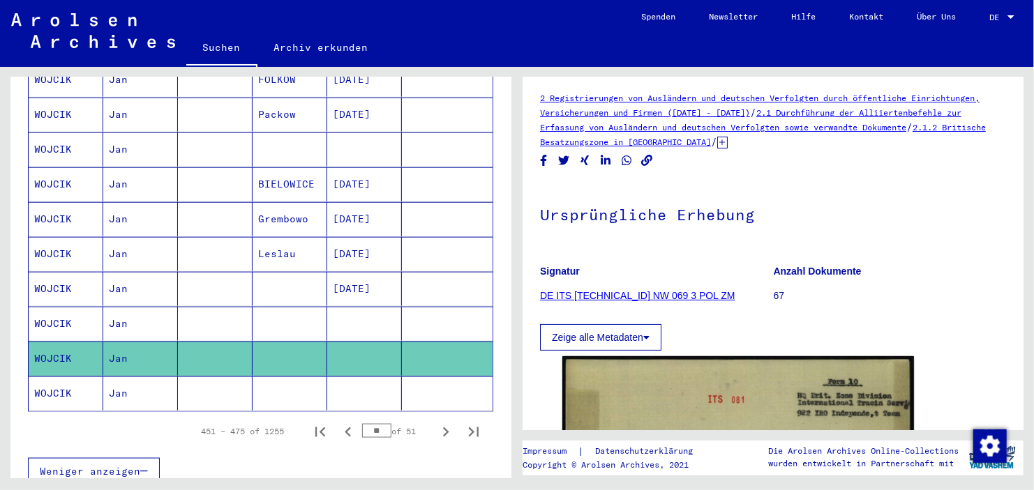
click at [328, 377] on mat-cell at bounding box center [364, 394] width 75 height 34
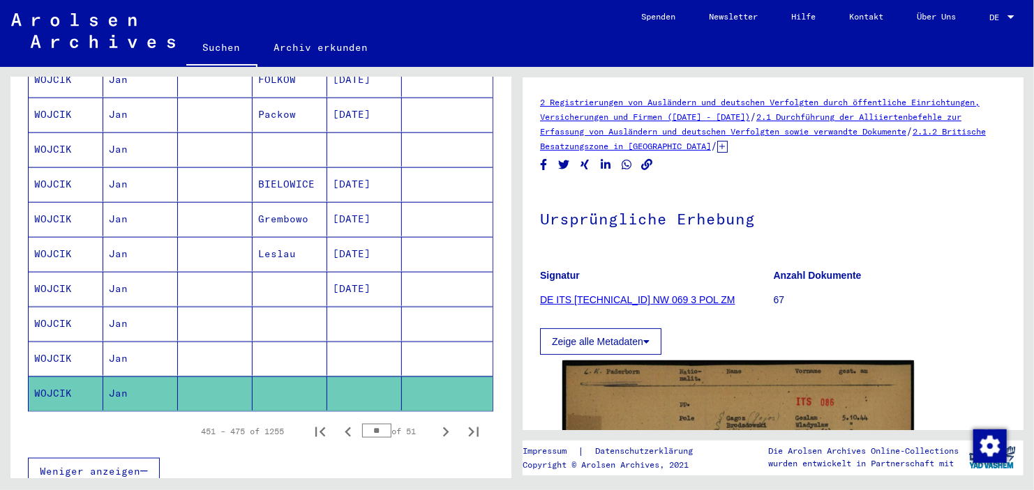
click at [365, 307] on mat-cell at bounding box center [364, 324] width 75 height 34
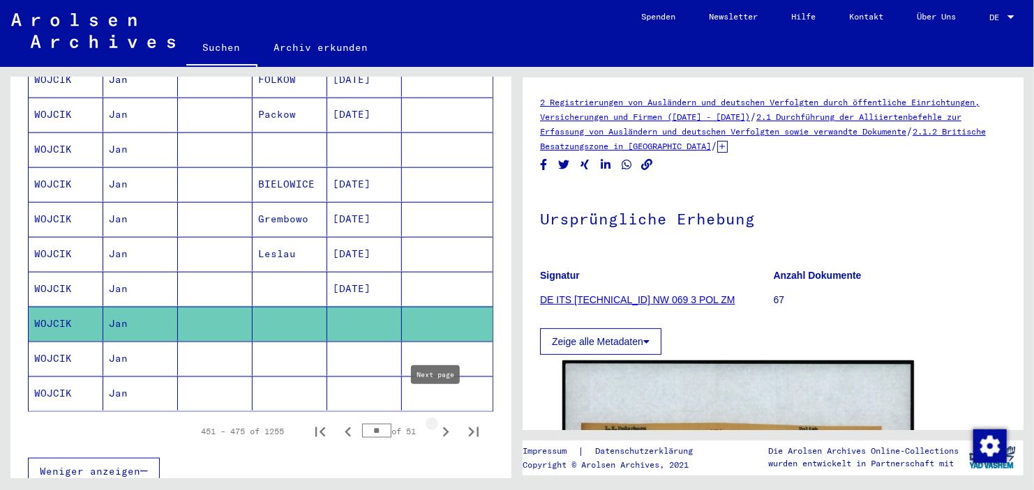
click at [436, 423] on icon "Next page" at bounding box center [446, 433] width 20 height 20
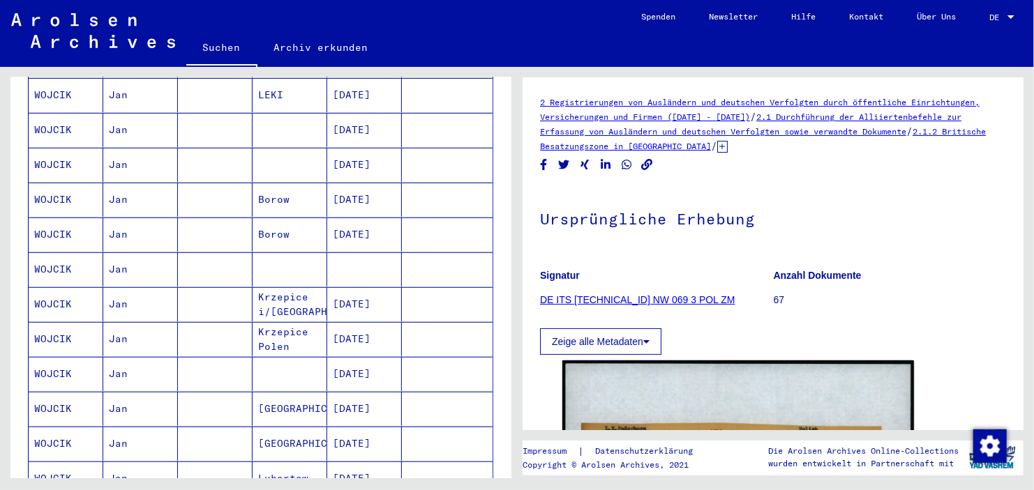
scroll to position [78, 0]
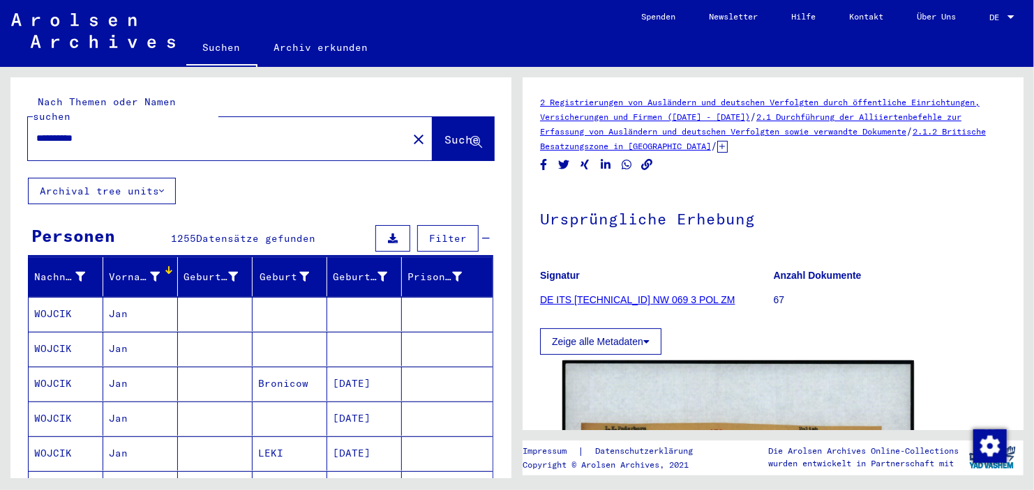
click at [402, 313] on mat-cell at bounding box center [447, 314] width 91 height 34
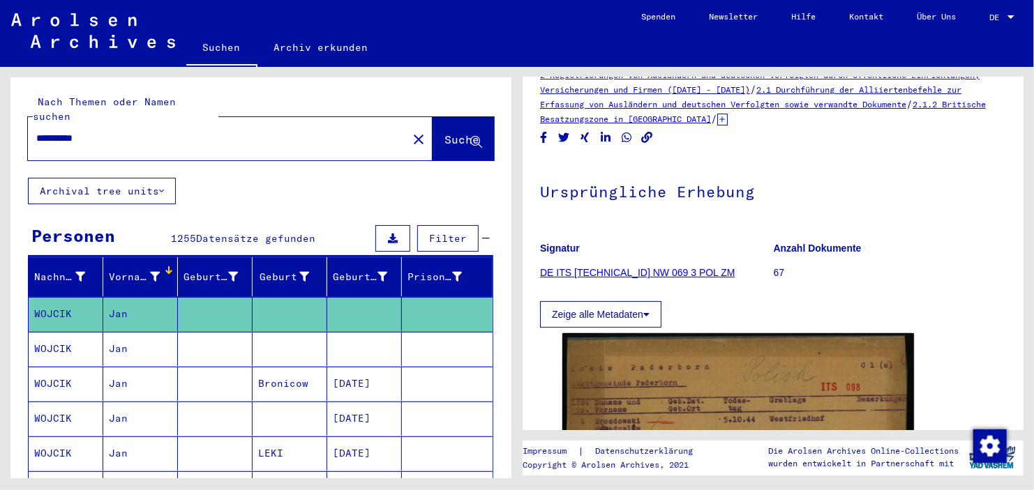
click at [420, 338] on mat-cell at bounding box center [447, 349] width 91 height 34
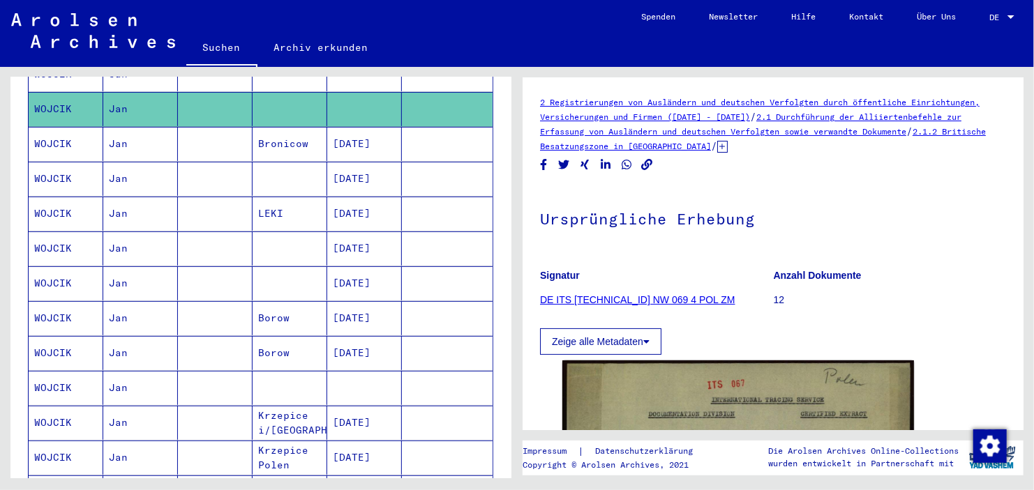
click at [365, 375] on mat-cell at bounding box center [364, 388] width 75 height 34
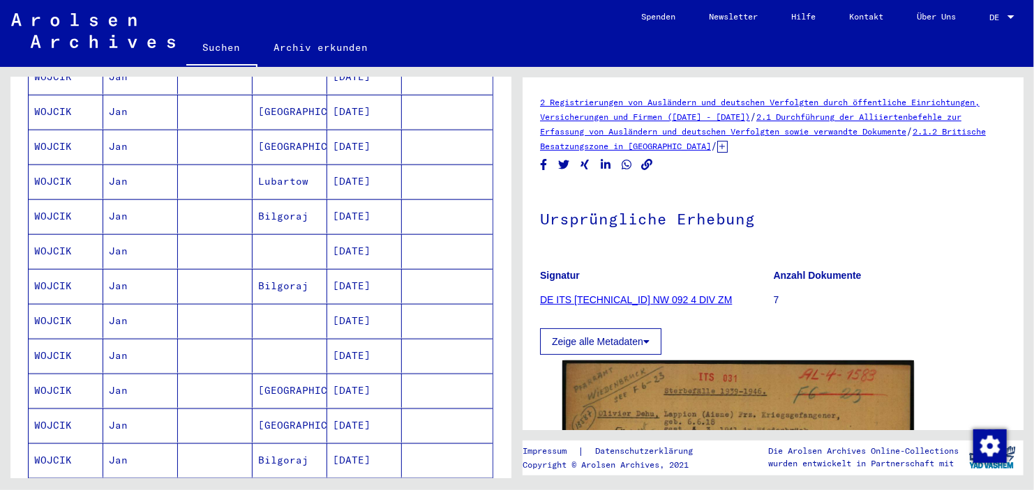
scroll to position [725, 0]
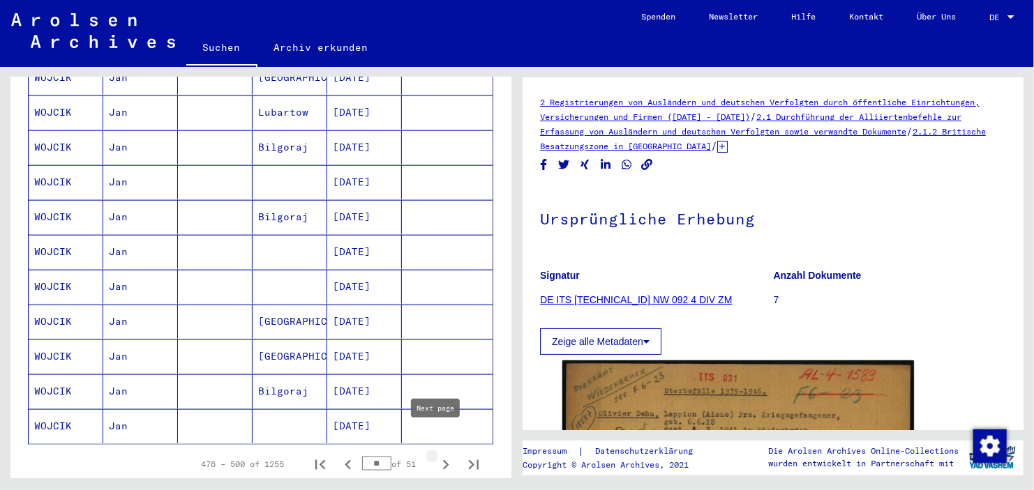
click at [436, 456] on icon "Next page" at bounding box center [446, 466] width 20 height 20
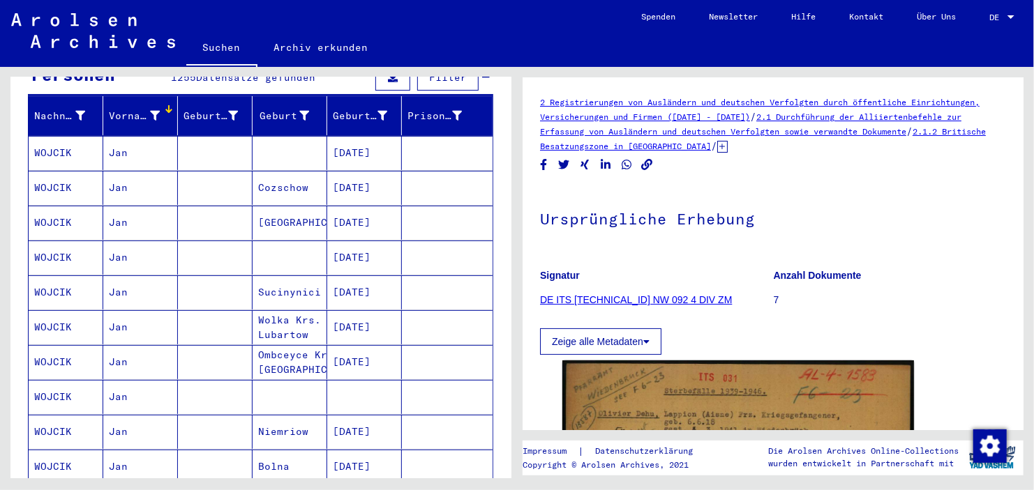
scroll to position [190, 0]
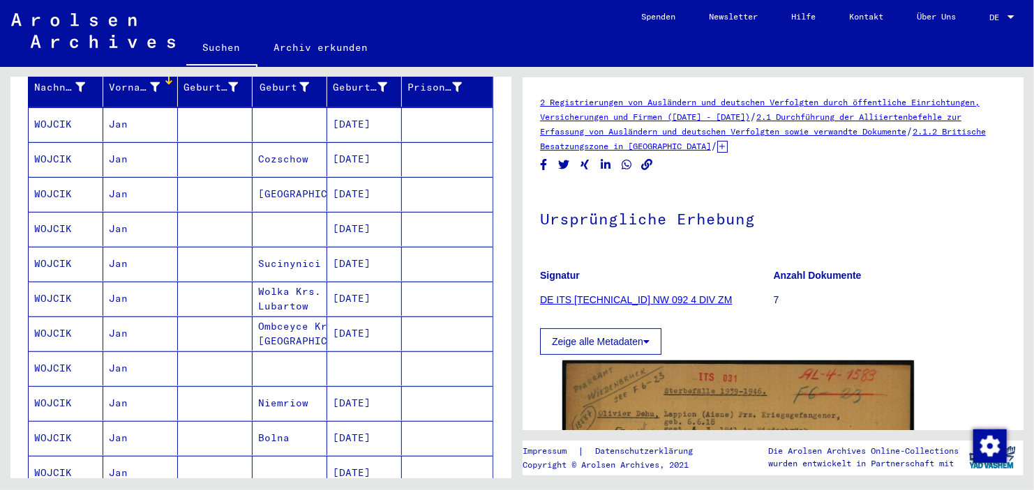
click at [379, 352] on mat-cell at bounding box center [364, 369] width 75 height 34
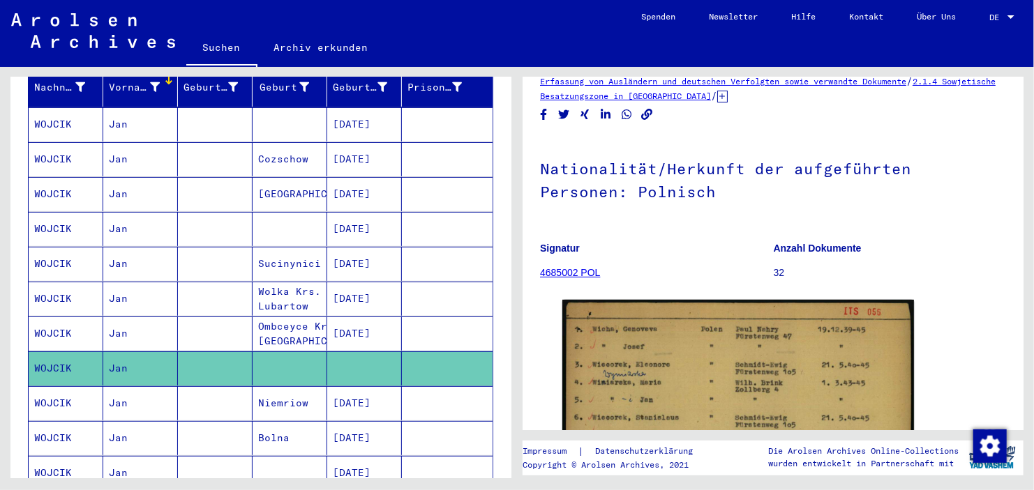
scroll to position [290, 0]
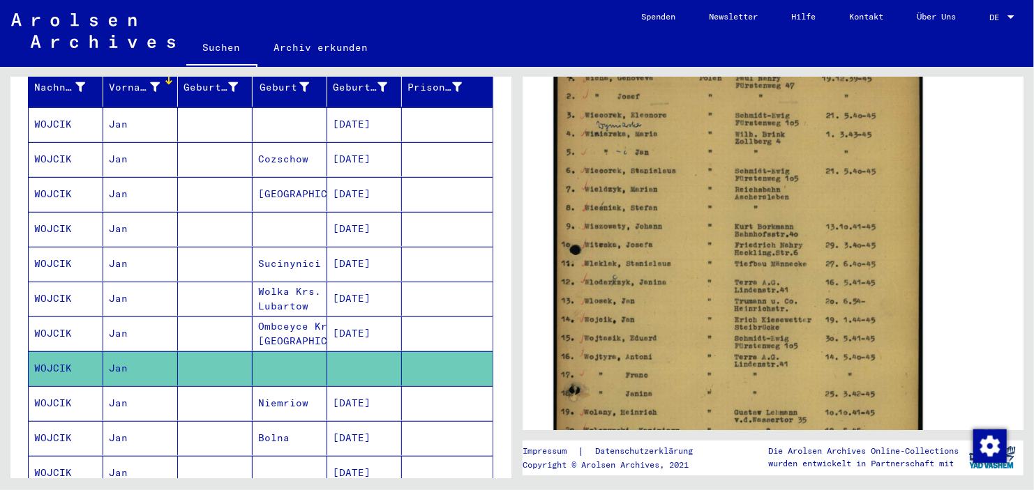
click at [696, 285] on img at bounding box center [737, 309] width 369 height 525
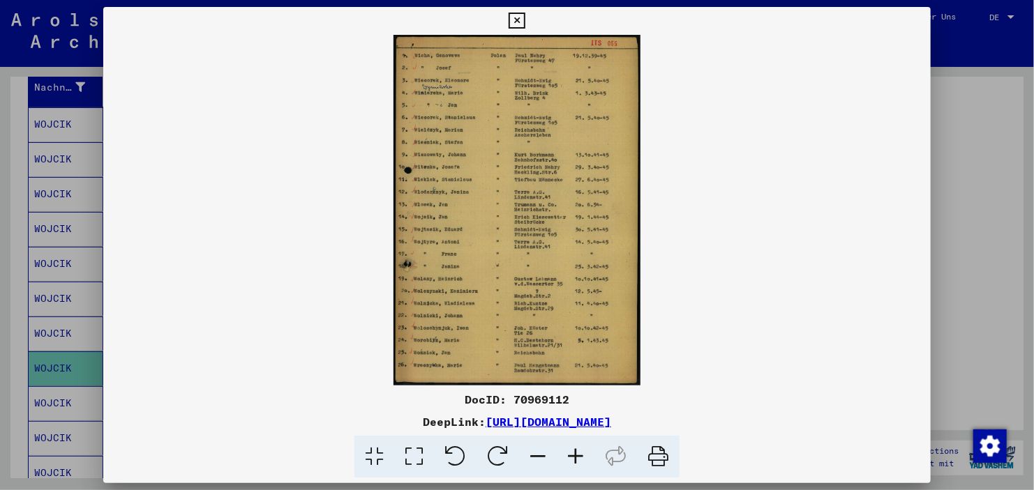
click at [577, 469] on icon at bounding box center [576, 457] width 38 height 43
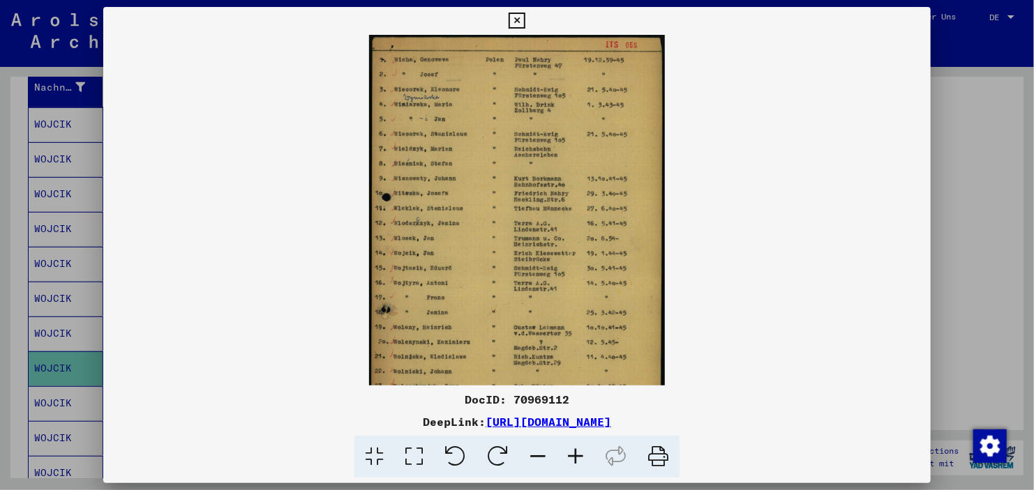
click at [577, 469] on icon at bounding box center [576, 457] width 38 height 43
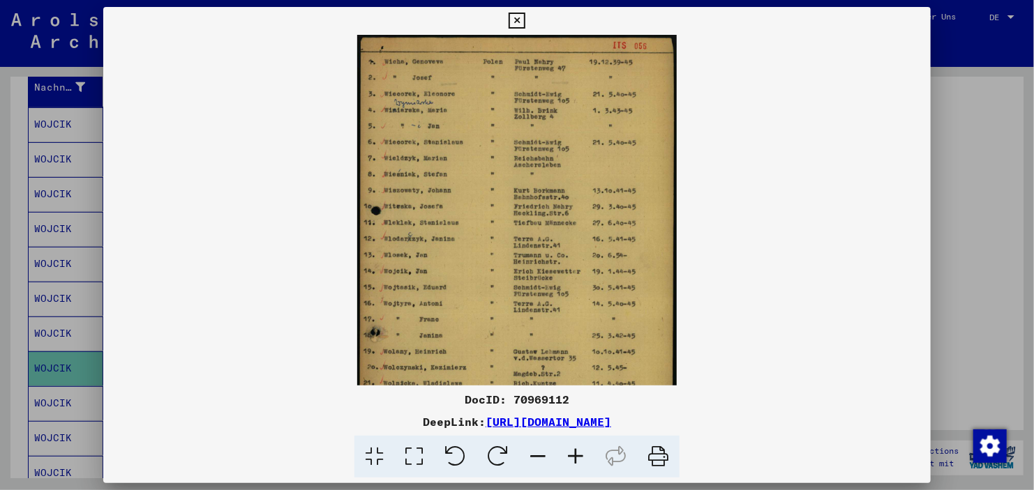
click at [577, 469] on icon at bounding box center [576, 457] width 38 height 43
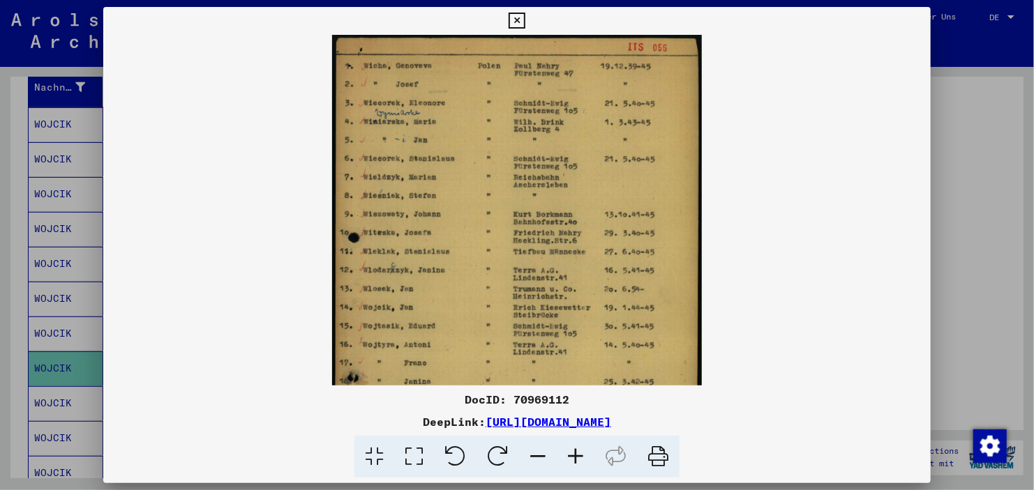
click at [577, 469] on icon at bounding box center [576, 457] width 38 height 43
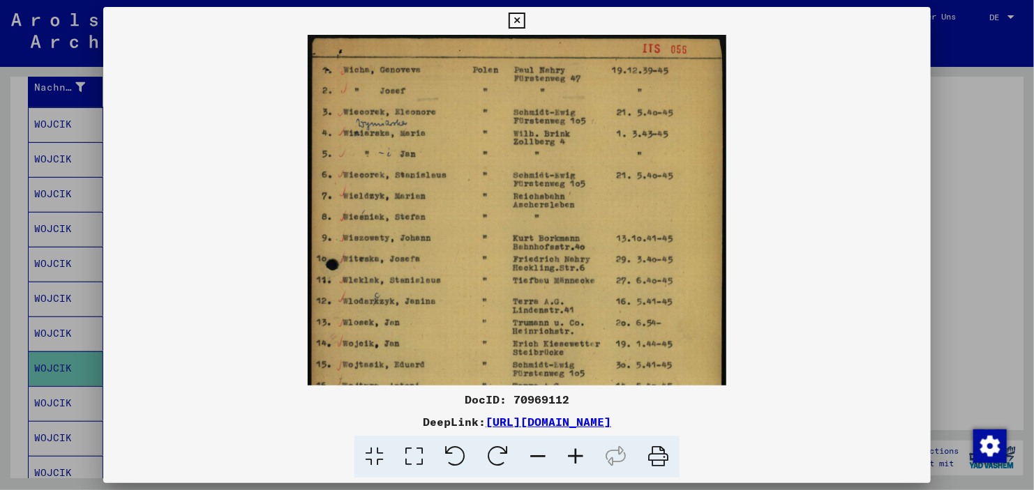
click at [577, 469] on icon at bounding box center [576, 457] width 38 height 43
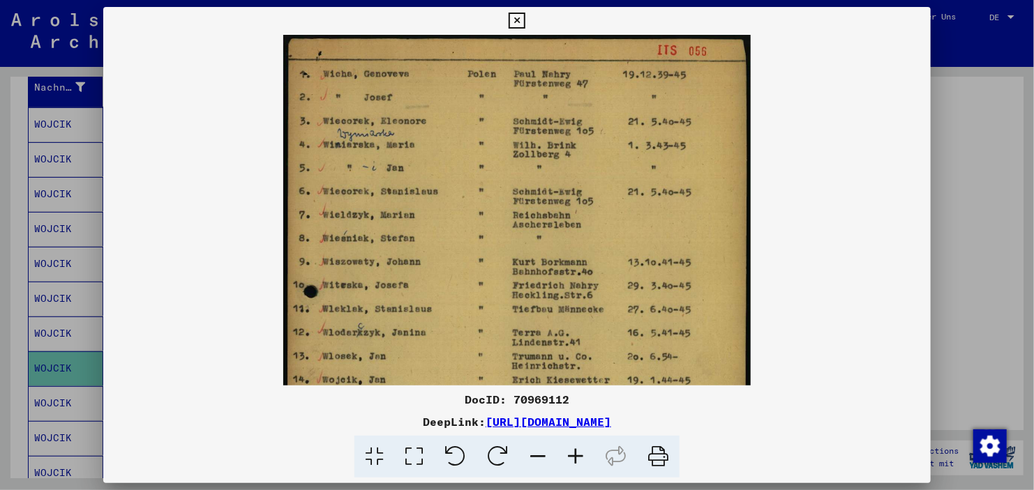
click at [577, 469] on icon at bounding box center [576, 457] width 38 height 43
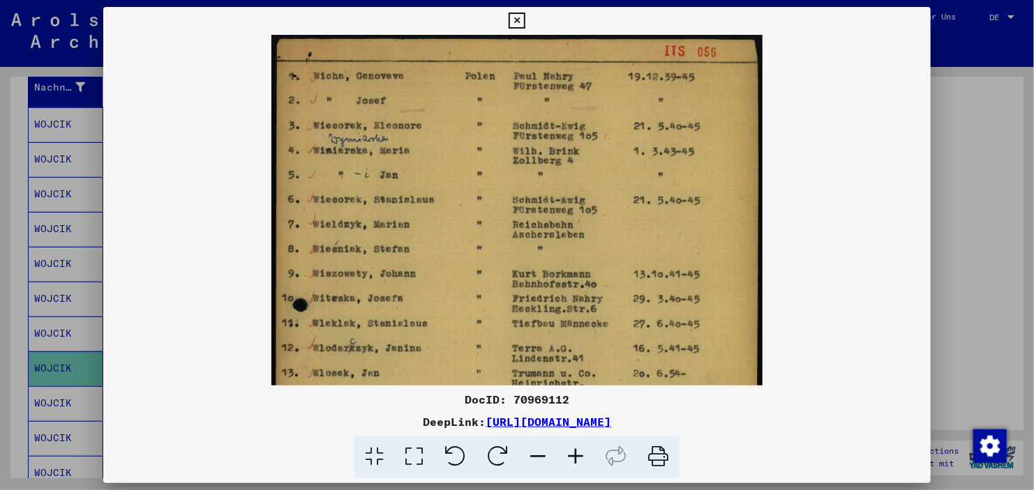
click at [577, 469] on icon at bounding box center [576, 457] width 38 height 43
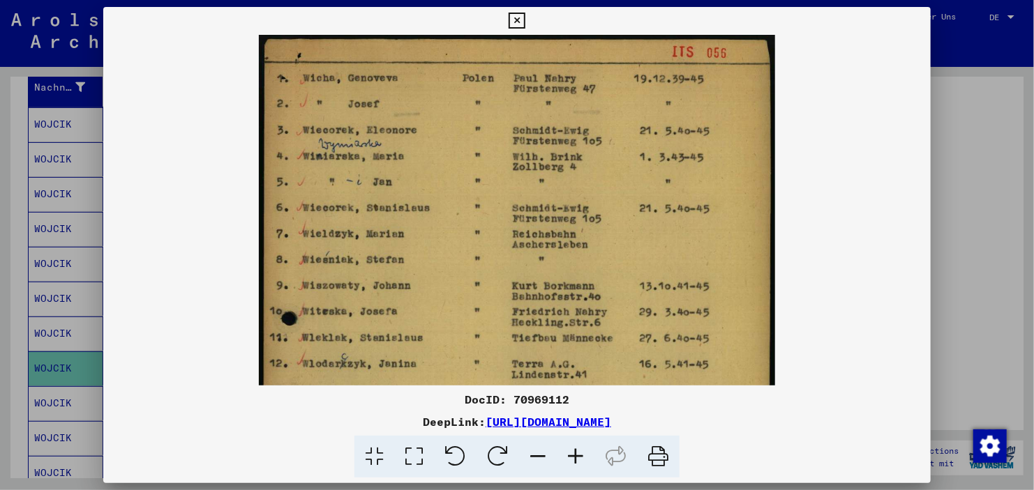
click at [577, 469] on icon at bounding box center [576, 457] width 38 height 43
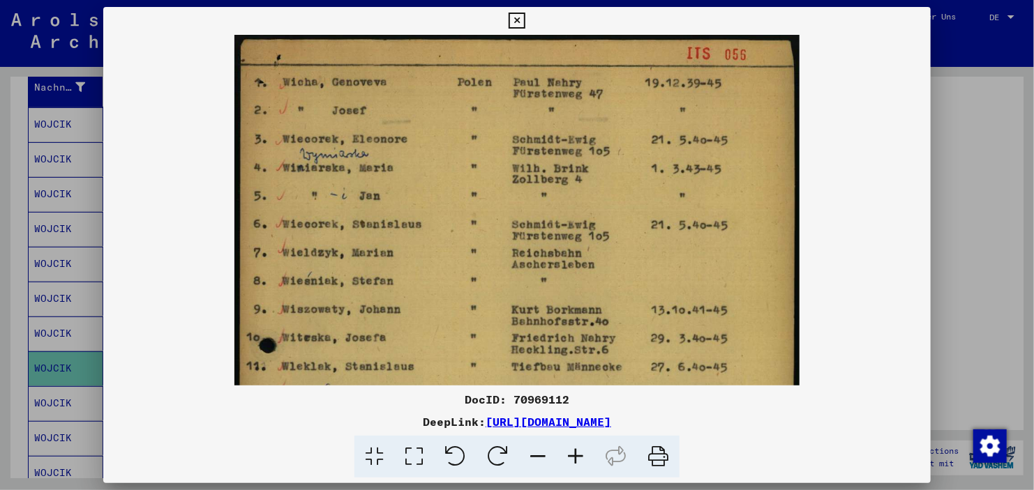
click at [577, 469] on icon at bounding box center [576, 457] width 38 height 43
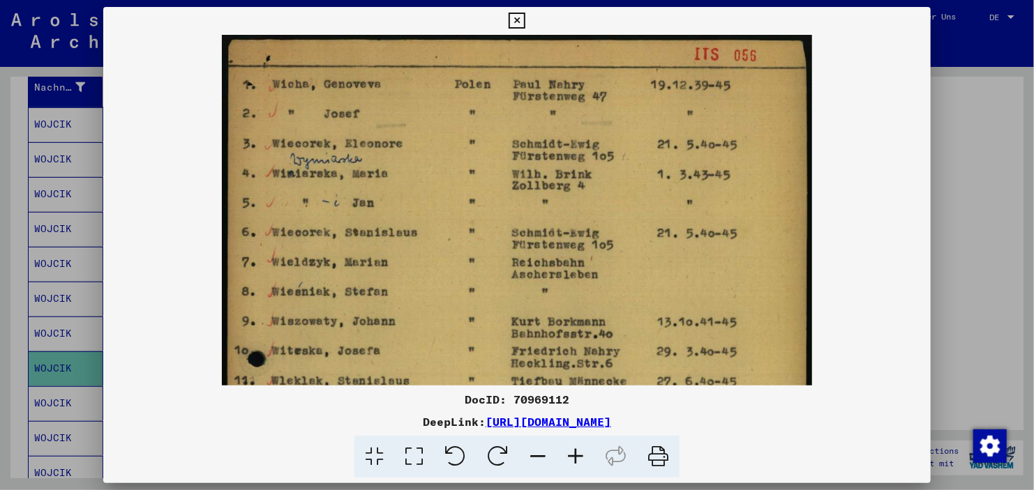
click at [577, 469] on icon at bounding box center [576, 457] width 38 height 43
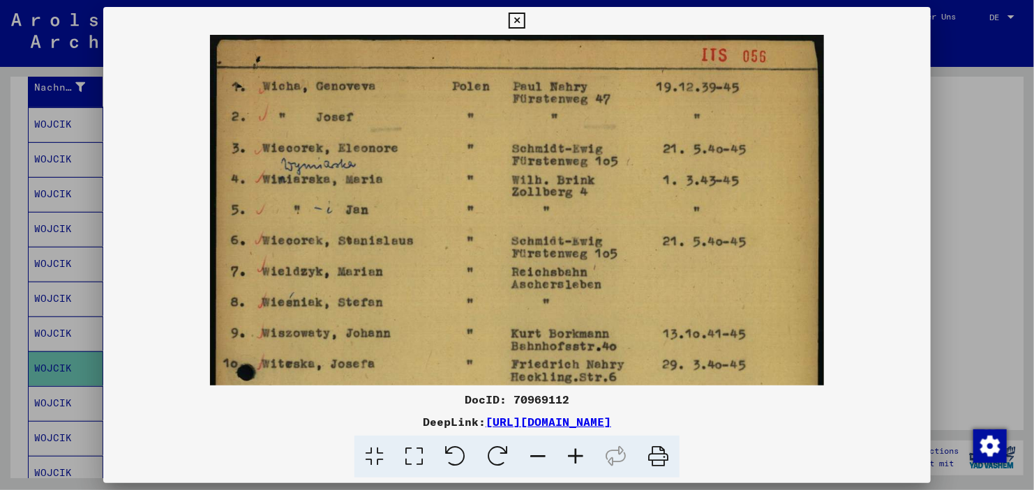
drag, startPoint x: 476, startPoint y: 296, endPoint x: 463, endPoint y: 99, distance: 197.2
click at [463, 99] on img at bounding box center [517, 472] width 614 height 874
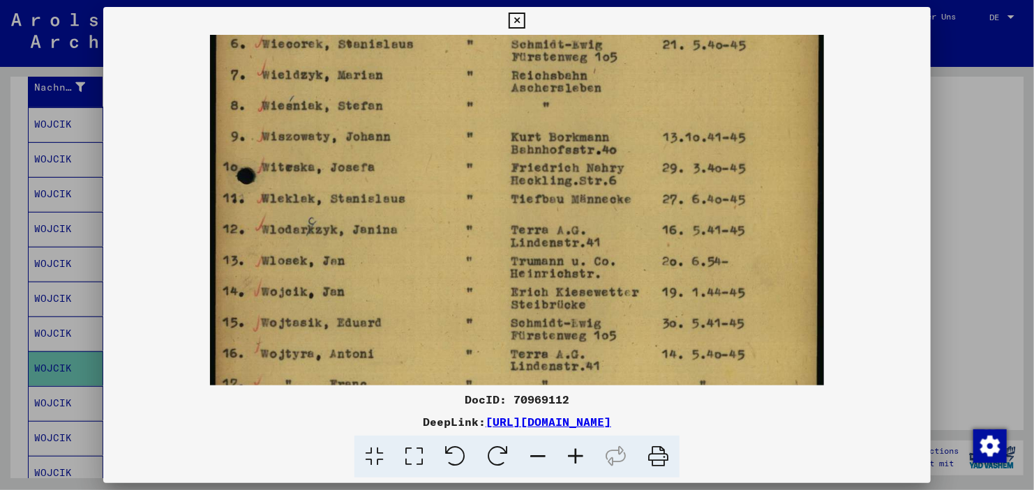
scroll to position [257, 0]
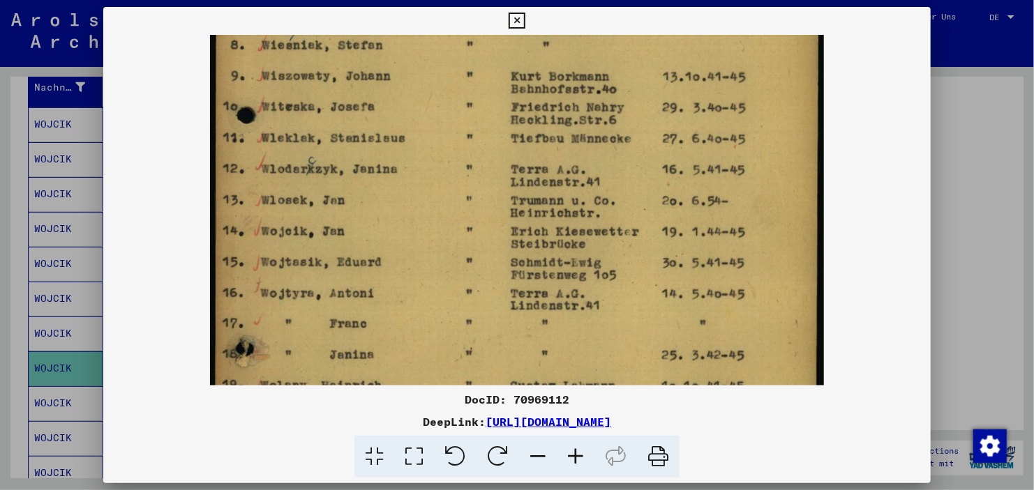
drag, startPoint x: 461, startPoint y: 243, endPoint x: 462, endPoint y: 182, distance: 60.7
click at [462, 182] on img at bounding box center [517, 214] width 614 height 874
click at [961, 236] on div at bounding box center [517, 245] width 1034 height 490
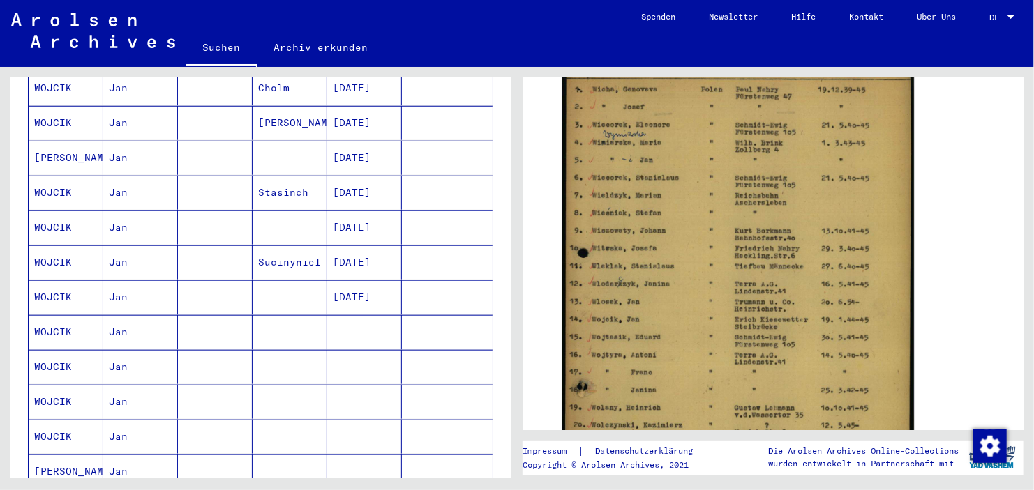
scroll to position [617, 0]
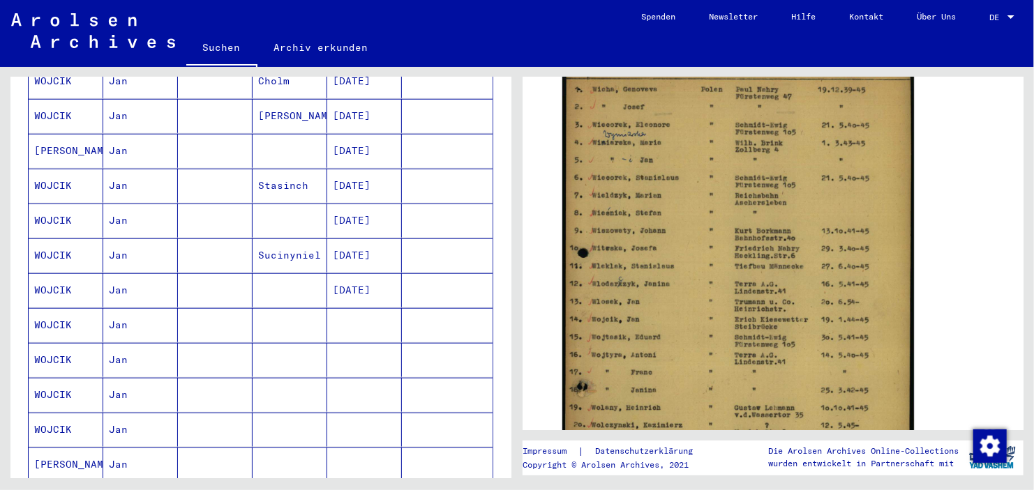
click at [358, 308] on mat-cell at bounding box center [364, 325] width 75 height 34
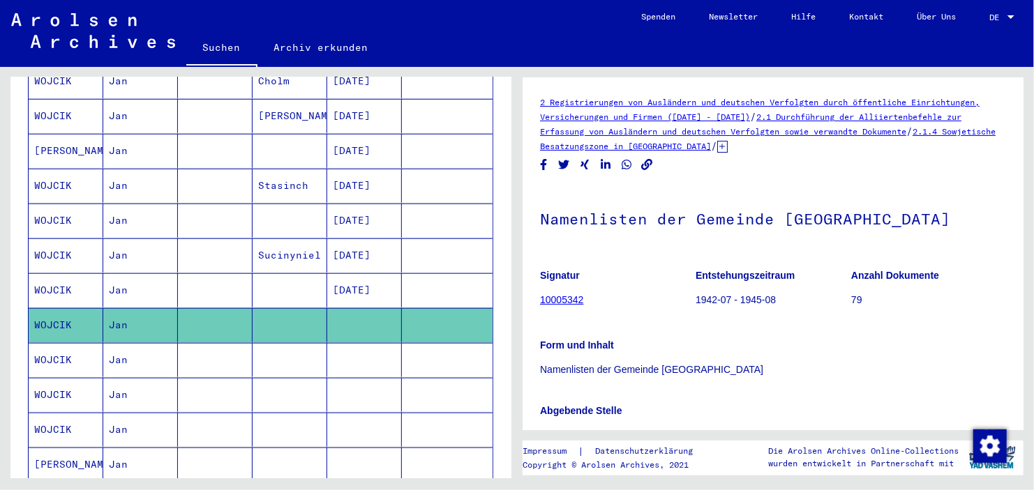
scroll to position [798, 0]
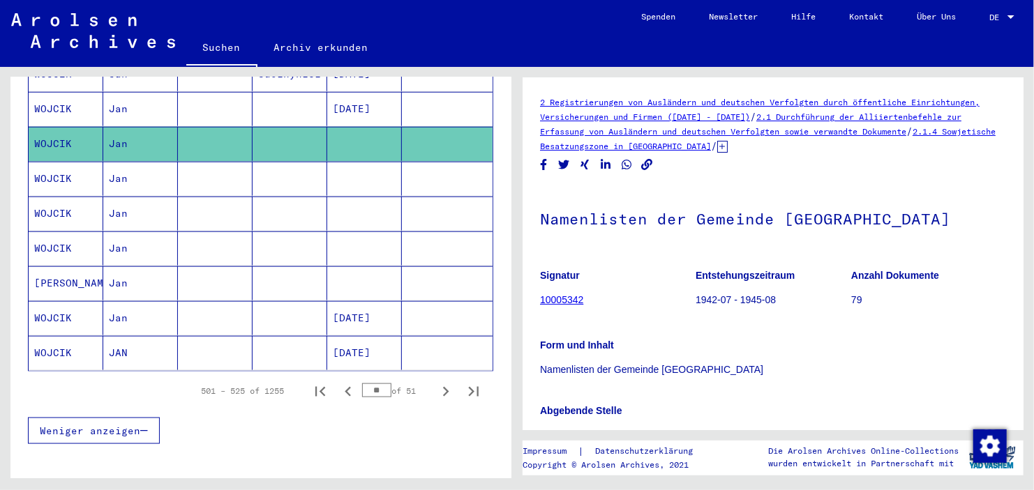
click at [369, 162] on mat-cell at bounding box center [364, 179] width 75 height 34
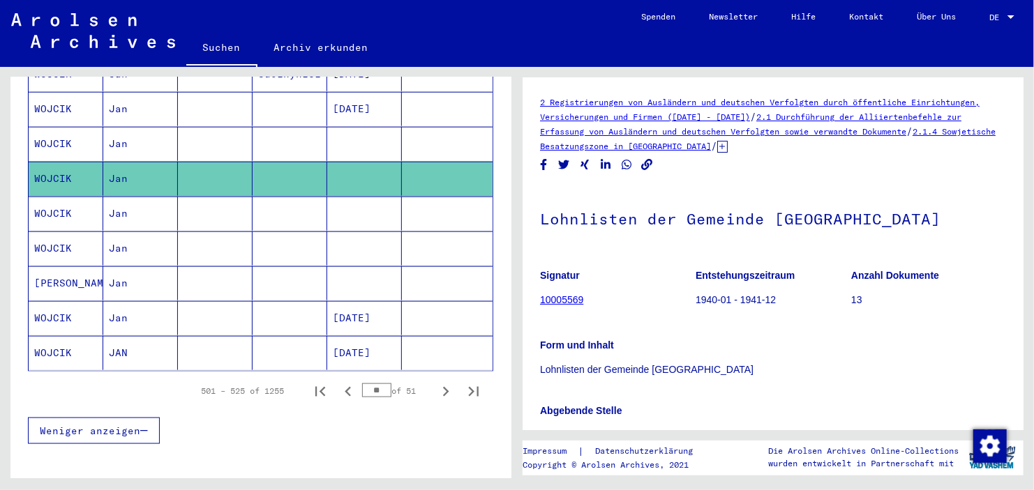
click at [369, 199] on mat-cell at bounding box center [364, 214] width 75 height 34
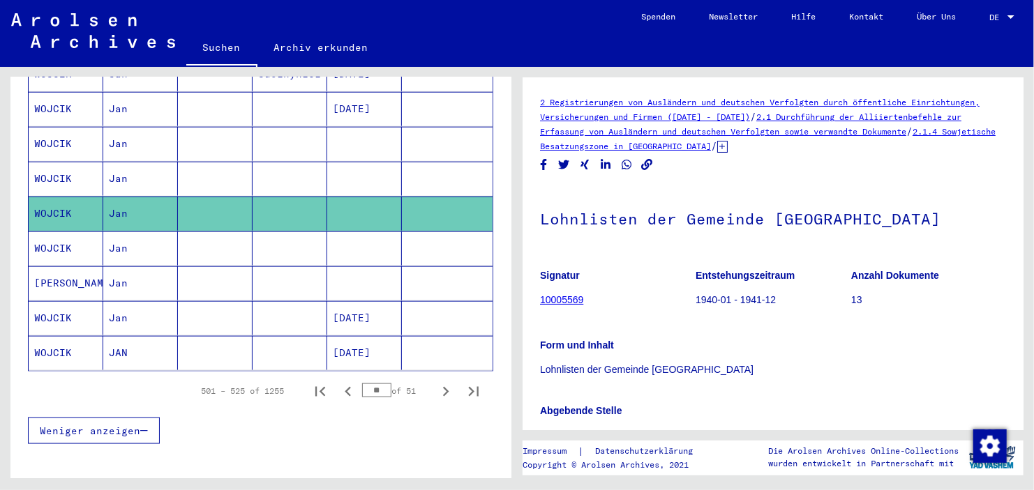
click at [366, 232] on mat-cell at bounding box center [364, 249] width 75 height 34
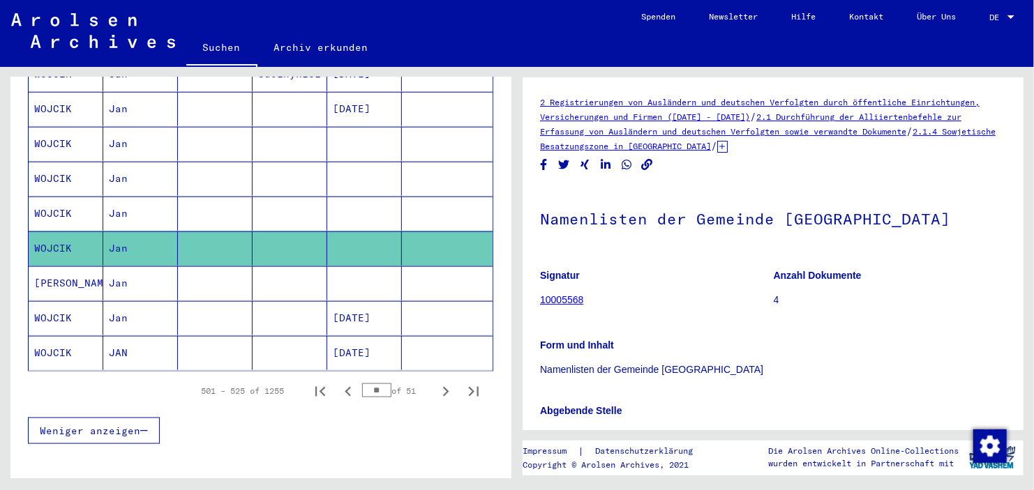
click at [365, 266] on mat-cell at bounding box center [364, 283] width 75 height 34
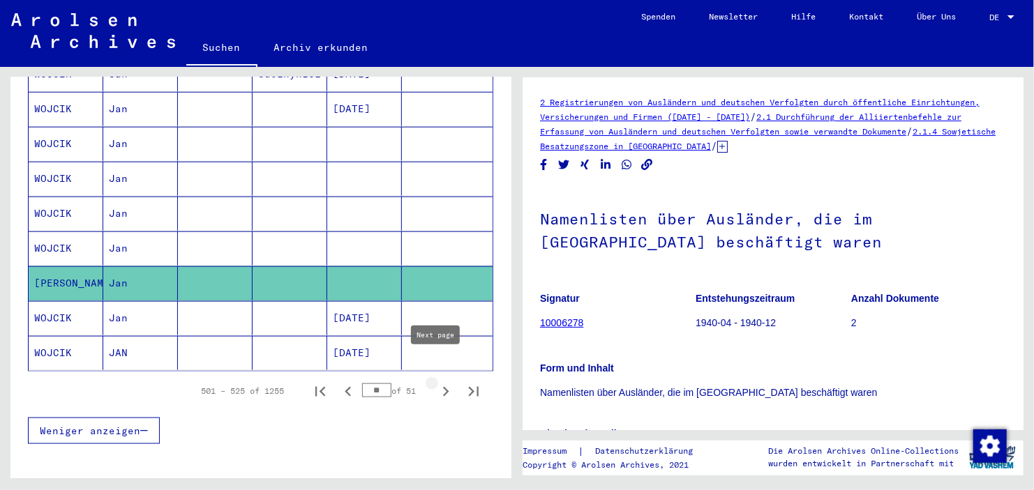
click at [438, 382] on icon "Next page" at bounding box center [446, 392] width 20 height 20
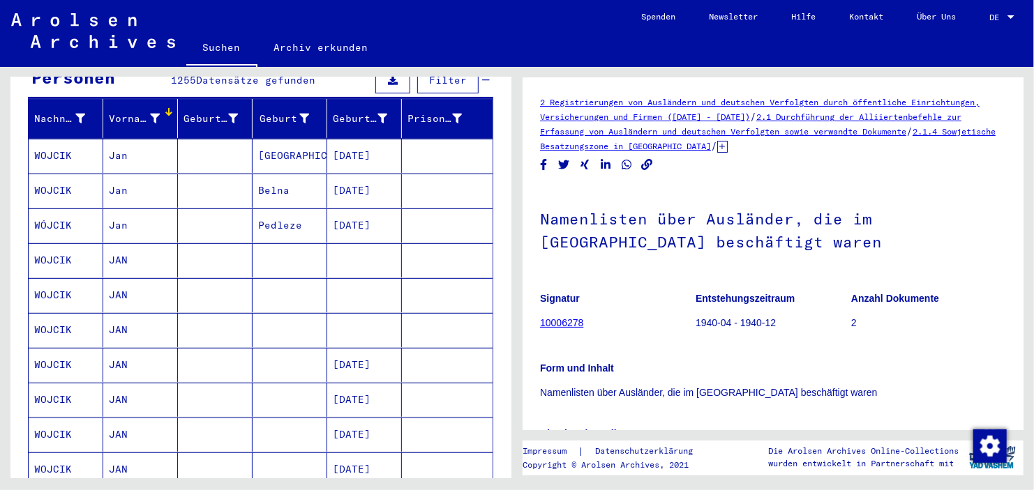
scroll to position [156, 0]
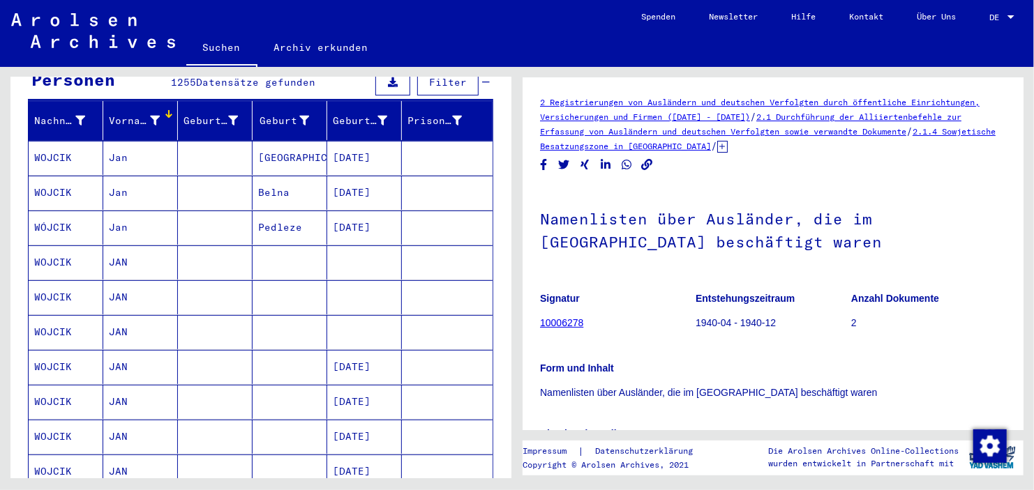
click at [375, 248] on mat-cell at bounding box center [364, 263] width 75 height 34
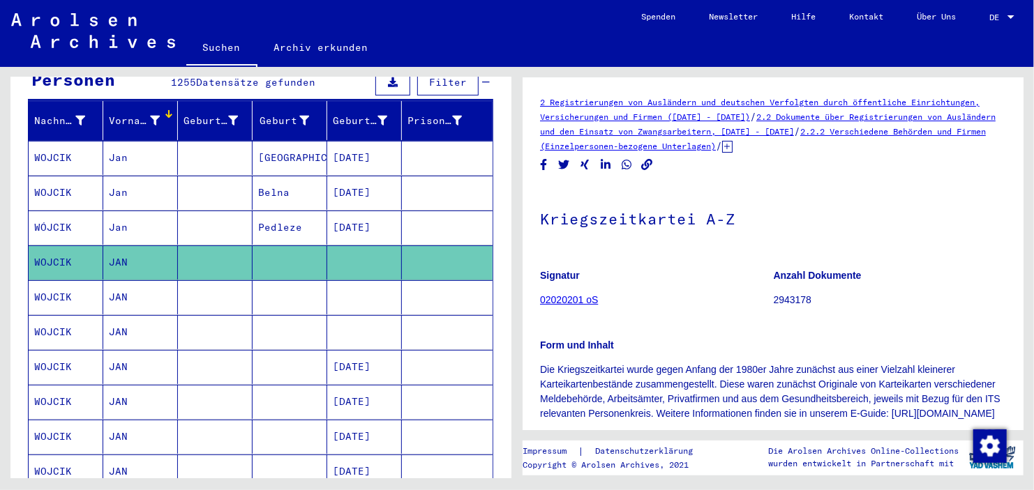
scroll to position [209, 0]
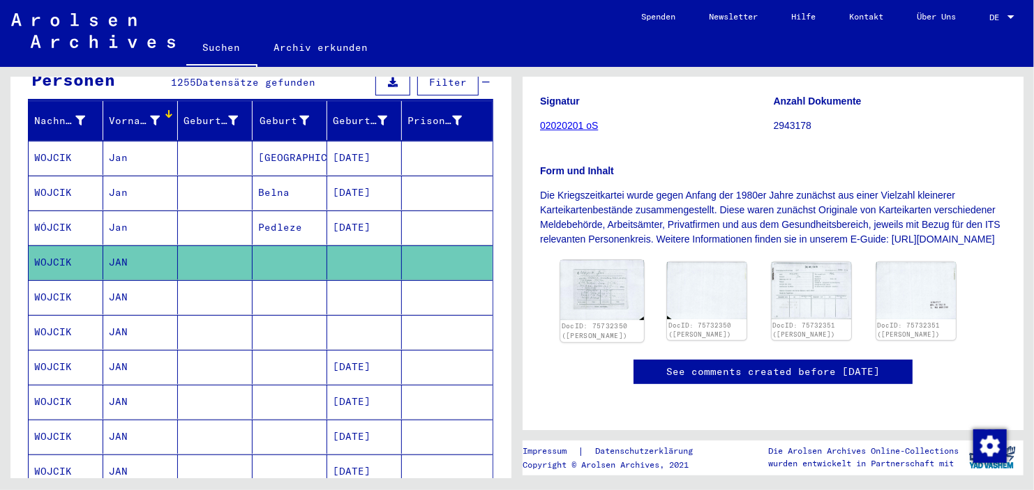
click at [603, 271] on img at bounding box center [602, 290] width 84 height 60
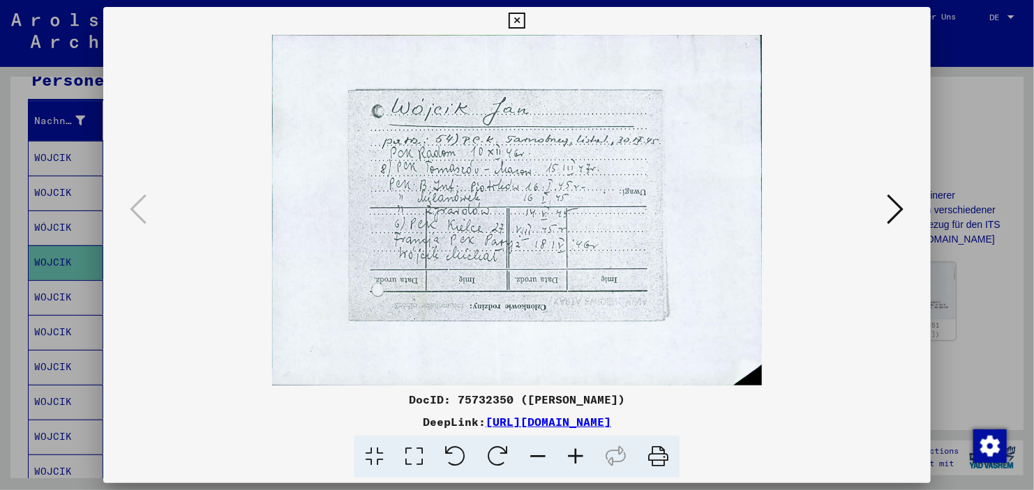
click at [579, 460] on icon at bounding box center [576, 457] width 38 height 43
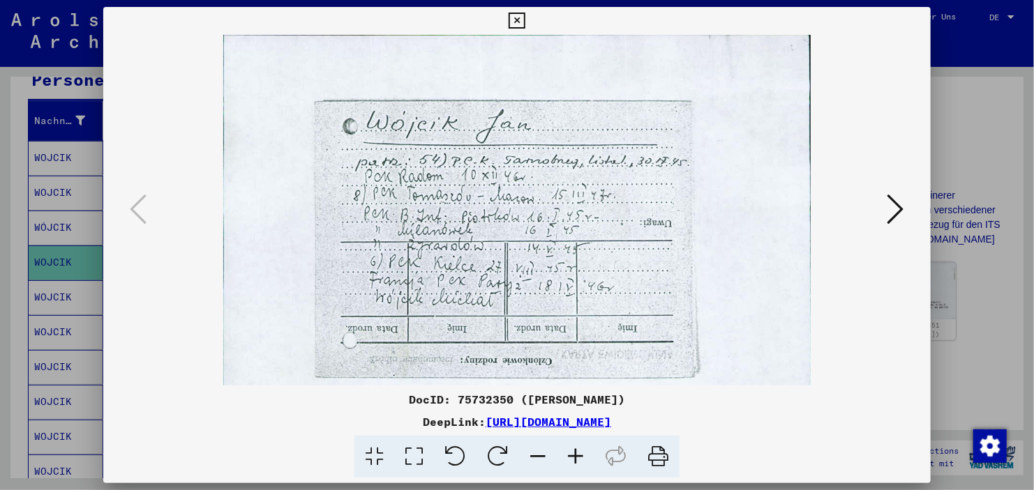
click at [579, 460] on icon at bounding box center [576, 457] width 38 height 43
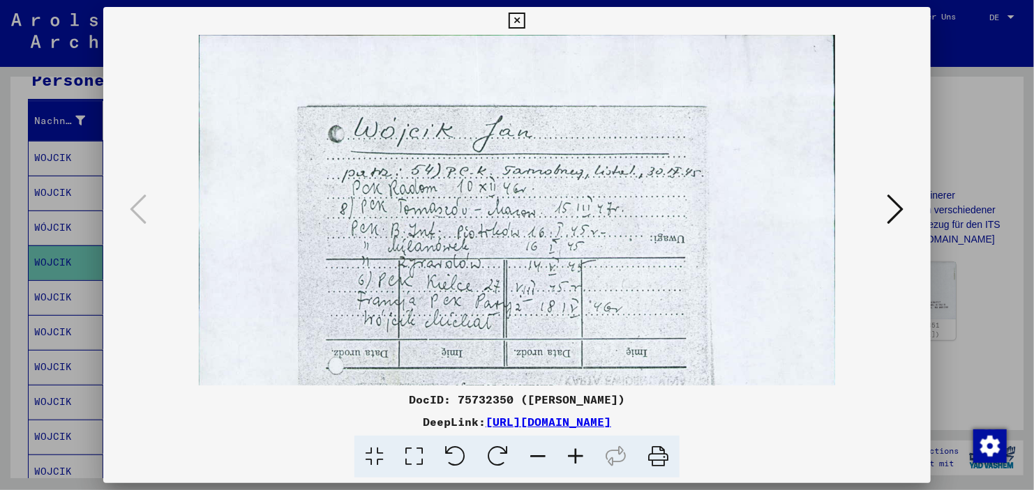
click at [579, 460] on icon at bounding box center [576, 457] width 38 height 43
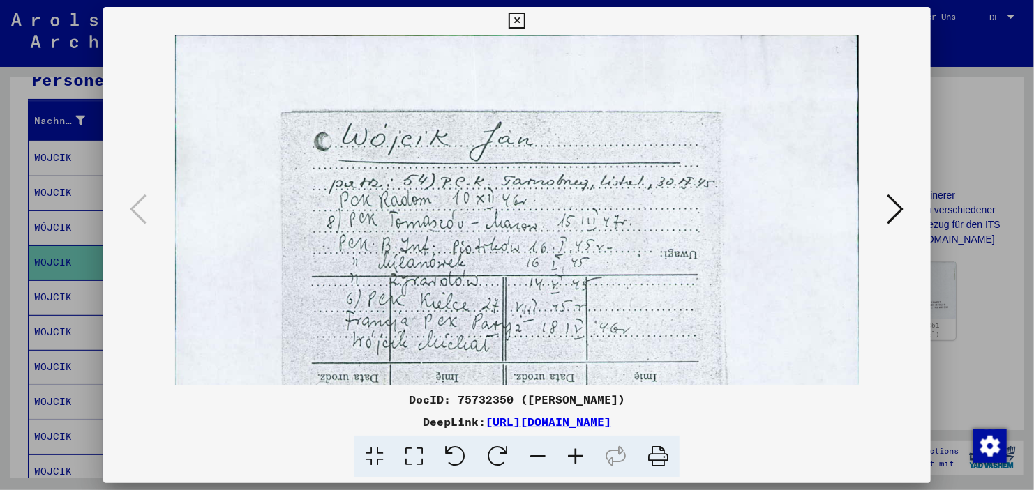
click at [579, 460] on icon at bounding box center [576, 457] width 38 height 43
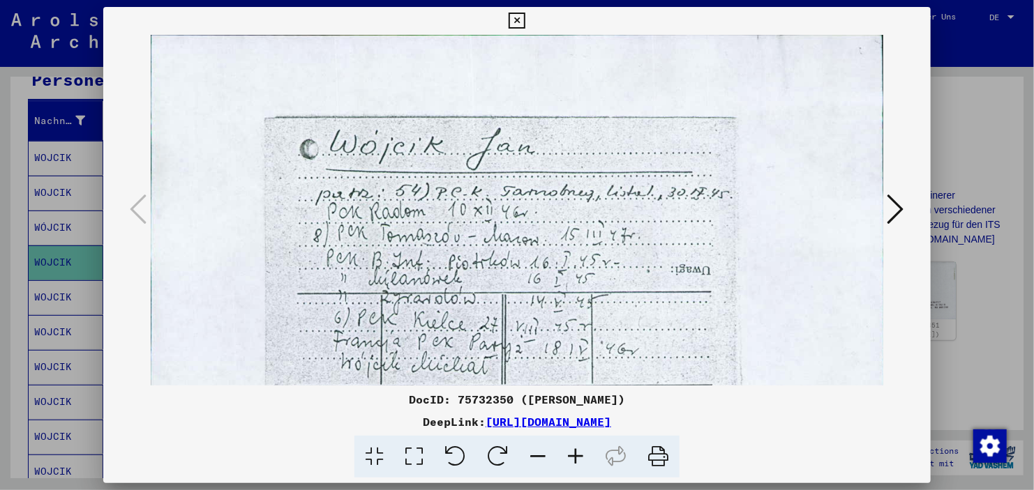
click at [898, 212] on icon at bounding box center [895, 209] width 17 height 33
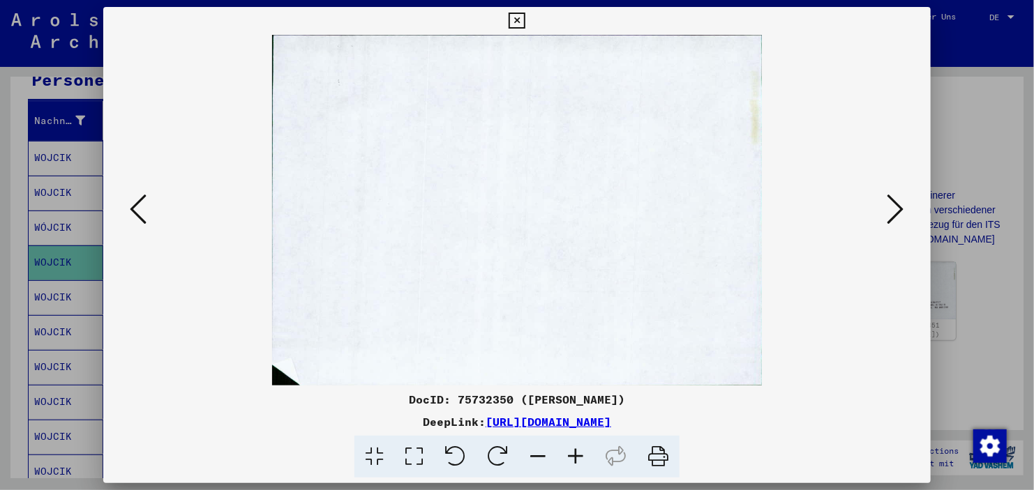
click at [898, 212] on icon at bounding box center [895, 209] width 17 height 33
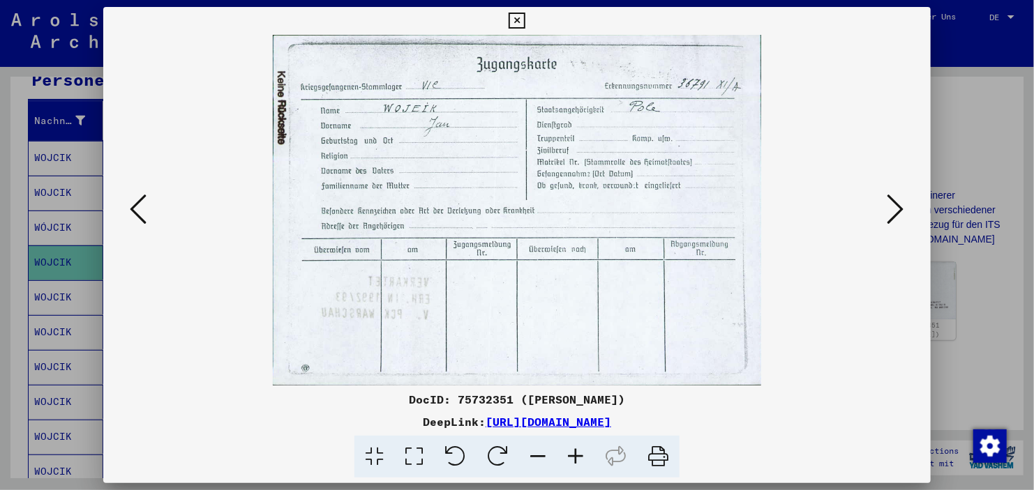
click at [975, 220] on div at bounding box center [517, 245] width 1034 height 490
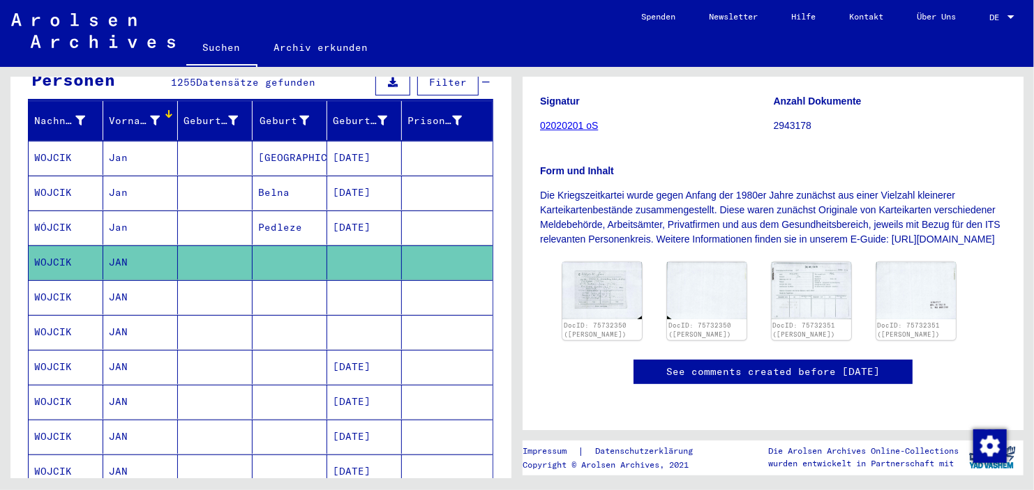
click at [355, 281] on mat-cell at bounding box center [364, 297] width 75 height 34
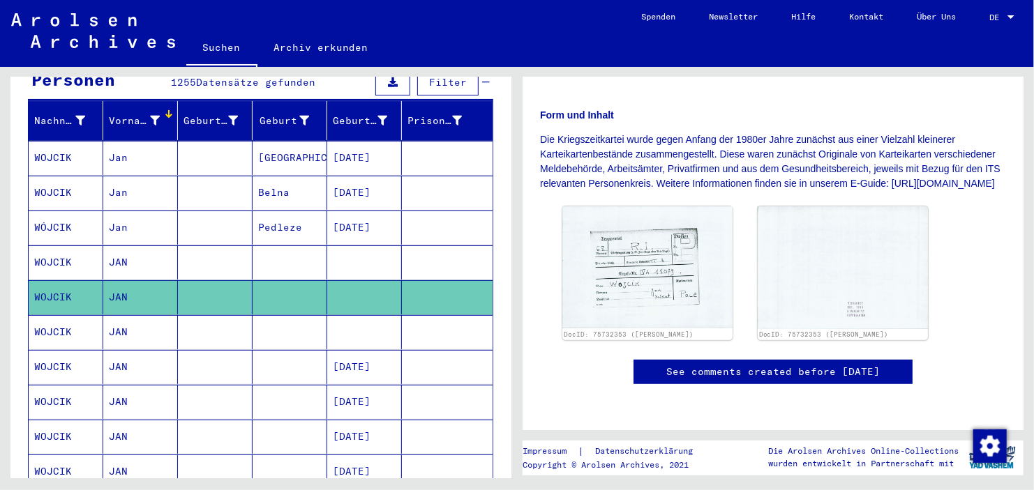
scroll to position [264, 0]
click at [653, 232] on img at bounding box center [647, 267] width 179 height 128
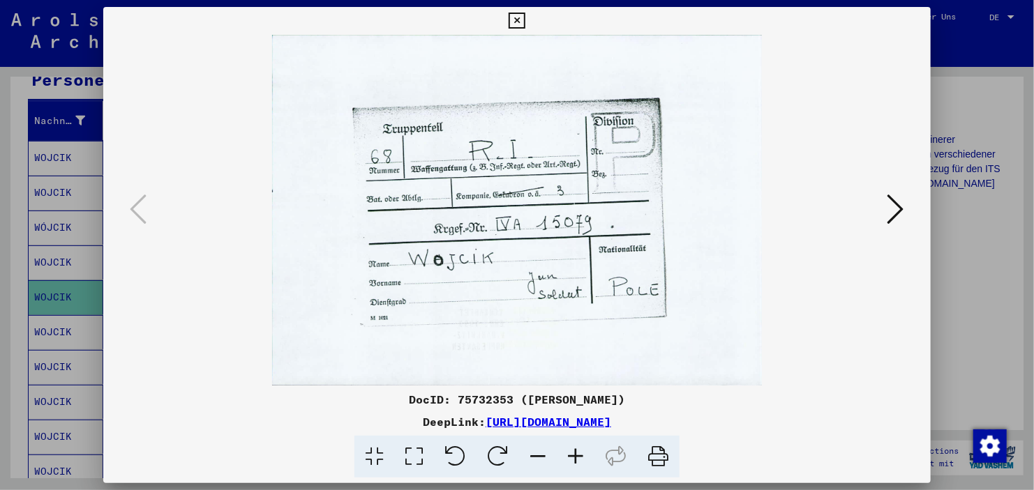
click at [961, 265] on div at bounding box center [517, 245] width 1034 height 490
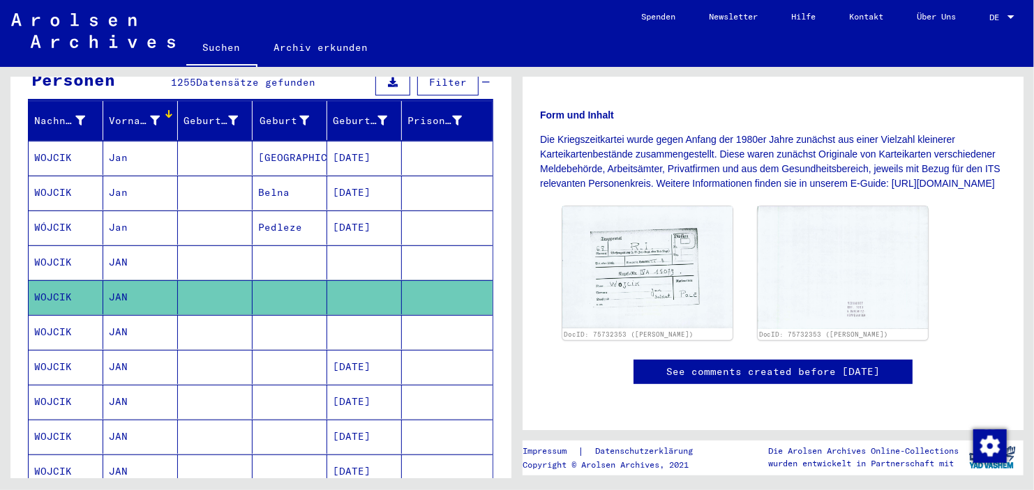
click at [408, 317] on mat-cell at bounding box center [447, 332] width 91 height 34
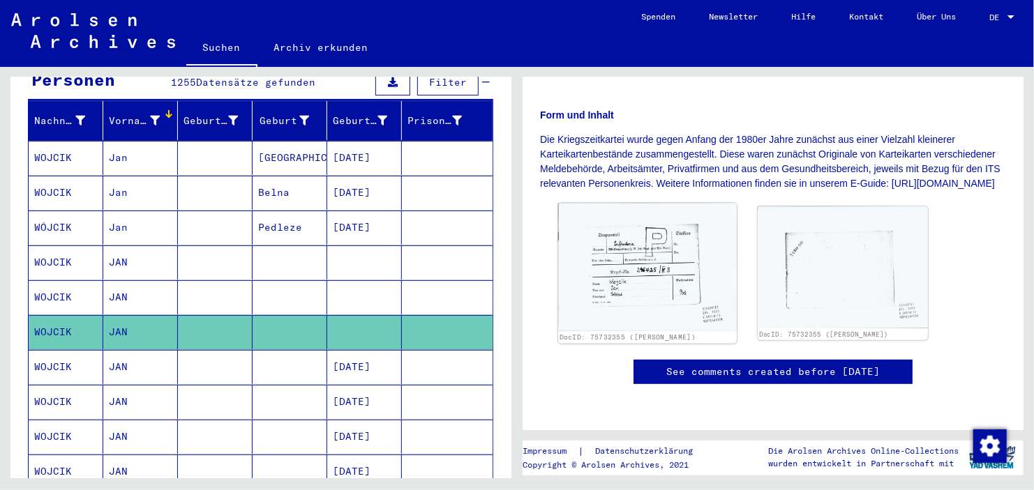
scroll to position [264, 0]
click at [674, 264] on img at bounding box center [647, 267] width 179 height 128
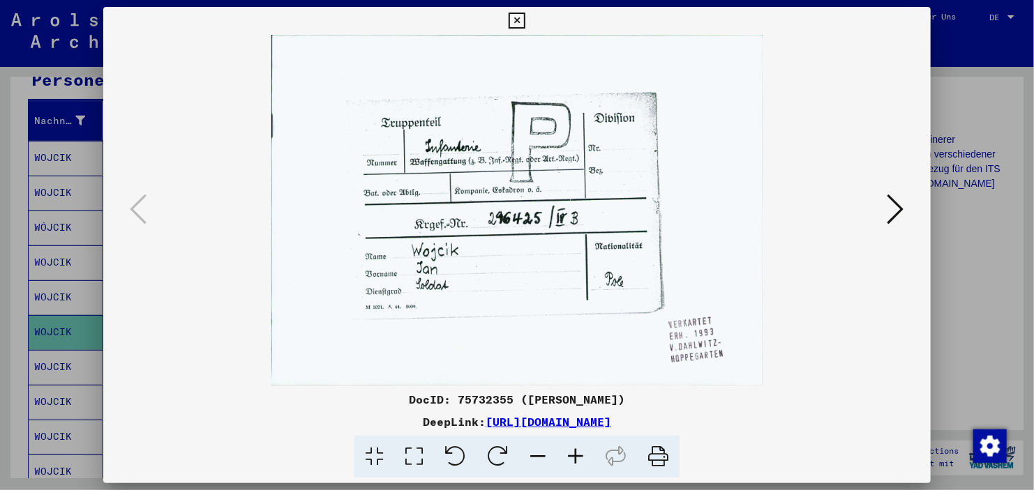
click at [999, 255] on div at bounding box center [517, 245] width 1034 height 490
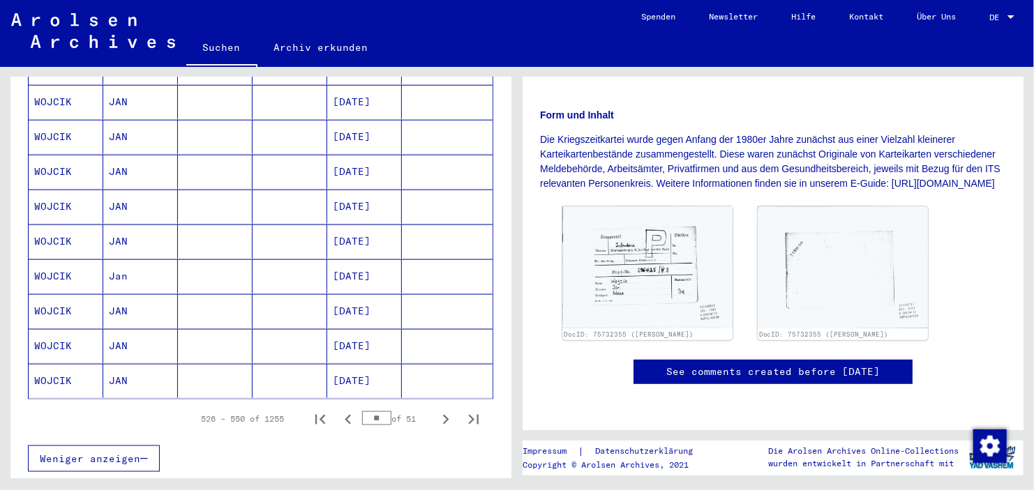
scroll to position [771, 0]
click at [441, 409] on icon "Next page" at bounding box center [446, 419] width 20 height 20
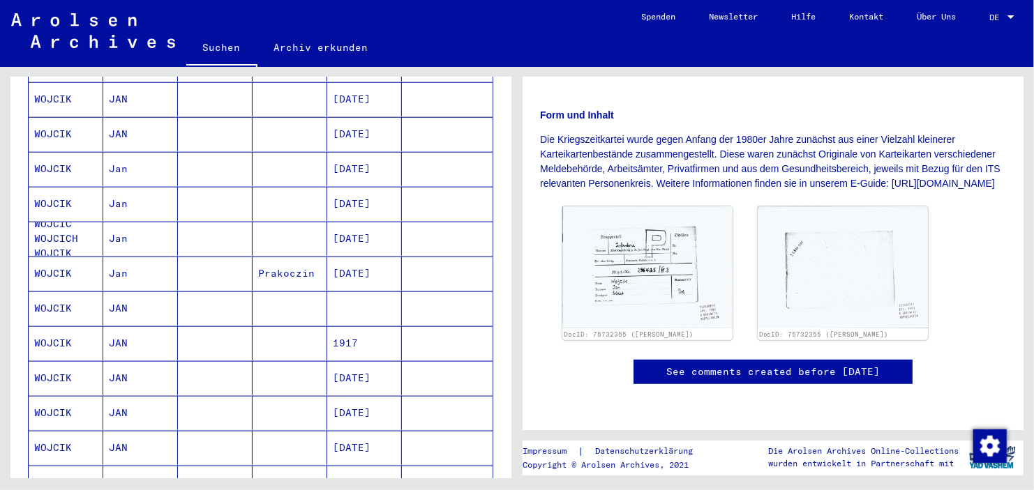
scroll to position [635, 0]
click at [367, 299] on mat-cell at bounding box center [364, 307] width 75 height 34
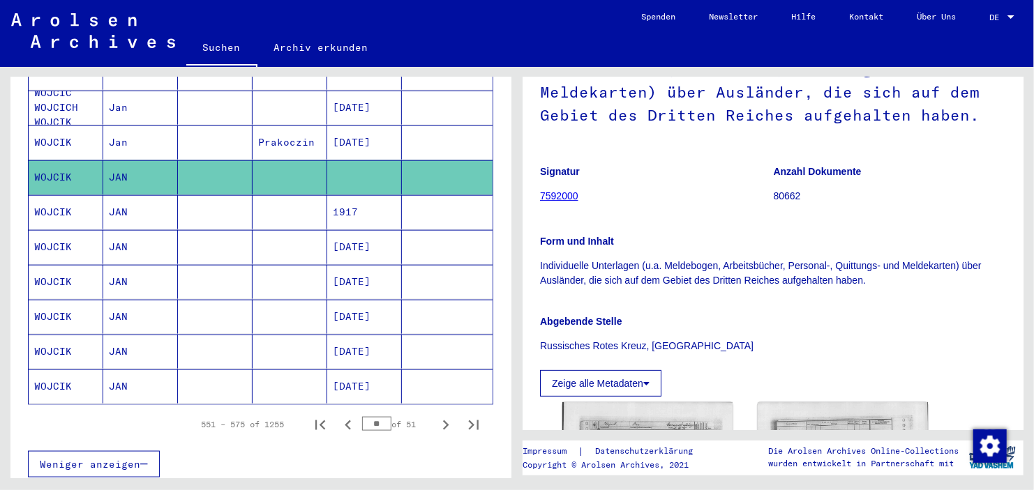
scroll to position [766, 0]
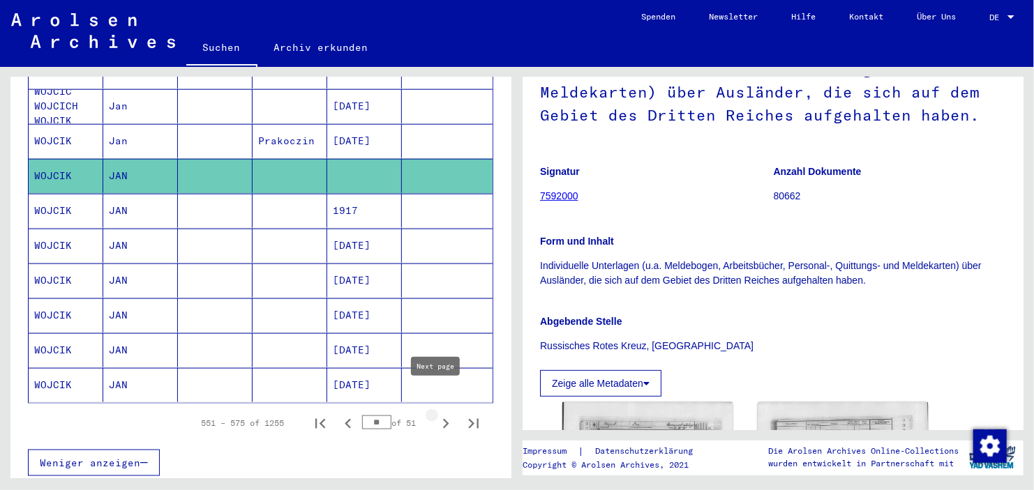
click at [436, 414] on icon "Next page" at bounding box center [446, 424] width 20 height 20
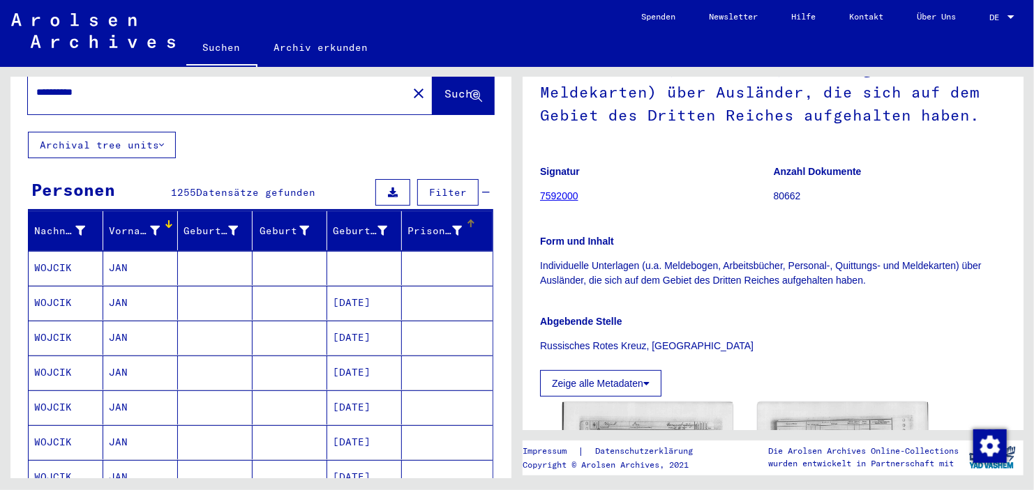
scroll to position [183, 0]
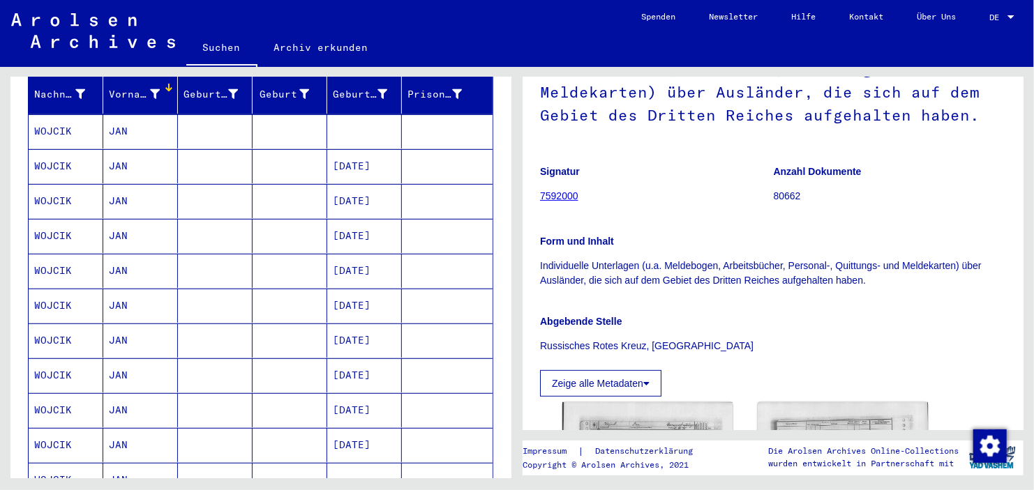
click at [368, 128] on mat-cell at bounding box center [364, 131] width 75 height 34
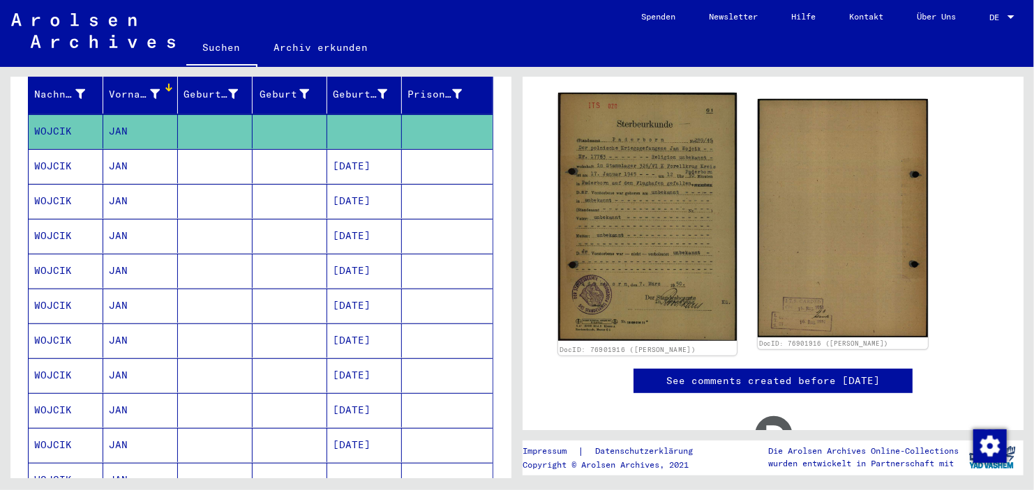
scroll to position [232, 0]
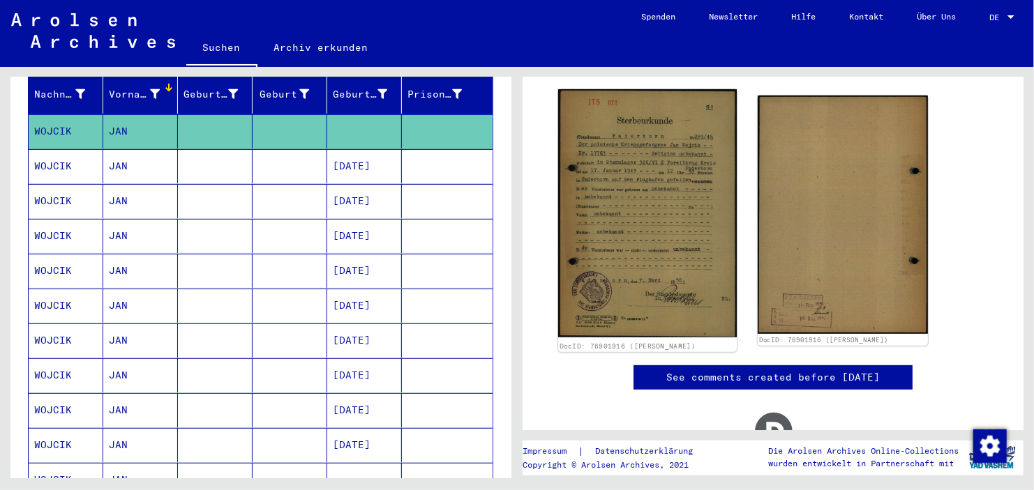
click at [672, 174] on img at bounding box center [647, 213] width 179 height 248
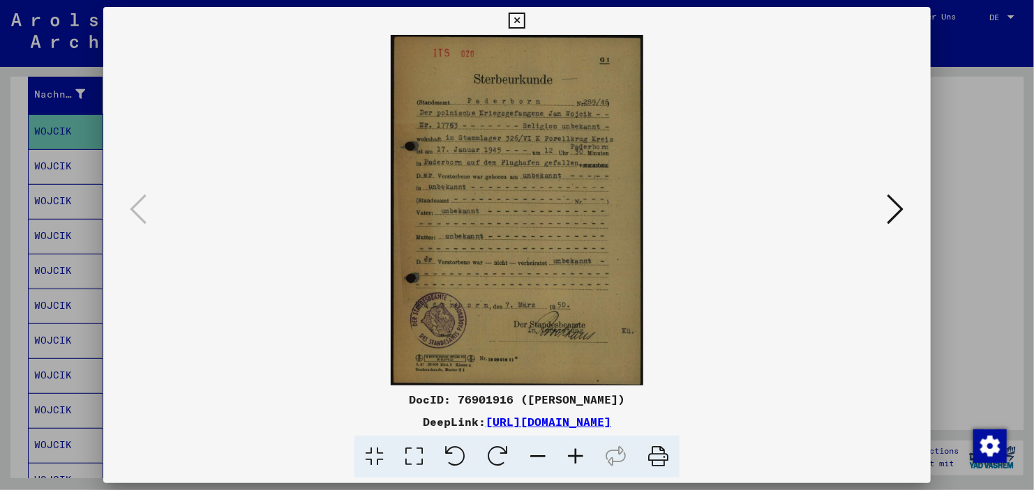
click at [582, 453] on icon at bounding box center [576, 457] width 38 height 43
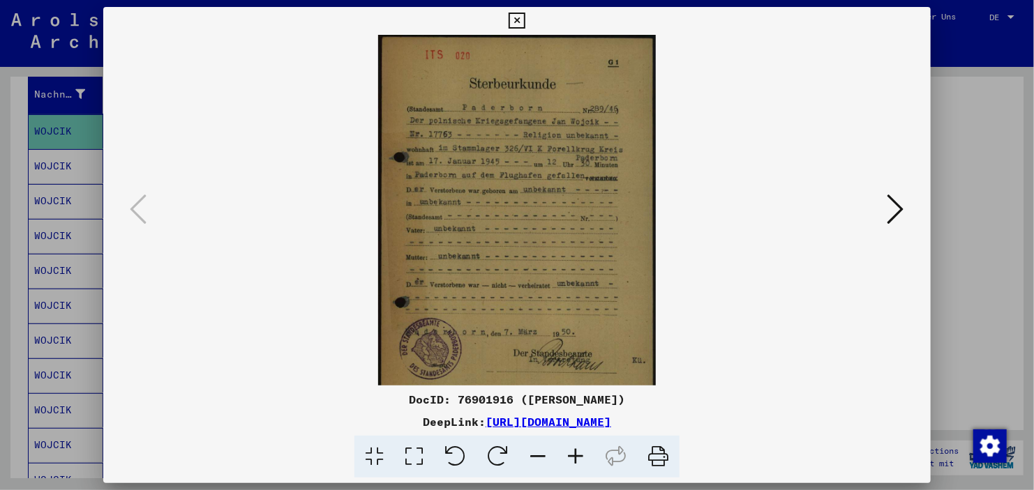
click at [582, 453] on icon at bounding box center [576, 457] width 38 height 43
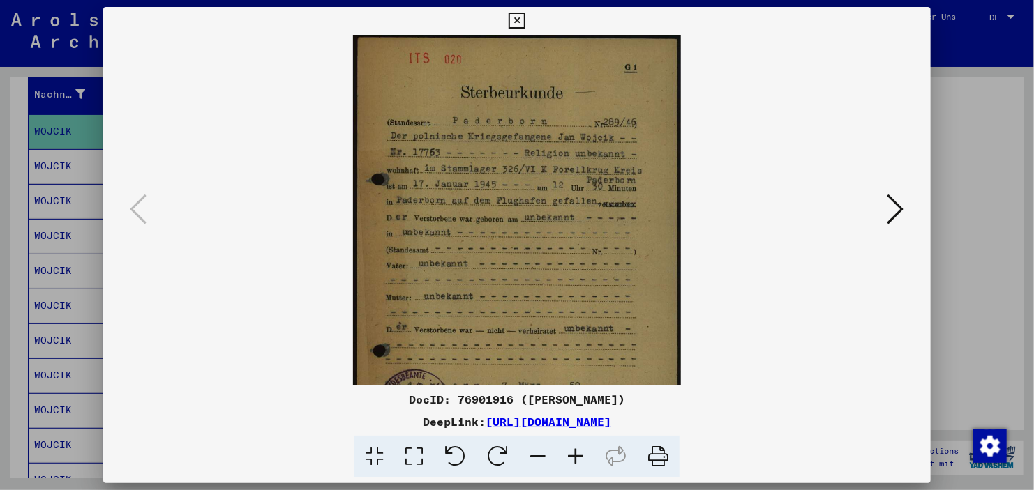
click at [582, 453] on icon at bounding box center [576, 457] width 38 height 43
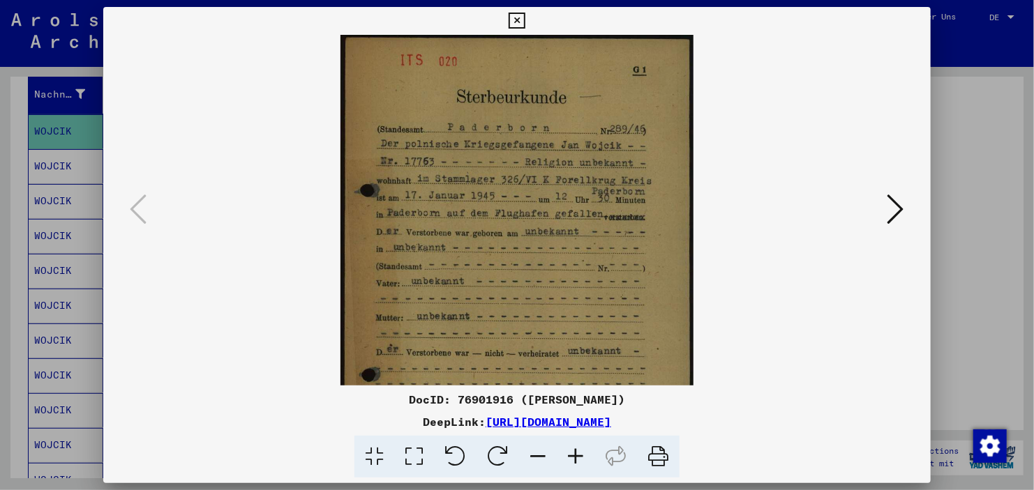
click at [582, 453] on icon at bounding box center [576, 457] width 38 height 43
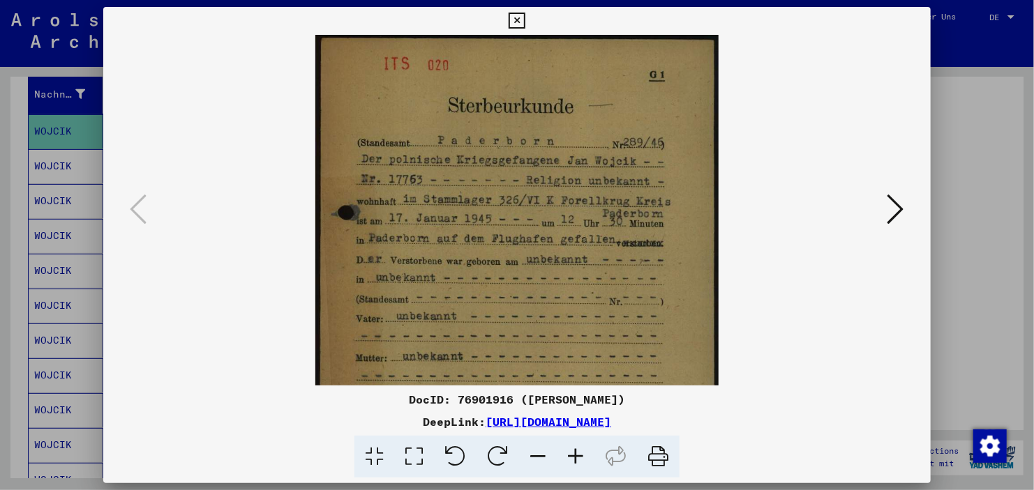
click at [582, 453] on icon at bounding box center [576, 457] width 38 height 43
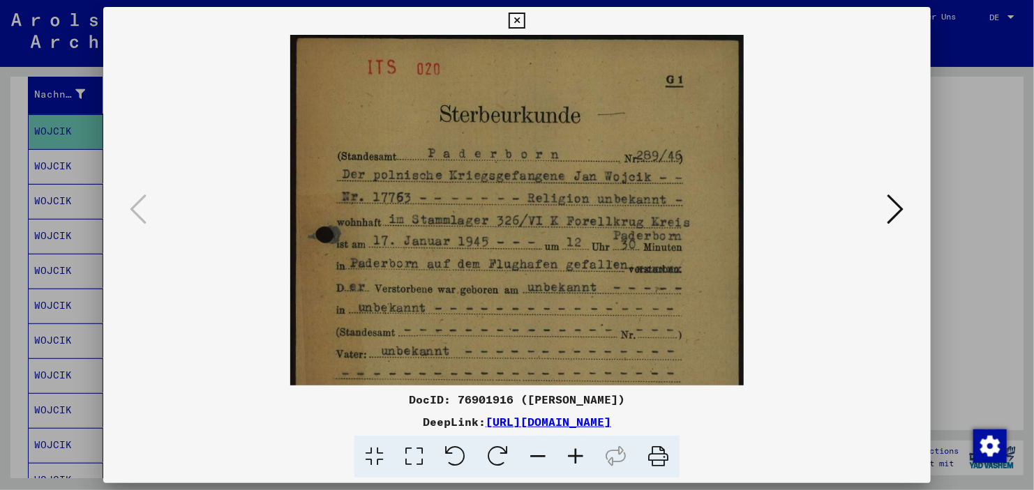
click at [582, 453] on icon at bounding box center [576, 457] width 38 height 43
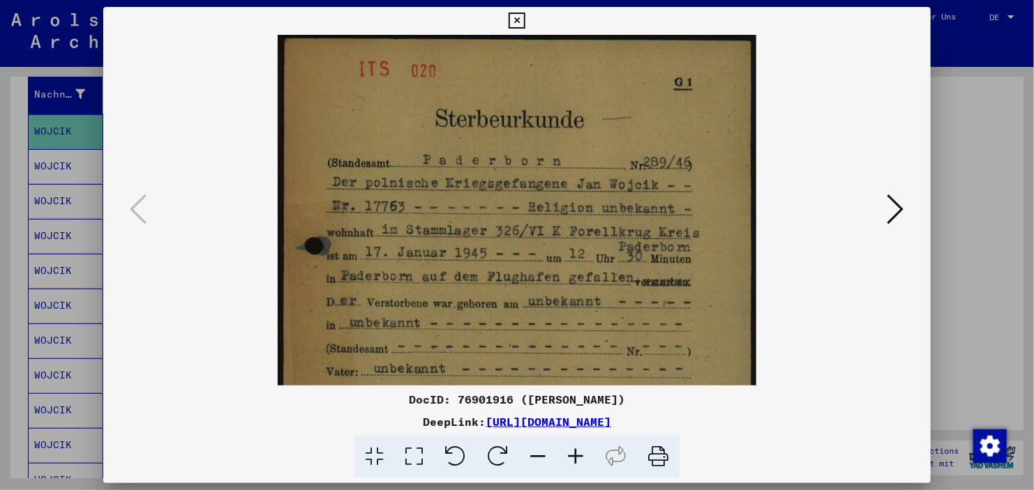
click at [582, 453] on icon at bounding box center [576, 457] width 38 height 43
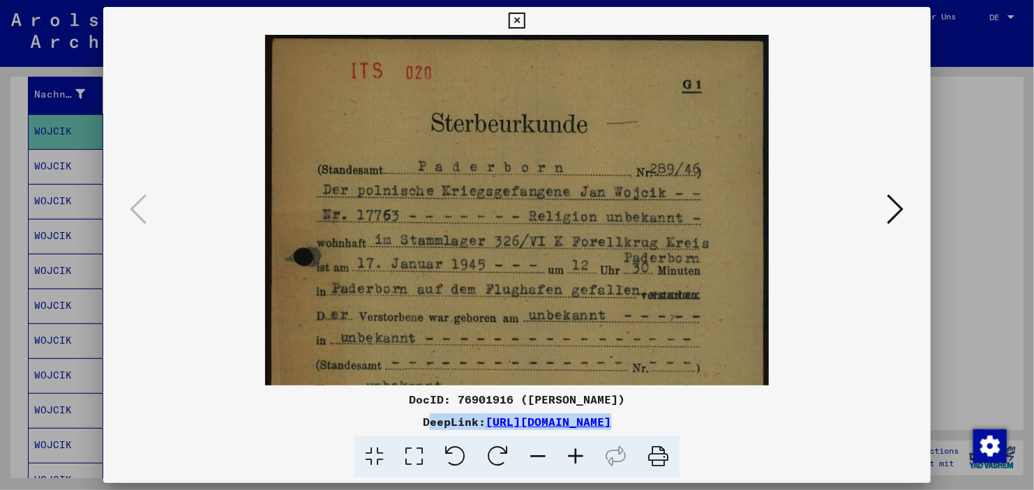
drag, startPoint x: 582, startPoint y: 453, endPoint x: 806, endPoint y: 416, distance: 226.9
click at [806, 416] on div "DocID: 76901916 ([PERSON_NAME]) DeepLink: [URL][DOMAIN_NAME]" at bounding box center [516, 434] width 827 height 87
click at [988, 266] on div at bounding box center [517, 245] width 1034 height 490
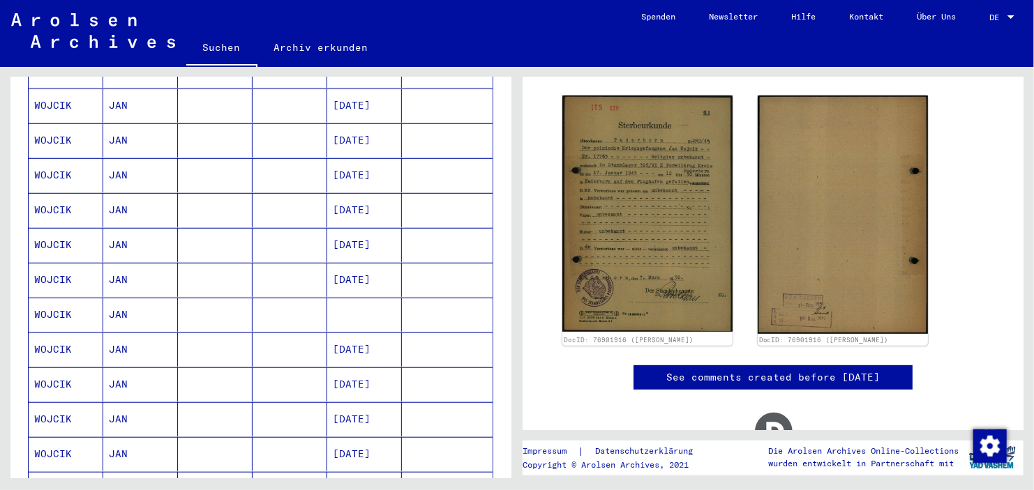
scroll to position [349, 0]
click at [368, 297] on mat-cell at bounding box center [364, 314] width 75 height 34
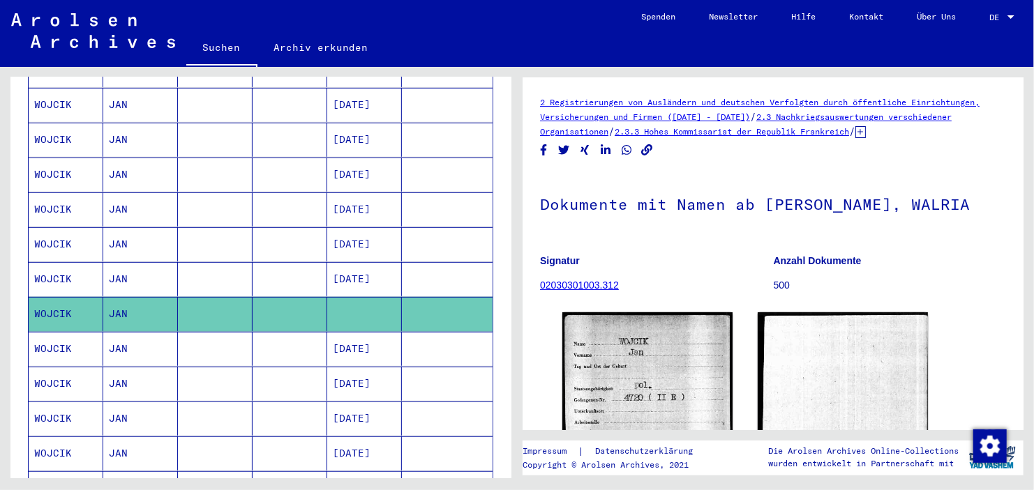
scroll to position [95, 0]
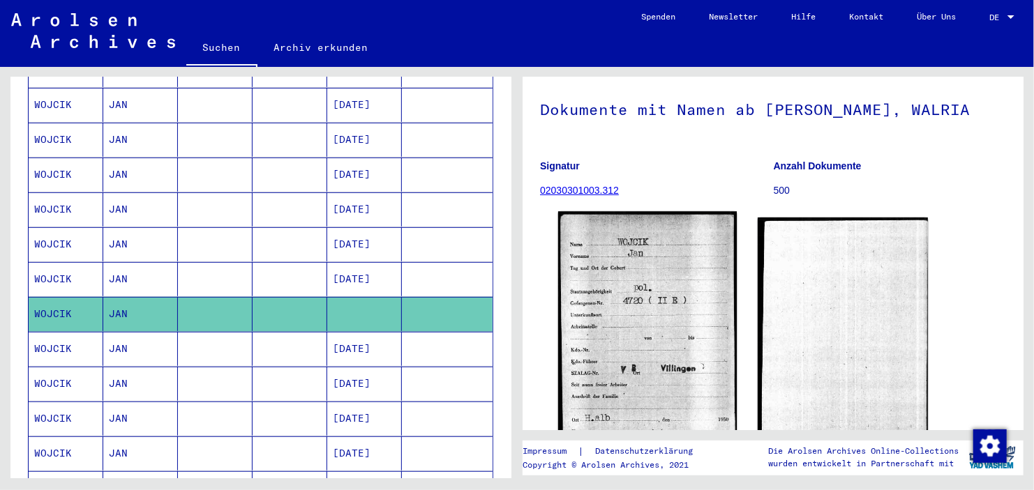
click at [691, 290] on img at bounding box center [647, 332] width 179 height 243
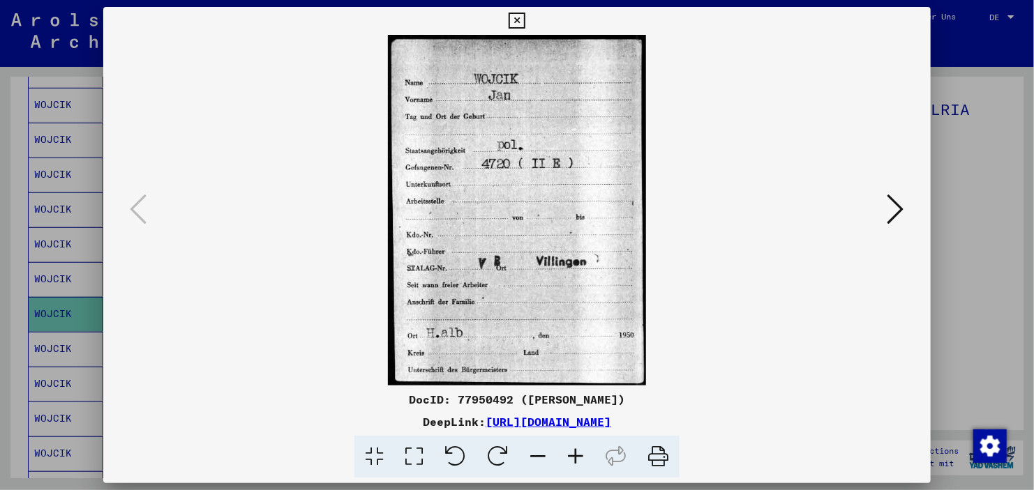
click at [951, 204] on div at bounding box center [517, 245] width 1034 height 490
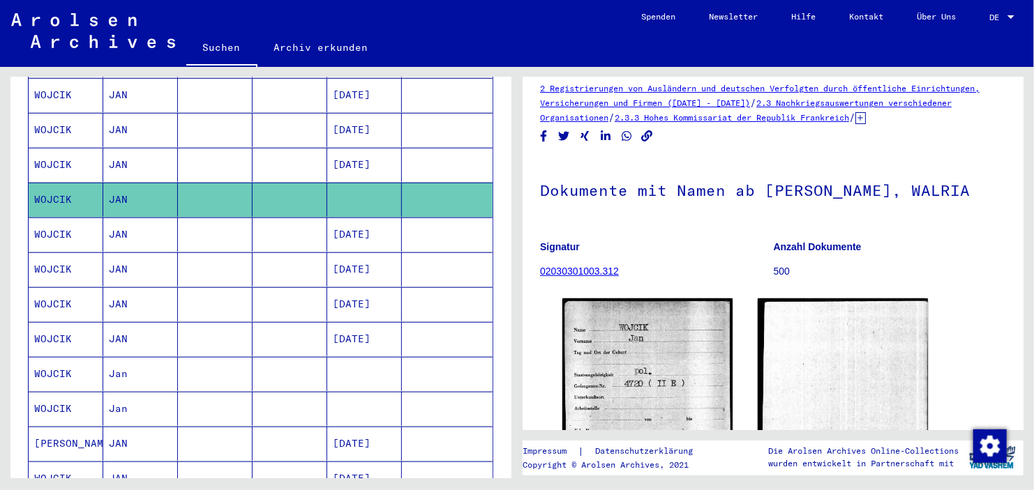
scroll to position [494, 0]
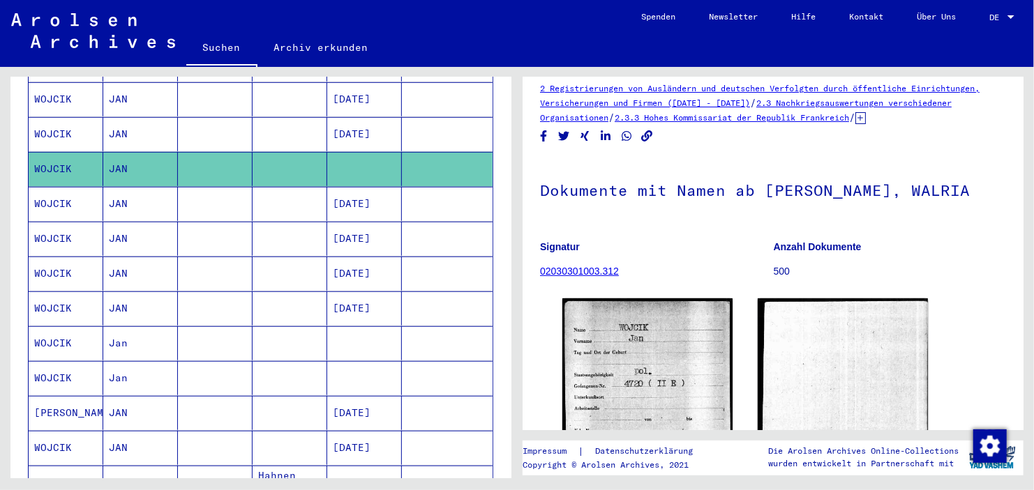
click at [365, 326] on mat-cell at bounding box center [364, 343] width 75 height 34
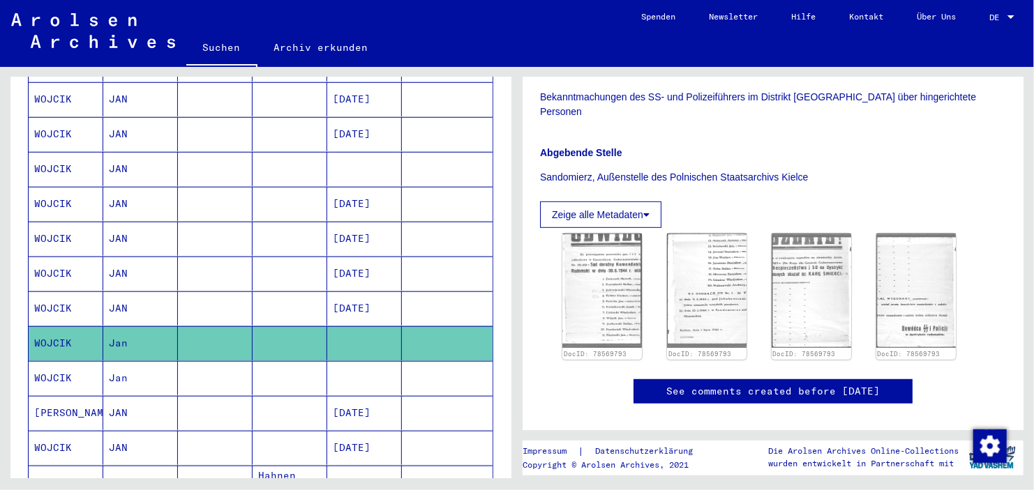
scroll to position [213, 0]
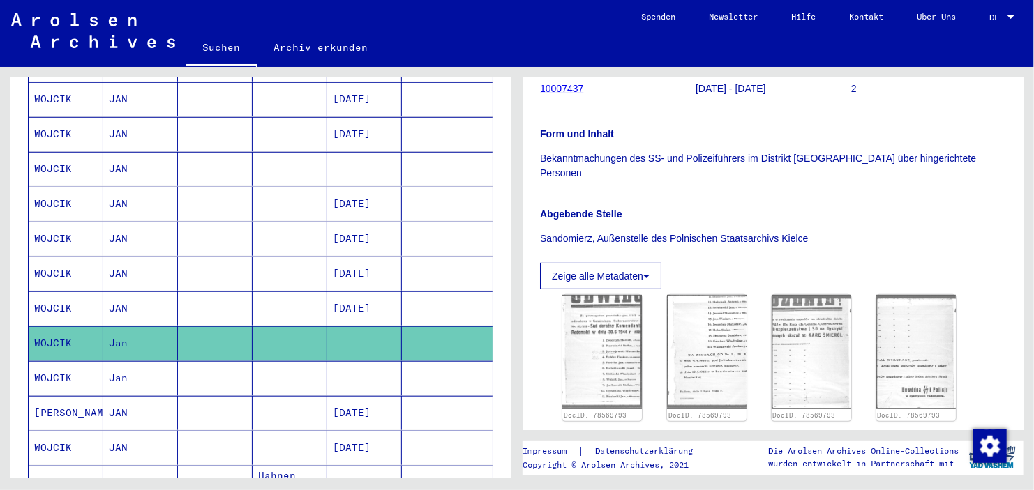
click at [626, 302] on img at bounding box center [602, 352] width 80 height 114
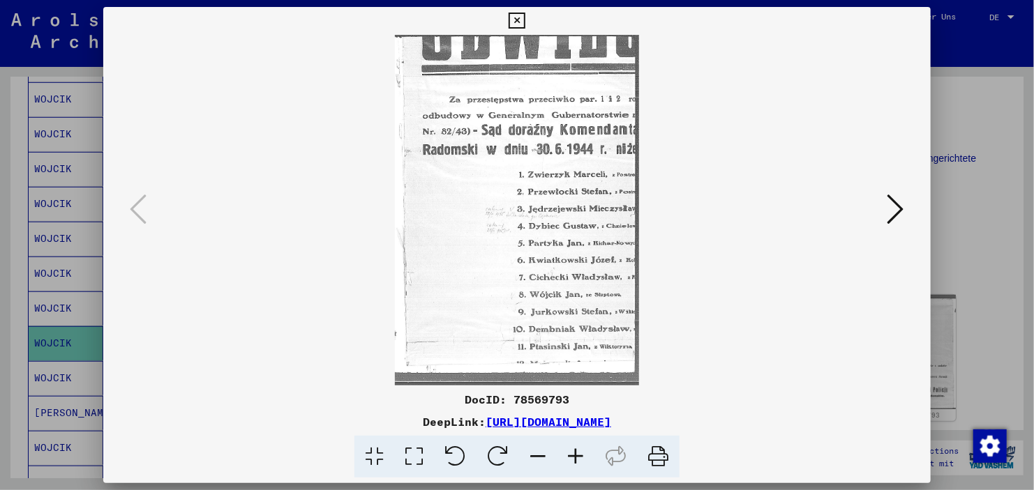
click at [890, 210] on icon at bounding box center [895, 209] width 17 height 33
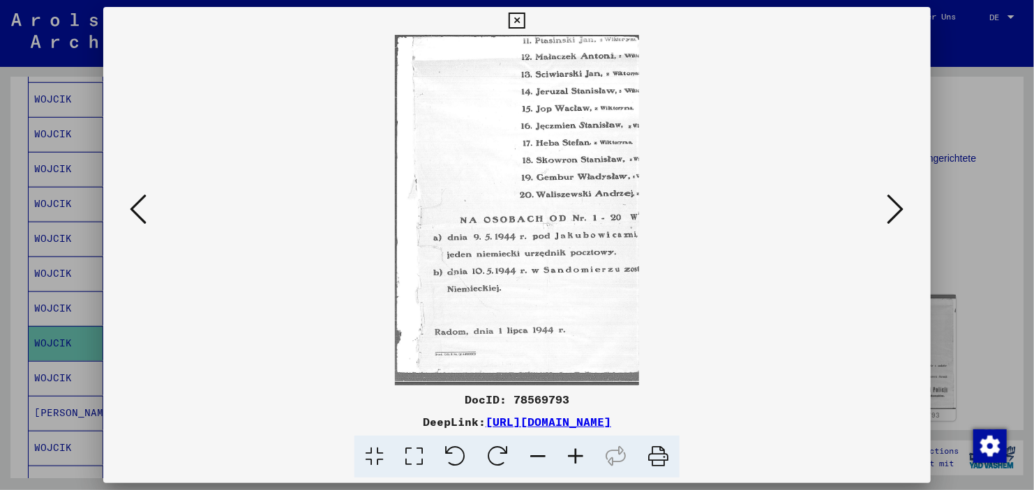
click at [149, 212] on button at bounding box center [138, 210] width 25 height 40
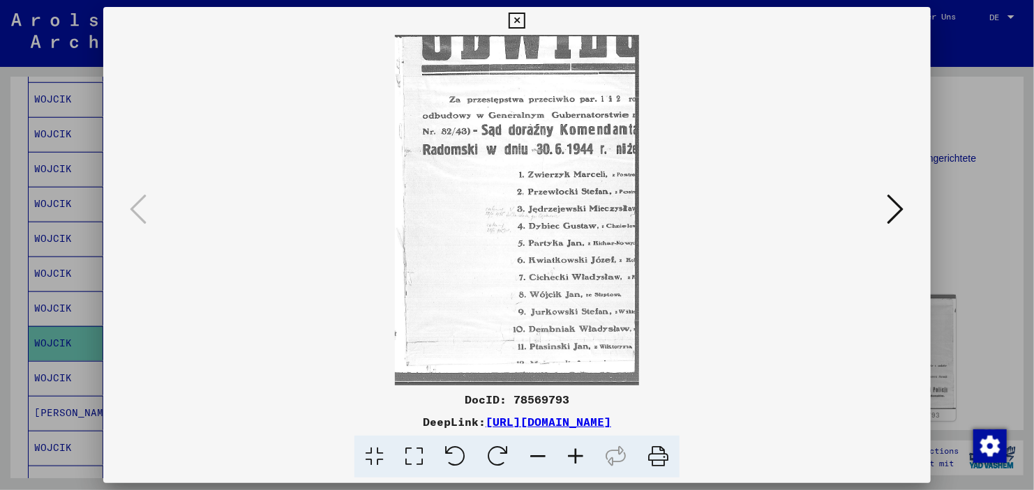
click at [582, 459] on icon at bounding box center [576, 457] width 38 height 43
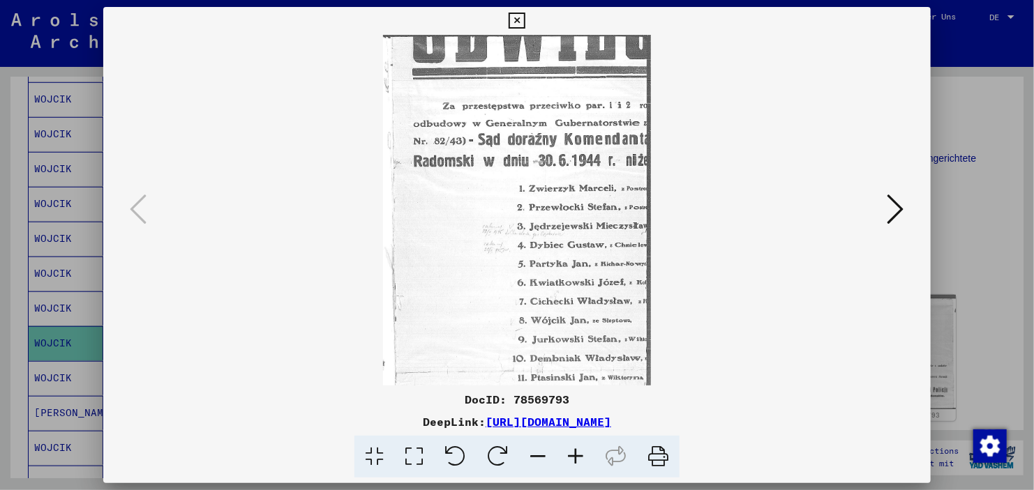
click at [582, 459] on icon at bounding box center [576, 457] width 38 height 43
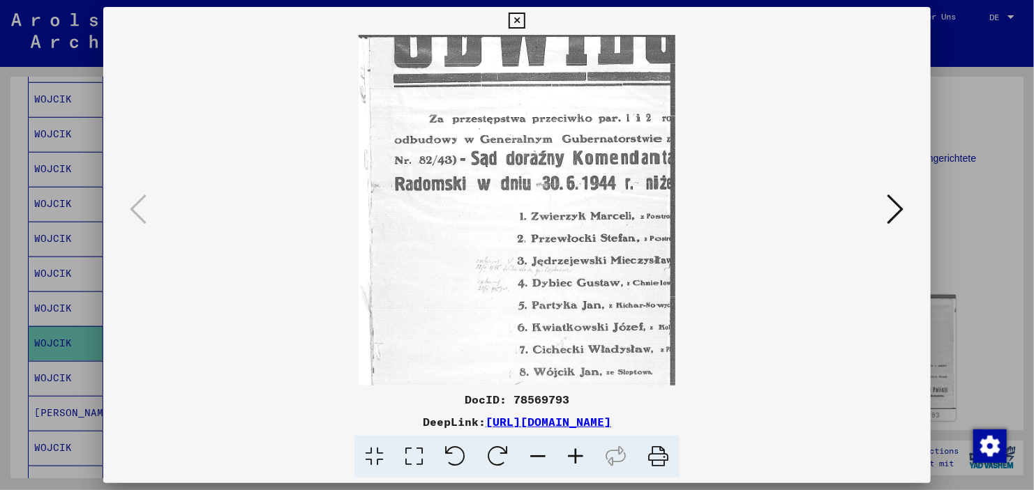
click at [582, 459] on icon at bounding box center [576, 457] width 38 height 43
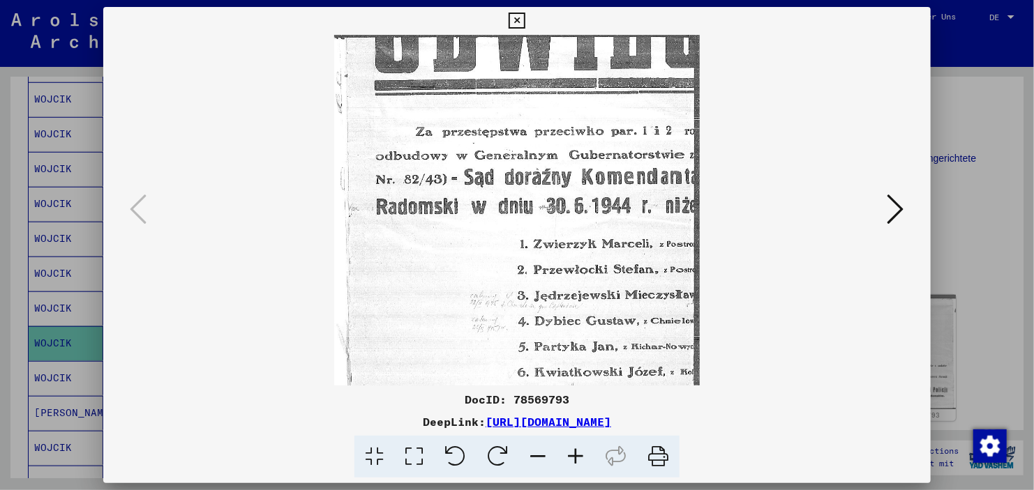
click at [582, 459] on icon at bounding box center [576, 457] width 38 height 43
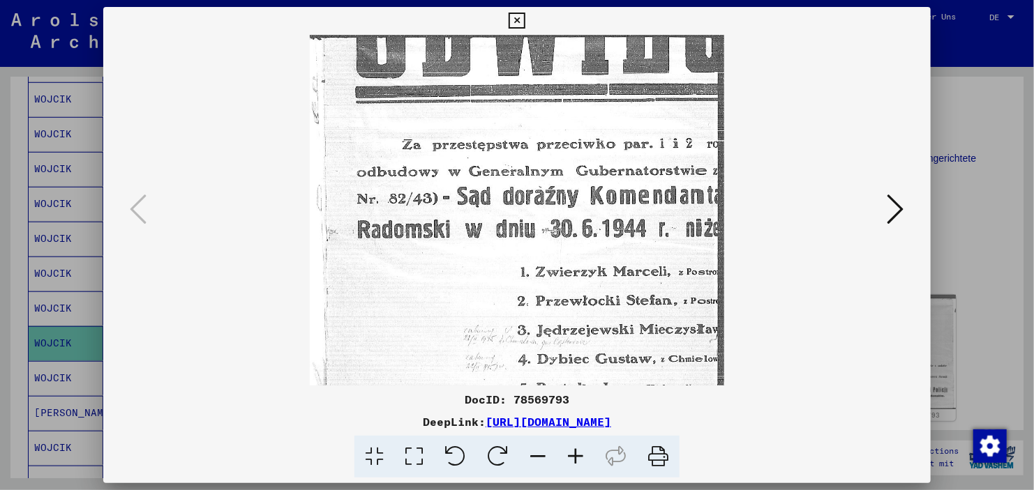
drag, startPoint x: 626, startPoint y: 206, endPoint x: 588, endPoint y: 11, distance: 198.9
click at [588, 11] on div "DocID: 78569793 DeepLink: [URL][DOMAIN_NAME]" at bounding box center [516, 243] width 827 height 472
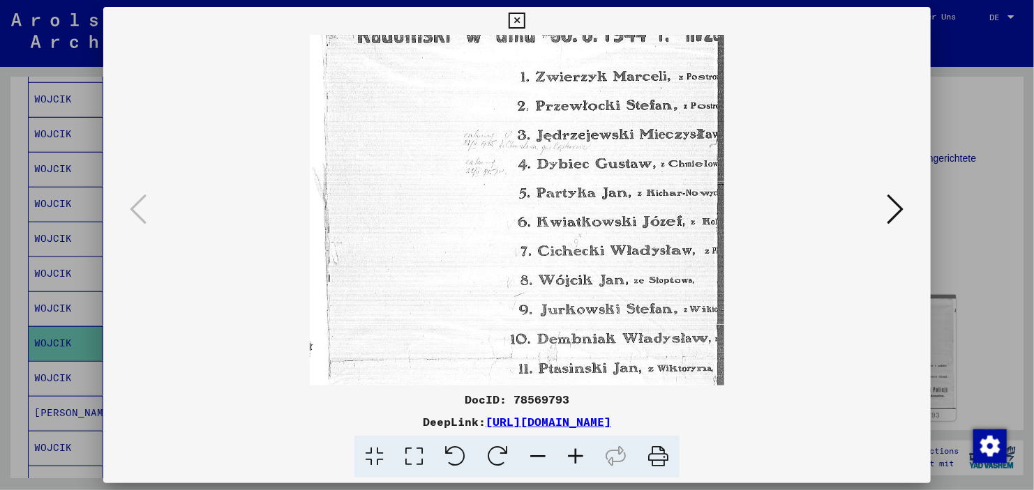
drag, startPoint x: 560, startPoint y: 184, endPoint x: 559, endPoint y: 159, distance: 25.1
click at [559, 159] on img at bounding box center [517, 137] width 414 height 595
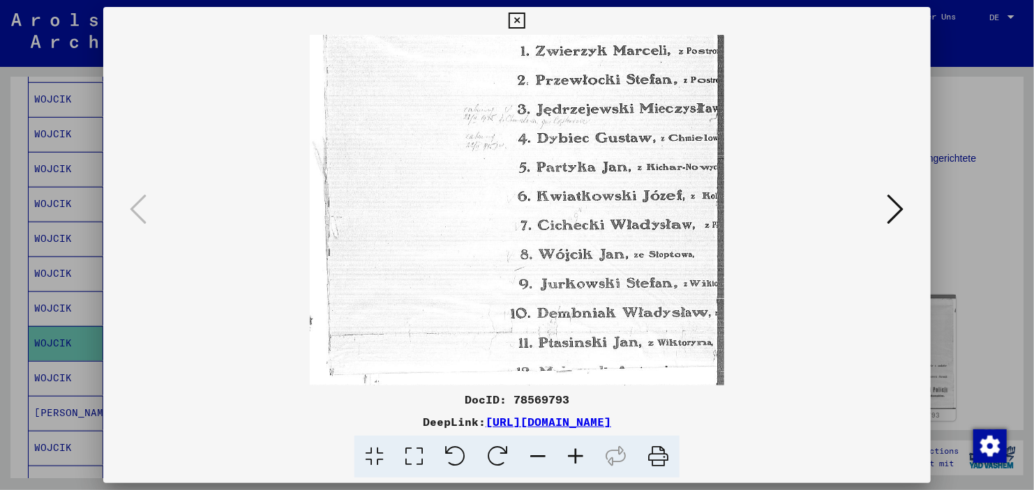
drag, startPoint x: 566, startPoint y: 187, endPoint x: 552, endPoint y: 158, distance: 32.8
click at [552, 158] on img at bounding box center [517, 111] width 414 height 595
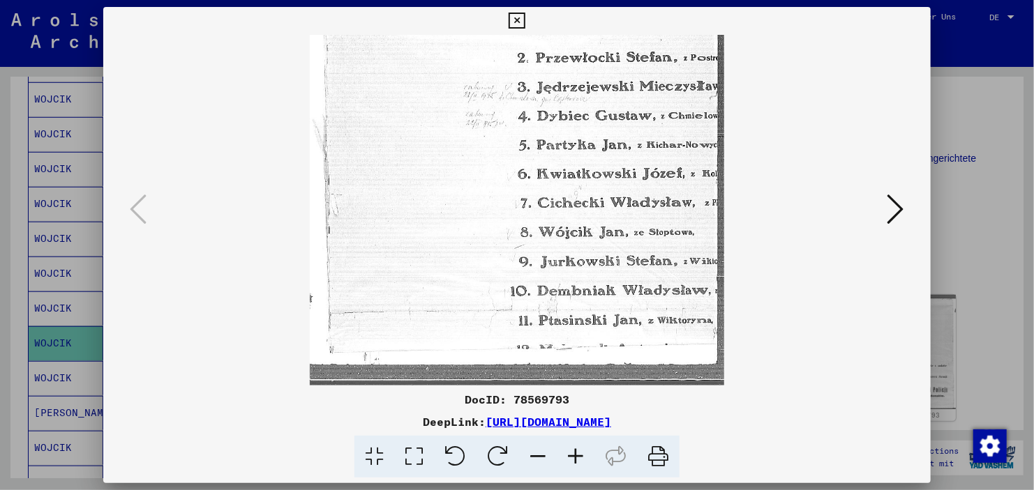
click at [900, 202] on icon at bounding box center [895, 209] width 17 height 33
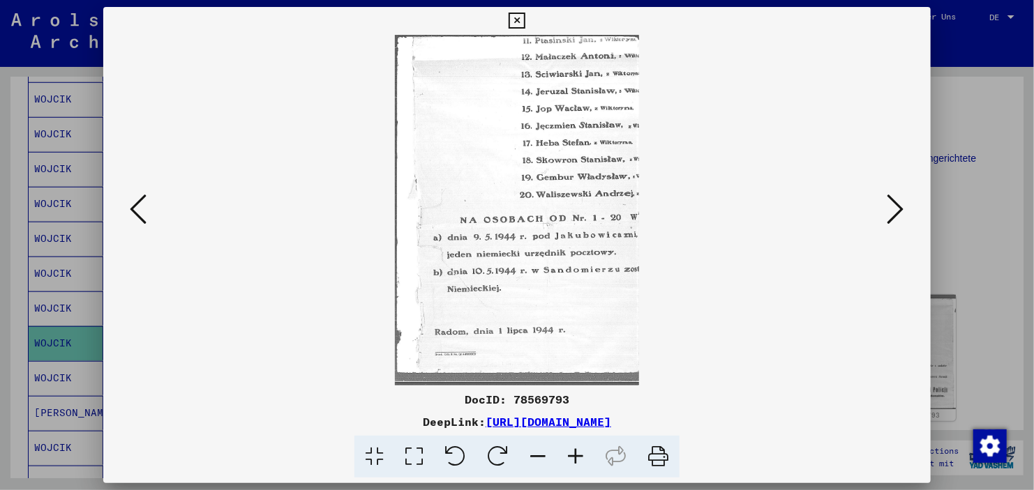
scroll to position [0, 0]
click at [900, 202] on icon at bounding box center [895, 209] width 17 height 33
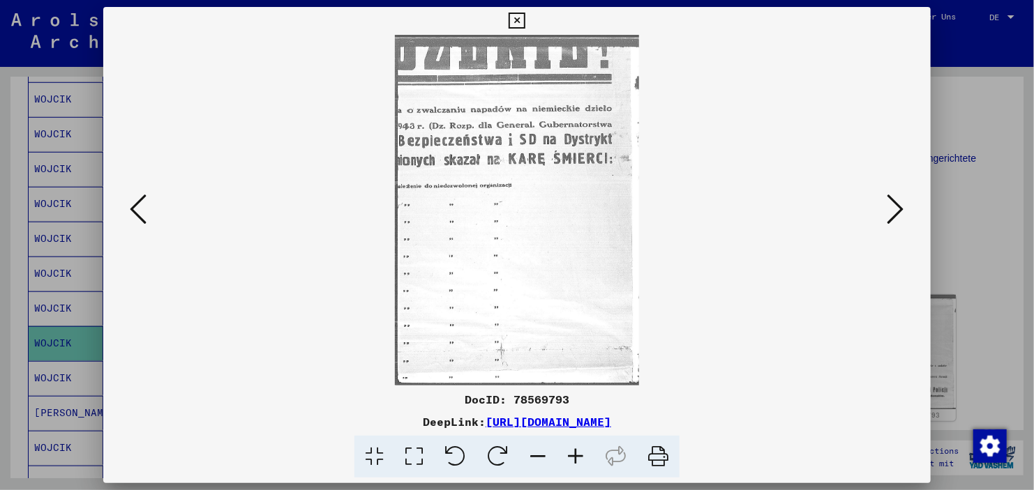
click at [900, 202] on icon at bounding box center [895, 209] width 17 height 33
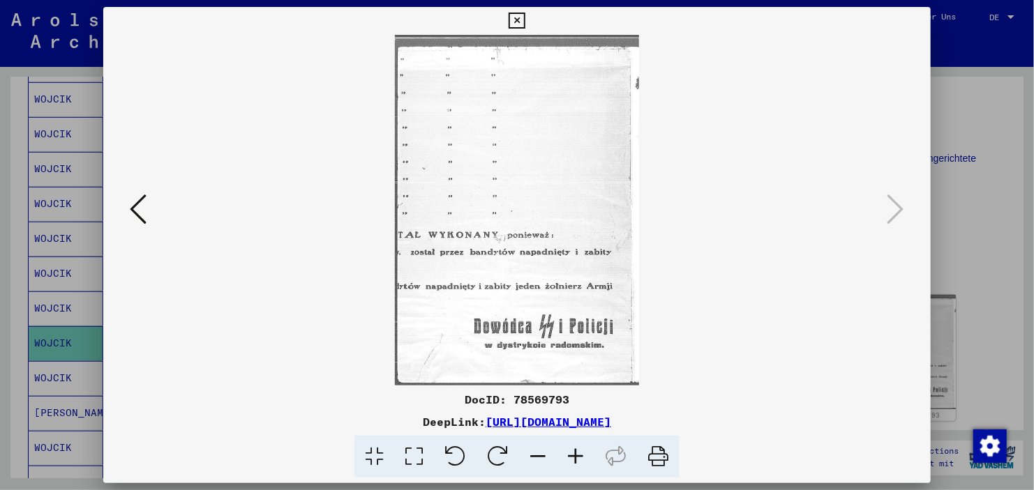
click at [145, 201] on icon at bounding box center [138, 209] width 17 height 33
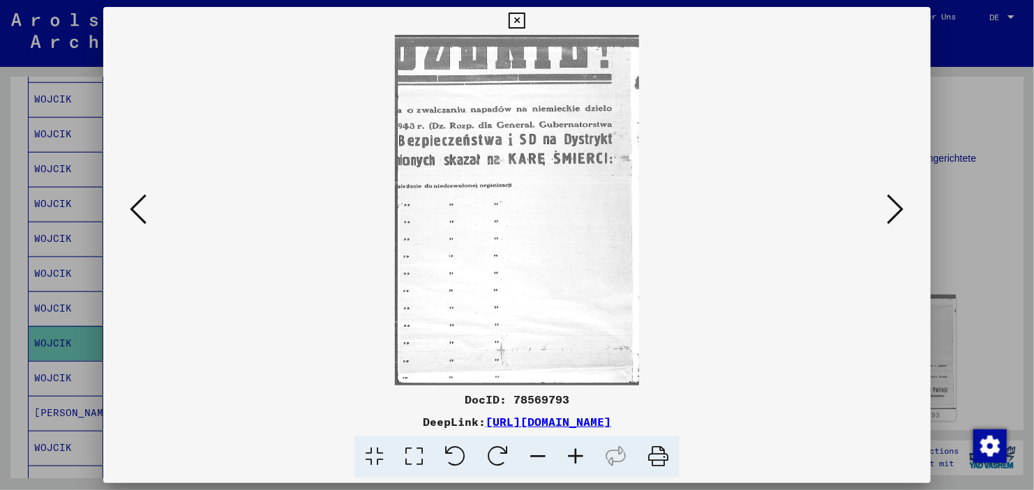
click at [145, 201] on icon at bounding box center [138, 209] width 17 height 33
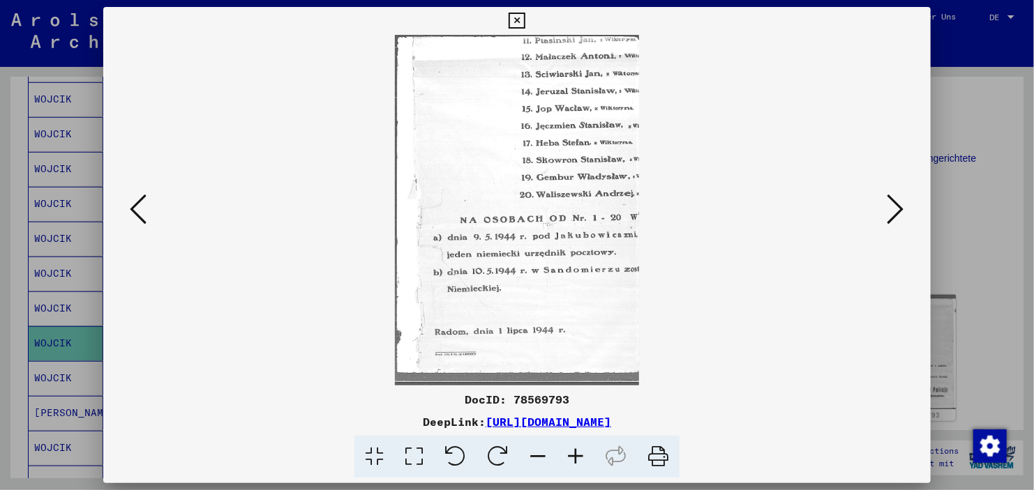
drag, startPoint x: 499, startPoint y: 210, endPoint x: 487, endPoint y: 326, distance: 117.1
click at [487, 326] on img at bounding box center [517, 210] width 244 height 351
drag, startPoint x: 503, startPoint y: 202, endPoint x: 506, endPoint y: 272, distance: 70.5
click at [506, 272] on img at bounding box center [517, 210] width 244 height 351
drag, startPoint x: 538, startPoint y: 214, endPoint x: 560, endPoint y: 246, distance: 39.1
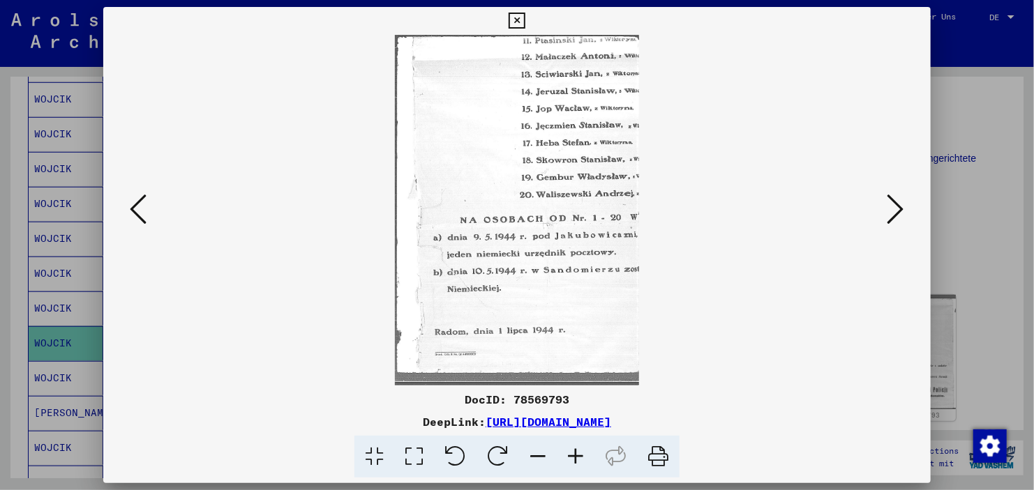
click at [560, 246] on img at bounding box center [517, 210] width 244 height 351
drag, startPoint x: 550, startPoint y: 201, endPoint x: 553, endPoint y: 269, distance: 68.4
click at [553, 269] on img at bounding box center [517, 210] width 244 height 351
click at [949, 119] on div at bounding box center [517, 245] width 1034 height 490
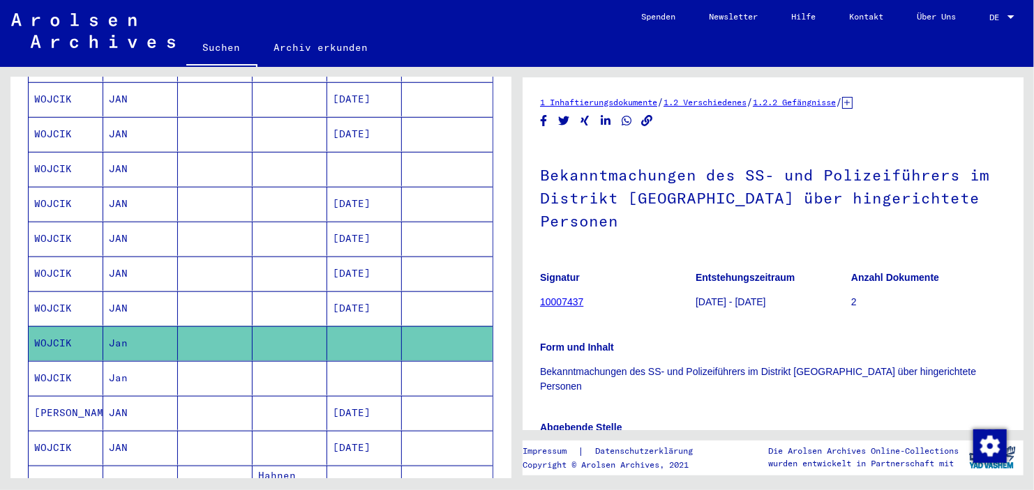
click at [350, 361] on mat-cell at bounding box center [364, 378] width 75 height 34
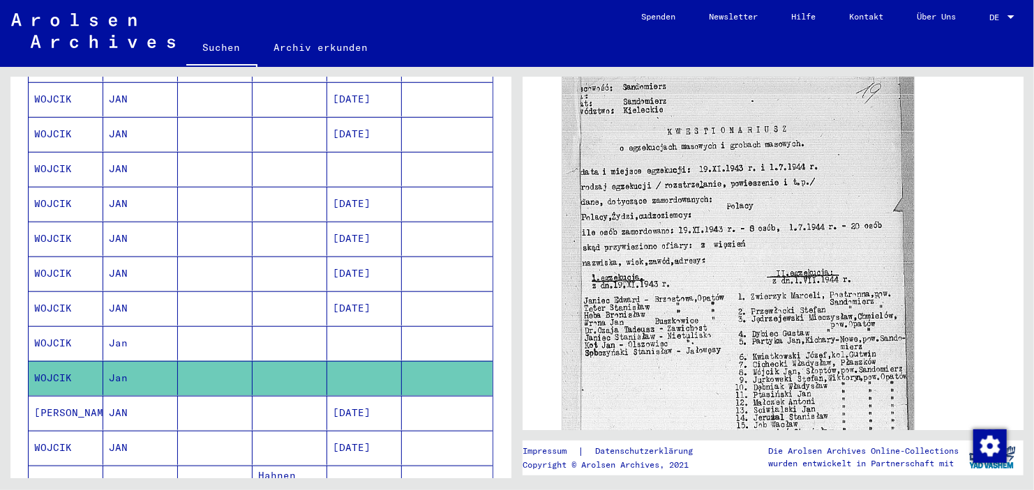
scroll to position [374, 0]
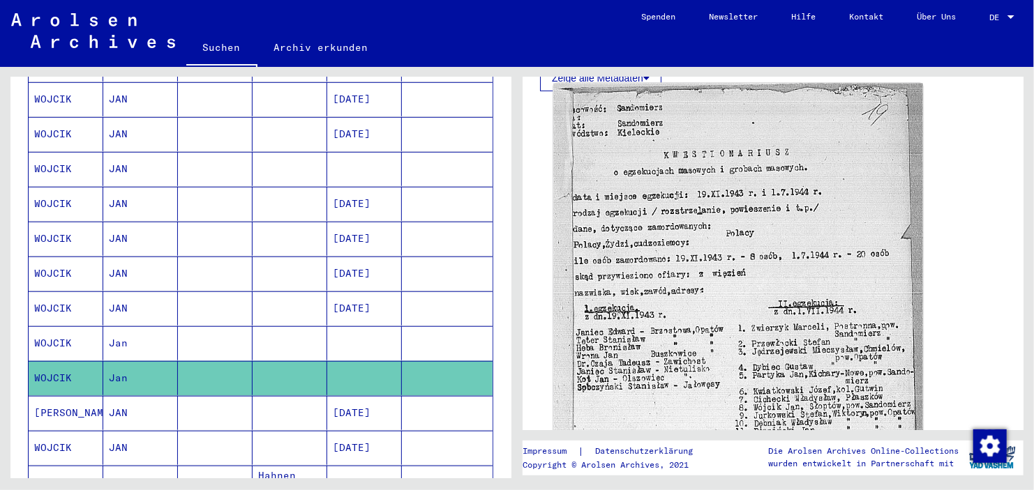
click at [767, 242] on img at bounding box center [737, 363] width 369 height 558
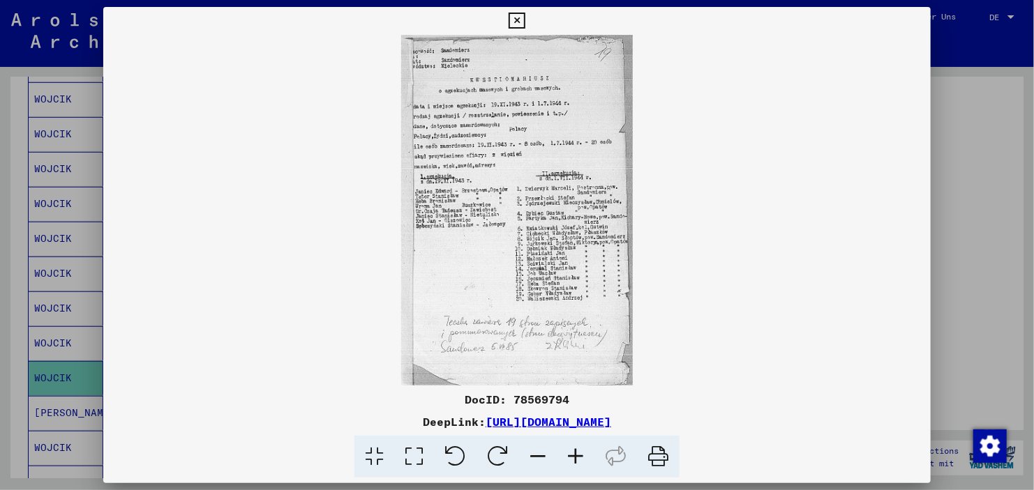
click at [576, 463] on icon at bounding box center [576, 457] width 38 height 43
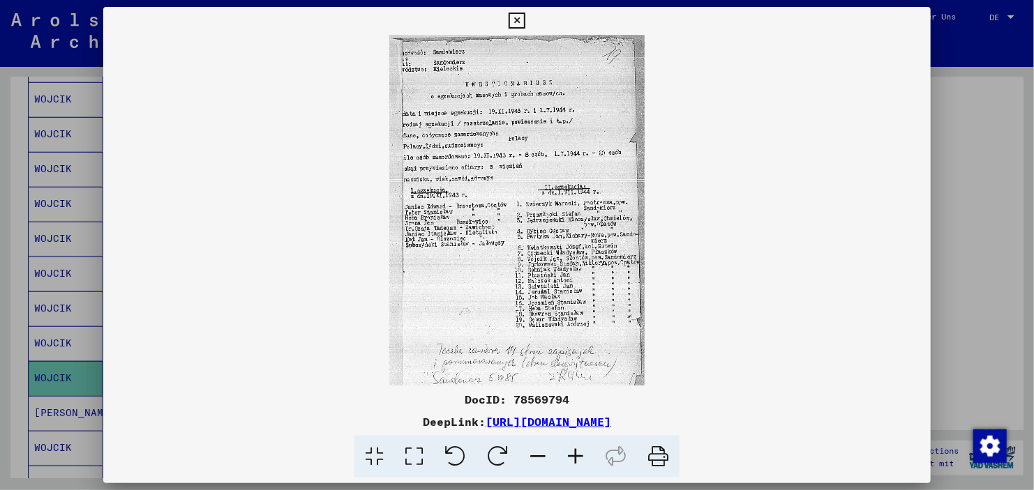
click at [576, 463] on icon at bounding box center [576, 457] width 38 height 43
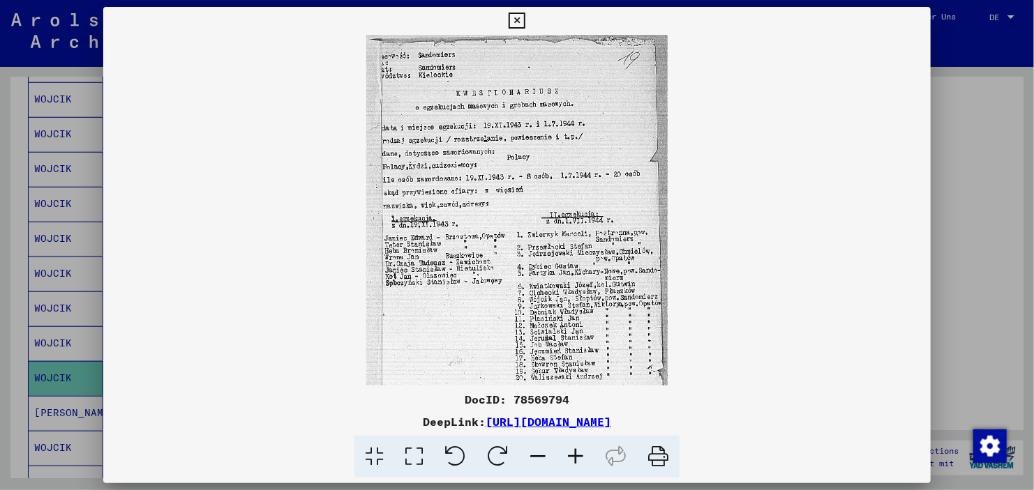
click at [576, 463] on icon at bounding box center [576, 457] width 38 height 43
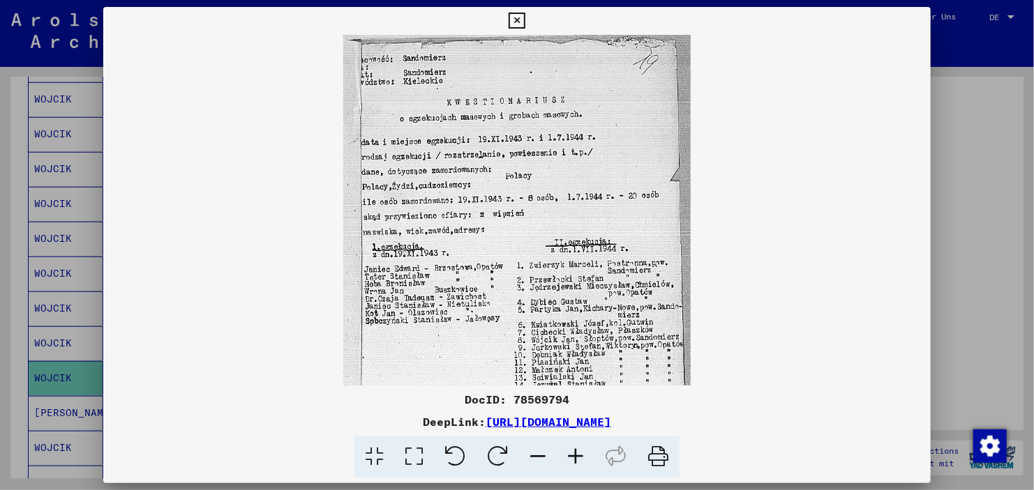
click at [576, 463] on icon at bounding box center [576, 457] width 38 height 43
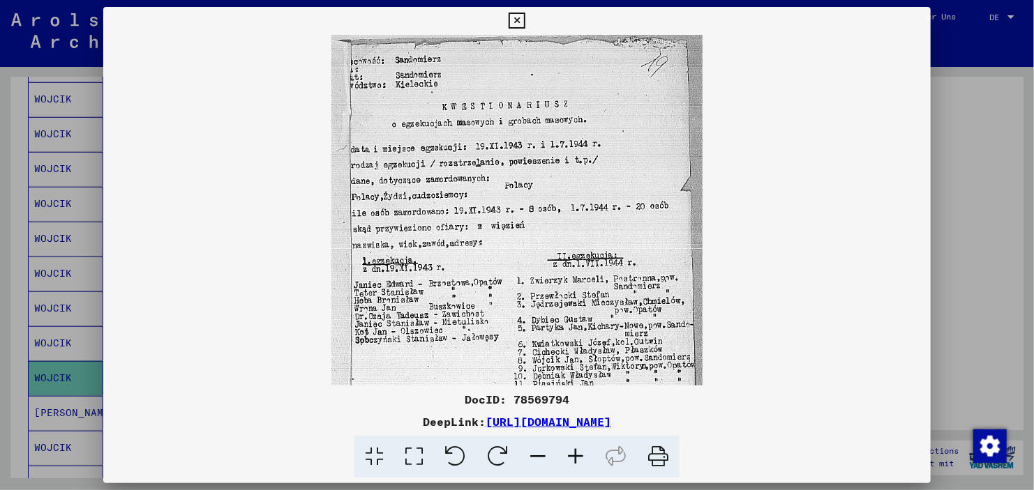
click at [576, 463] on icon at bounding box center [576, 457] width 38 height 43
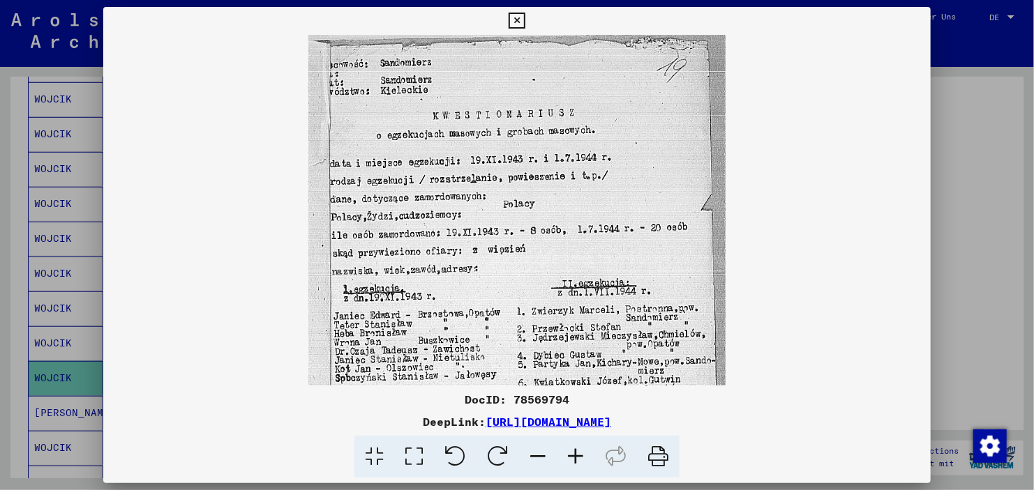
click at [576, 463] on icon at bounding box center [576, 457] width 38 height 43
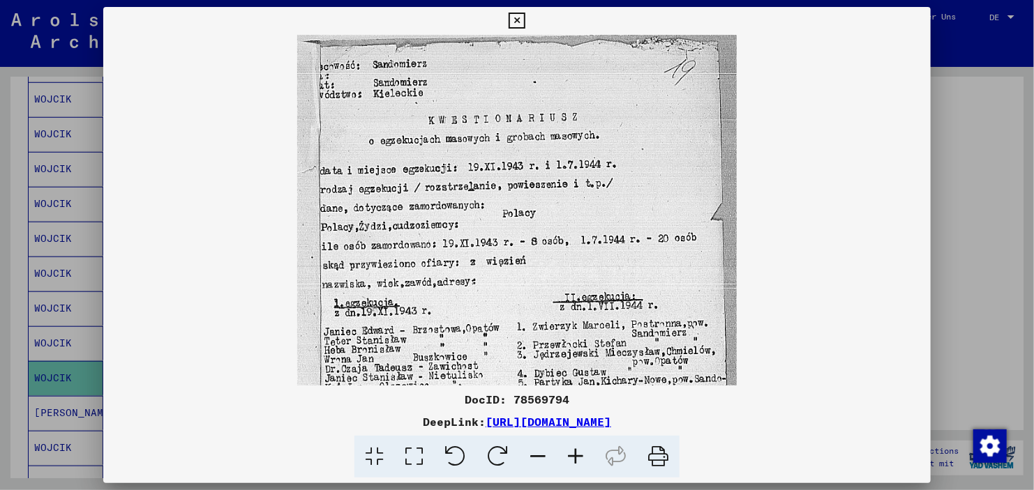
click at [576, 463] on icon at bounding box center [576, 457] width 38 height 43
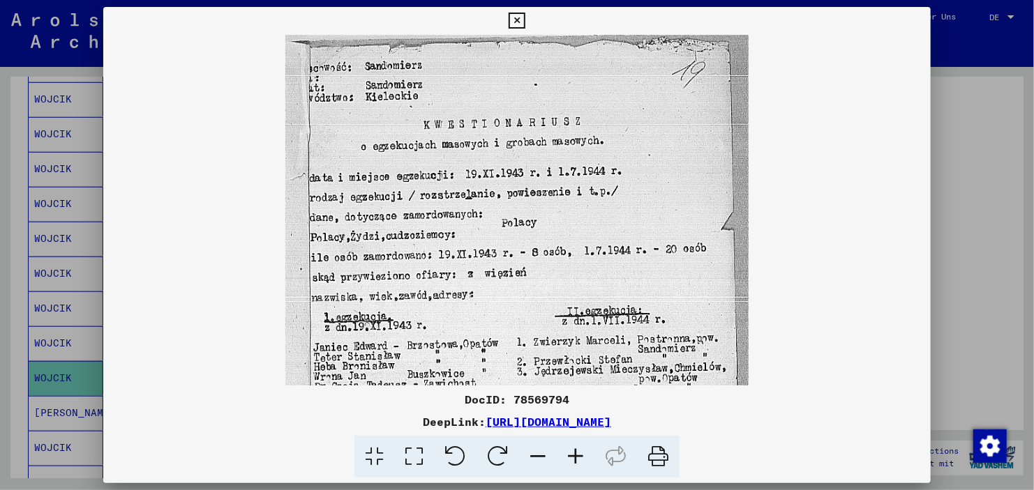
click at [576, 463] on icon at bounding box center [576, 457] width 38 height 43
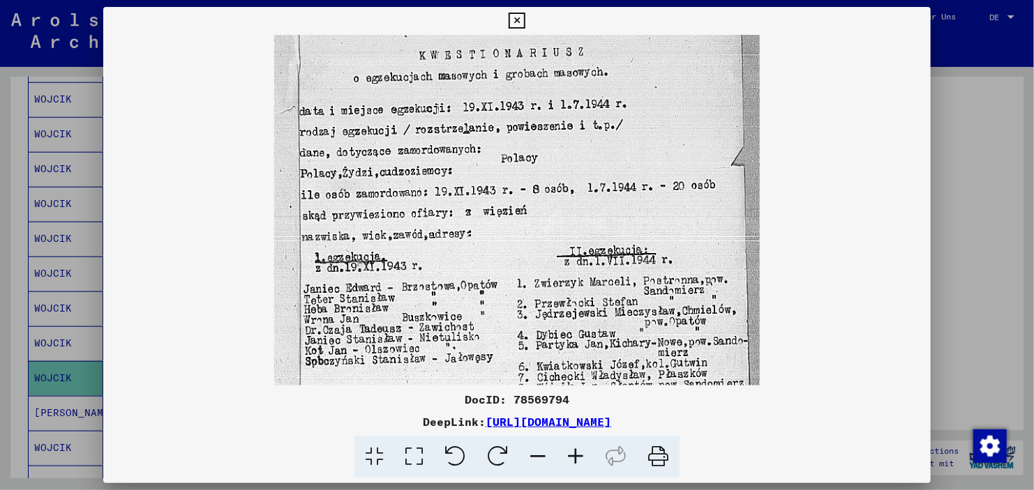
drag, startPoint x: 576, startPoint y: 364, endPoint x: 577, endPoint y: 289, distance: 75.3
click at [577, 289] on img at bounding box center [517, 328] width 486 height 735
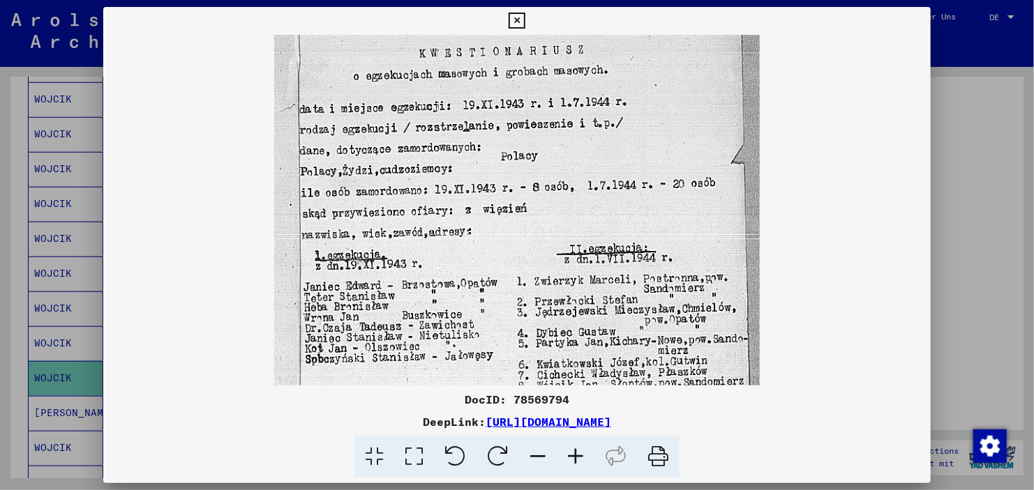
drag, startPoint x: 552, startPoint y: 248, endPoint x: 551, endPoint y: 170, distance: 78.1
click at [551, 170] on img at bounding box center [517, 326] width 486 height 735
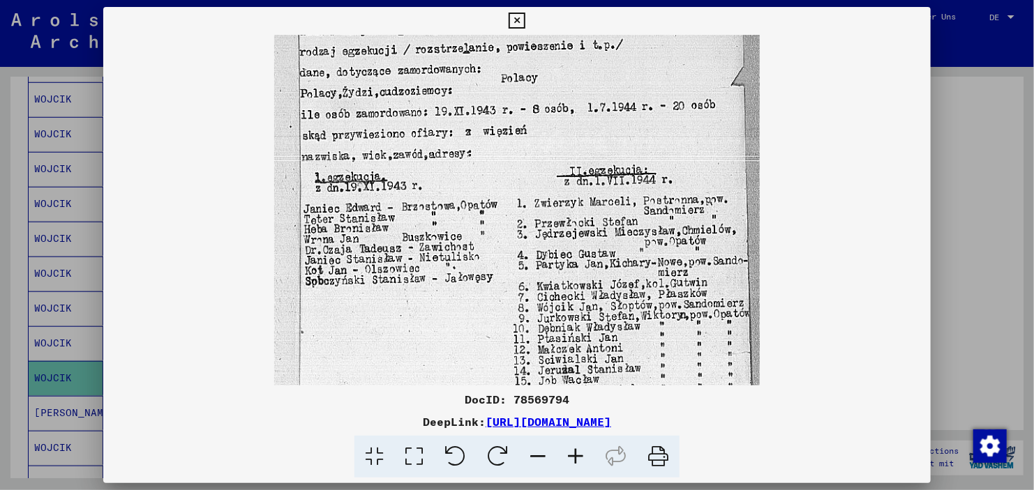
drag, startPoint x: 487, startPoint y: 243, endPoint x: 488, endPoint y: 218, distance: 25.1
click at [488, 218] on img at bounding box center [517, 248] width 486 height 735
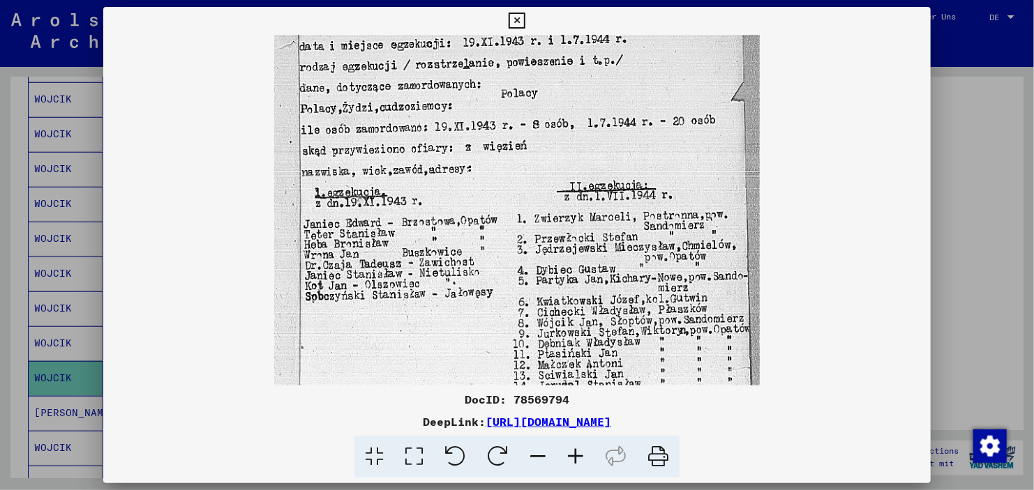
drag, startPoint x: 483, startPoint y: 228, endPoint x: 469, endPoint y: 277, distance: 50.6
click at [469, 277] on img at bounding box center [517, 263] width 486 height 735
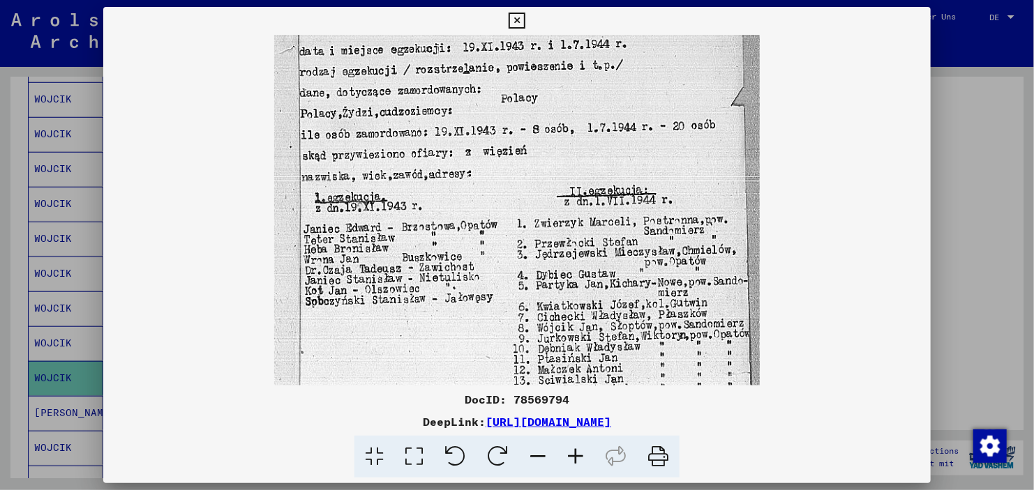
click at [421, 336] on img at bounding box center [517, 268] width 486 height 735
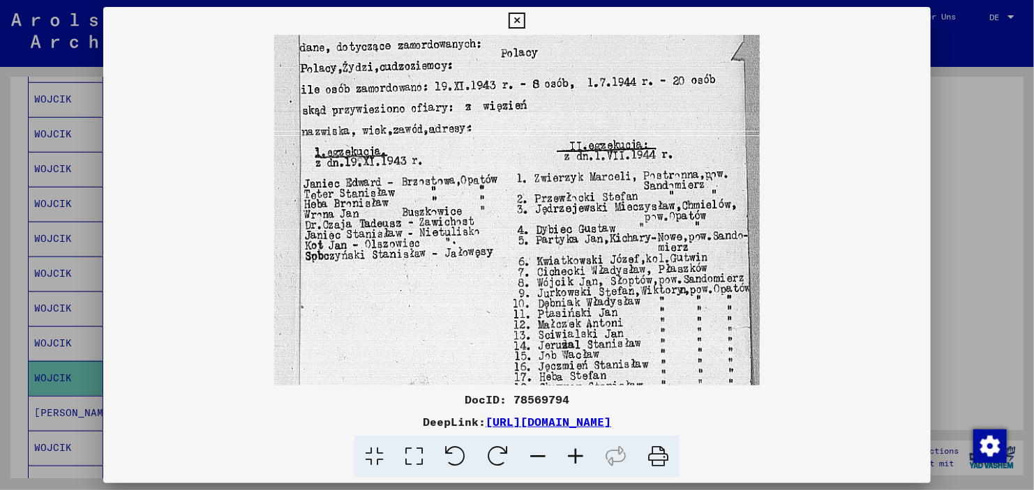
drag, startPoint x: 470, startPoint y: 296, endPoint x: 463, endPoint y: 250, distance: 46.6
click at [463, 250] on img at bounding box center [517, 223] width 486 height 735
drag, startPoint x: 612, startPoint y: 187, endPoint x: 660, endPoint y: -31, distance: 223.4
click at [660, 0] on html "**********" at bounding box center [517, 245] width 1034 height 490
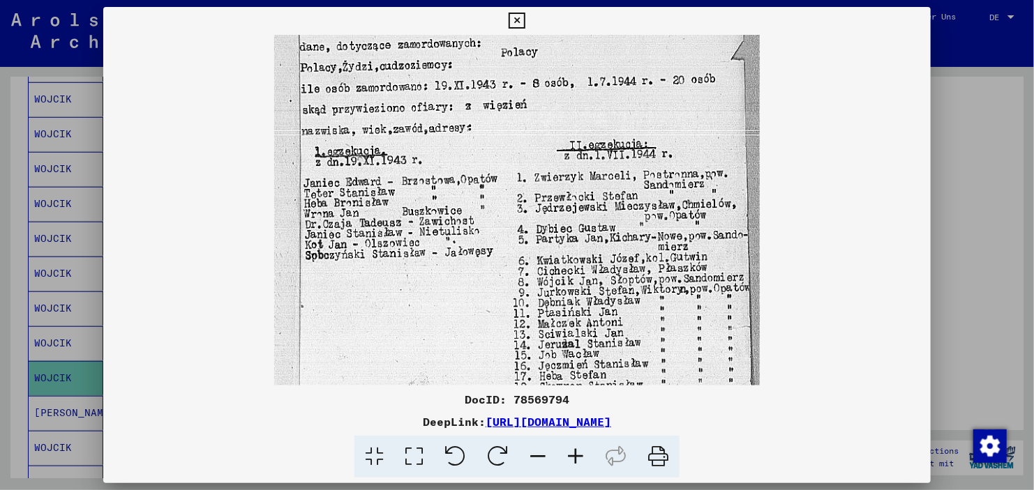
scroll to position [383, 0]
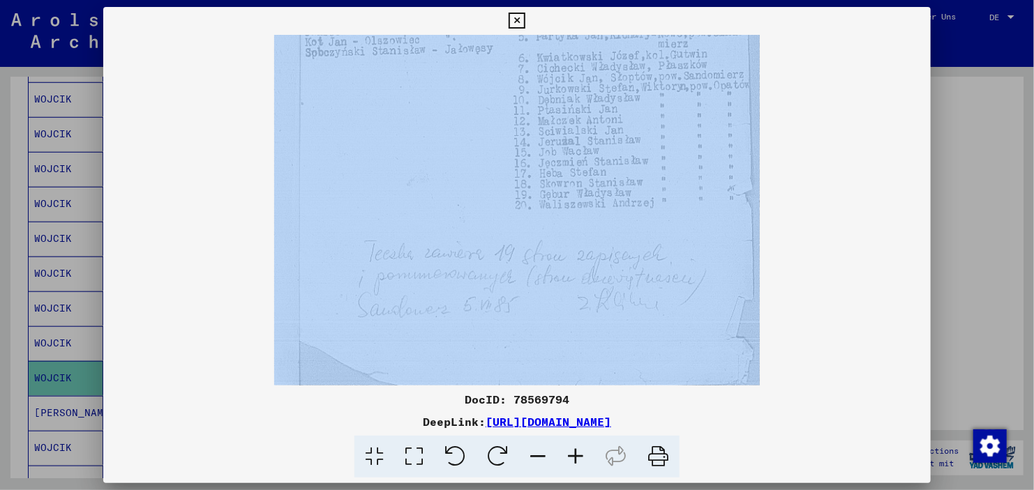
drag, startPoint x: 663, startPoint y: 26, endPoint x: 658, endPoint y: 54, distance: 28.9
click at [658, 54] on div "DocID: 78569794 DeepLink: [URL][DOMAIN_NAME]" at bounding box center [516, 243] width 827 height 472
click at [707, 112] on img at bounding box center [517, 19] width 486 height 735
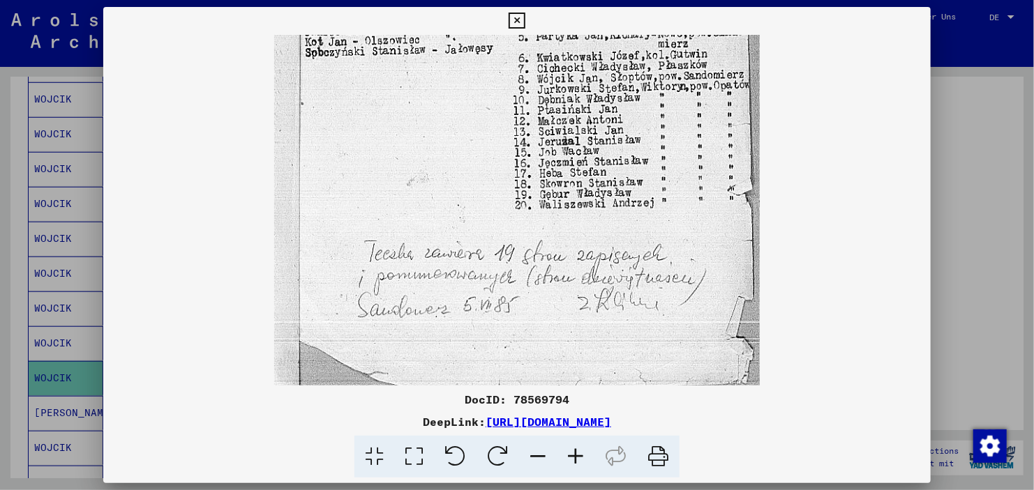
click at [944, 188] on div at bounding box center [517, 245] width 1034 height 490
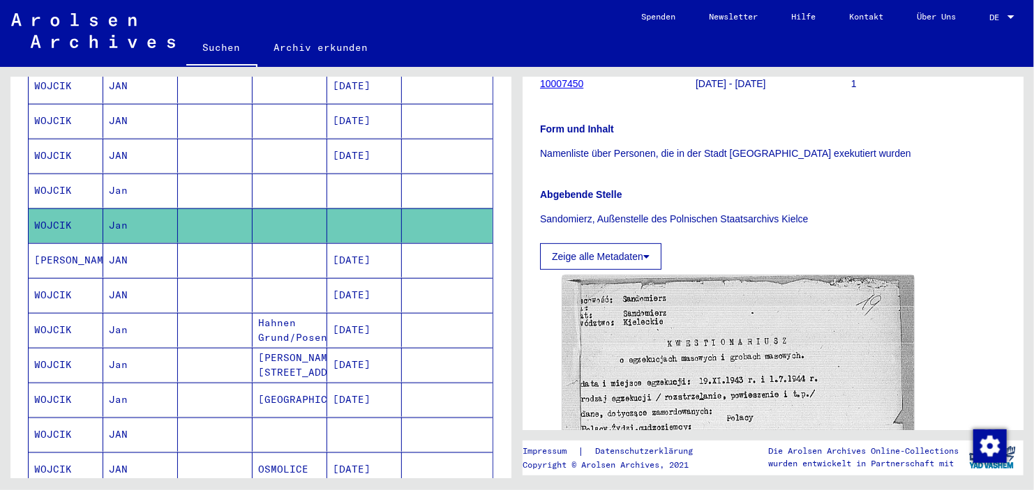
scroll to position [652, 0]
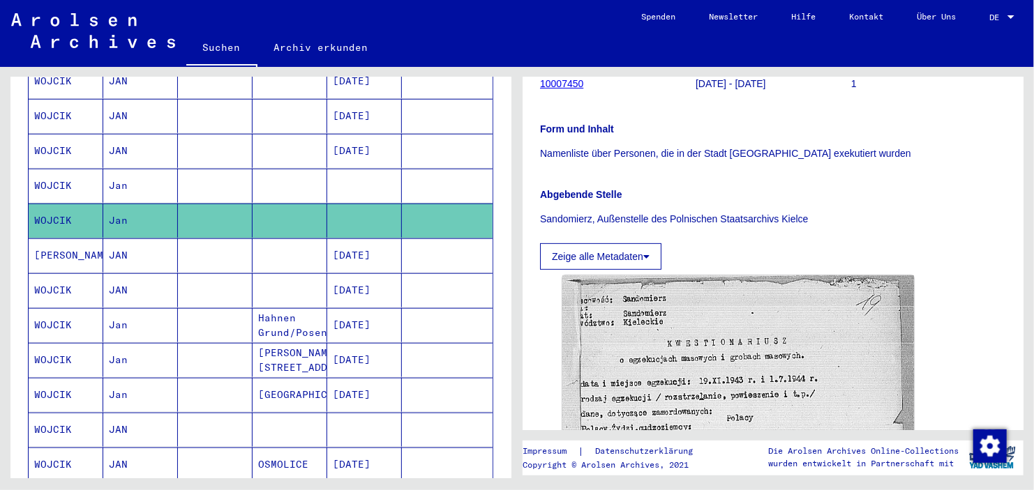
click at [282, 239] on mat-cell at bounding box center [290, 256] width 75 height 34
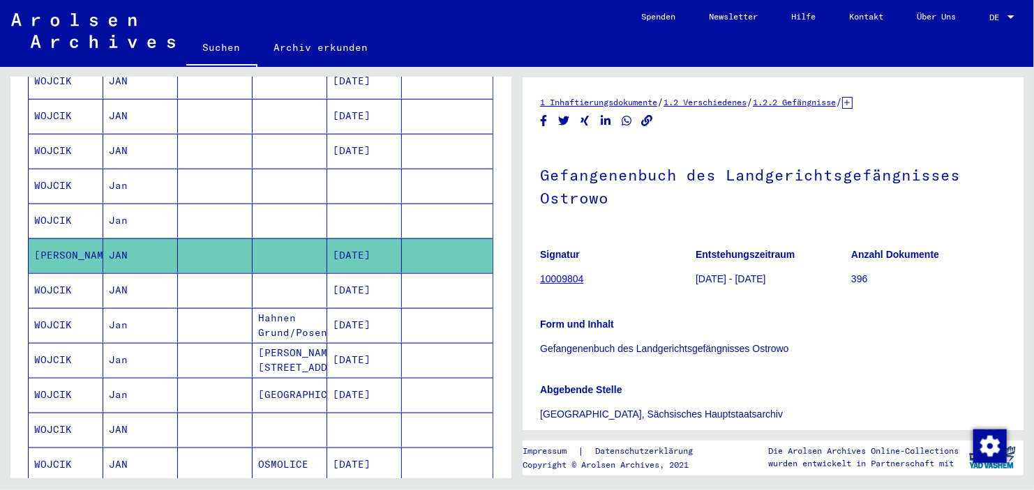
scroll to position [142, 0]
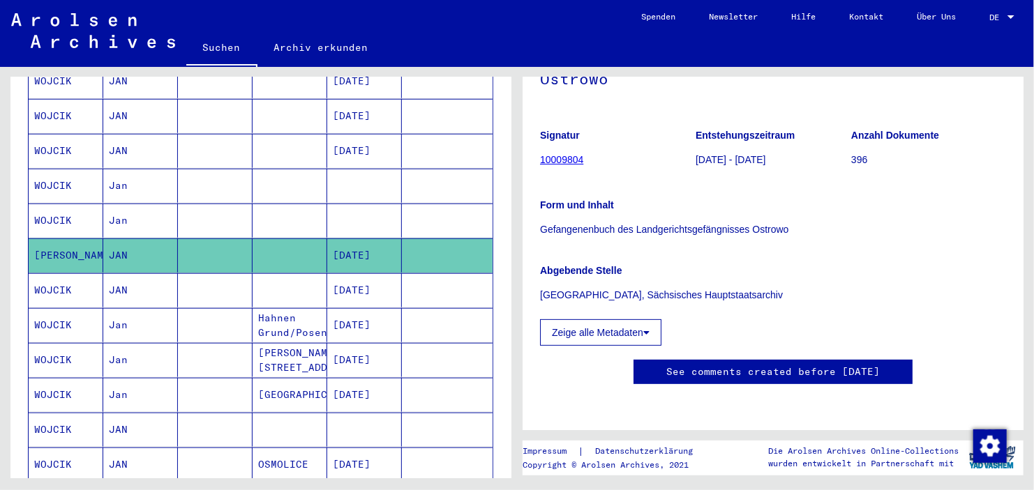
click at [366, 413] on mat-cell at bounding box center [364, 430] width 75 height 34
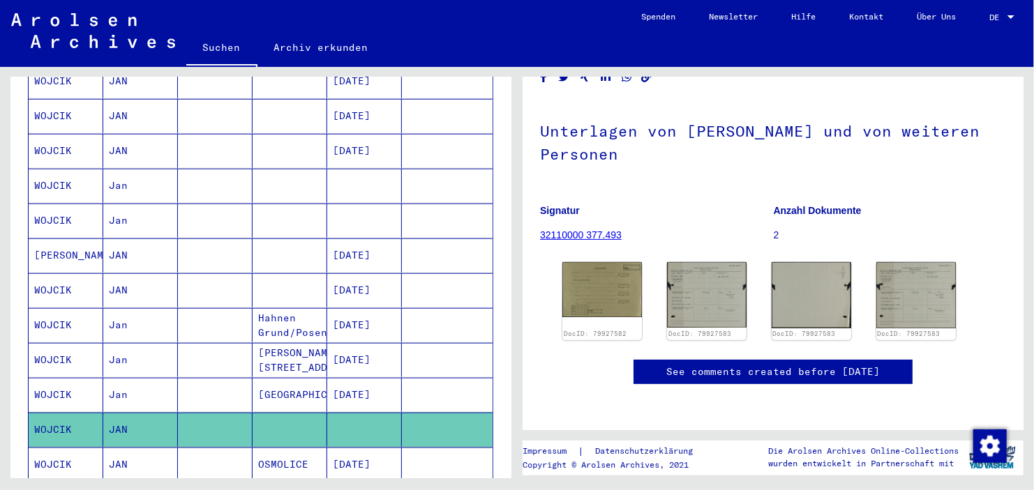
scroll to position [60, 0]
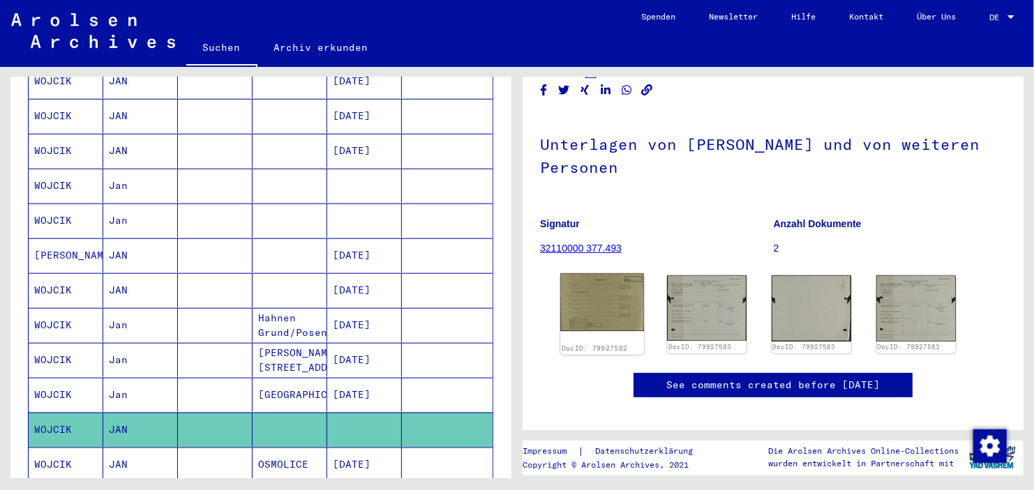
click at [594, 292] on img at bounding box center [602, 302] width 84 height 58
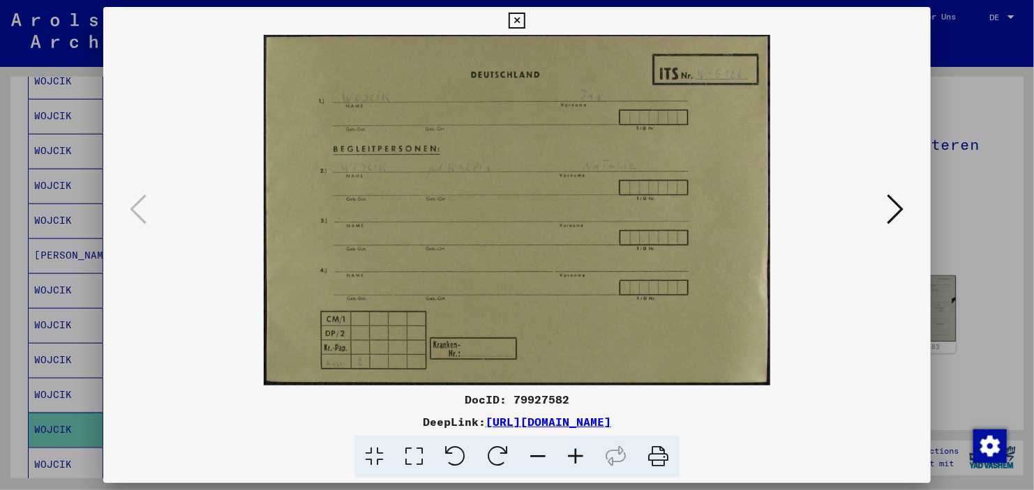
click at [880, 215] on img at bounding box center [517, 210] width 732 height 351
click at [888, 215] on icon at bounding box center [895, 209] width 17 height 33
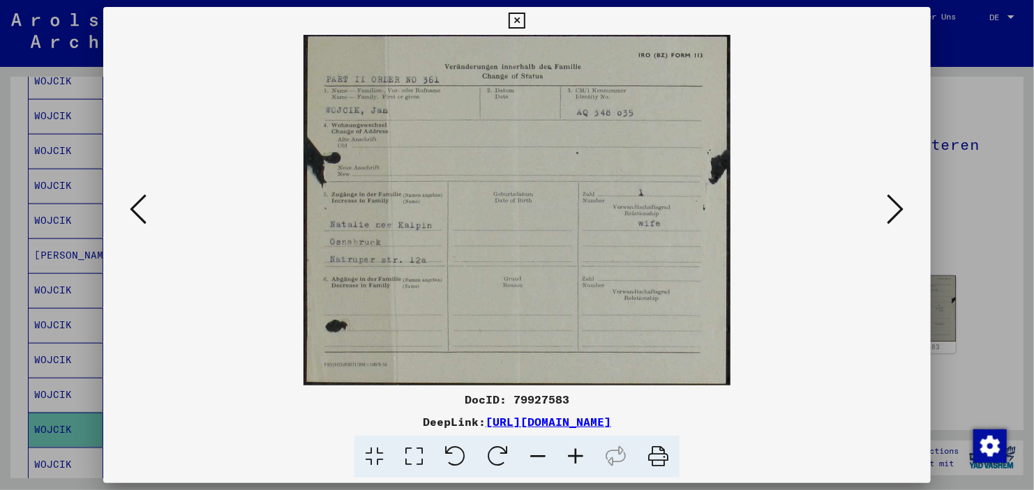
click at [888, 215] on icon at bounding box center [895, 209] width 17 height 33
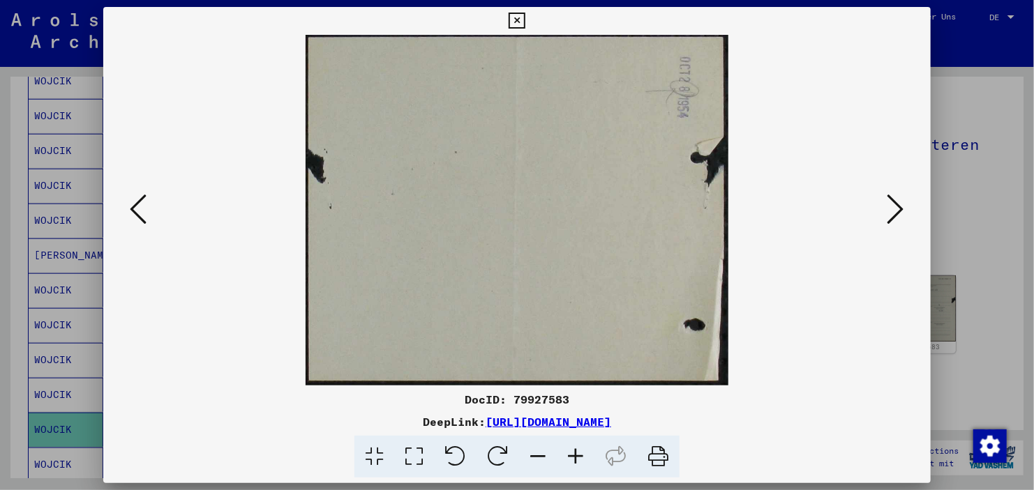
click at [888, 215] on icon at bounding box center [895, 209] width 17 height 33
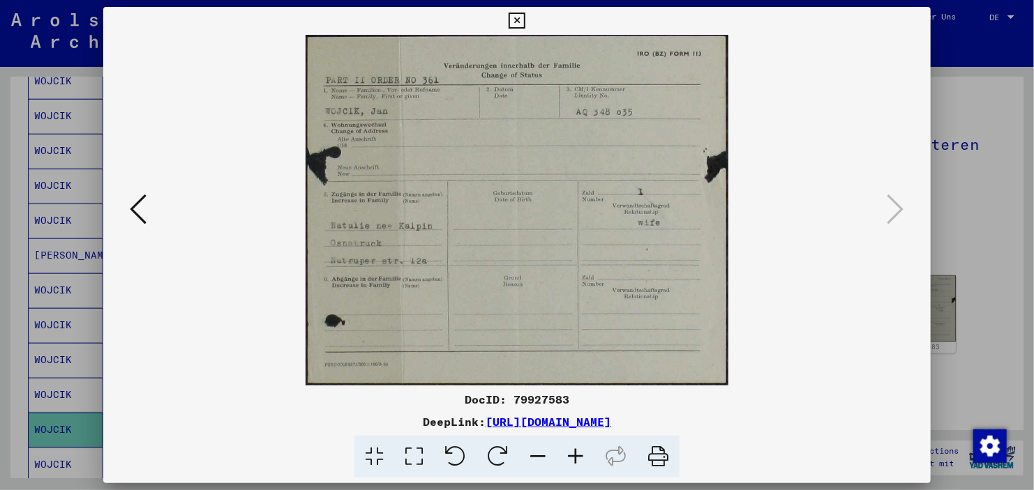
click at [980, 204] on div at bounding box center [517, 245] width 1034 height 490
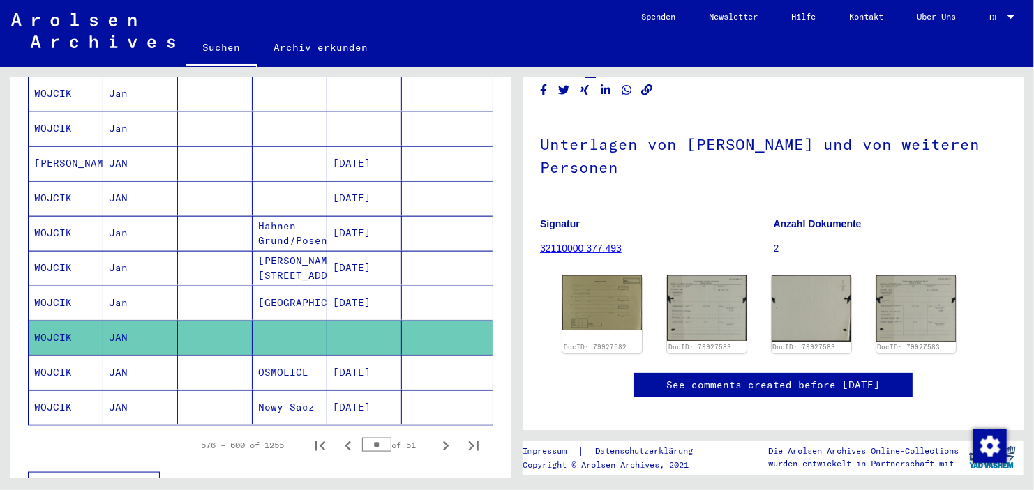
scroll to position [760, 0]
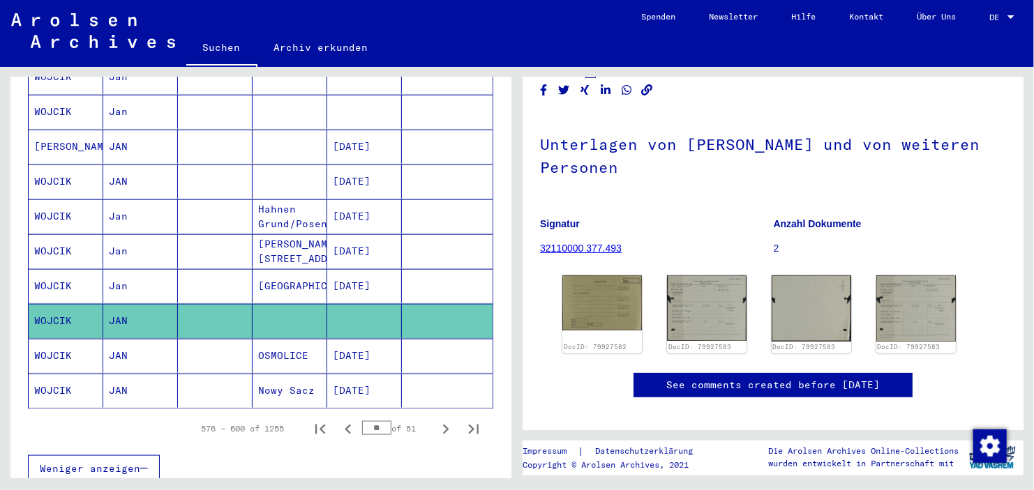
click at [363, 374] on mat-cell "[DATE]" at bounding box center [364, 391] width 75 height 34
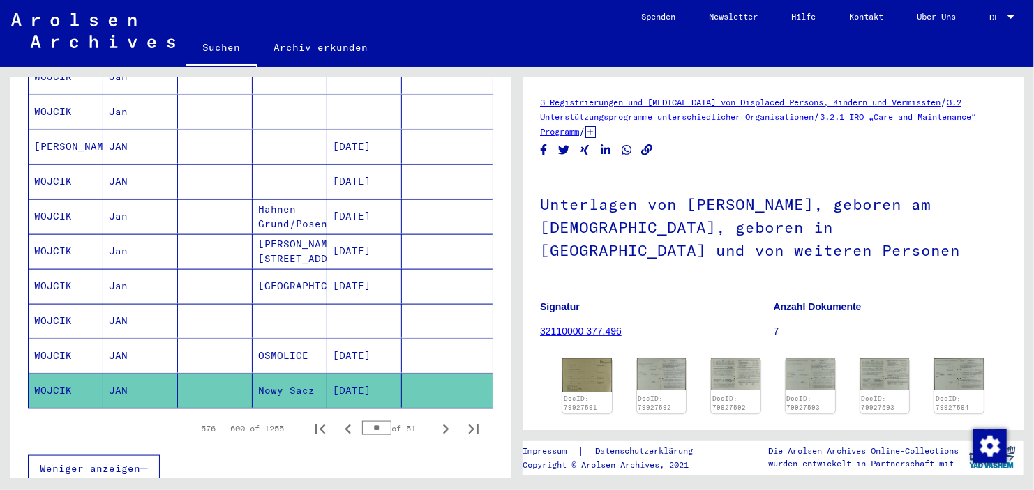
scroll to position [59, 0]
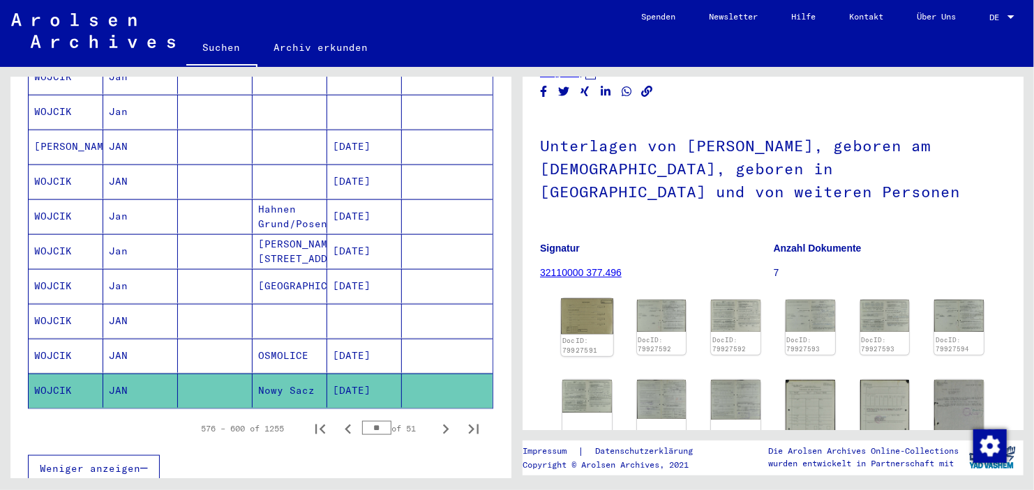
click at [591, 315] on img at bounding box center [587, 317] width 52 height 36
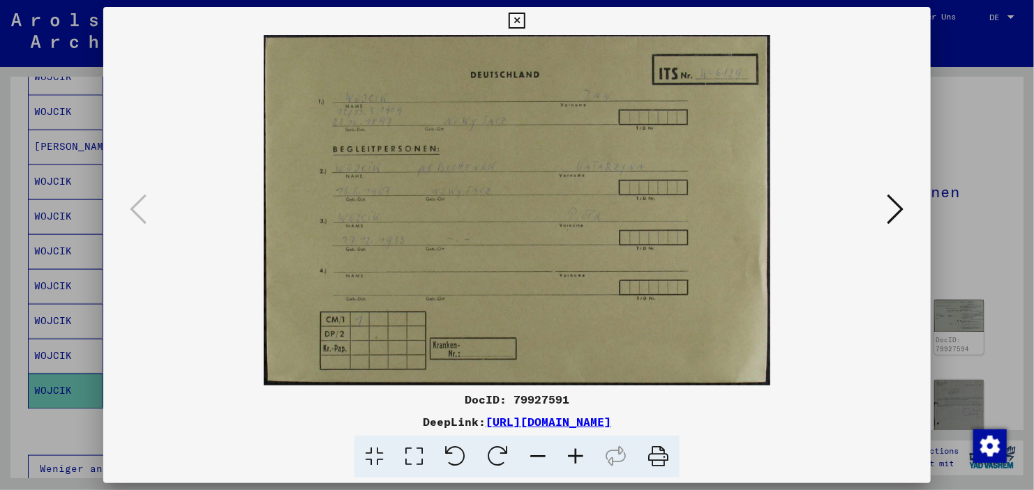
click at [885, 197] on button at bounding box center [895, 210] width 25 height 40
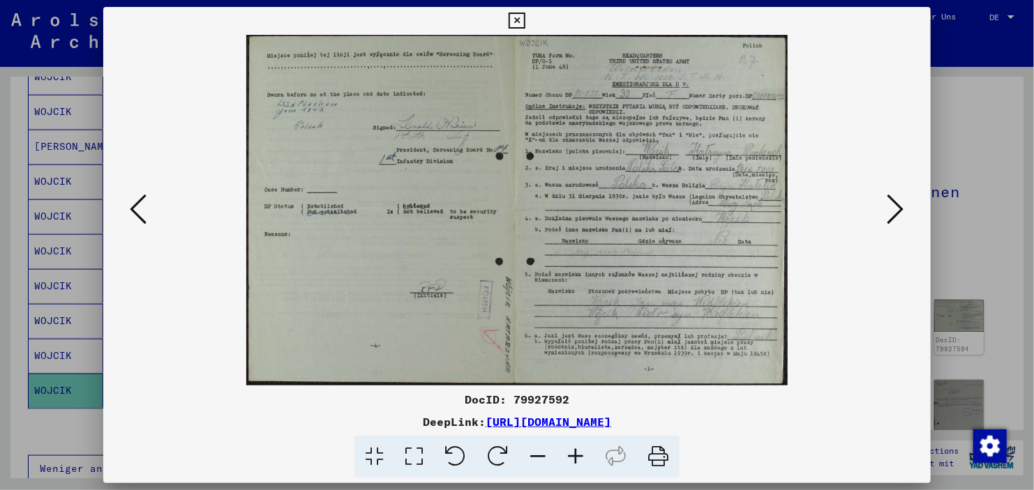
click at [133, 198] on icon at bounding box center [138, 209] width 17 height 33
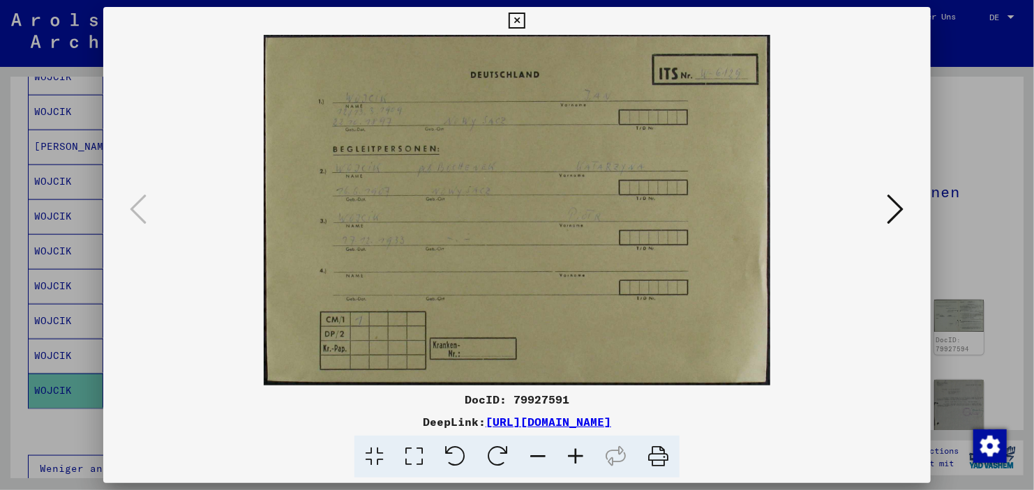
click at [577, 456] on icon at bounding box center [576, 457] width 38 height 43
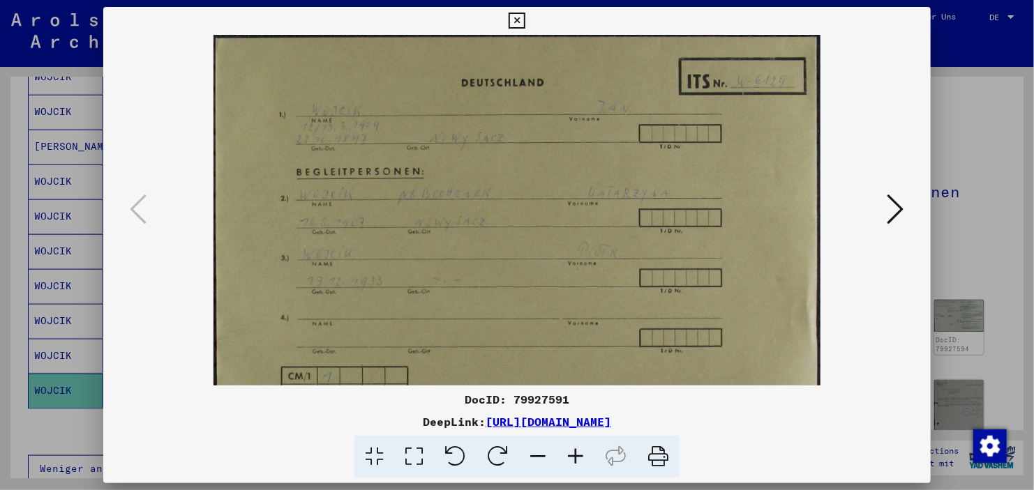
click at [577, 456] on icon at bounding box center [576, 457] width 38 height 43
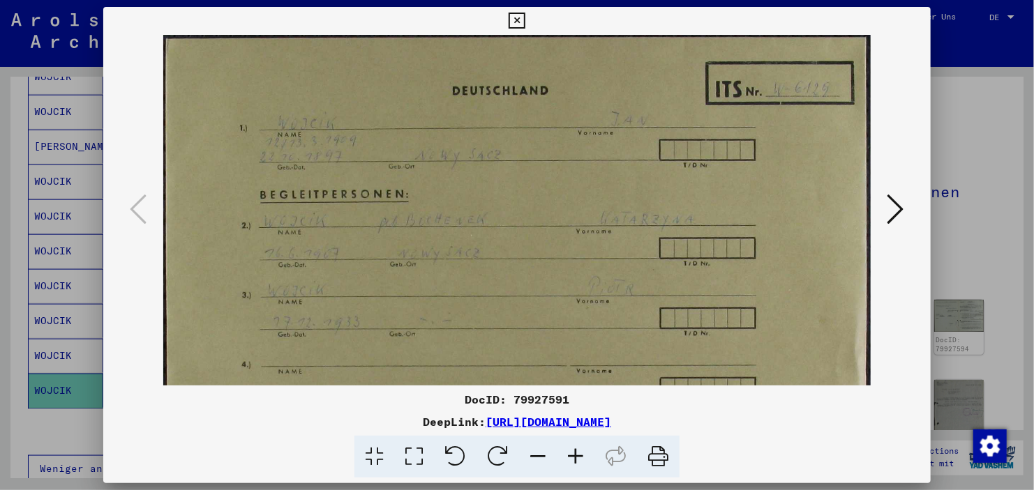
click at [577, 456] on icon at bounding box center [576, 457] width 38 height 43
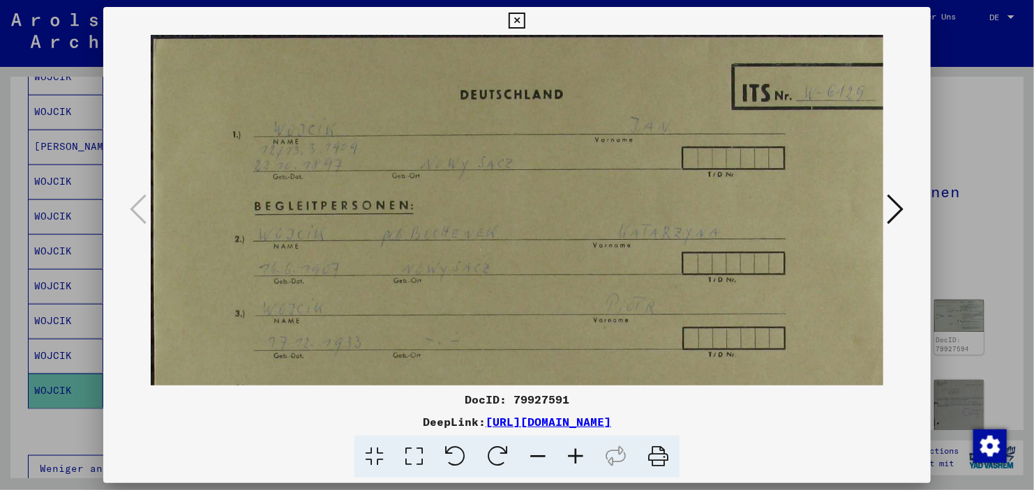
click at [577, 456] on icon at bounding box center [576, 457] width 38 height 43
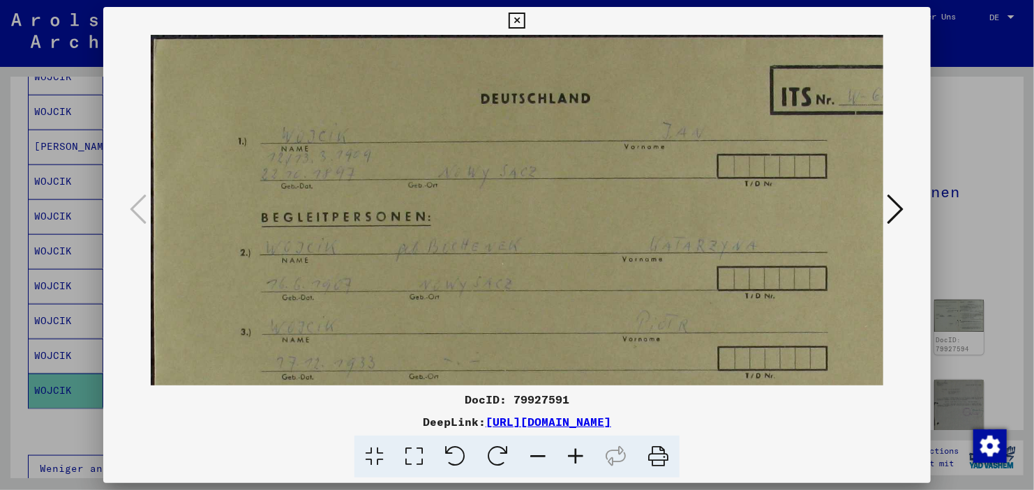
click at [577, 456] on icon at bounding box center [576, 457] width 38 height 43
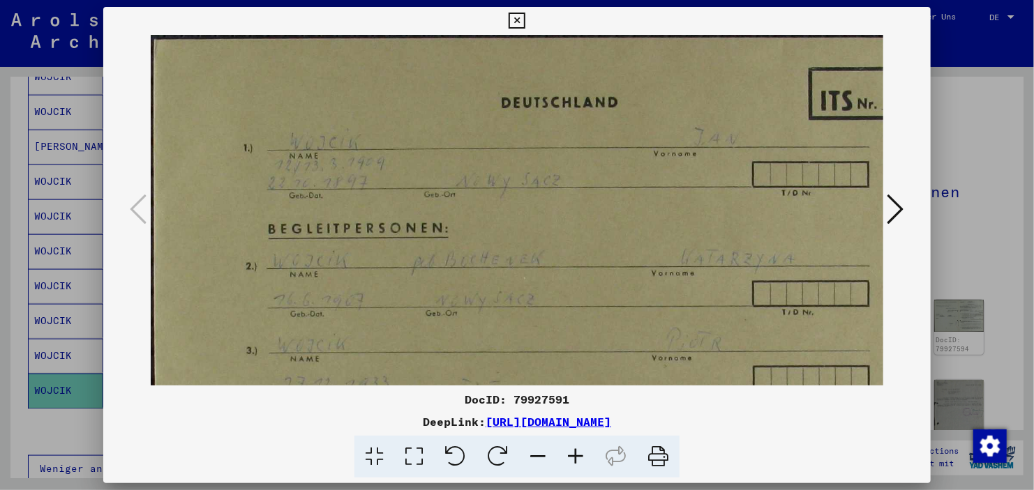
click at [577, 456] on icon at bounding box center [576, 457] width 38 height 43
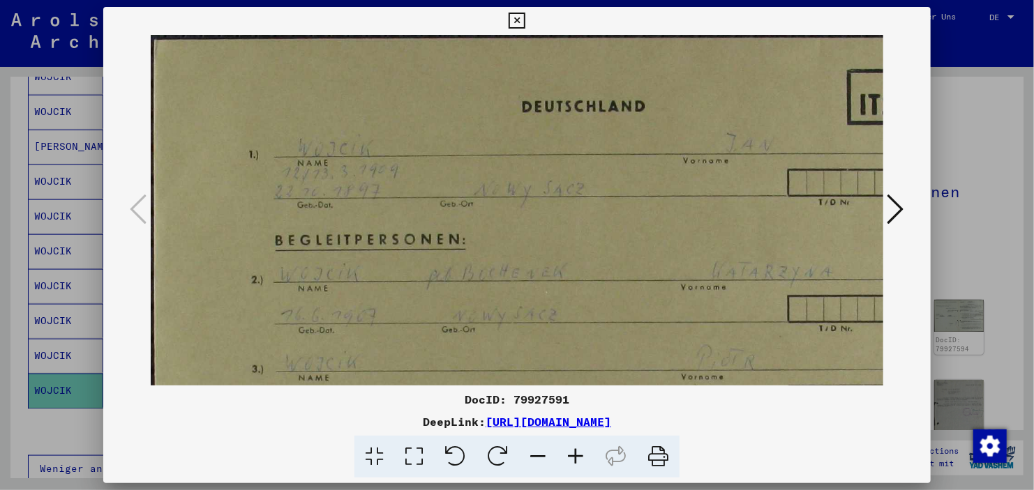
drag, startPoint x: 613, startPoint y: 284, endPoint x: 617, endPoint y: 234, distance: 49.6
click at [617, 234] on img at bounding box center [605, 350] width 908 height 630
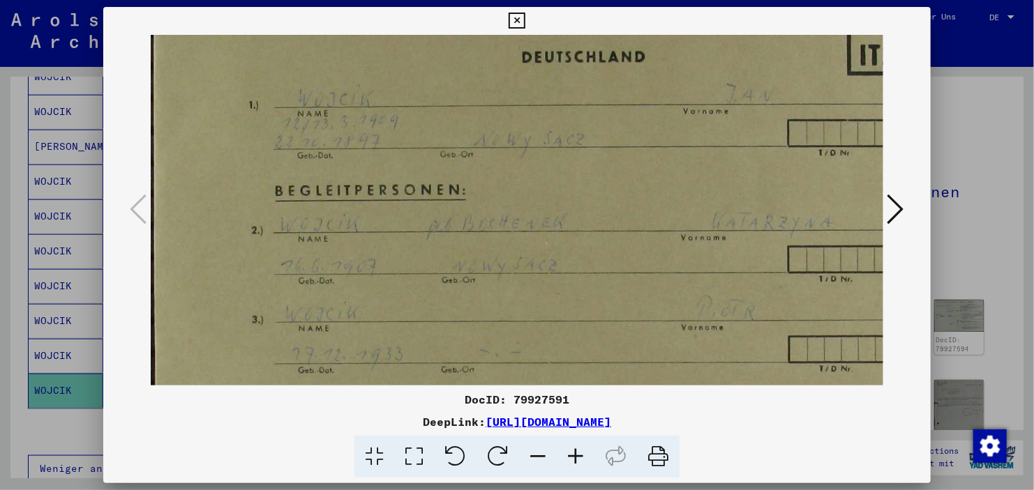
drag, startPoint x: 620, startPoint y: 242, endPoint x: 620, endPoint y: 178, distance: 64.2
click at [620, 178] on img at bounding box center [605, 300] width 908 height 630
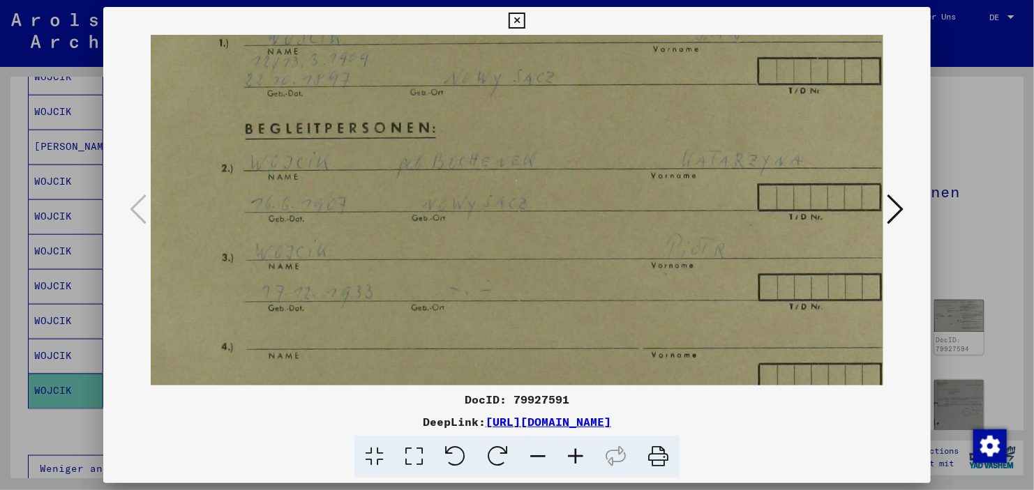
scroll to position [112, 31]
drag, startPoint x: 620, startPoint y: 178, endPoint x: 525, endPoint y: 183, distance: 95.0
click at [525, 183] on img at bounding box center [574, 238] width 908 height 630
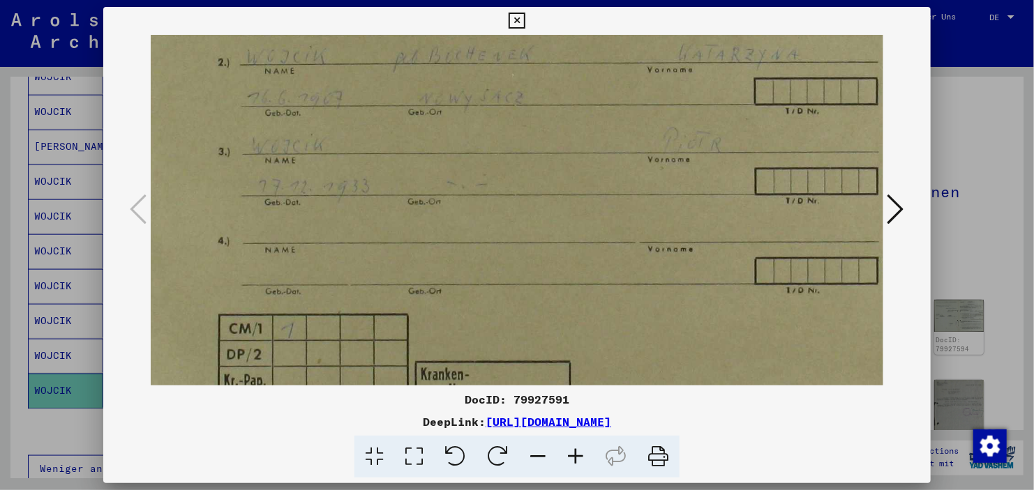
drag, startPoint x: 684, startPoint y: 191, endPoint x: 748, endPoint y: 82, distance: 126.9
click at [748, 82] on img at bounding box center [571, 132] width 908 height 630
drag, startPoint x: 725, startPoint y: 120, endPoint x: 771, endPoint y: 144, distance: 52.1
click at [771, 144] on img at bounding box center [572, 132] width 908 height 630
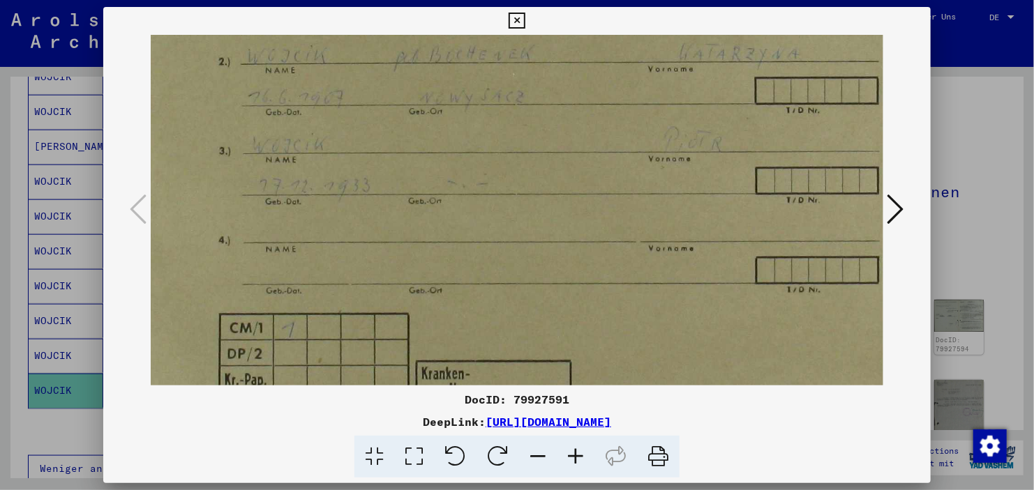
scroll to position [194, 0]
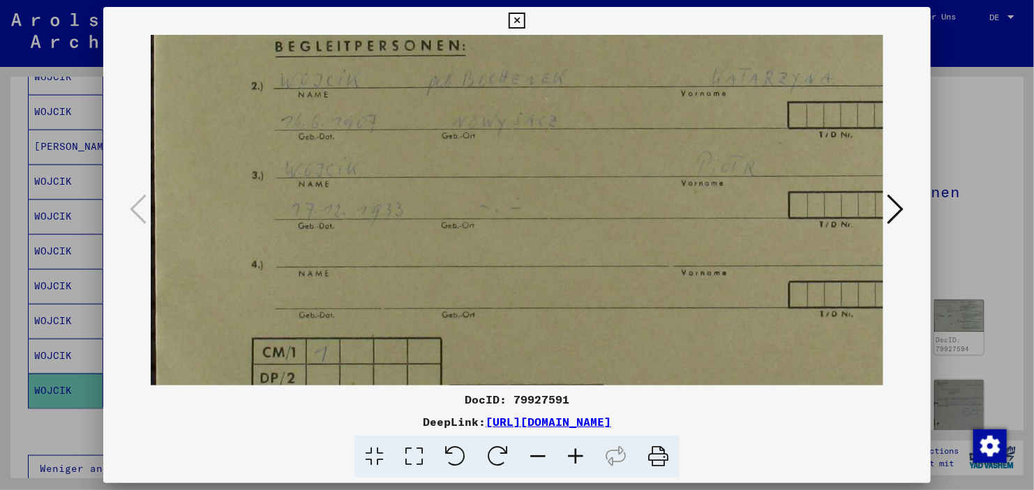
click at [895, 198] on icon at bounding box center [895, 209] width 17 height 33
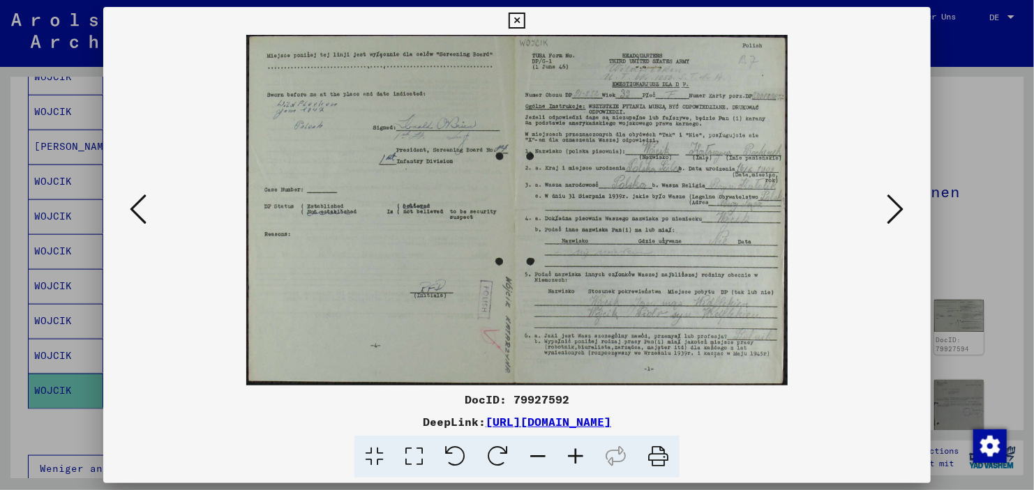
click at [895, 198] on icon at bounding box center [895, 209] width 17 height 33
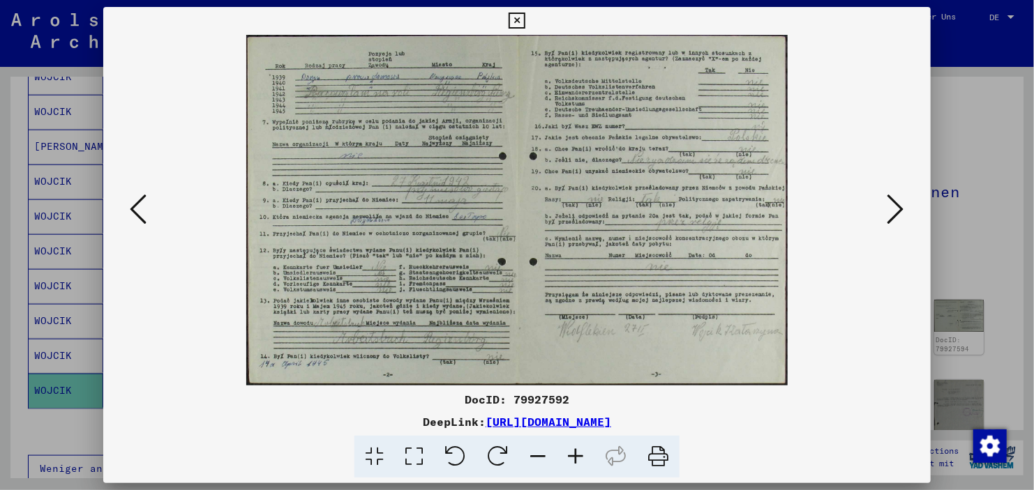
click at [147, 211] on button at bounding box center [138, 210] width 25 height 40
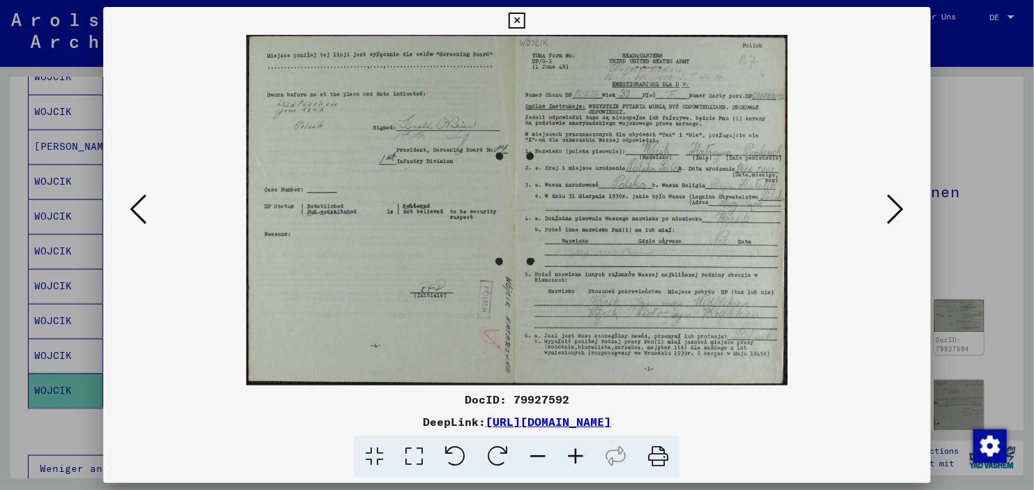
click at [567, 446] on icon at bounding box center [576, 457] width 38 height 43
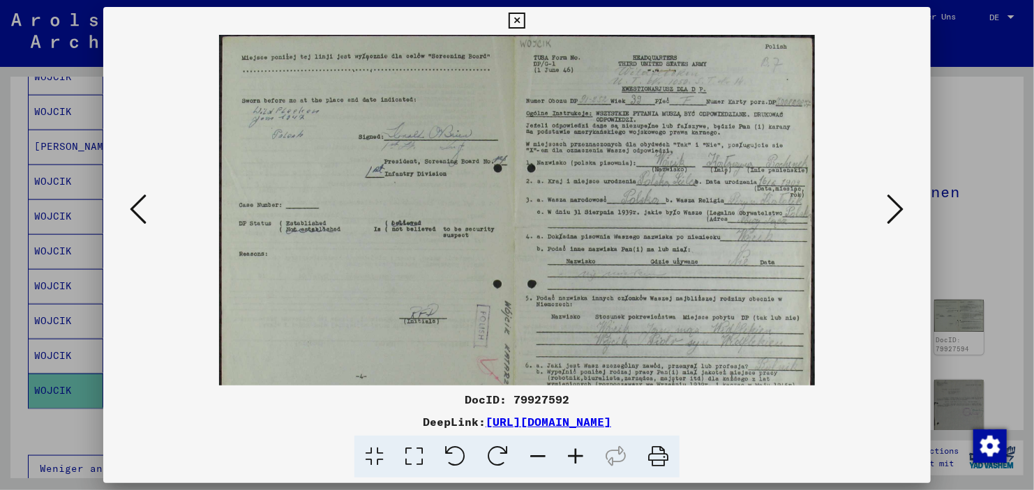
click at [567, 446] on icon at bounding box center [576, 457] width 38 height 43
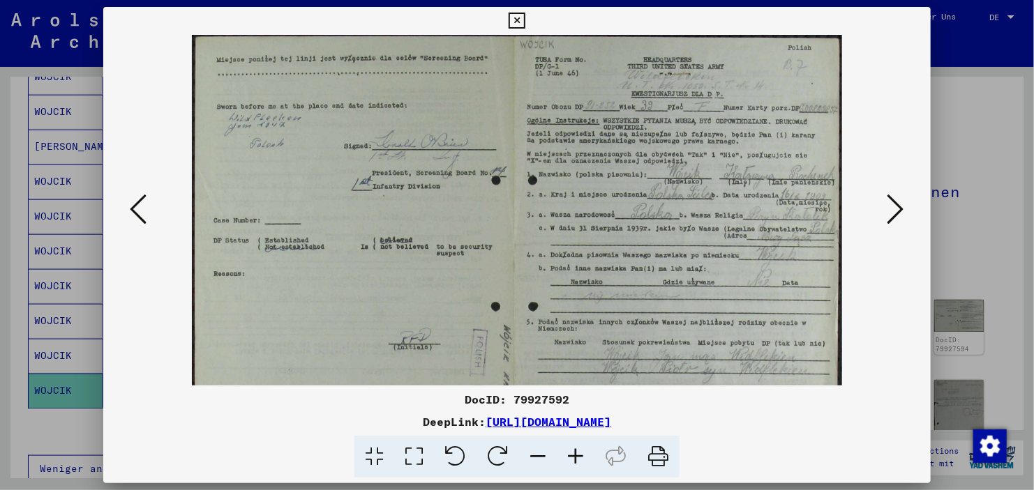
click at [567, 446] on icon at bounding box center [576, 457] width 38 height 43
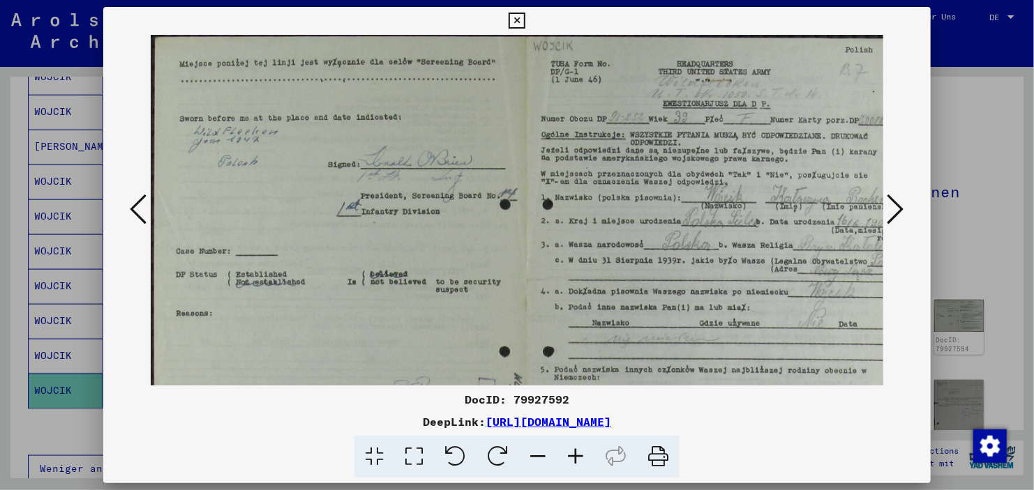
click at [567, 446] on icon at bounding box center [576, 457] width 38 height 43
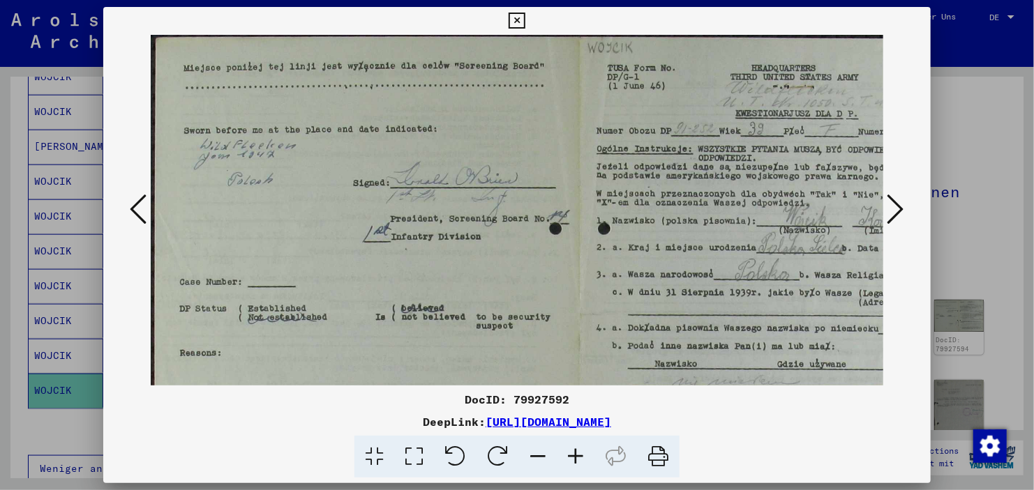
click at [567, 446] on icon at bounding box center [576, 457] width 38 height 43
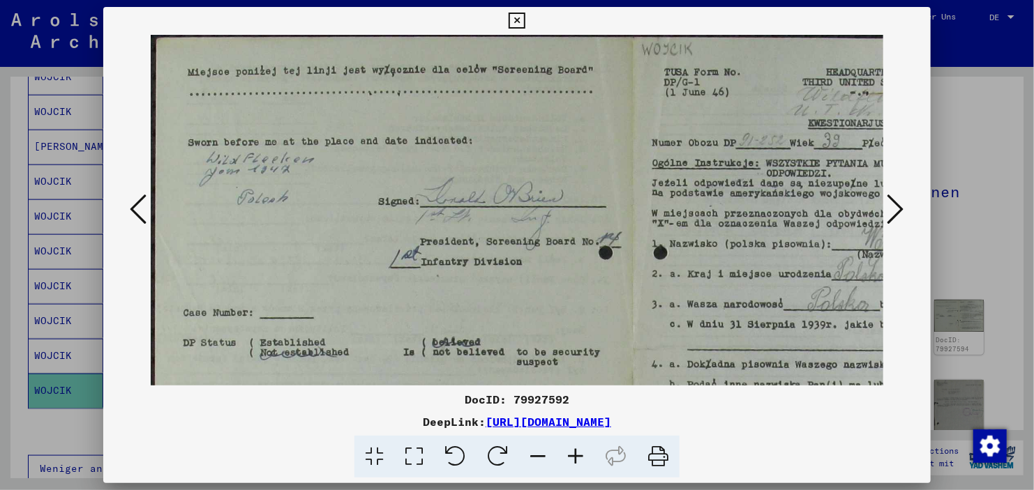
click at [567, 446] on icon at bounding box center [576, 457] width 38 height 43
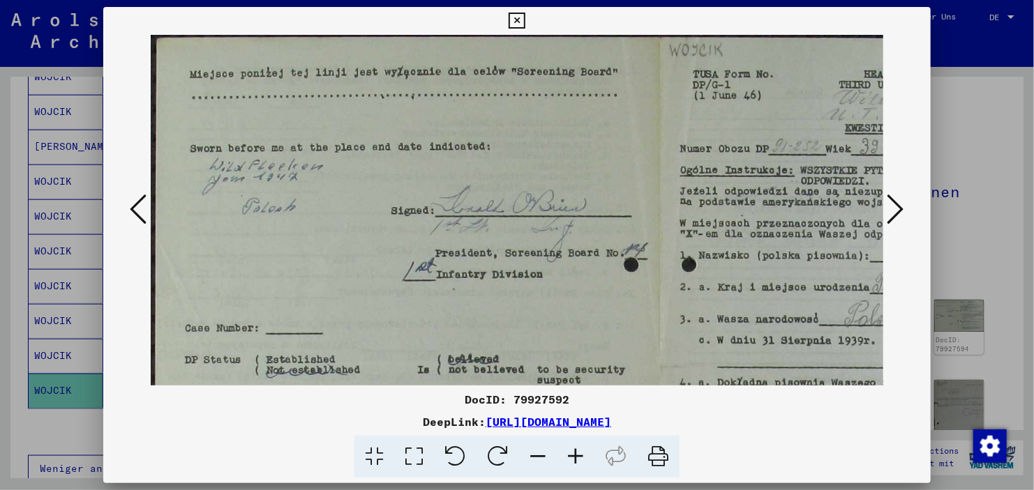
click at [567, 446] on icon at bounding box center [576, 457] width 38 height 43
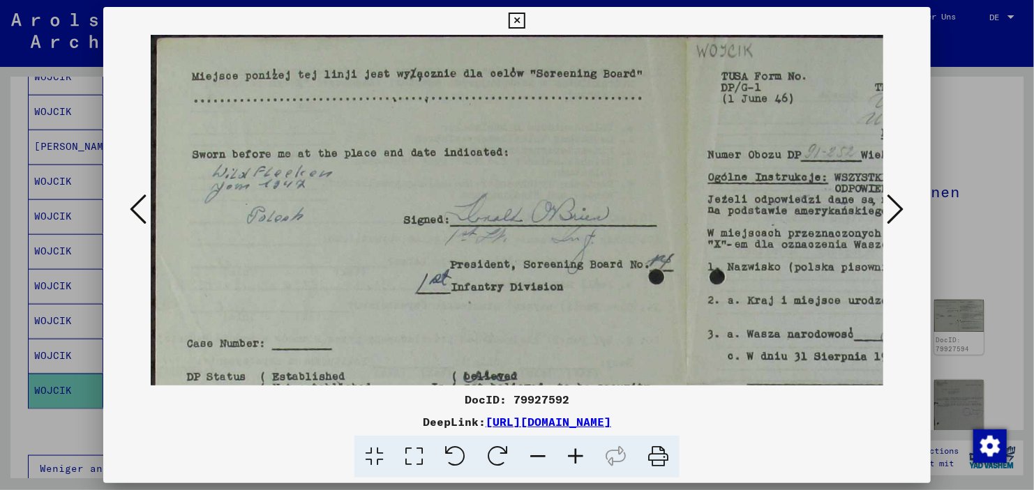
drag, startPoint x: 683, startPoint y: 304, endPoint x: 315, endPoint y: 310, distance: 367.7
click at [314, 310] on img at bounding box center [691, 385] width 1081 height 700
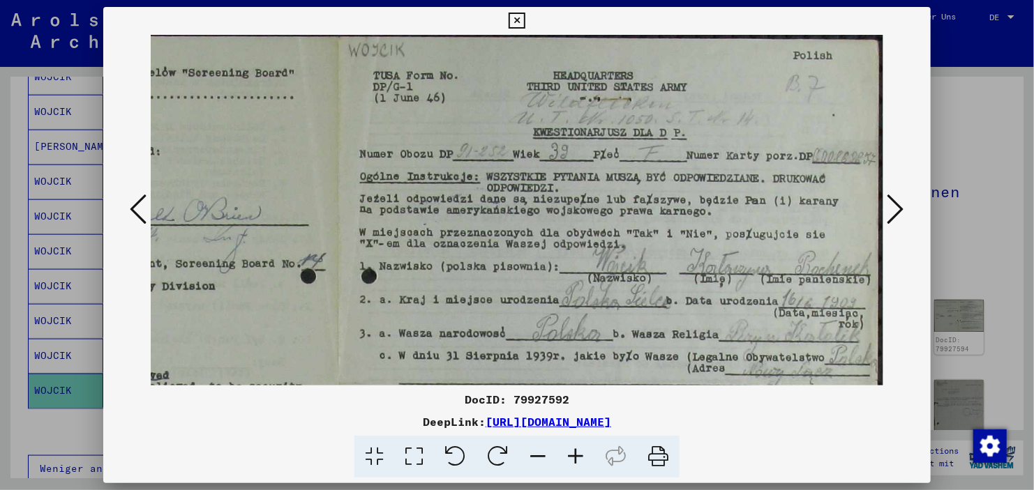
scroll to position [0, 348]
drag, startPoint x: 446, startPoint y: 282, endPoint x: 327, endPoint y: 292, distance: 119.0
click at [327, 292] on img at bounding box center [343, 385] width 1081 height 700
drag, startPoint x: 355, startPoint y: 296, endPoint x: 290, endPoint y: 296, distance: 64.9
click at [290, 296] on img at bounding box center [343, 385] width 1081 height 700
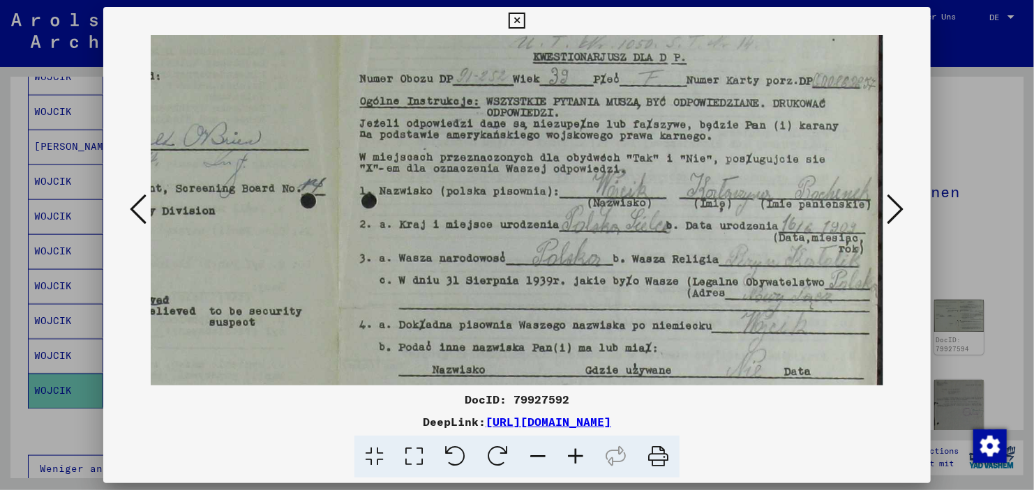
drag, startPoint x: 312, startPoint y: 307, endPoint x: 241, endPoint y: 226, distance: 107.3
click at [241, 226] on img at bounding box center [343, 309] width 1081 height 700
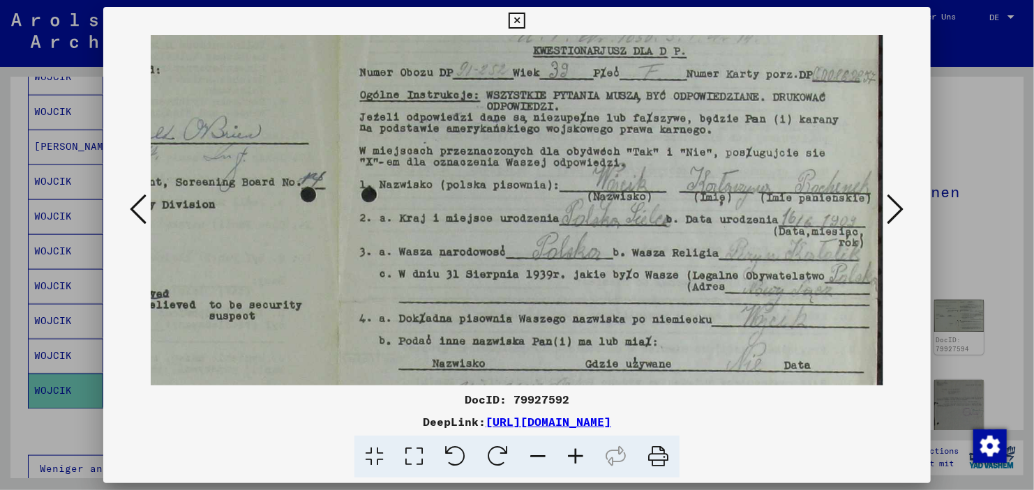
drag, startPoint x: 276, startPoint y: 247, endPoint x: 271, endPoint y: 178, distance: 69.2
click at [271, 178] on img at bounding box center [343, 303] width 1081 height 700
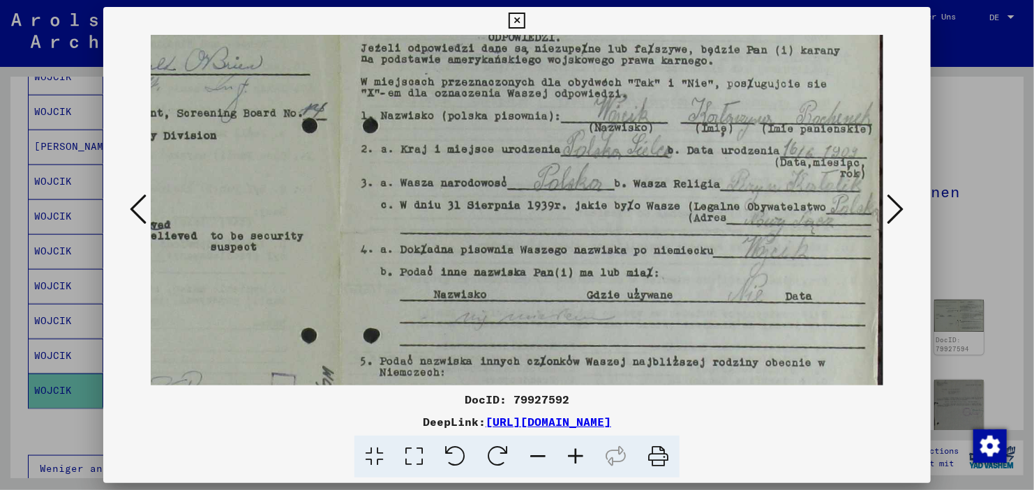
drag, startPoint x: 344, startPoint y: 216, endPoint x: 333, endPoint y: 112, distance: 104.5
click at [333, 112] on img at bounding box center [344, 234] width 1081 height 700
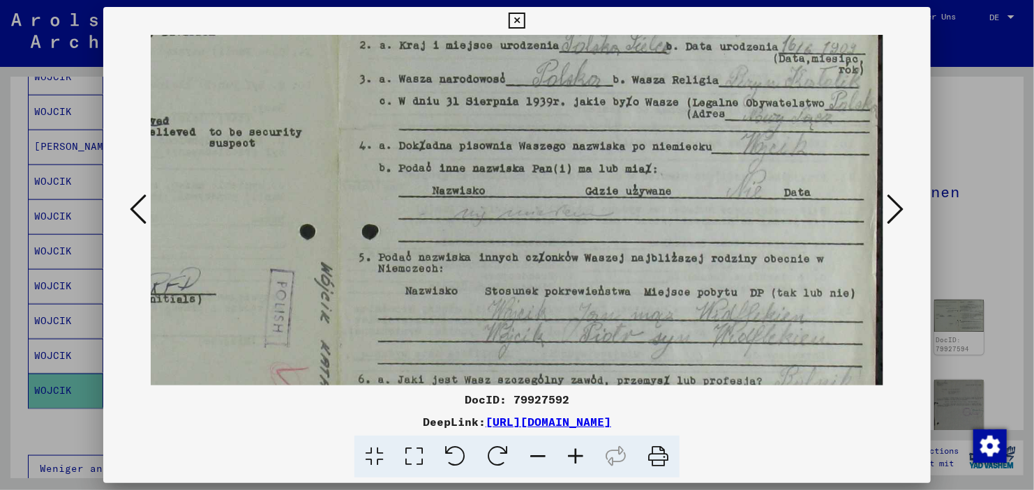
scroll to position [301, 346]
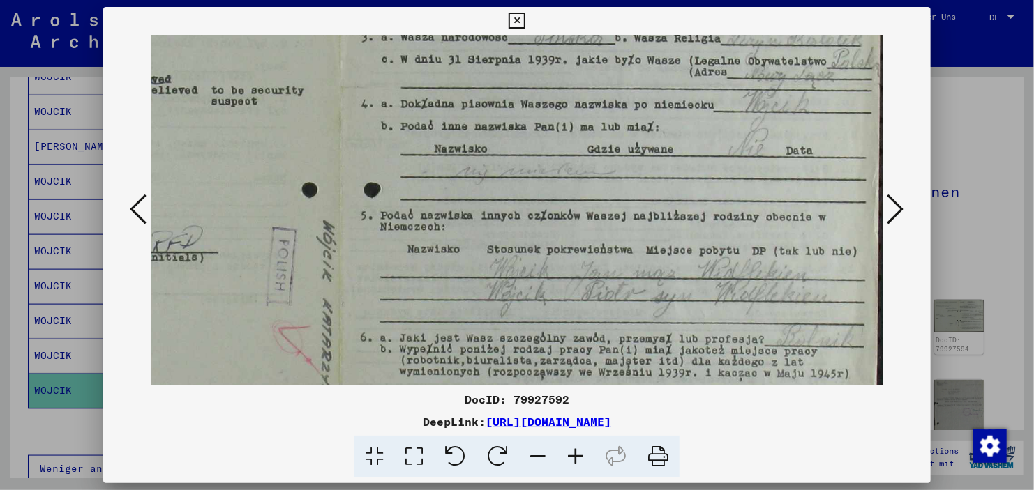
drag, startPoint x: 451, startPoint y: 167, endPoint x: 453, endPoint y: 123, distance: 44.7
click at [453, 123] on img at bounding box center [345, 87] width 1081 height 700
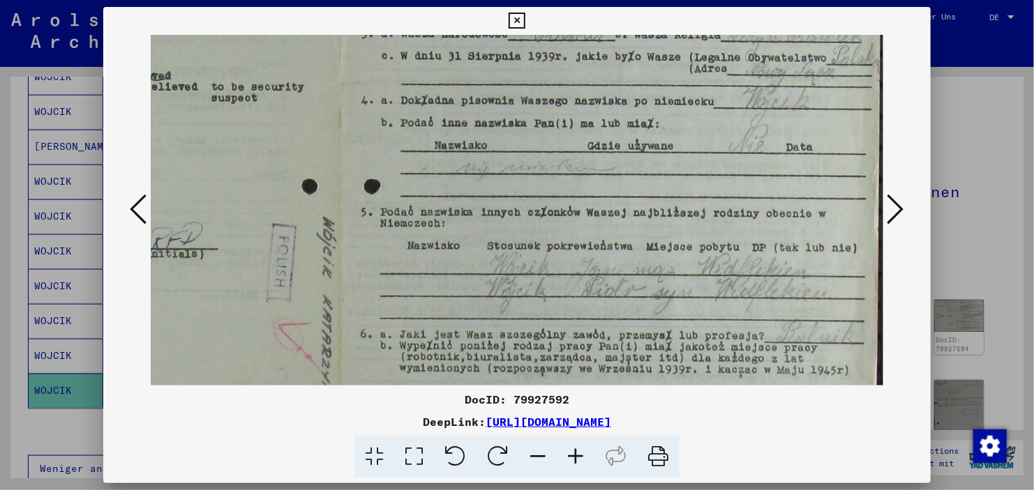
click at [904, 202] on button at bounding box center [895, 210] width 25 height 40
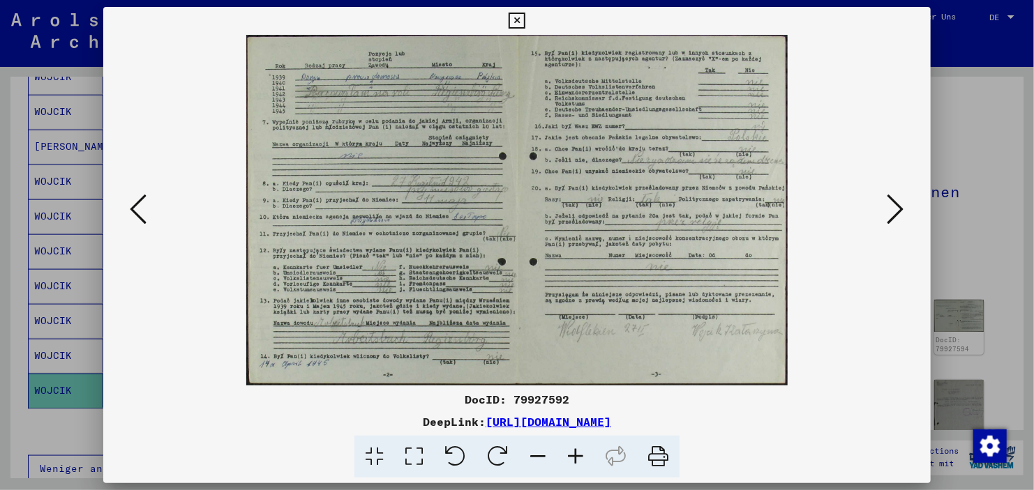
scroll to position [0, 0]
click at [904, 202] on button at bounding box center [895, 210] width 25 height 40
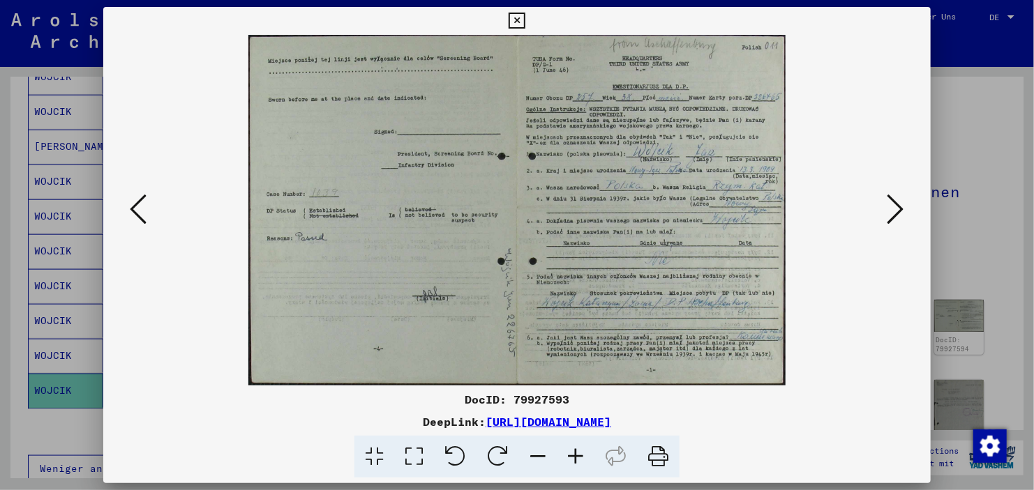
click at [577, 452] on icon at bounding box center [576, 457] width 38 height 43
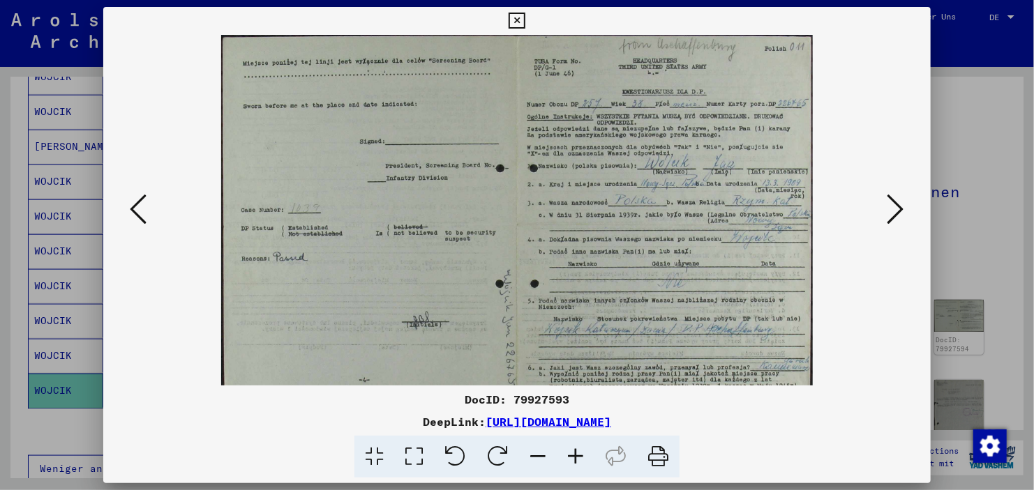
click at [577, 452] on icon at bounding box center [576, 457] width 38 height 43
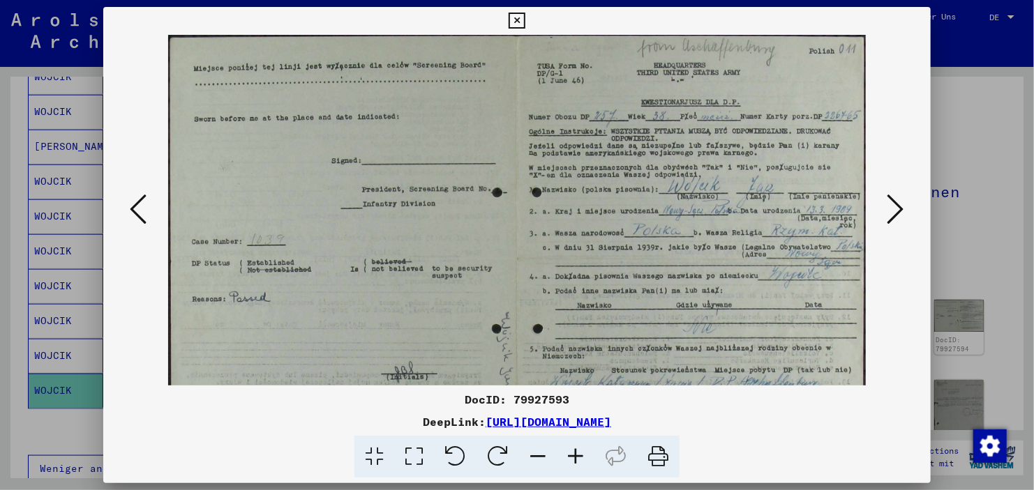
click at [577, 452] on icon at bounding box center [576, 457] width 38 height 43
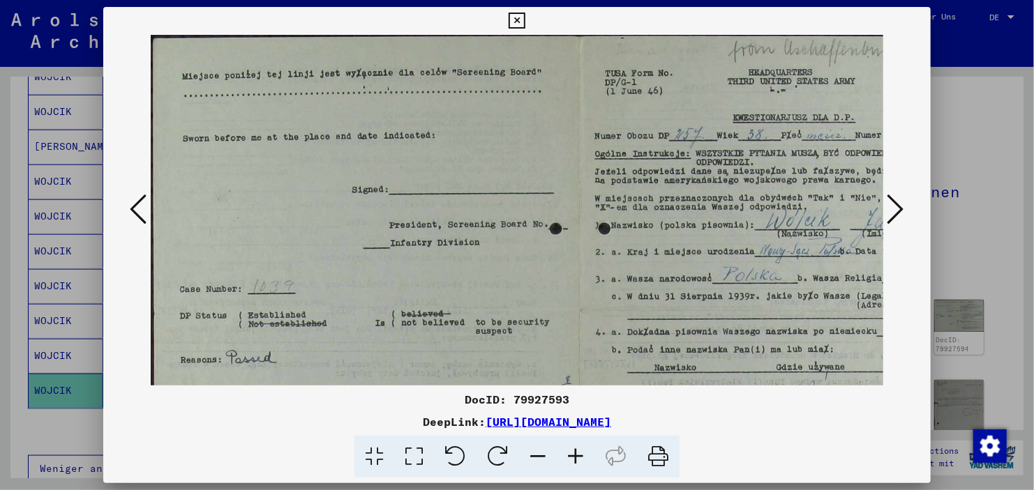
click at [577, 452] on icon at bounding box center [576, 457] width 38 height 43
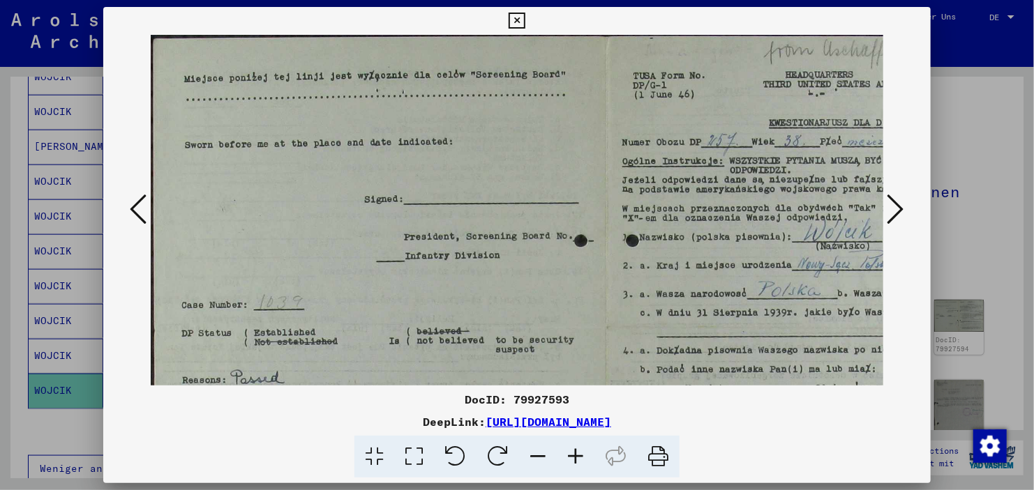
click at [577, 452] on icon at bounding box center [576, 457] width 38 height 43
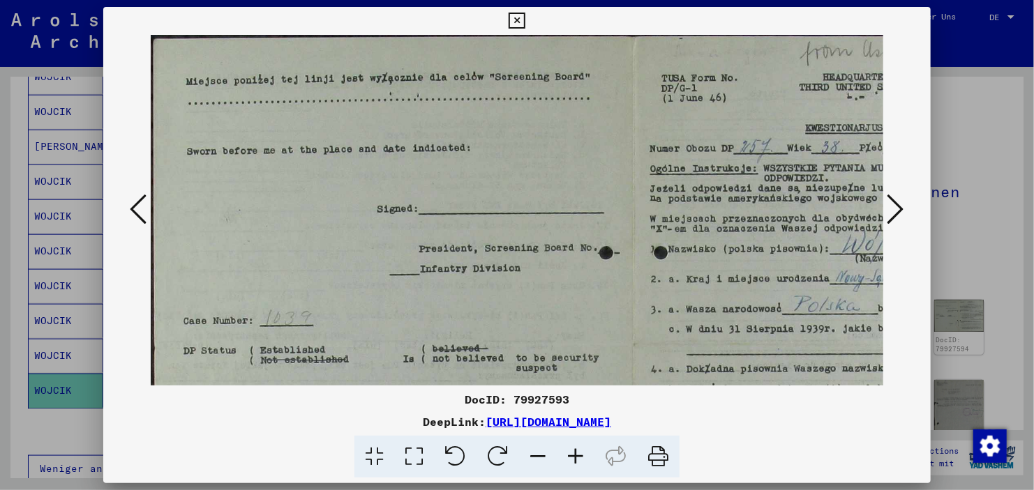
click at [577, 452] on icon at bounding box center [576, 457] width 38 height 43
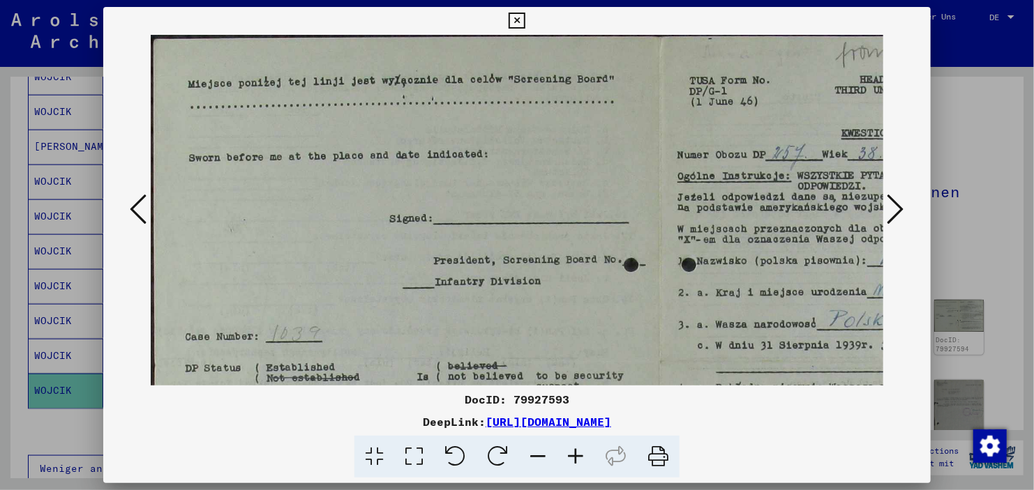
drag, startPoint x: 675, startPoint y: 319, endPoint x: 399, endPoint y: 317, distance: 276.2
click at [399, 317] on img at bounding box center [660, 367] width 1018 height 665
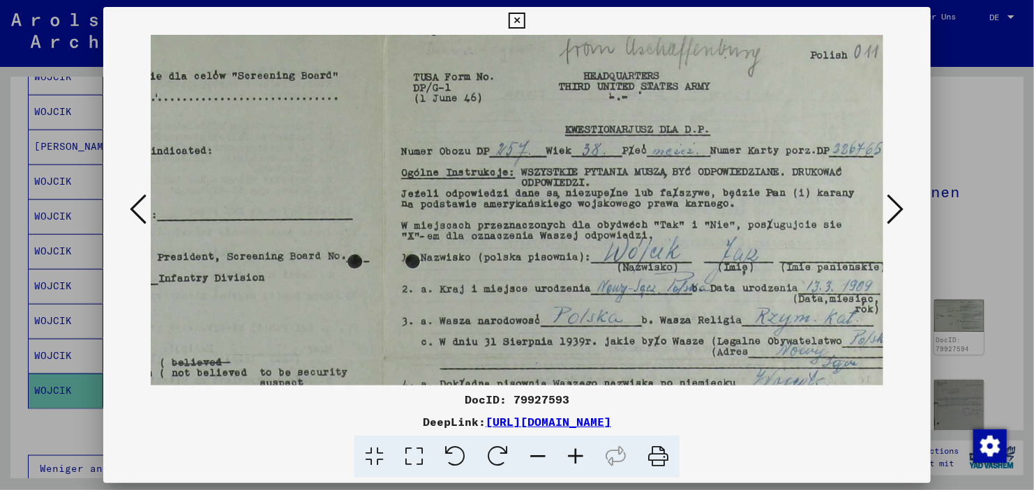
drag, startPoint x: 556, startPoint y: 248, endPoint x: 460, endPoint y: 287, distance: 103.2
click at [460, 287] on img at bounding box center [383, 363] width 1018 height 665
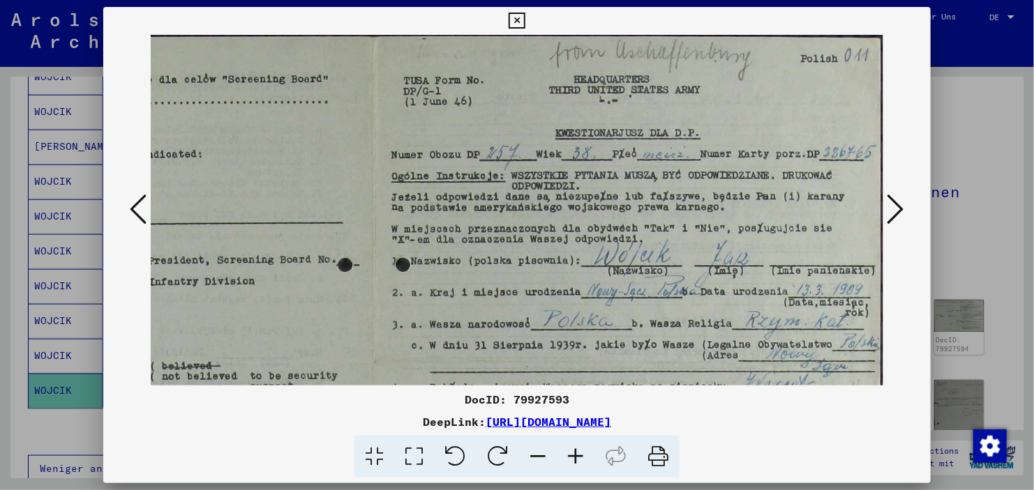
drag, startPoint x: 621, startPoint y: 240, endPoint x: 548, endPoint y: 198, distance: 84.4
click at [548, 198] on img at bounding box center [374, 367] width 1018 height 665
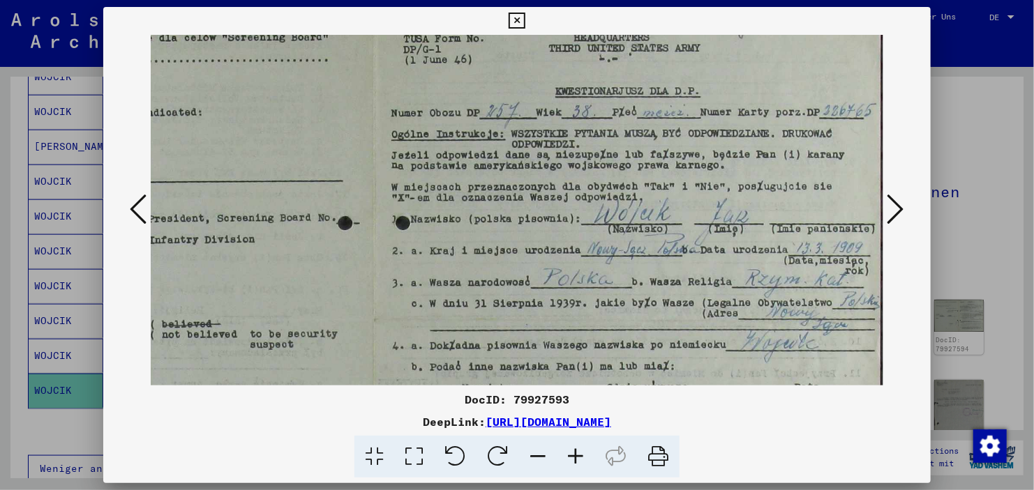
drag, startPoint x: 566, startPoint y: 230, endPoint x: 510, endPoint y: 156, distance: 93.1
click at [510, 156] on img at bounding box center [374, 325] width 1018 height 665
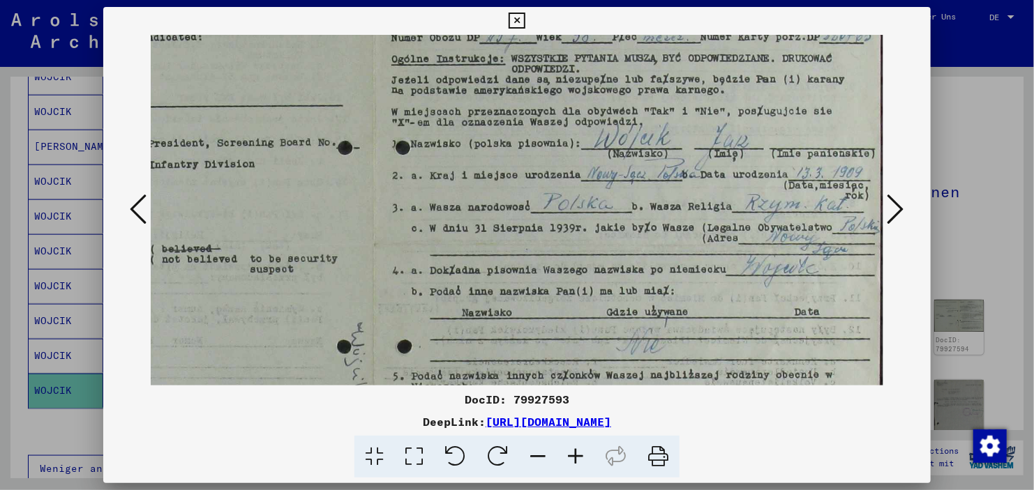
click at [908, 206] on div at bounding box center [516, 210] width 827 height 351
click at [895, 206] on icon at bounding box center [895, 209] width 17 height 33
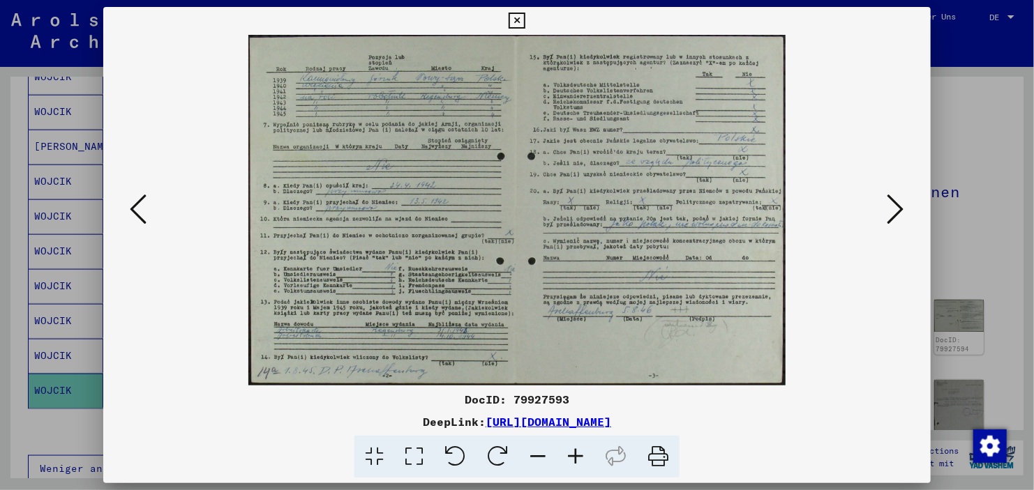
click at [895, 206] on icon at bounding box center [895, 209] width 17 height 33
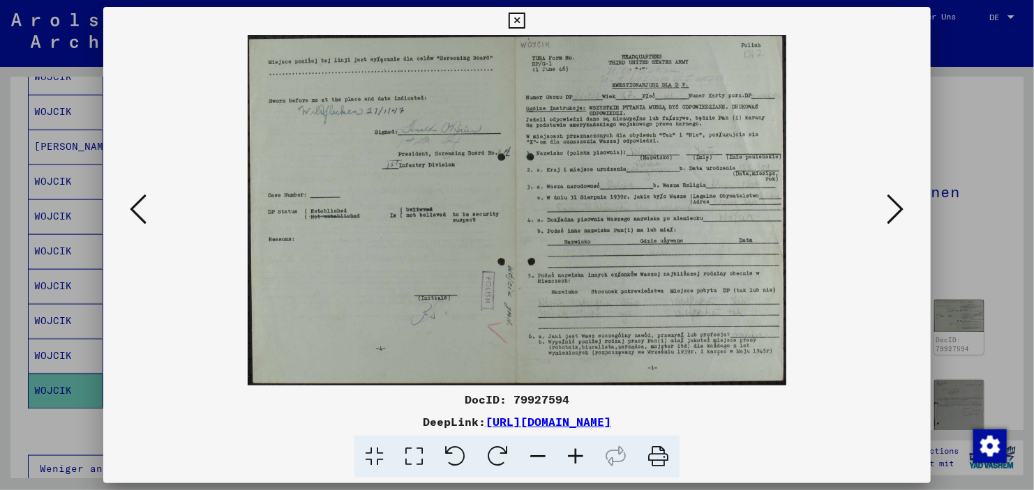
click at [898, 193] on icon at bounding box center [895, 209] width 17 height 33
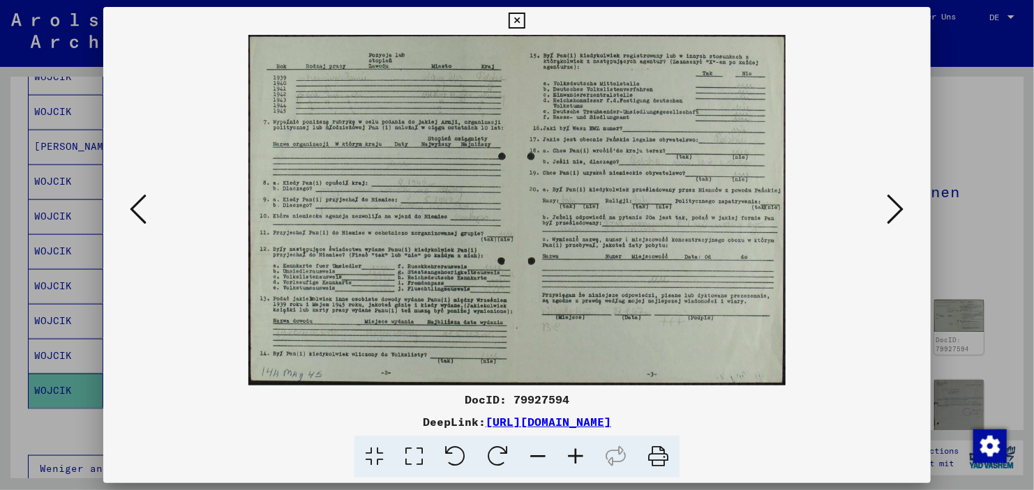
click at [898, 193] on icon at bounding box center [895, 209] width 17 height 33
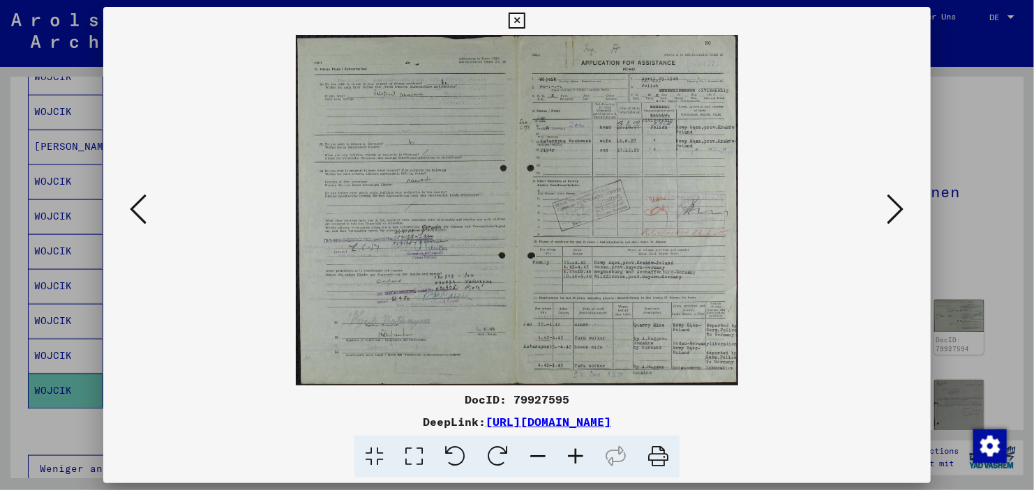
click at [984, 185] on div at bounding box center [517, 245] width 1034 height 490
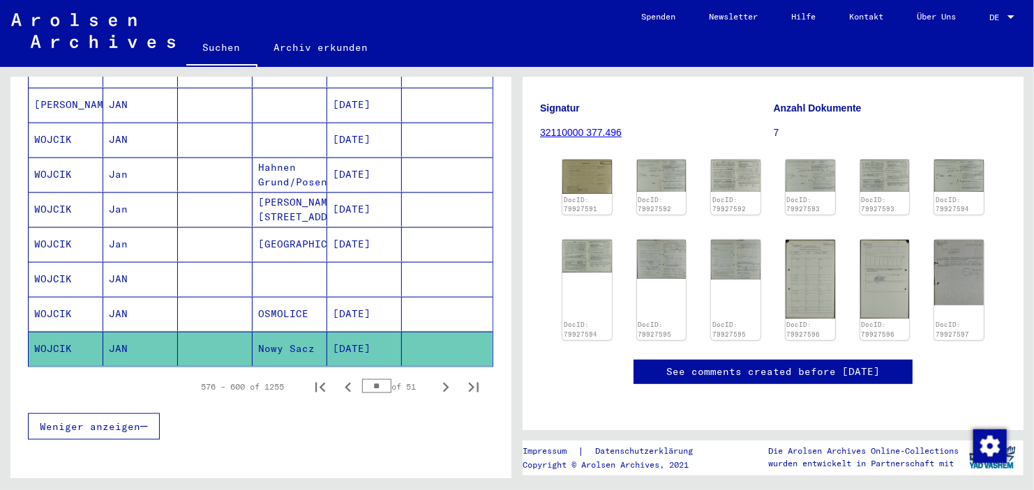
scroll to position [804, 0]
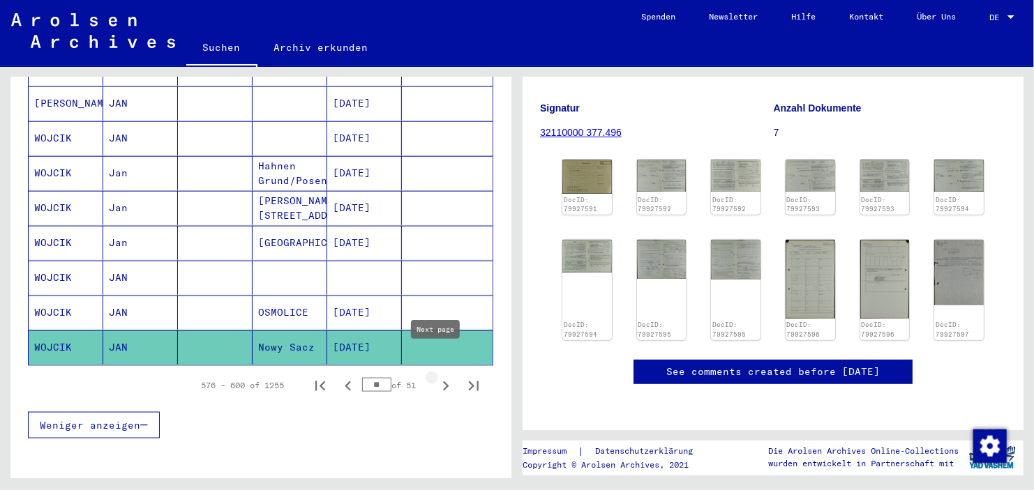
click at [436, 377] on icon "Next page" at bounding box center [446, 387] width 20 height 20
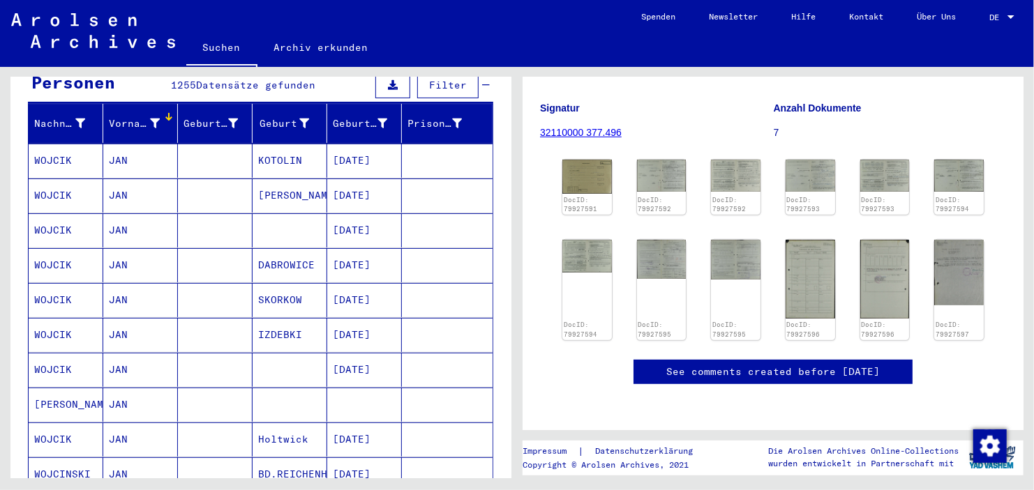
scroll to position [155, 0]
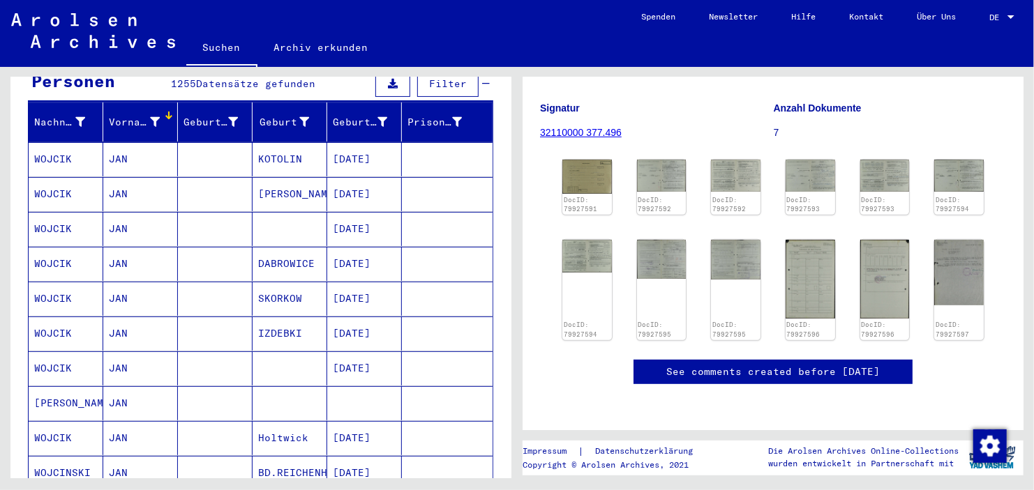
click at [308, 392] on mat-cell at bounding box center [290, 403] width 75 height 34
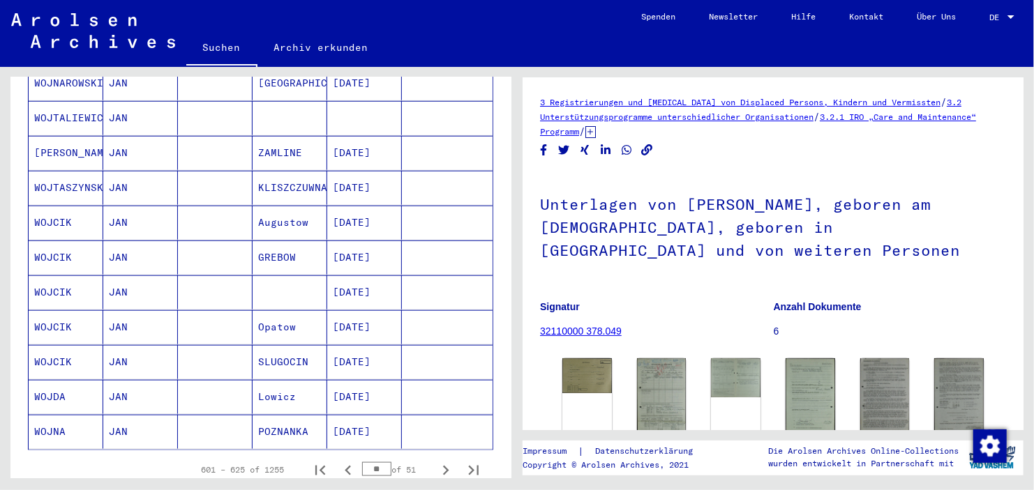
scroll to position [718, 0]
click at [439, 462] on icon "Next page" at bounding box center [446, 472] width 20 height 20
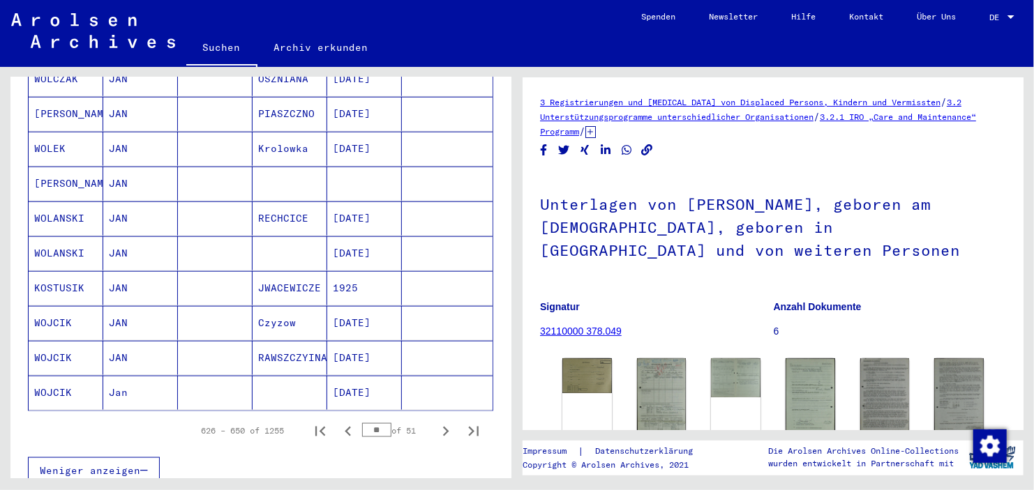
scroll to position [763, 0]
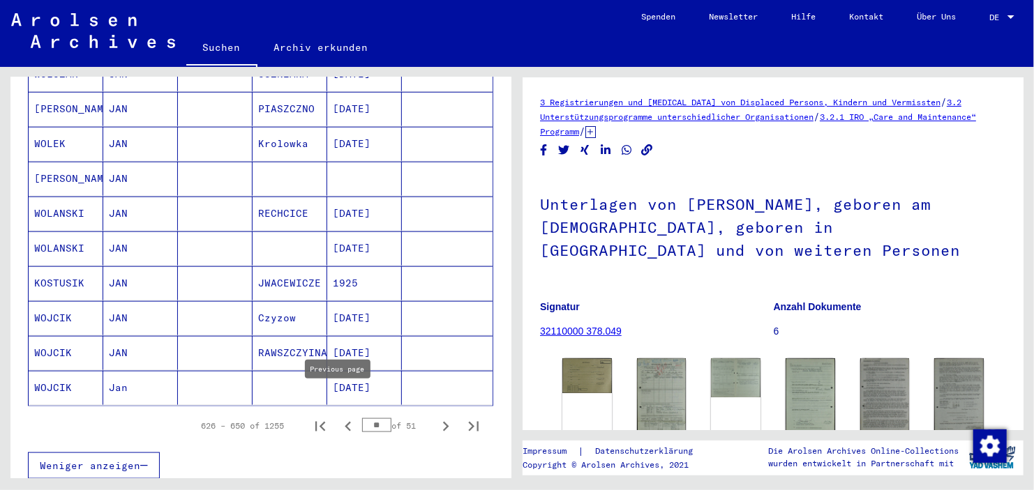
click at [342, 417] on icon "Previous page" at bounding box center [348, 427] width 20 height 20
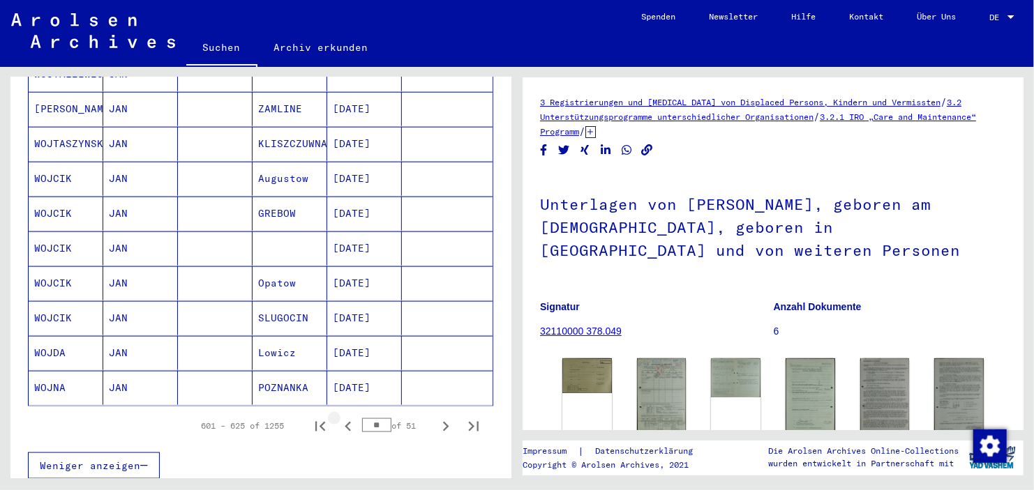
click at [342, 417] on icon "Previous page" at bounding box center [348, 427] width 20 height 20
type input "**"
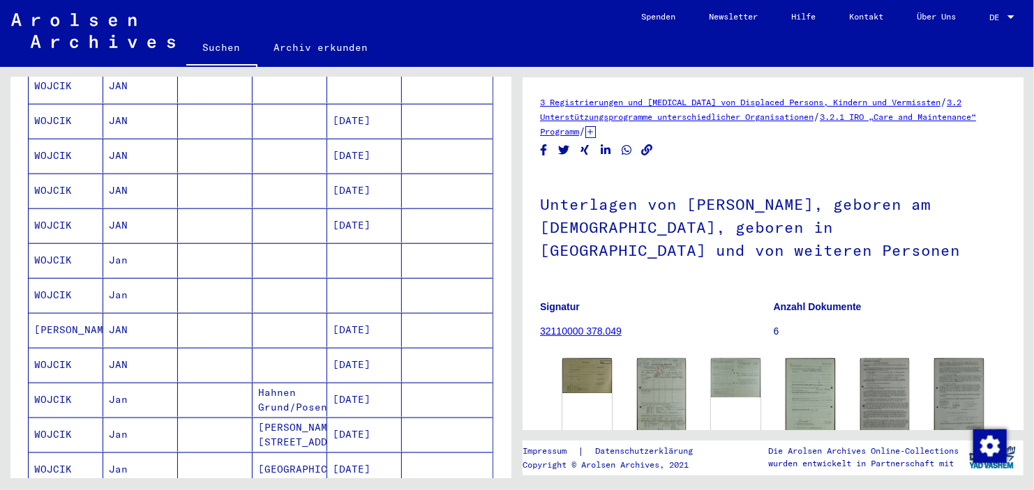
scroll to position [573, 0]
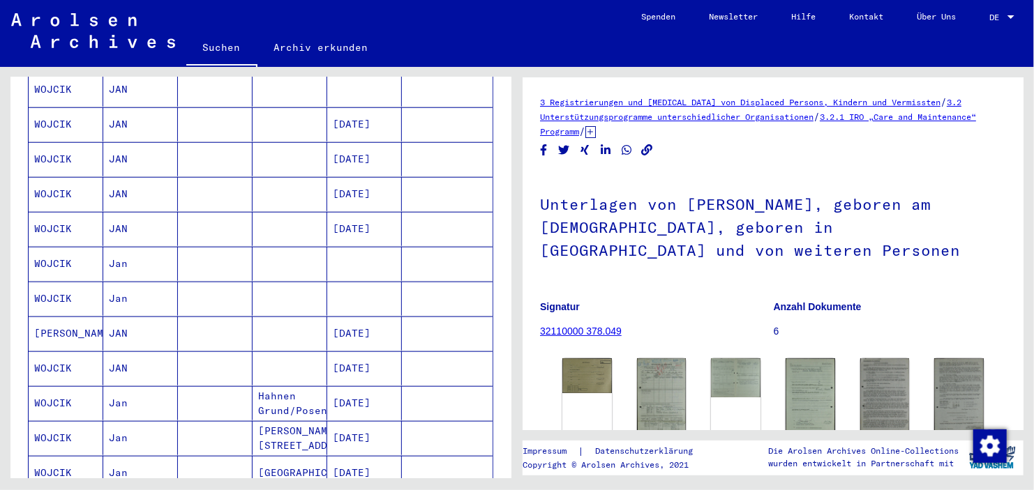
click at [349, 252] on mat-cell at bounding box center [364, 264] width 75 height 34
